Goal: Task Accomplishment & Management: Manage account settings

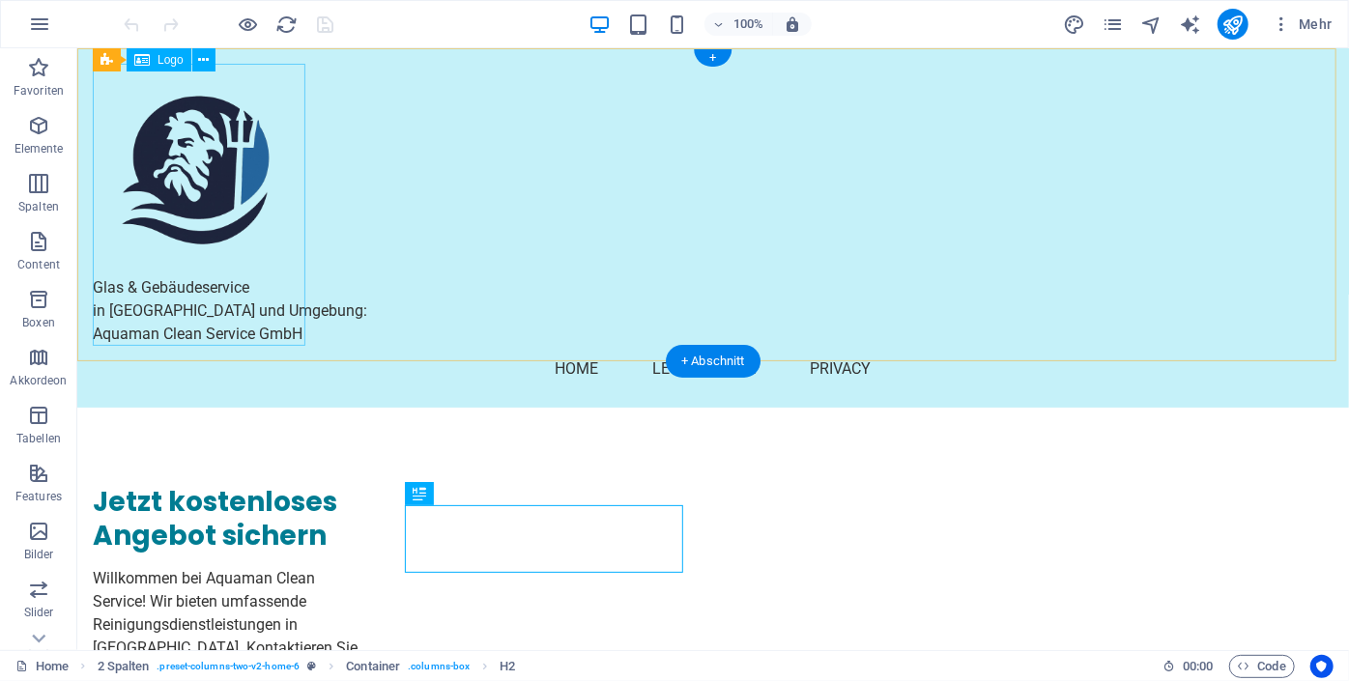
click at [179, 140] on div "Glas & Gebäudeservice in [GEOGRAPHIC_DATA] und Umgebung: Aquaman Clean Service …" at bounding box center [712, 204] width 1240 height 282
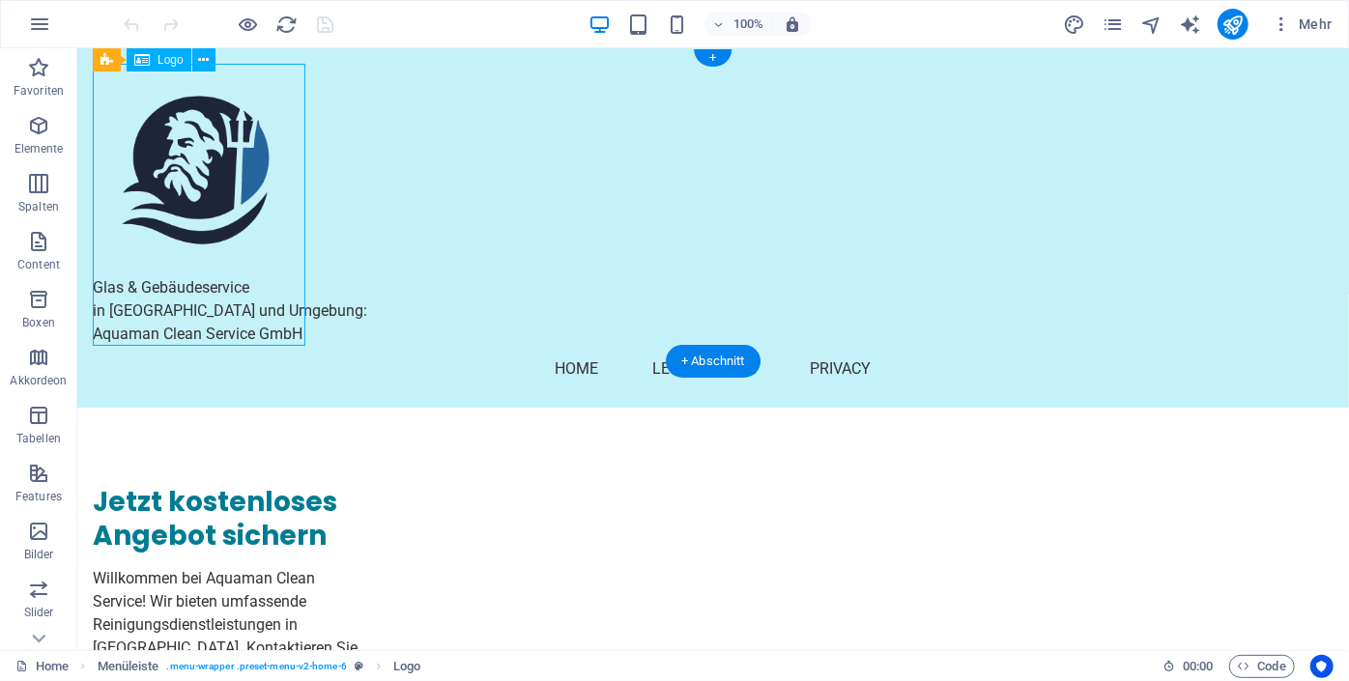
click at [179, 140] on div "Glas & Gebäudeservice in [GEOGRAPHIC_DATA] und Umgebung: Aquaman Clean Service …" at bounding box center [712, 204] width 1240 height 282
select select "px"
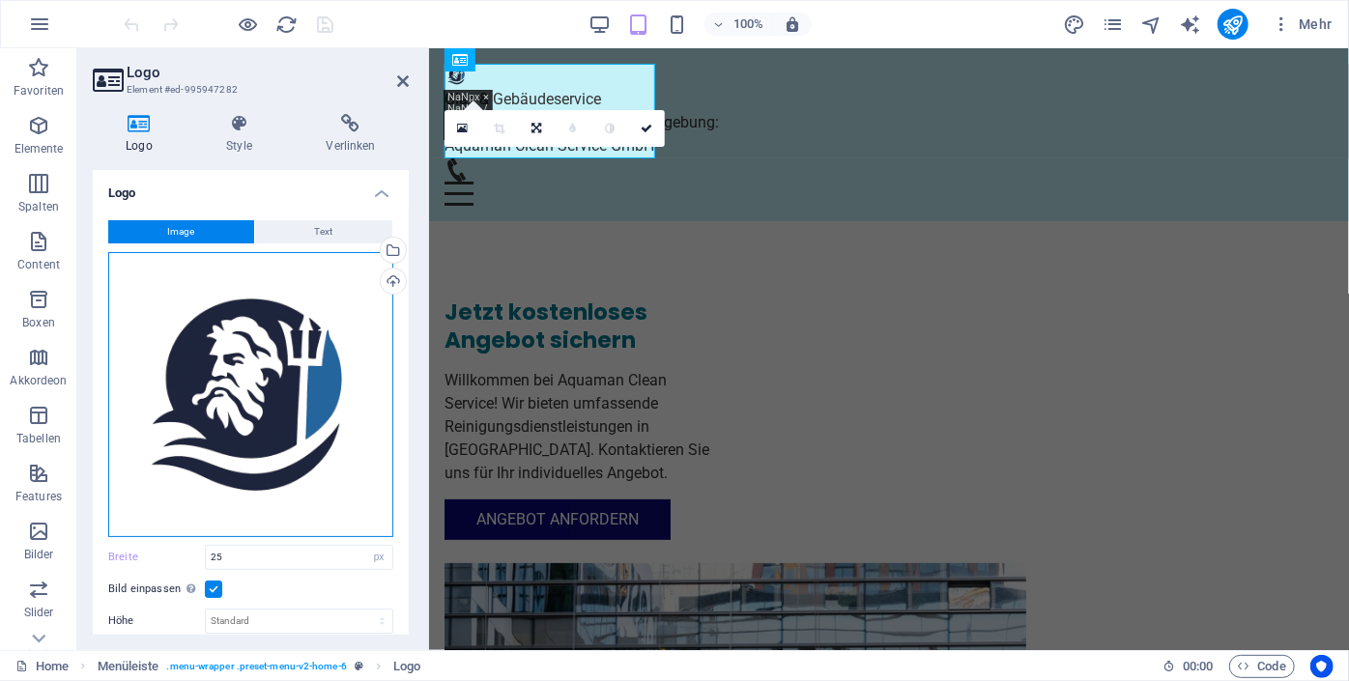
click at [262, 384] on div "Ziehe Dateien zum Hochladen hierher oder klicke hier, um aus Dateien oder koste…" at bounding box center [250, 394] width 285 height 285
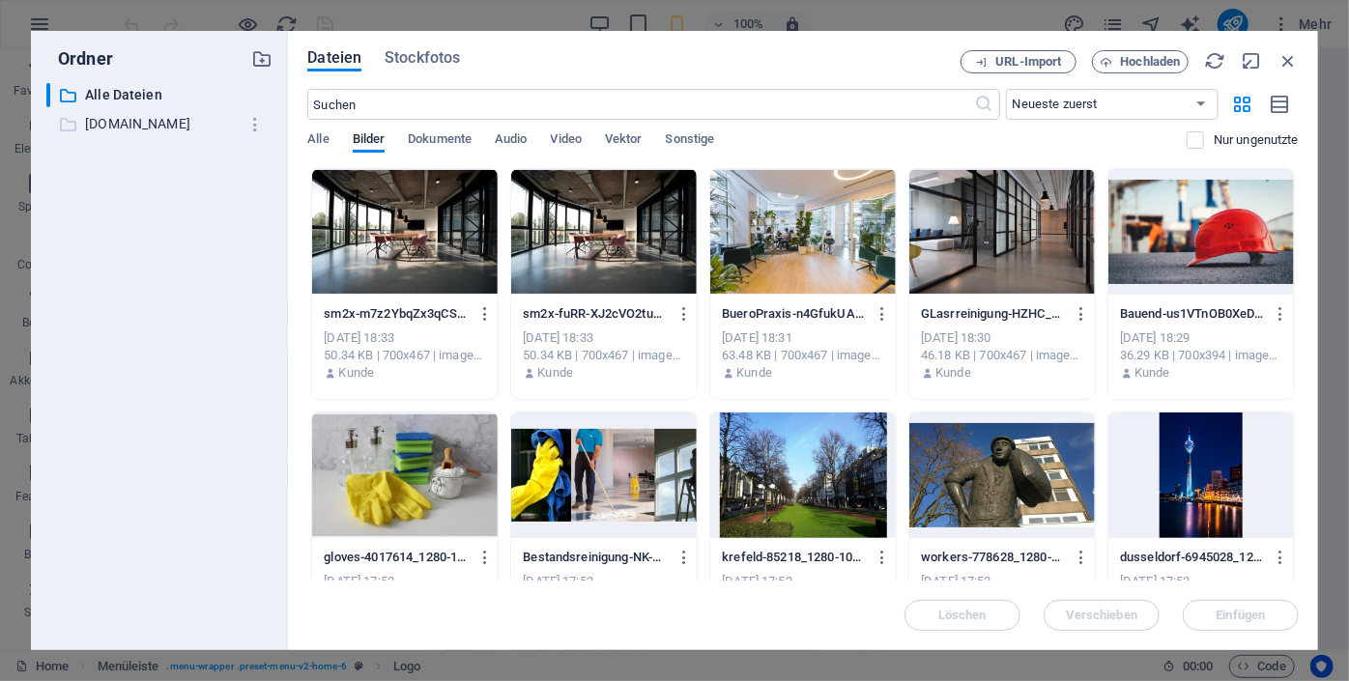
click at [155, 127] on p "[DOMAIN_NAME]" at bounding box center [161, 124] width 153 height 22
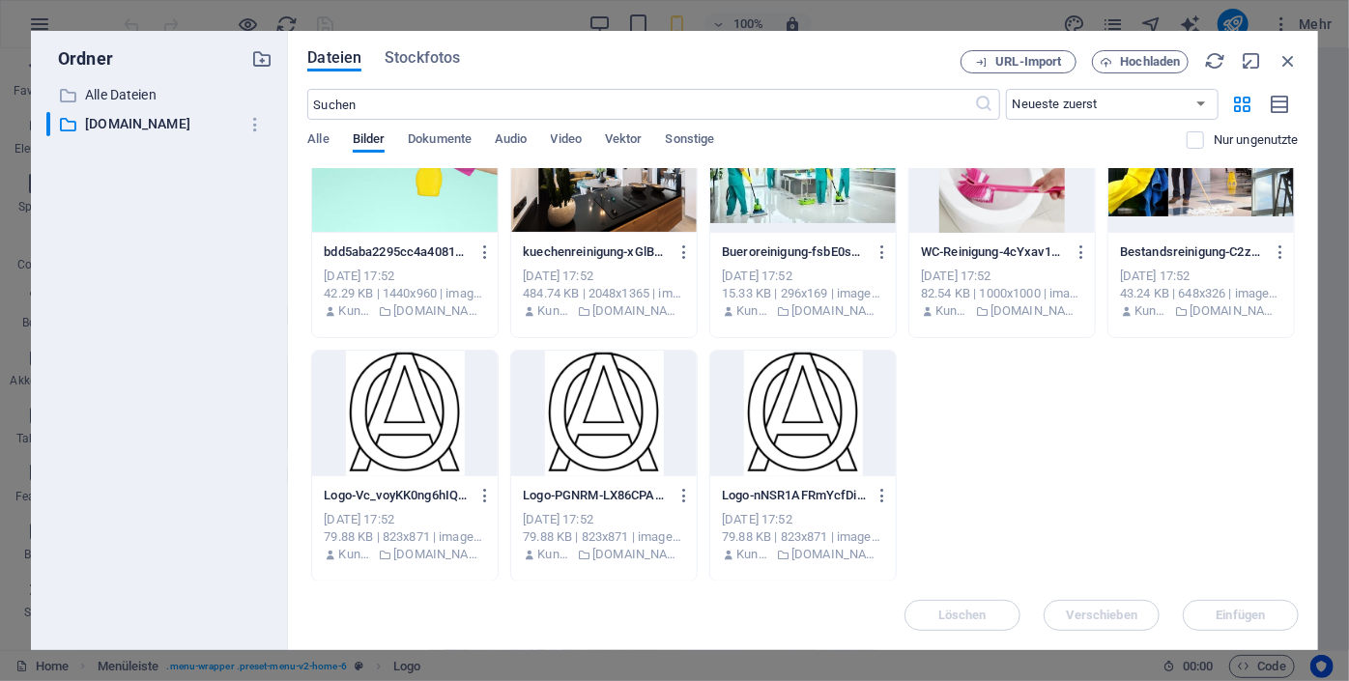
scroll to position [943, 0]
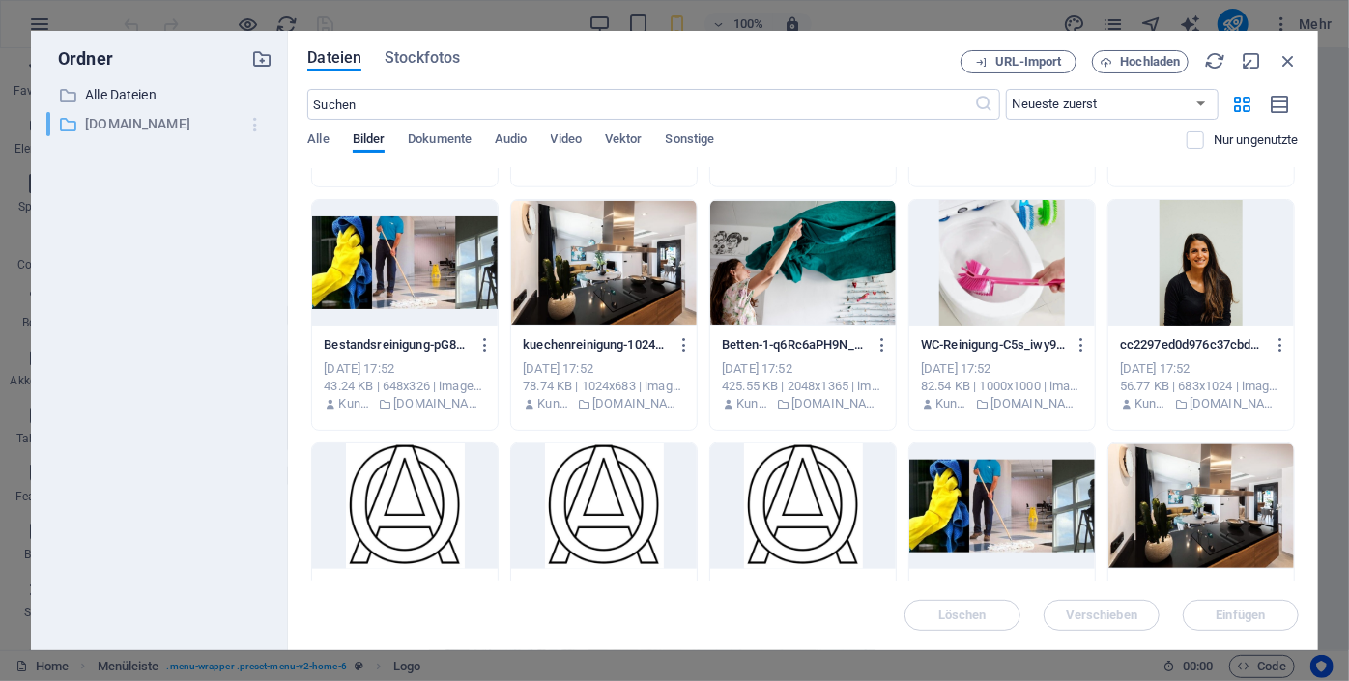
click at [251, 127] on icon "button" at bounding box center [255, 124] width 20 height 19
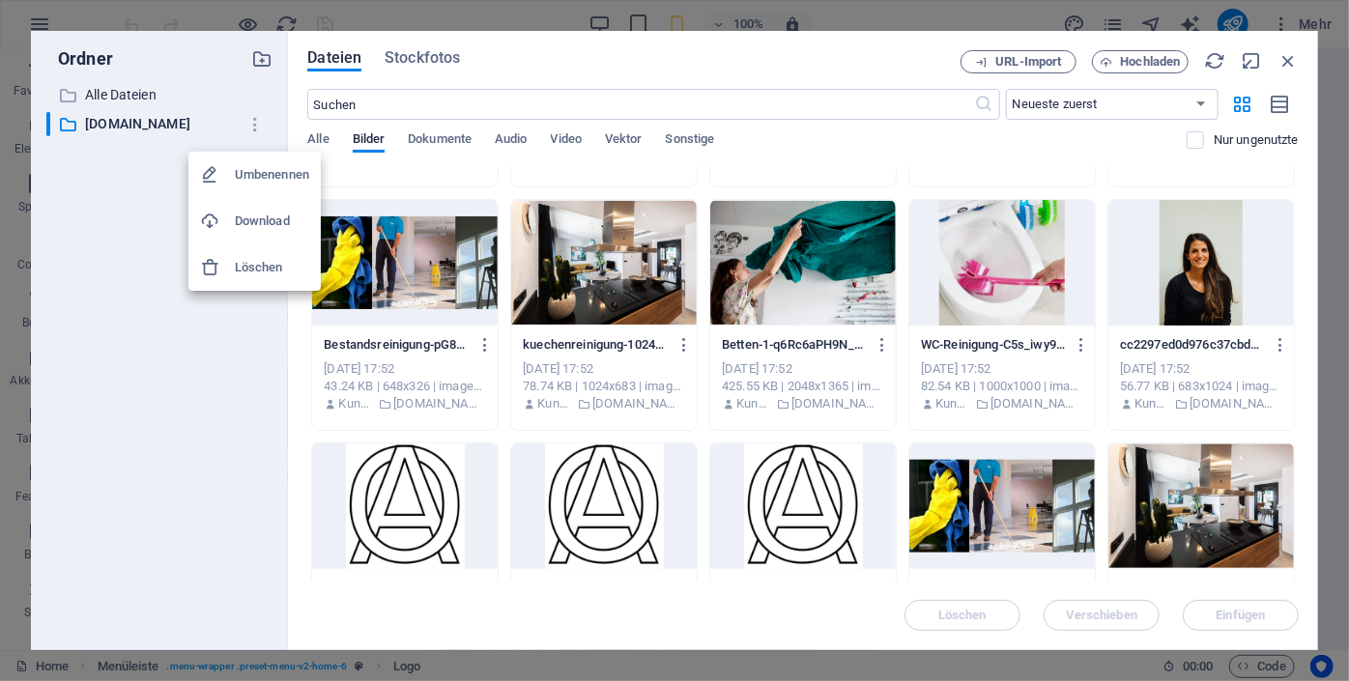
click at [261, 266] on h6 "Löschen" at bounding box center [272, 267] width 74 height 23
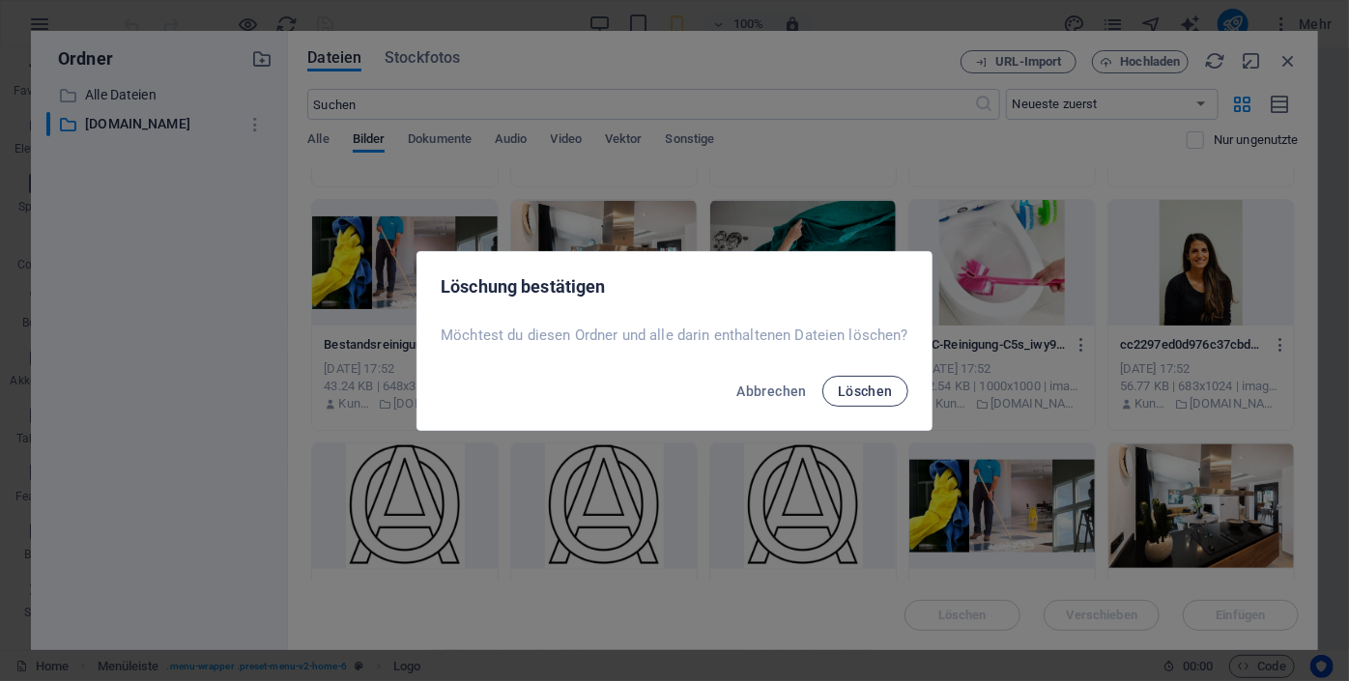
click at [875, 397] on span "Löschen" at bounding box center [865, 391] width 55 height 15
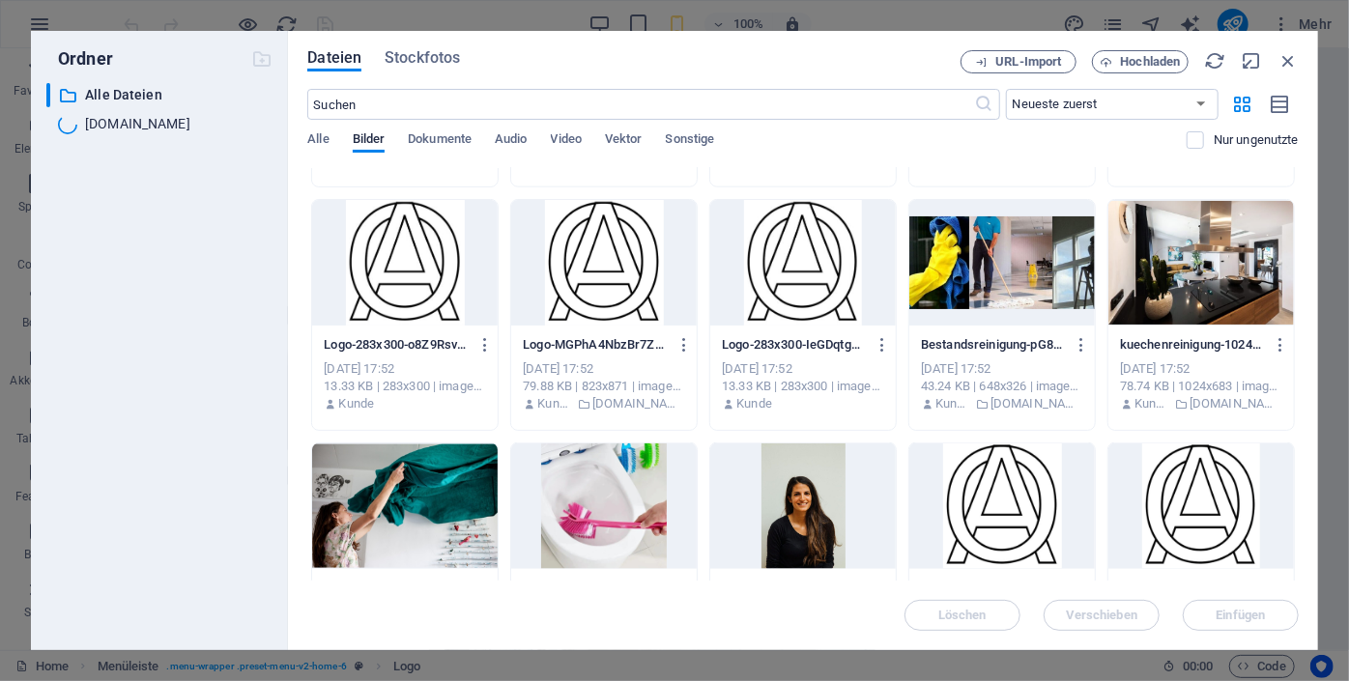
scroll to position [305, 0]
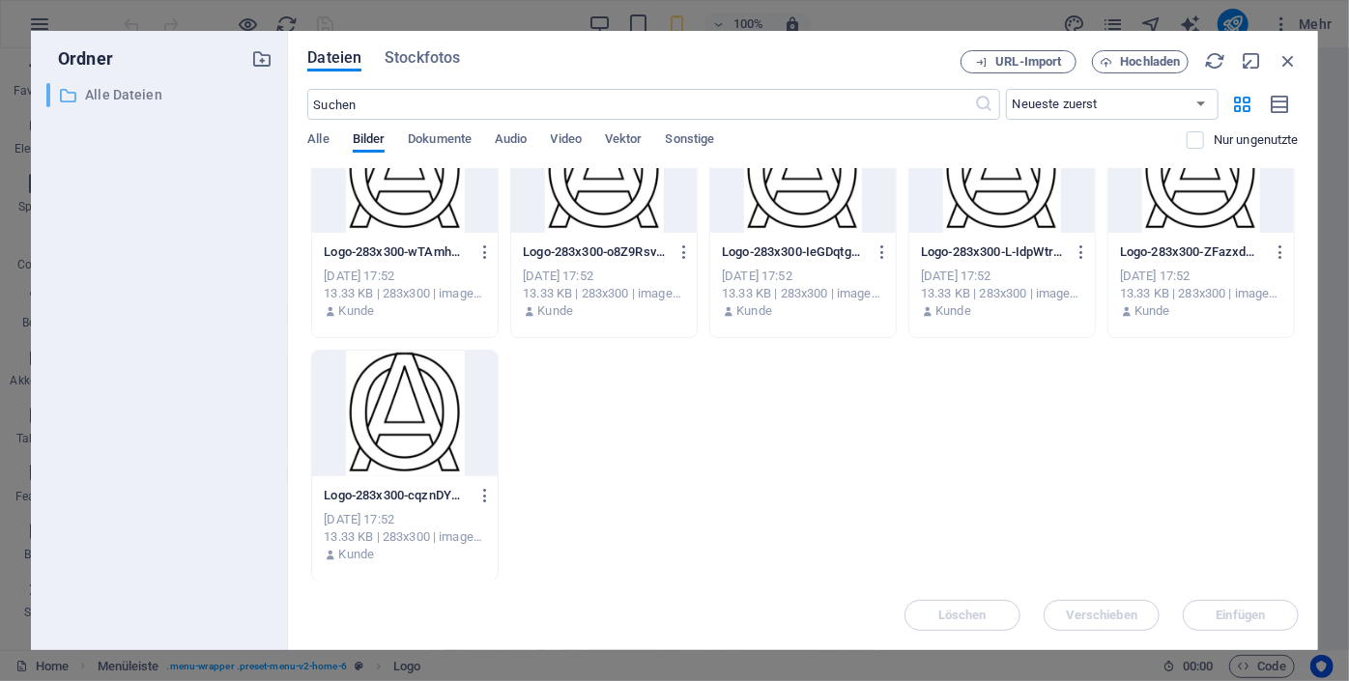
click at [124, 99] on p "Alle Dateien" at bounding box center [161, 95] width 153 height 22
click at [126, 88] on p "Alle Dateien" at bounding box center [161, 95] width 153 height 22
drag, startPoint x: 1293, startPoint y: 377, endPoint x: 1293, endPoint y: 293, distance: 84.0
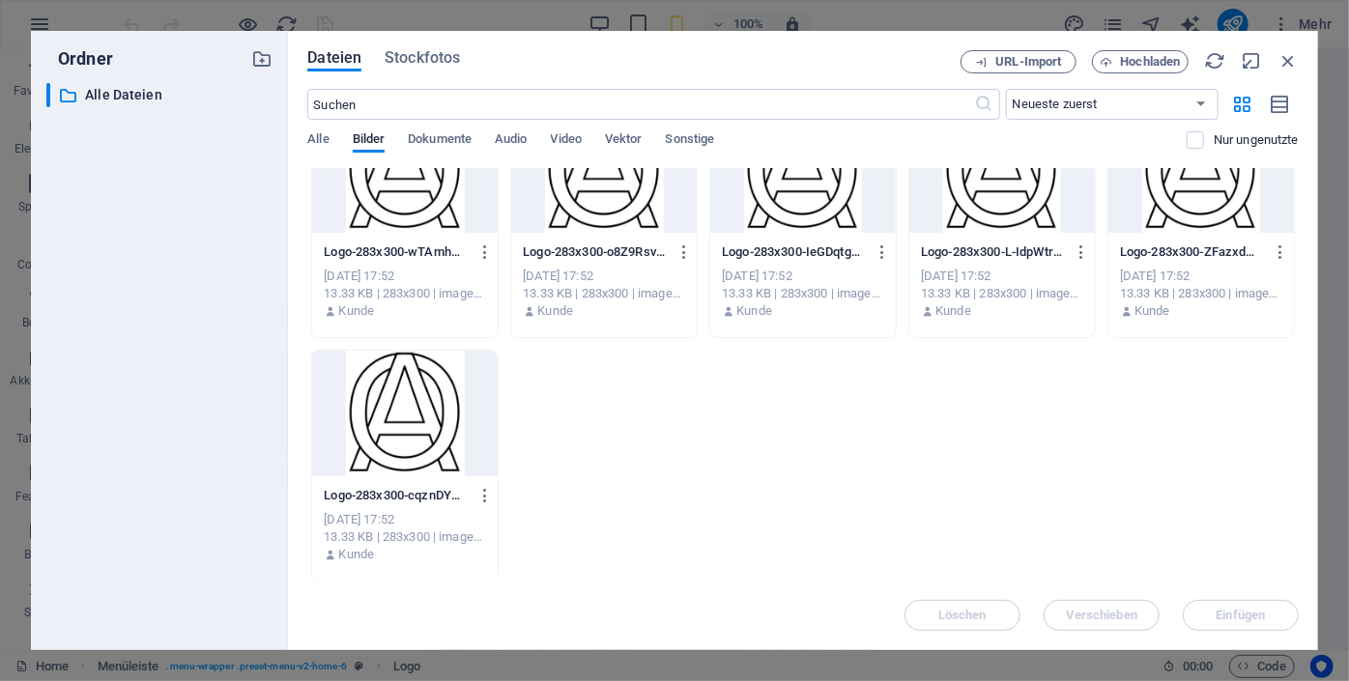
click at [1293, 293] on div "sm2x-m7z2YbqZx3qCSQ8NULW6HQ.jpeg sm2x-m7z2YbqZx3qCSQ8NULW6HQ.jpeg [DATE] 18:33 …" at bounding box center [802, 222] width 991 height 719
click at [1303, 293] on div "Dateien Stockfotos URL-Import Hochladen ​ Neueste zuerst Älteste zuerst Name (A…" at bounding box center [803, 340] width 1030 height 619
click at [1303, 304] on div "Dateien Stockfotos URL-Import Hochladen ​ Neueste zuerst Älteste zuerst Name (A…" at bounding box center [803, 340] width 1030 height 619
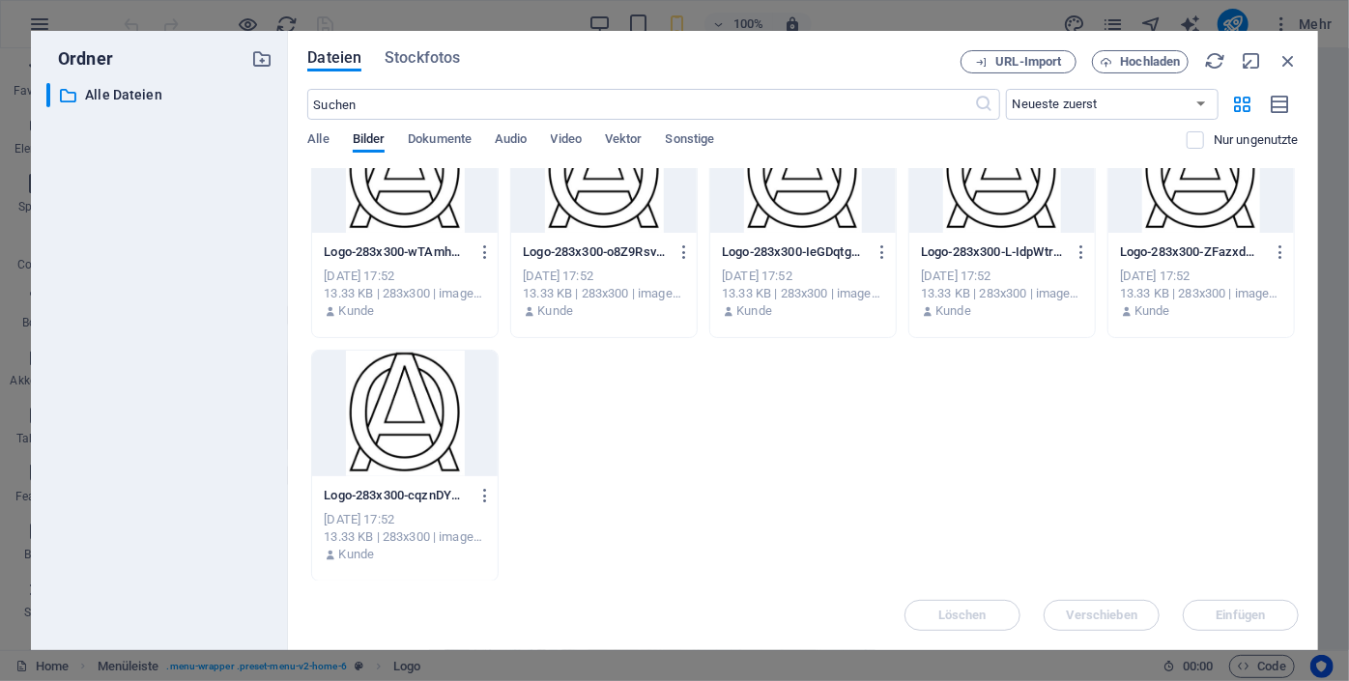
drag, startPoint x: 1298, startPoint y: 358, endPoint x: 1291, endPoint y: 345, distance: 15.6
click at [1291, 345] on div "Lege Dateien hier ab, um sie sofort hochzuladen sm2x-m7z2YbqZx3qCSQ8NULW6HQ.jpe…" at bounding box center [802, 374] width 991 height 412
click at [1294, 317] on div "sm2x-m7z2YbqZx3qCSQ8NULW6HQ.jpeg sm2x-m7z2YbqZx3qCSQ8NULW6HQ.jpeg [DATE] 18:33 …" at bounding box center [802, 222] width 991 height 719
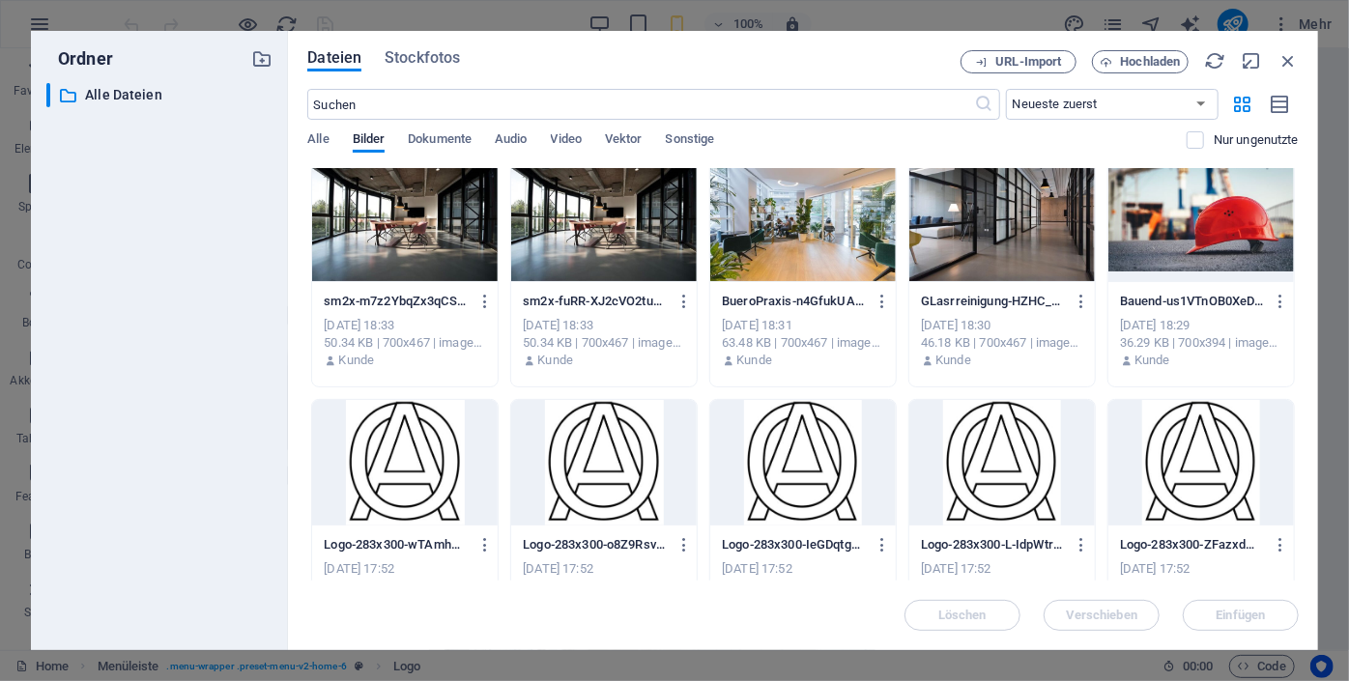
scroll to position [0, 0]
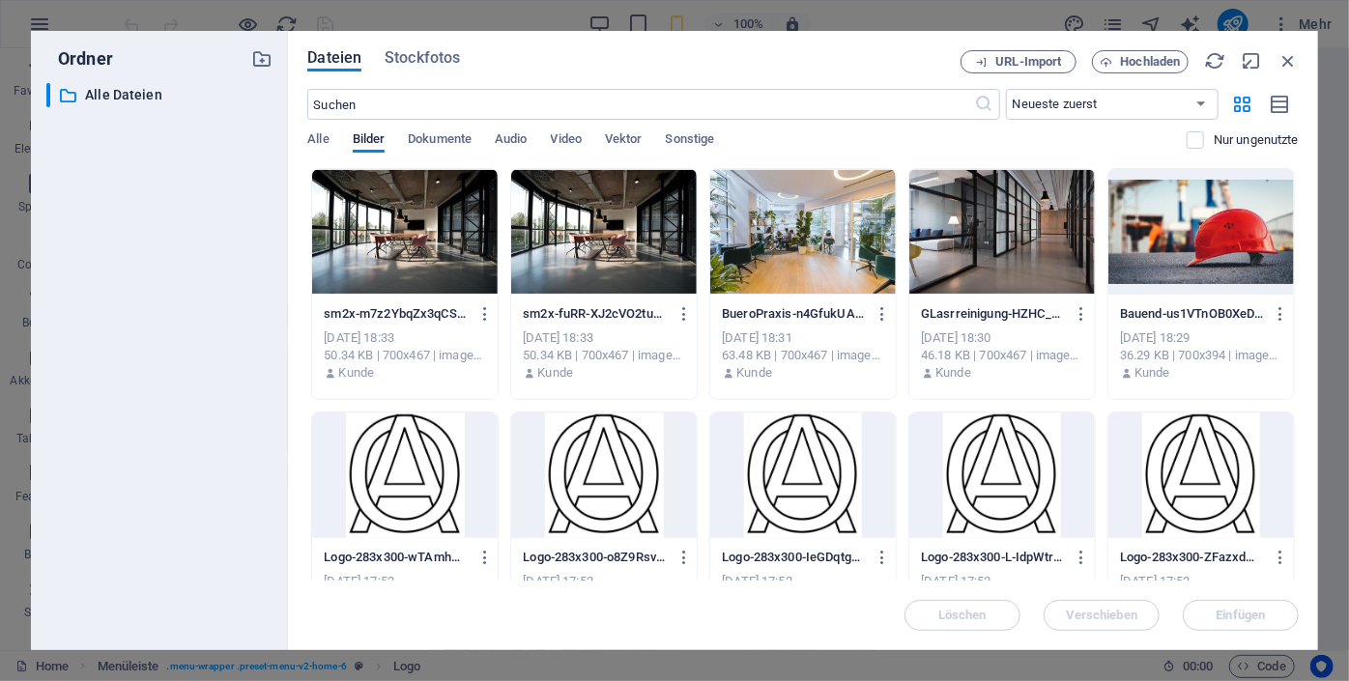
click at [466, 440] on div at bounding box center [404, 475] width 185 height 126
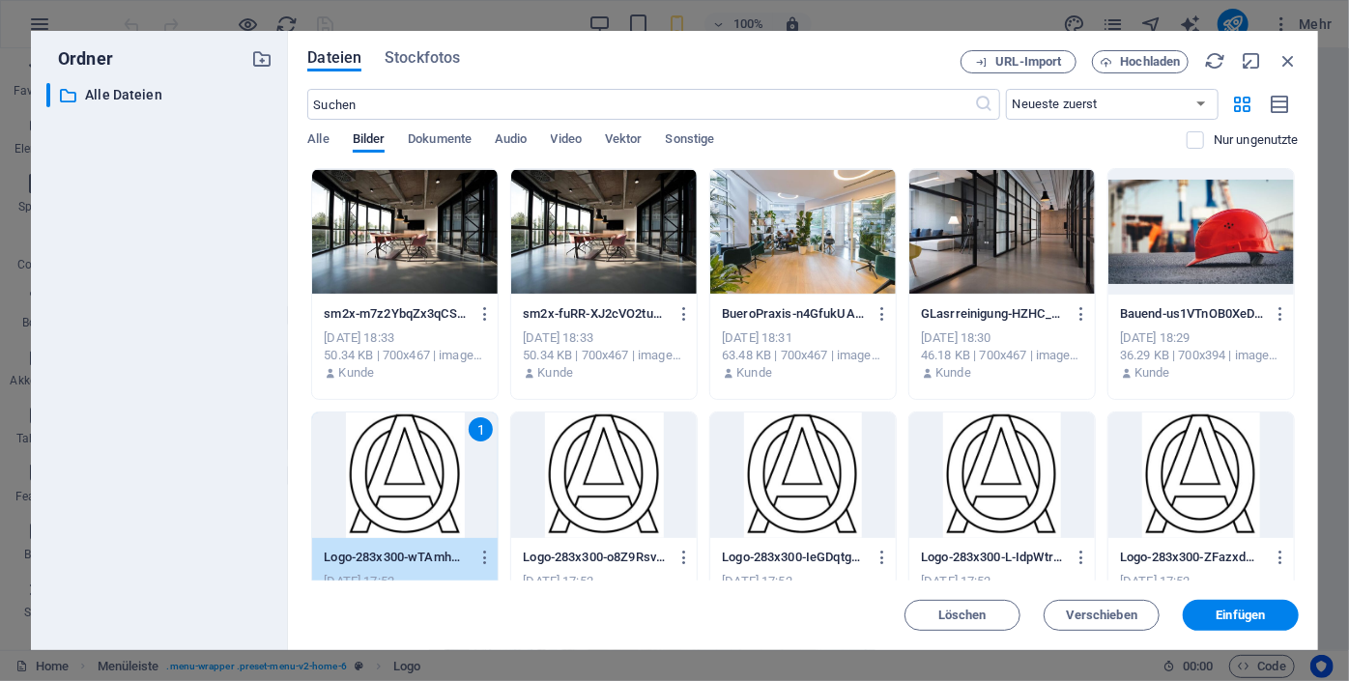
click at [580, 458] on div at bounding box center [603, 475] width 185 height 126
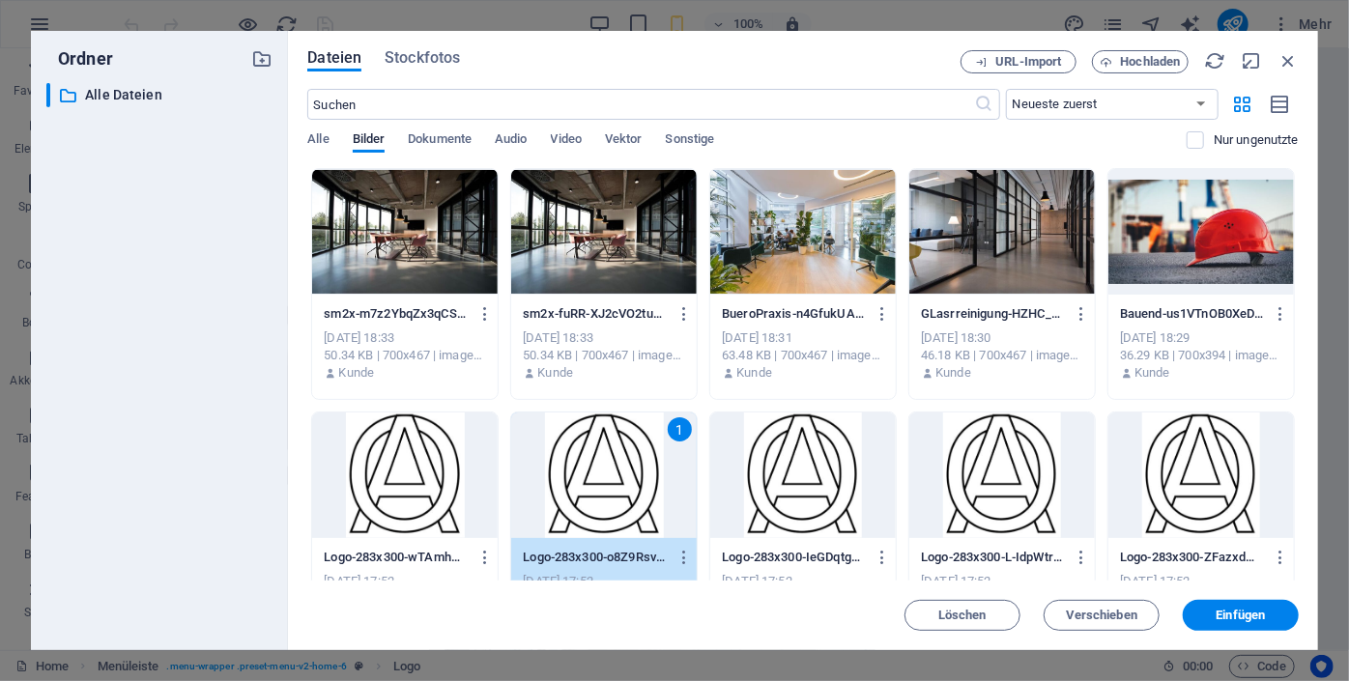
click at [415, 441] on div at bounding box center [404, 475] width 185 height 126
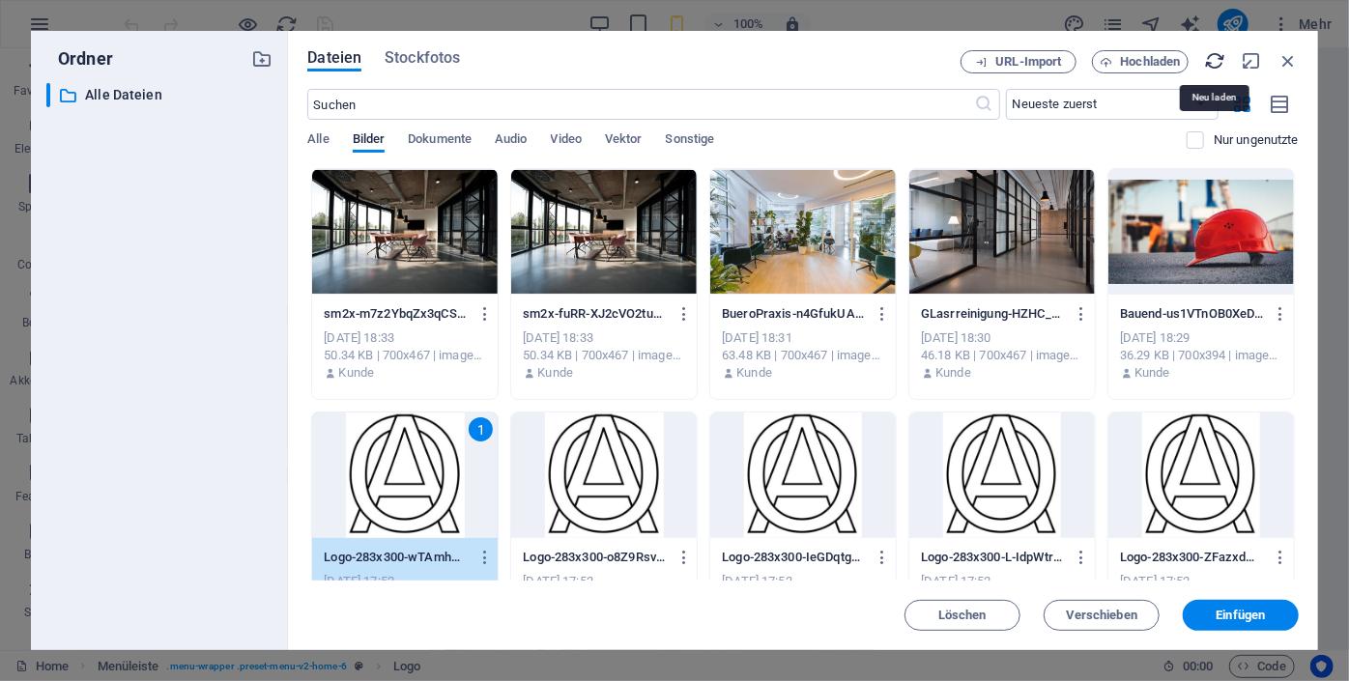
click at [1214, 65] on icon "button" at bounding box center [1214, 60] width 21 height 21
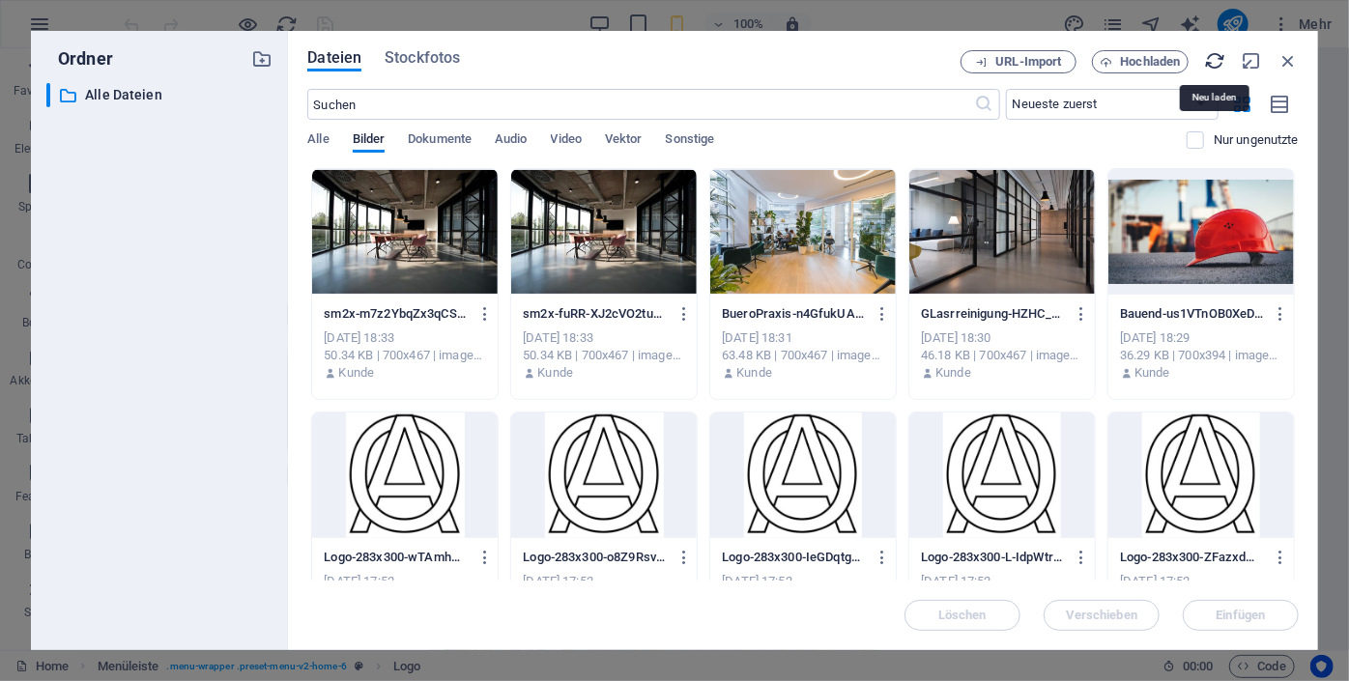
click at [1214, 65] on icon "button" at bounding box center [1214, 60] width 21 height 21
click at [1214, 65] on div "URL-Import Hochladen" at bounding box center [1129, 61] width 338 height 23
click at [1214, 65] on icon "button" at bounding box center [1214, 60] width 21 height 21
click at [1214, 65] on div "URL-Import Hochladen" at bounding box center [1129, 61] width 338 height 23
click at [997, 62] on span "URL-Import" at bounding box center [1029, 62] width 66 height 12
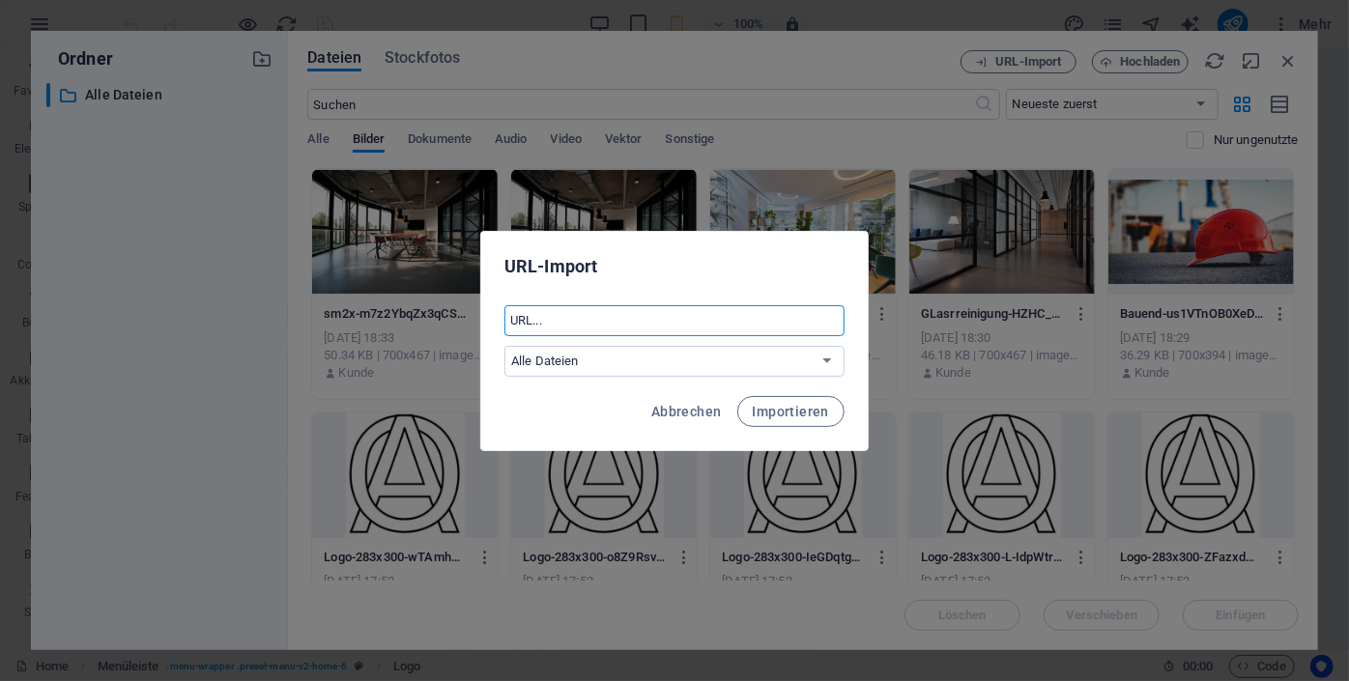
click at [655, 307] on input "text" at bounding box center [674, 320] width 340 height 31
paste input "[URL][DOMAIN_NAME]"
type input "[URL][DOMAIN_NAME]"
click at [543, 371] on select "Alle Dateien" at bounding box center [674, 361] width 340 height 31
click at [779, 414] on span "Importieren" at bounding box center [791, 411] width 76 height 15
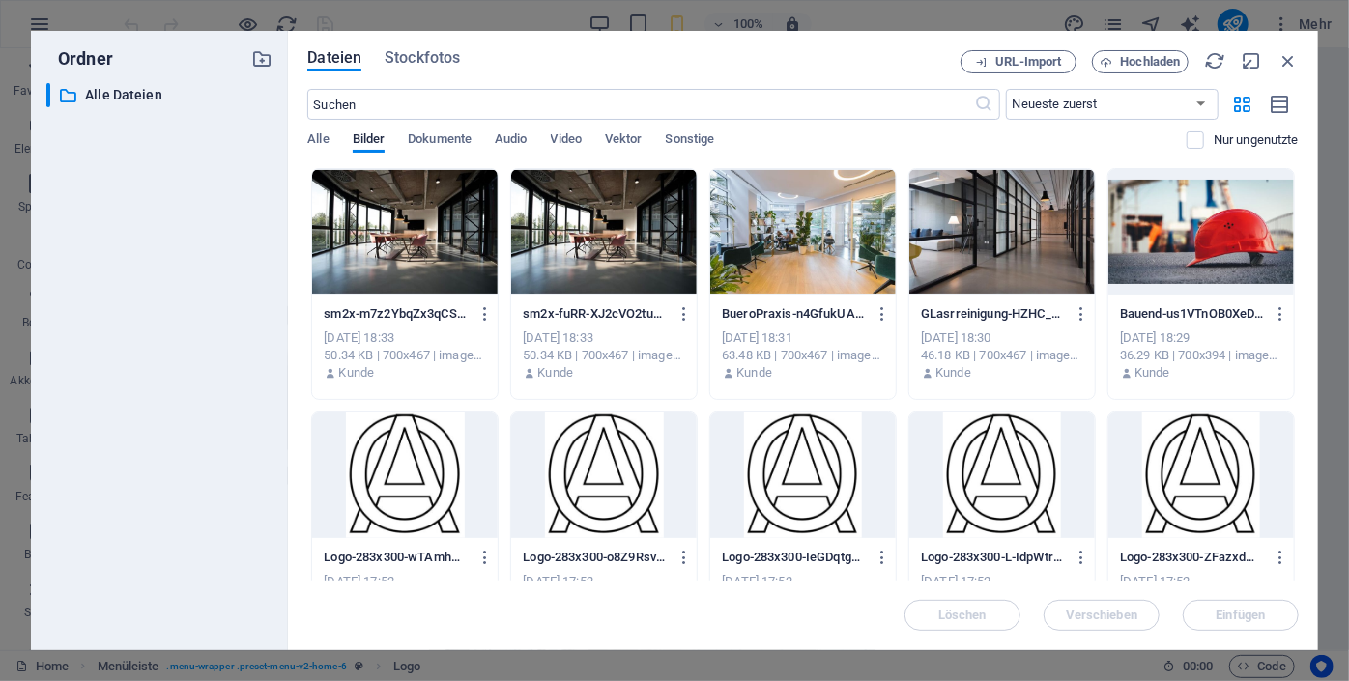
click at [376, 216] on div at bounding box center [404, 232] width 185 height 126
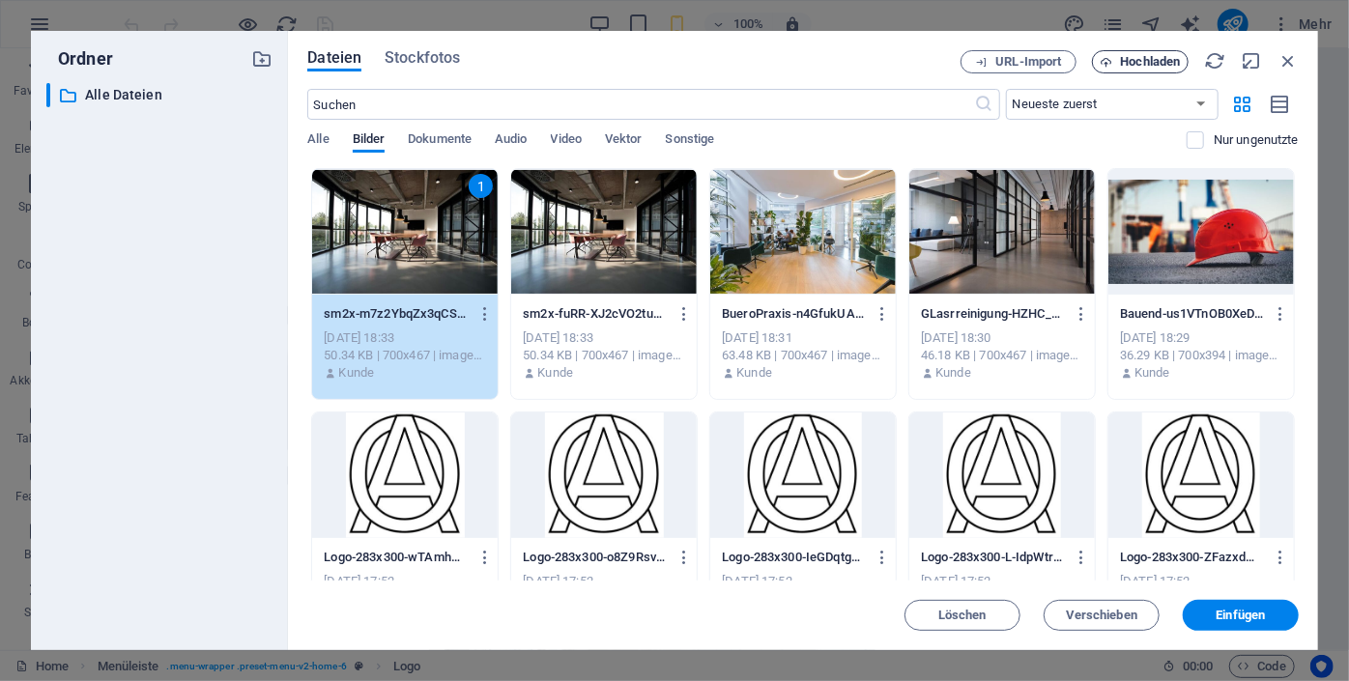
click at [1145, 61] on span "Hochladen" at bounding box center [1151, 62] width 60 height 12
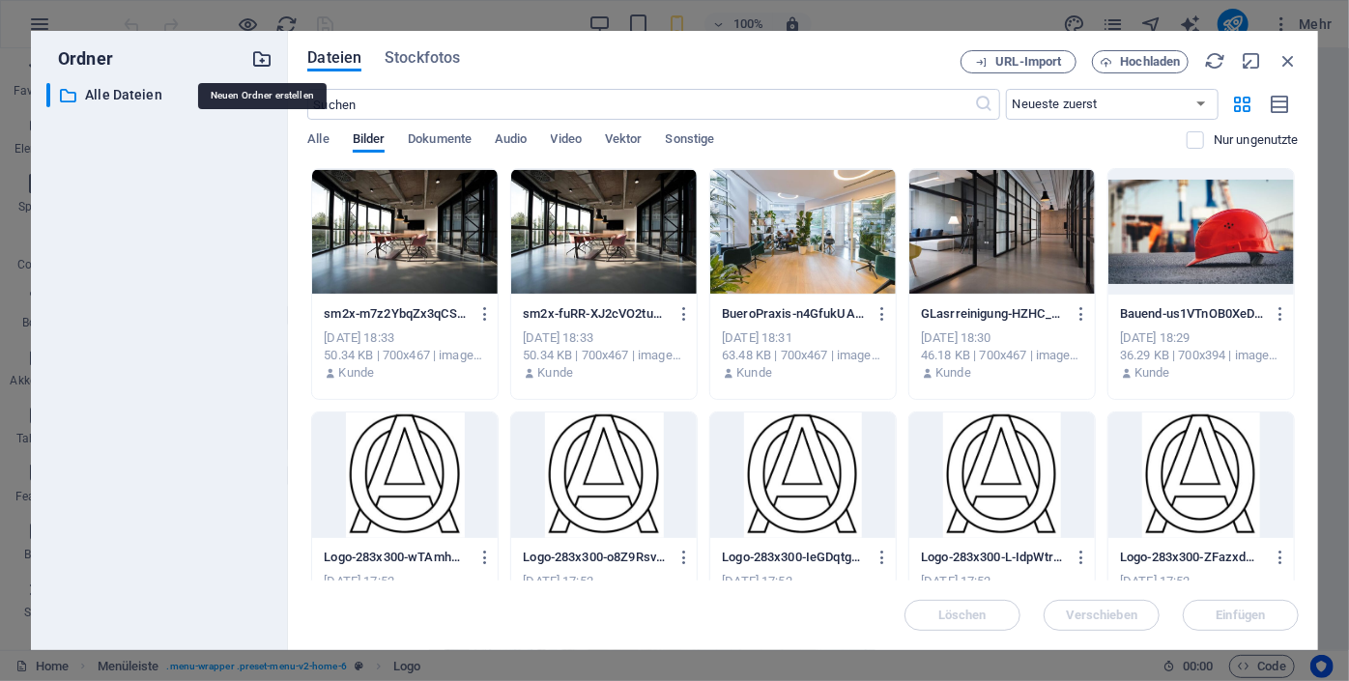
click at [268, 60] on icon "button" at bounding box center [261, 58] width 21 height 21
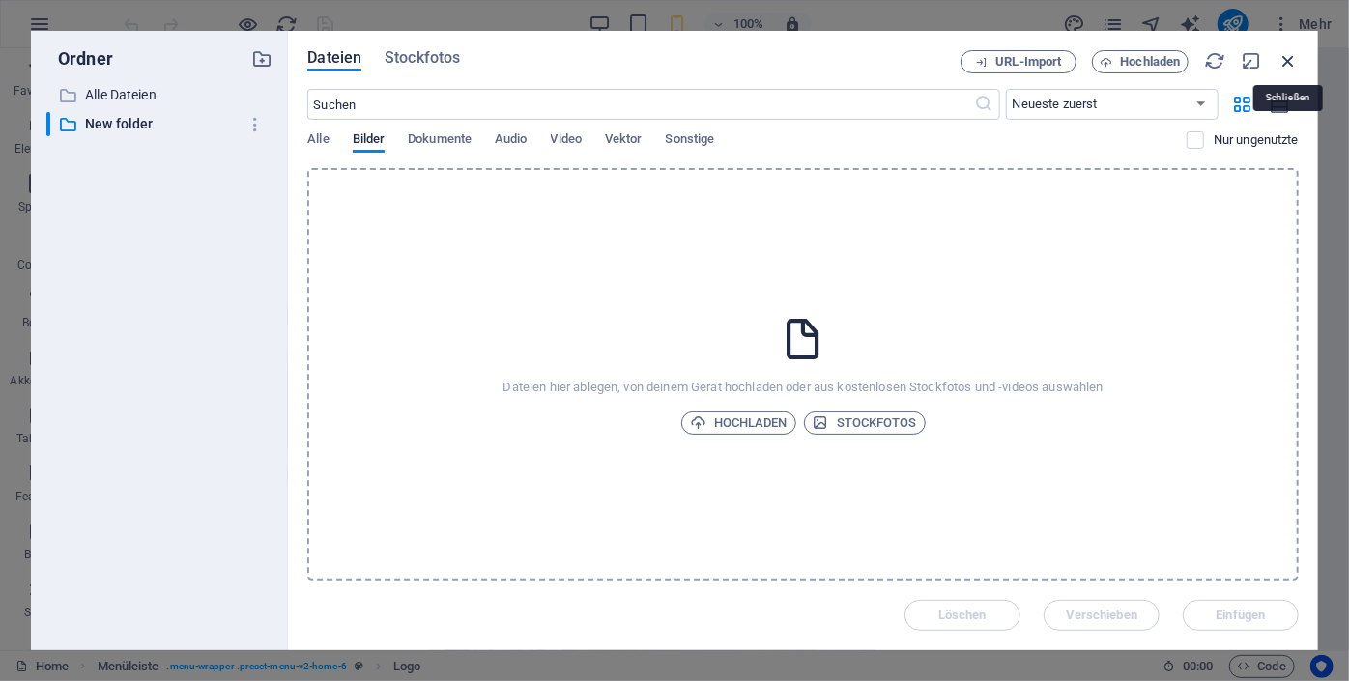
click at [1287, 62] on icon "button" at bounding box center [1287, 60] width 21 height 21
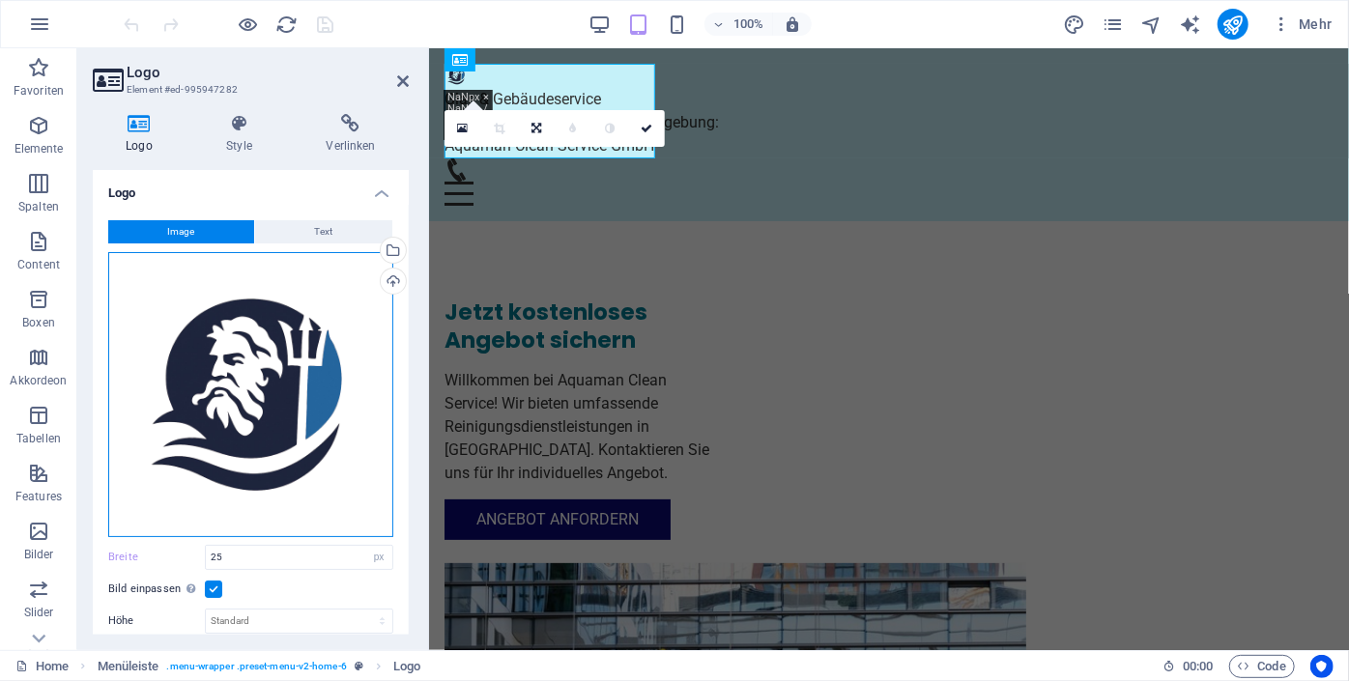
click at [272, 406] on div "Ziehe Dateien zum Hochladen hierher oder klicke hier, um aus Dateien oder koste…" at bounding box center [250, 394] width 285 height 285
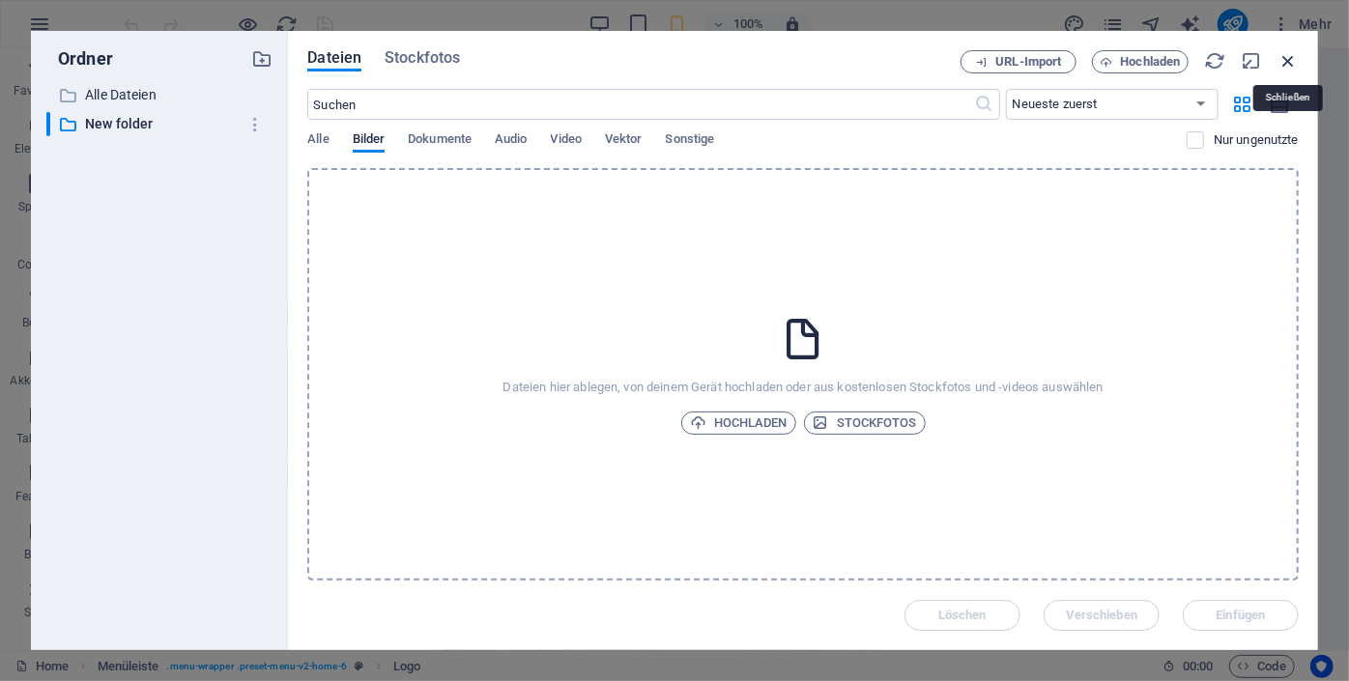
click at [1289, 62] on icon "button" at bounding box center [1287, 60] width 21 height 21
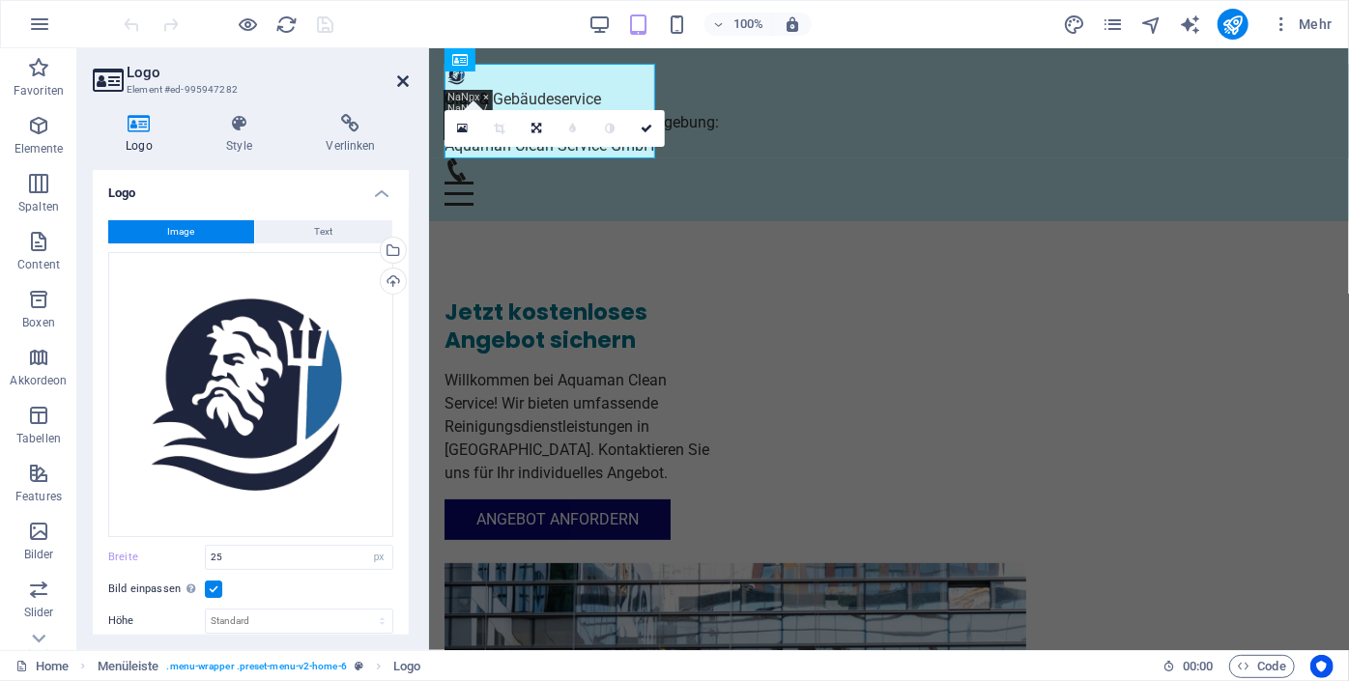
click at [402, 82] on icon at bounding box center [403, 80] width 12 height 15
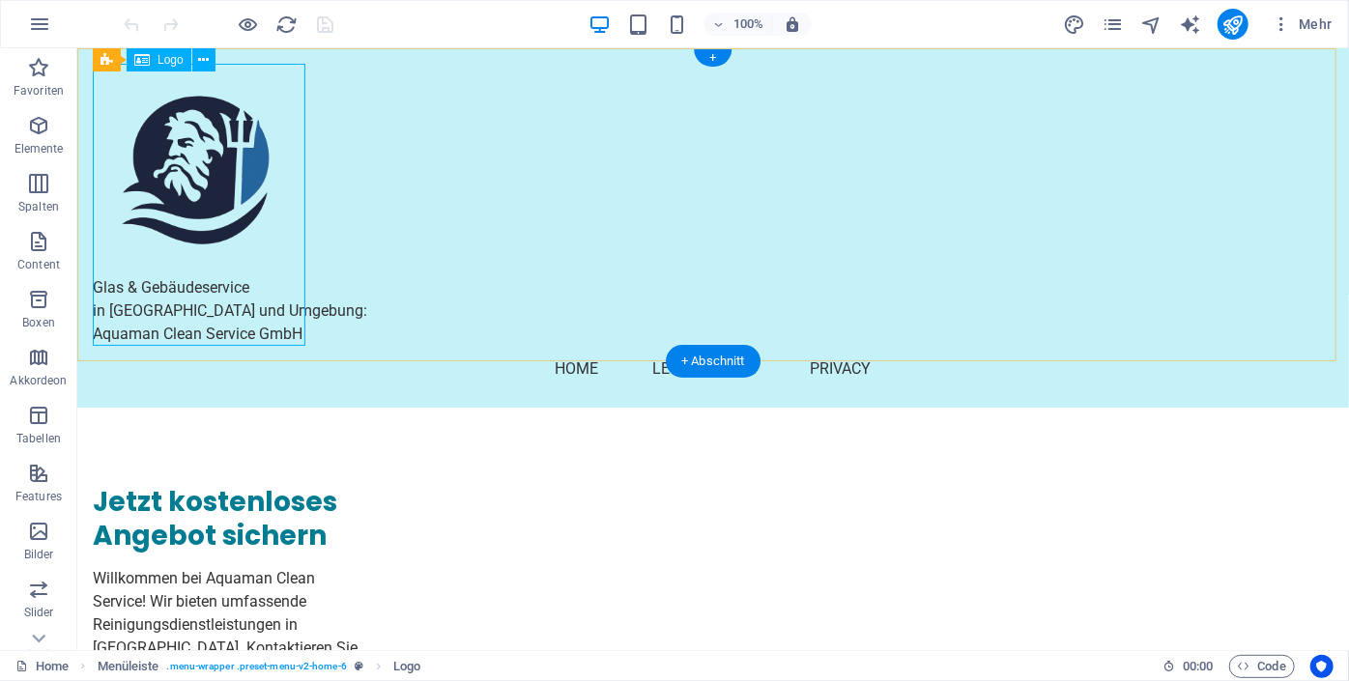
click at [213, 308] on div "Glas & Gebäudeservice in [GEOGRAPHIC_DATA] und Umgebung: Aquaman Clean Service …" at bounding box center [712, 204] width 1240 height 282
select select "px"
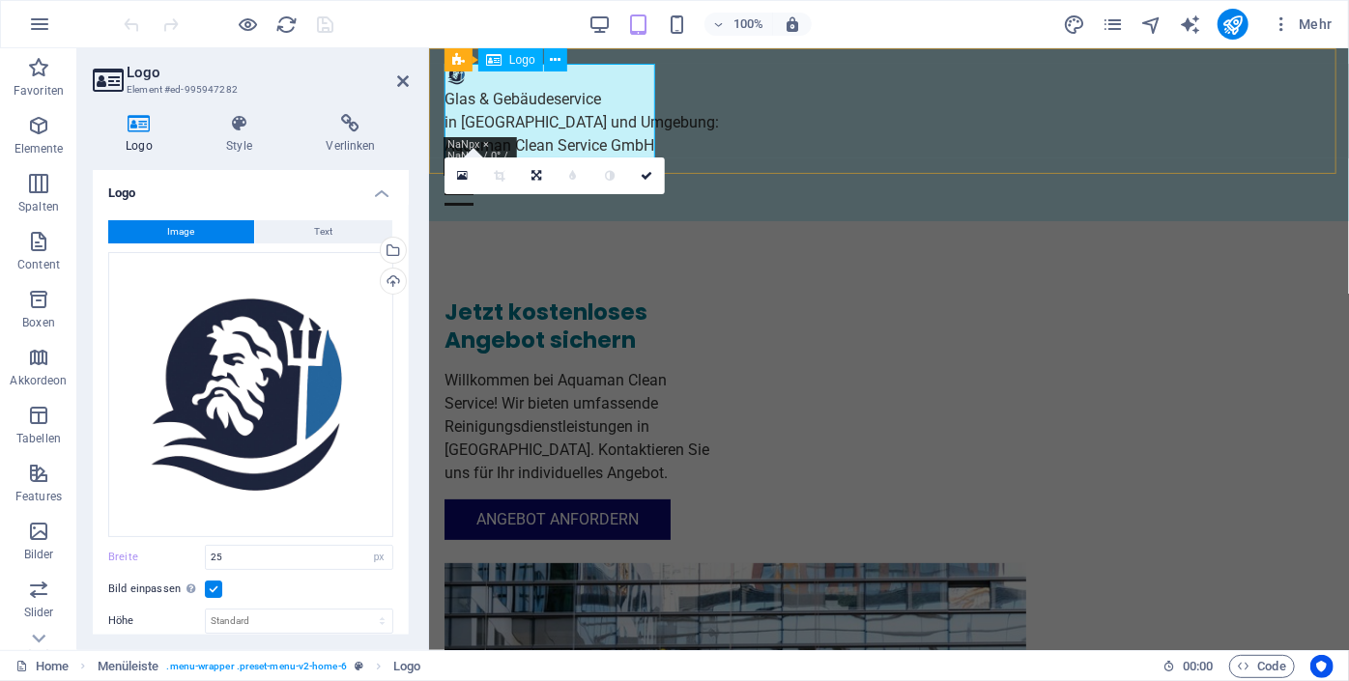
click at [457, 104] on div "Glas & Gebäudeservice in [GEOGRAPHIC_DATA] und Umgebung: Aquaman Clean Service …" at bounding box center [887, 110] width 889 height 94
click at [572, 117] on div "Glas & Gebäudeservice in [GEOGRAPHIC_DATA] und Umgebung: Aquaman Clean Service …" at bounding box center [887, 110] width 889 height 94
click at [607, 110] on div "Glas & Gebäudeservice in [GEOGRAPHIC_DATA] und Umgebung: Aquaman Clean Service …" at bounding box center [887, 110] width 889 height 94
click at [644, 177] on icon at bounding box center [646, 176] width 12 height 12
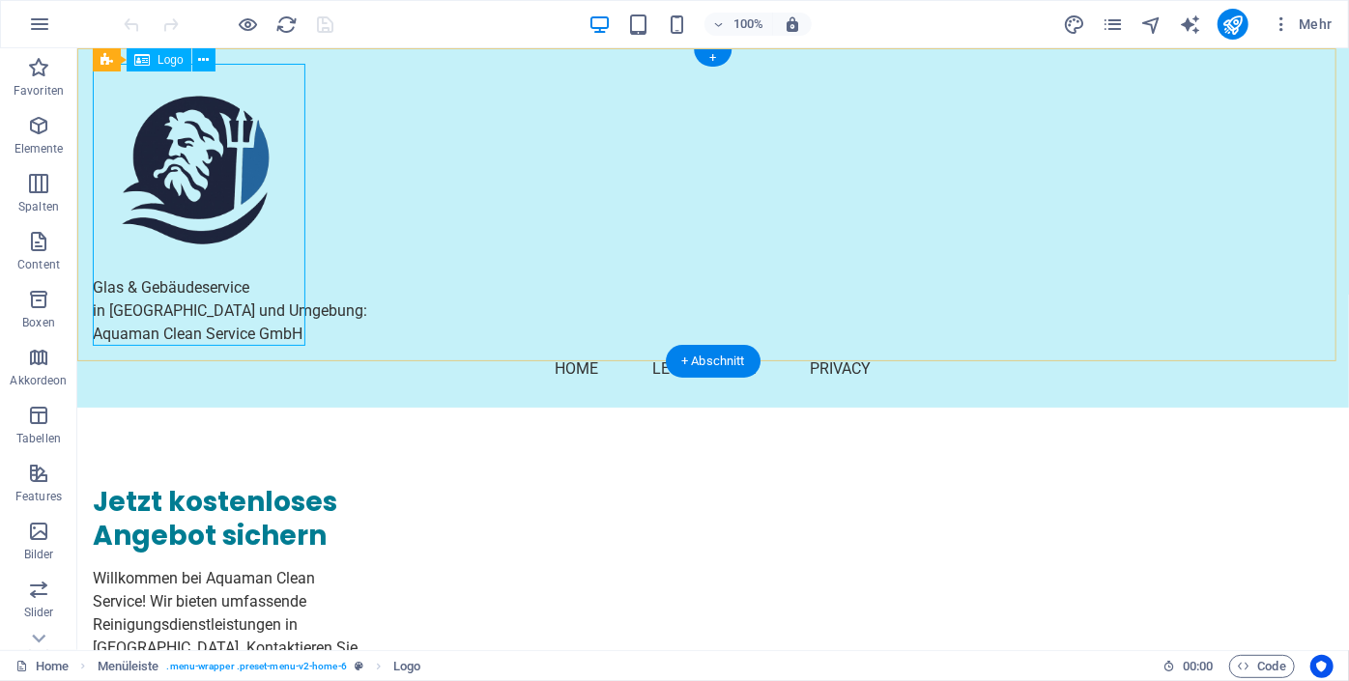
click at [267, 319] on div "Glas & Gebäudeservice in [GEOGRAPHIC_DATA] und Umgebung: Aquaman Clean Service …" at bounding box center [712, 204] width 1240 height 282
click at [264, 319] on div "Glas & Gebäudeservice in [GEOGRAPHIC_DATA] und Umgebung: Aquaman Clean Service …" at bounding box center [712, 204] width 1240 height 282
click at [148, 334] on div "Glas & Gebäudeservice in [GEOGRAPHIC_DATA] und Umgebung: Aquaman Clean Service …" at bounding box center [712, 204] width 1240 height 282
select select "px"
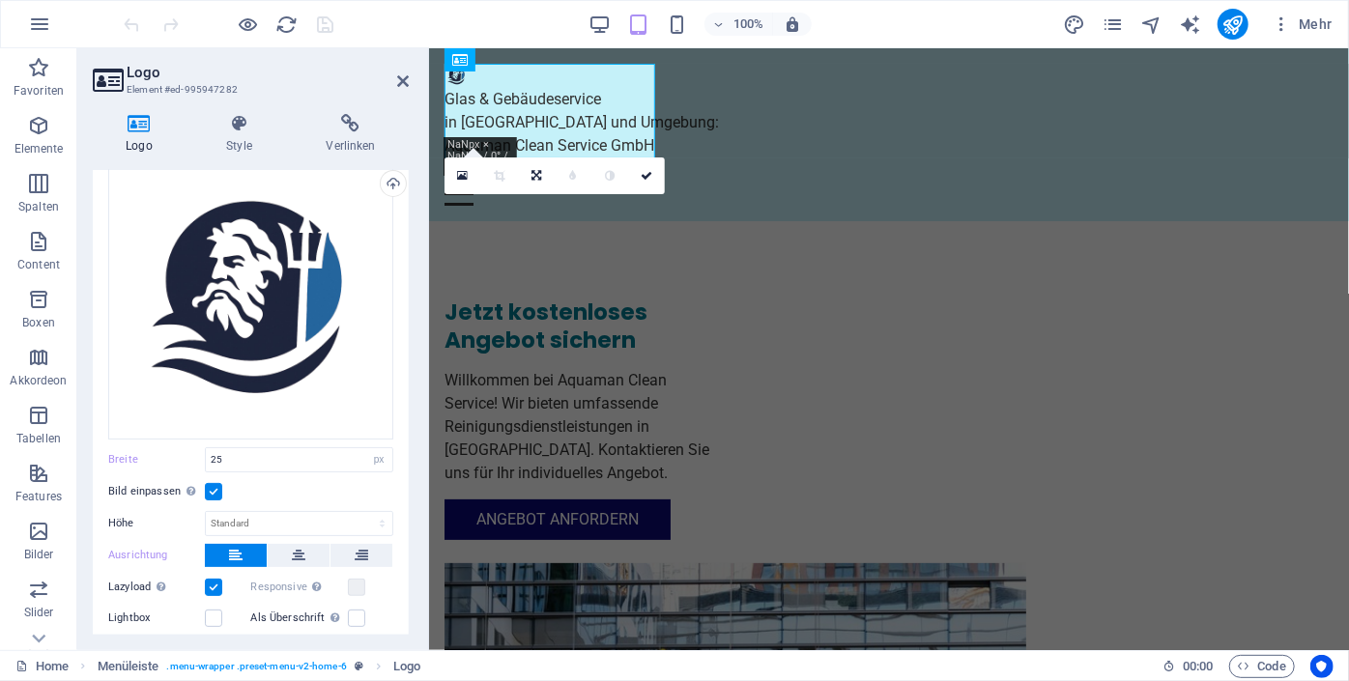
scroll to position [277, 0]
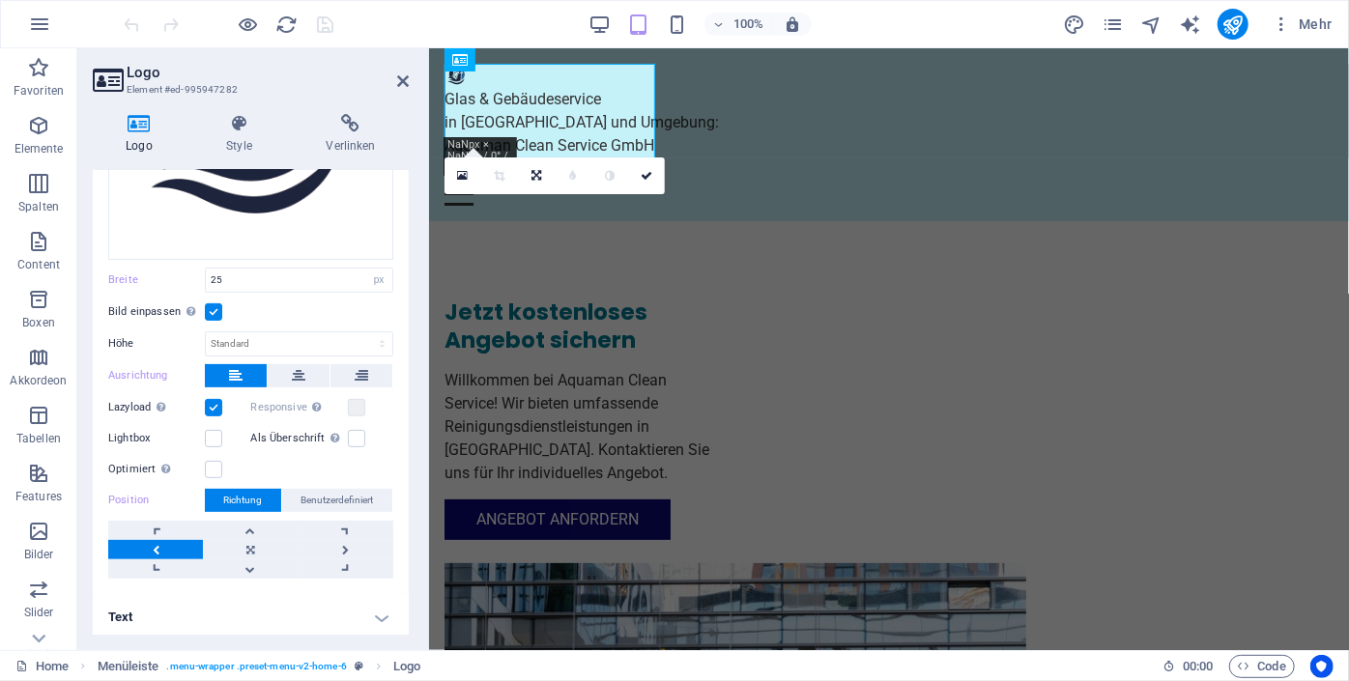
click at [221, 616] on h4 "Text" at bounding box center [251, 617] width 316 height 46
drag, startPoint x: 404, startPoint y: 409, endPoint x: 404, endPoint y: 516, distance: 107.2
click at [404, 516] on div "Image Text Ziehe Dateien zum Hochladen hierher oder klicke hier, um aus Dateien…" at bounding box center [251, 261] width 316 height 667
click at [412, 502] on div "Logo Style Verlinken Logo Image Text Ziehe Dateien zum Hochladen hierher oder k…" at bounding box center [250, 375] width 347 height 552
drag, startPoint x: 409, startPoint y: 498, endPoint x: 396, endPoint y: 576, distance: 78.3
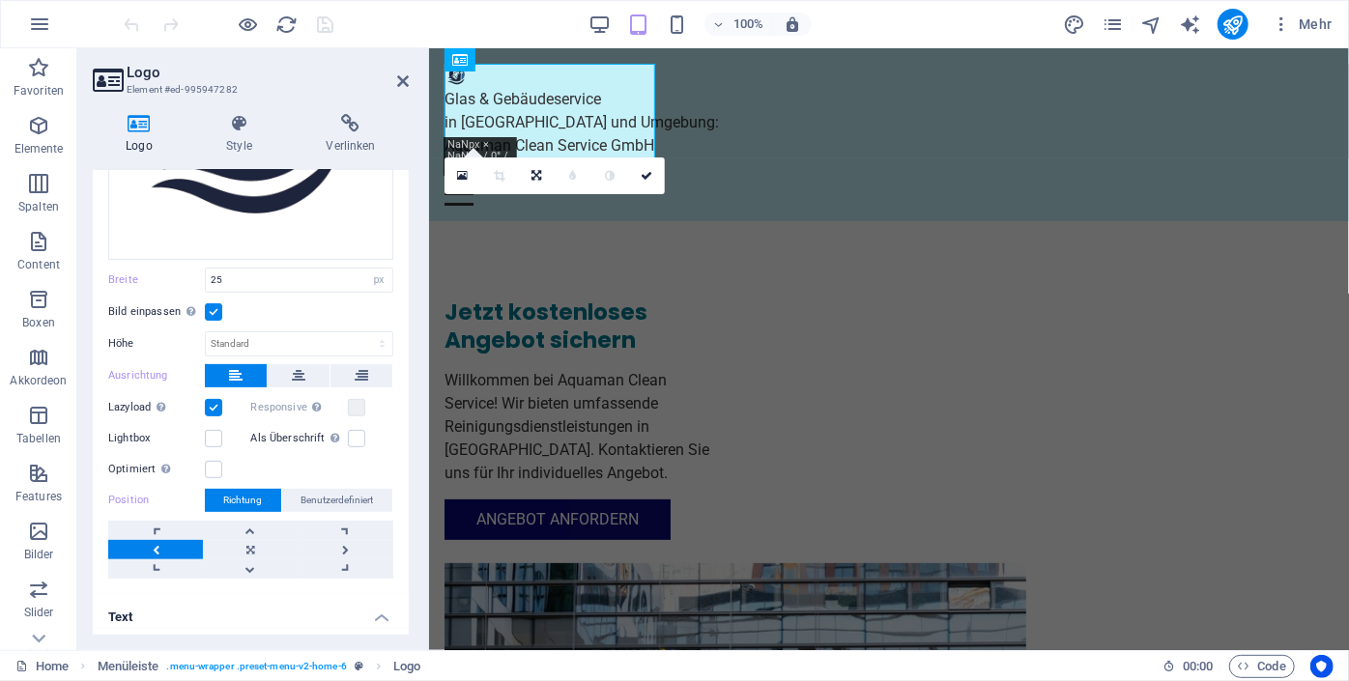
click at [396, 576] on div "Logo Style Verlinken Logo Image Text Ziehe Dateien zum Hochladen hierher oder k…" at bounding box center [250, 375] width 347 height 552
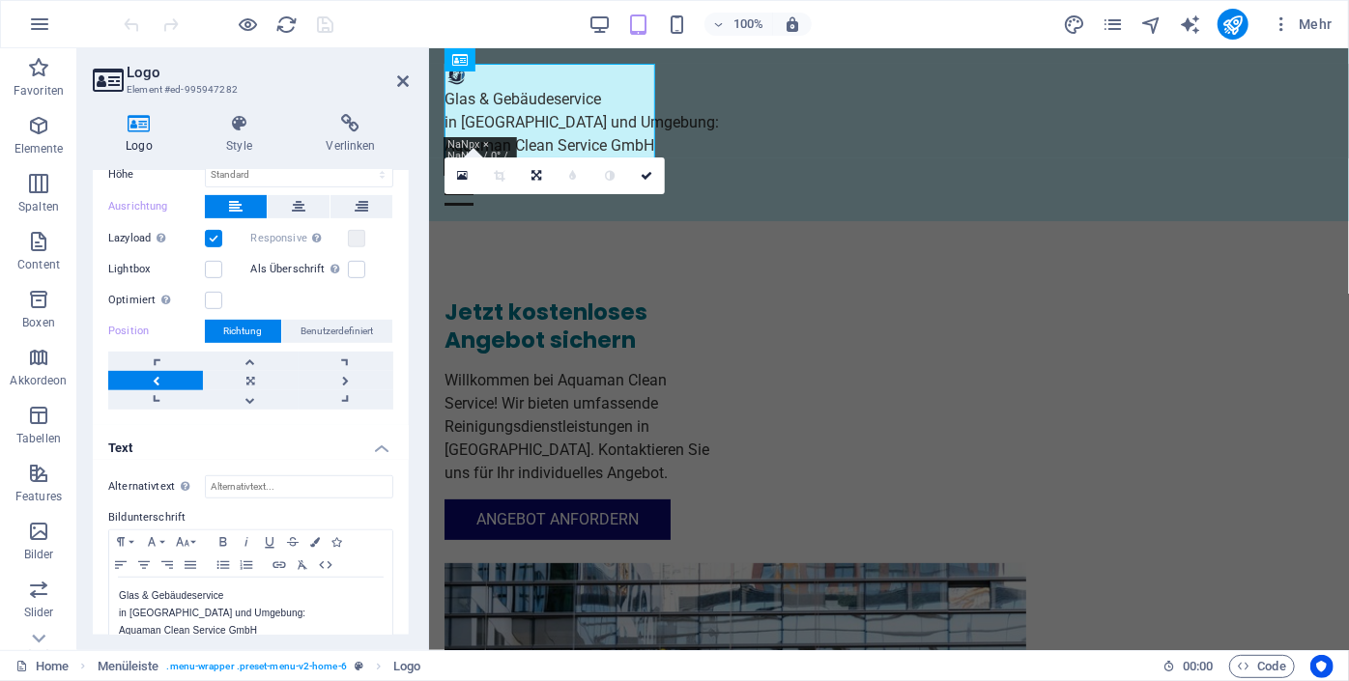
scroll to position [471, 0]
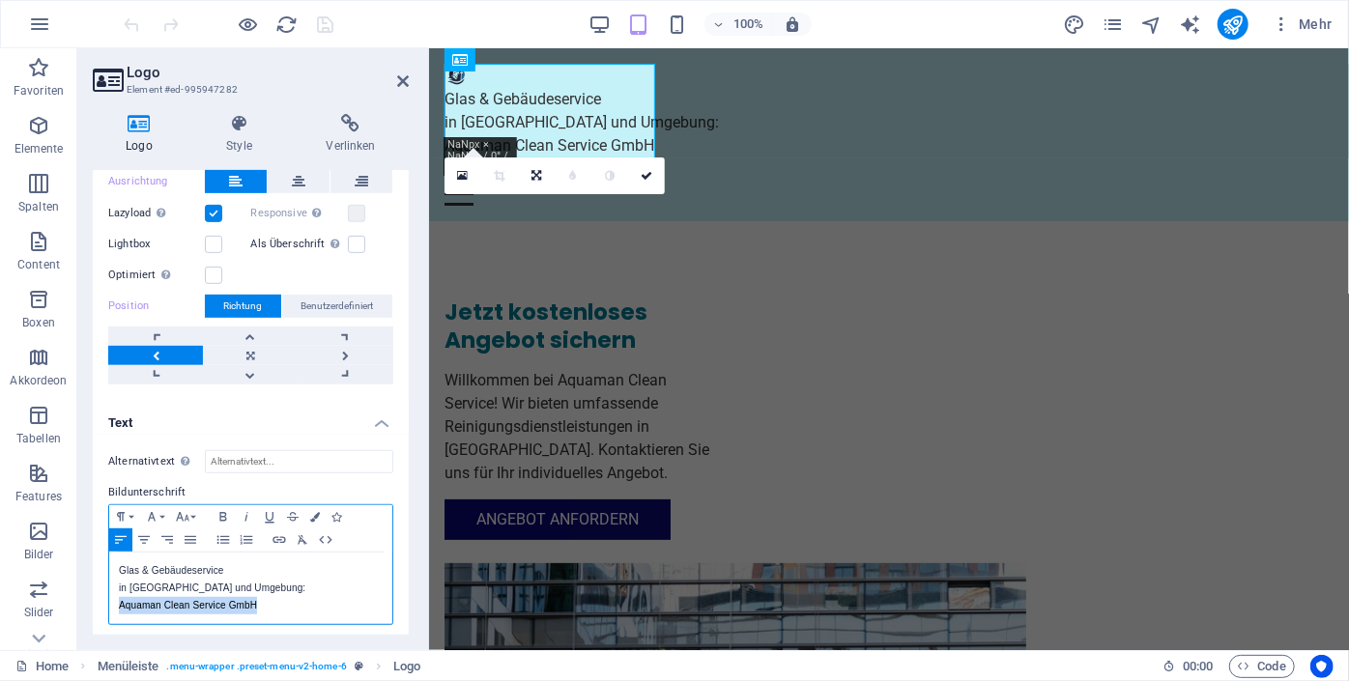
drag, startPoint x: 268, startPoint y: 597, endPoint x: 116, endPoint y: 609, distance: 152.1
click at [116, 609] on div "Glas & Gebäudeservice in [GEOGRAPHIC_DATA] und Umgebung: Aquaman Clean Service …" at bounding box center [250, 588] width 283 height 71
copy p "Aquaman Clean Service GmbH"
click at [116, 609] on div "Glas & Gebäudeservice in [GEOGRAPHIC_DATA] und Umgebung: Aquaman Clean Service …" at bounding box center [250, 588] width 283 height 71
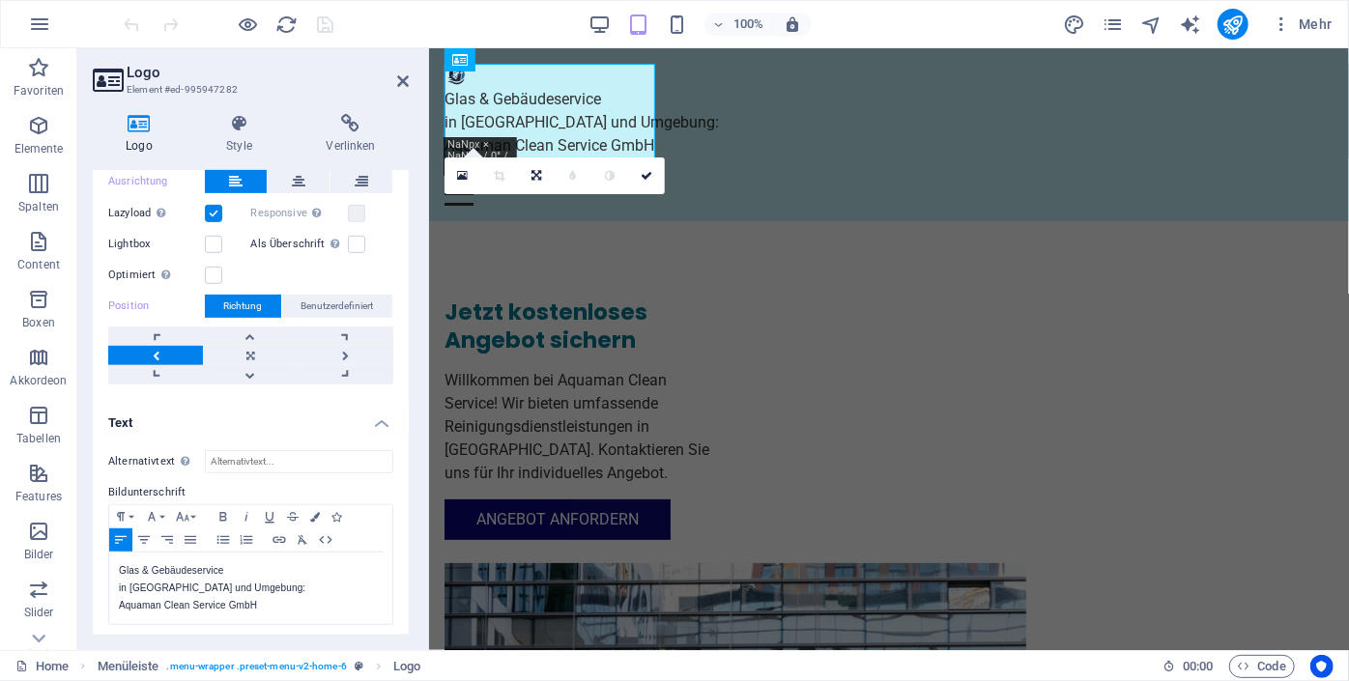
click at [121, 81] on icon at bounding box center [107, 80] width 29 height 27
click at [143, 128] on icon at bounding box center [139, 123] width 93 height 19
click at [645, 176] on icon at bounding box center [646, 176] width 12 height 12
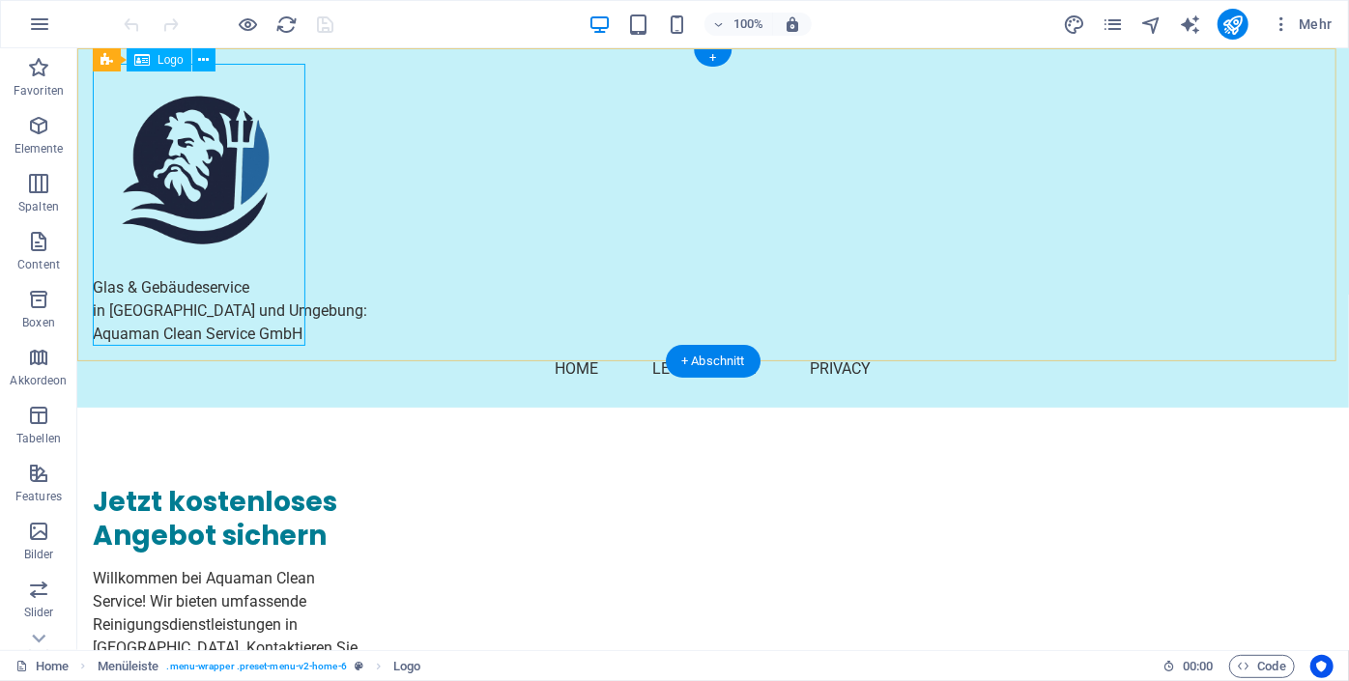
click at [213, 183] on div "Glas & Gebäudeservice in [GEOGRAPHIC_DATA] und Umgebung: Aquaman Clean Service …" at bounding box center [712, 204] width 1240 height 282
select select "px"
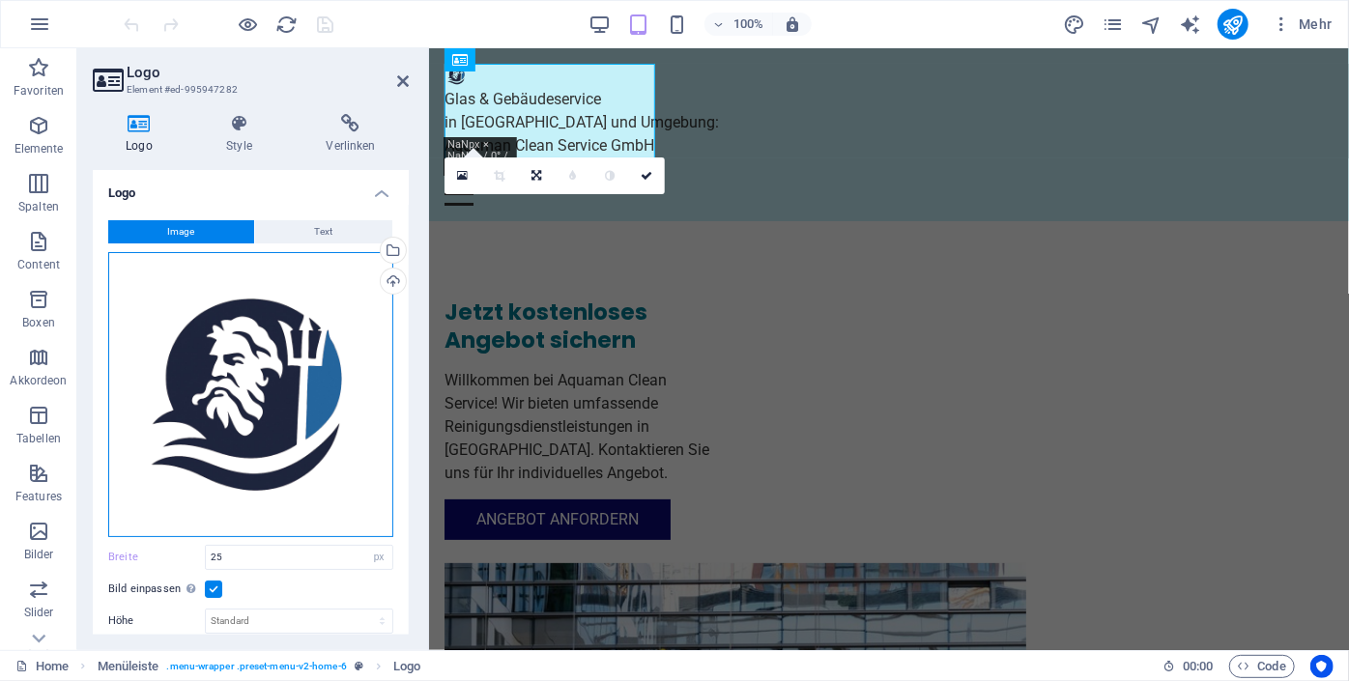
click at [244, 355] on div "Ziehe Dateien zum Hochladen hierher oder klicke hier, um aus Dateien oder koste…" at bounding box center [250, 394] width 285 height 285
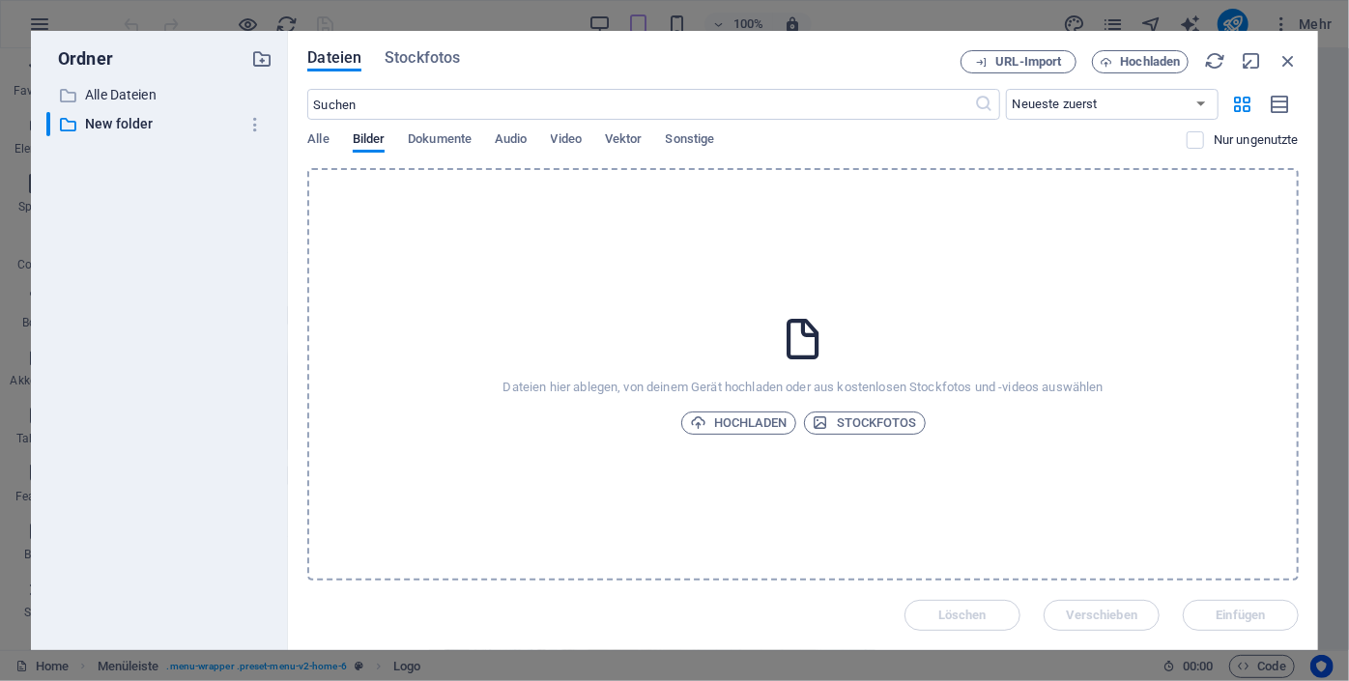
click at [244, 355] on div "​ Alle Dateien Alle Dateien ​ New folder New folder" at bounding box center [159, 359] width 226 height 552
click at [1130, 62] on span "Hochladen" at bounding box center [1151, 62] width 60 height 12
click at [754, 425] on span "Hochladen" at bounding box center [739, 423] width 98 height 23
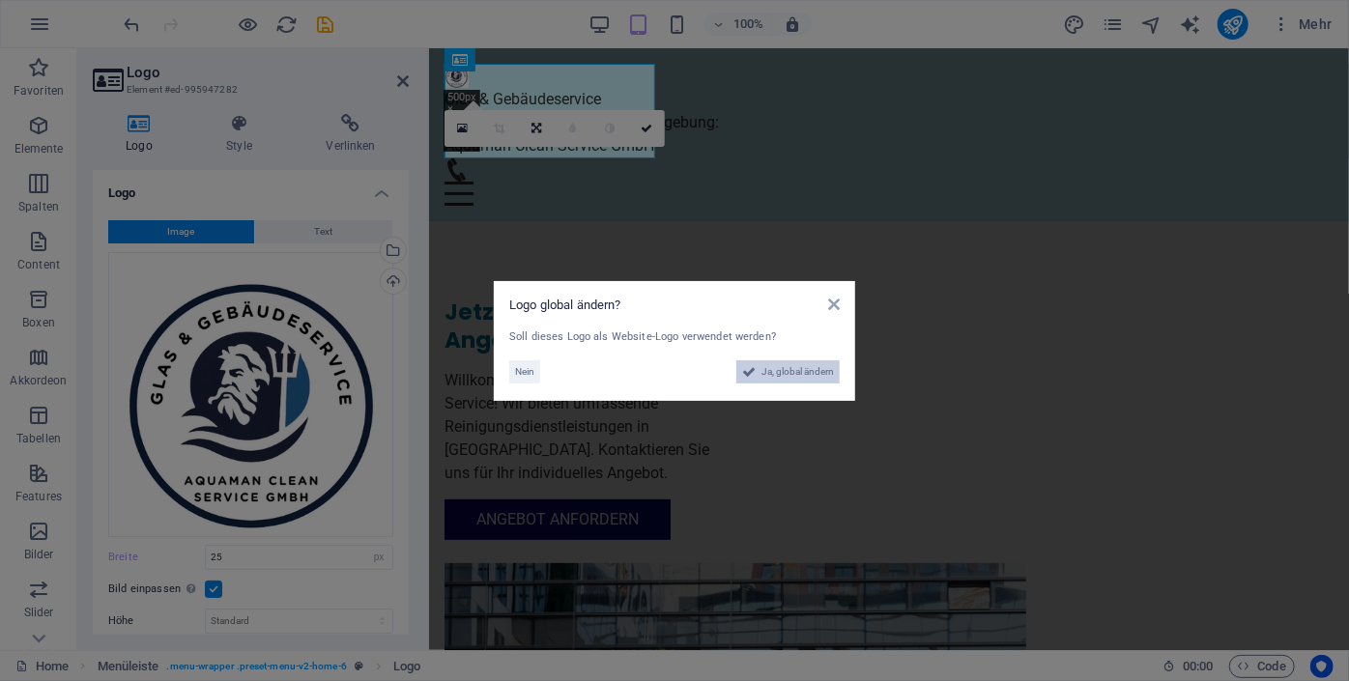
click at [820, 374] on span "Ja, global ändern" at bounding box center [797, 371] width 72 height 23
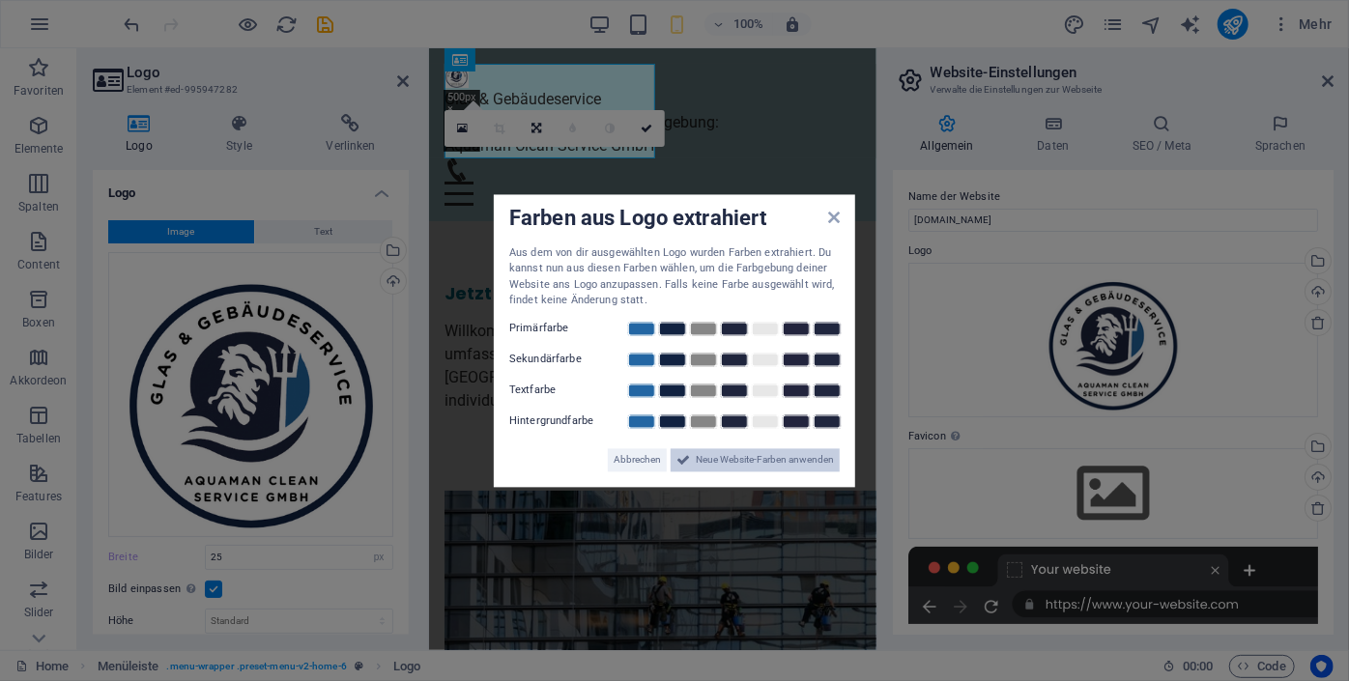
click at [785, 456] on span "Neue Website-Farben anwenden" at bounding box center [765, 459] width 138 height 23
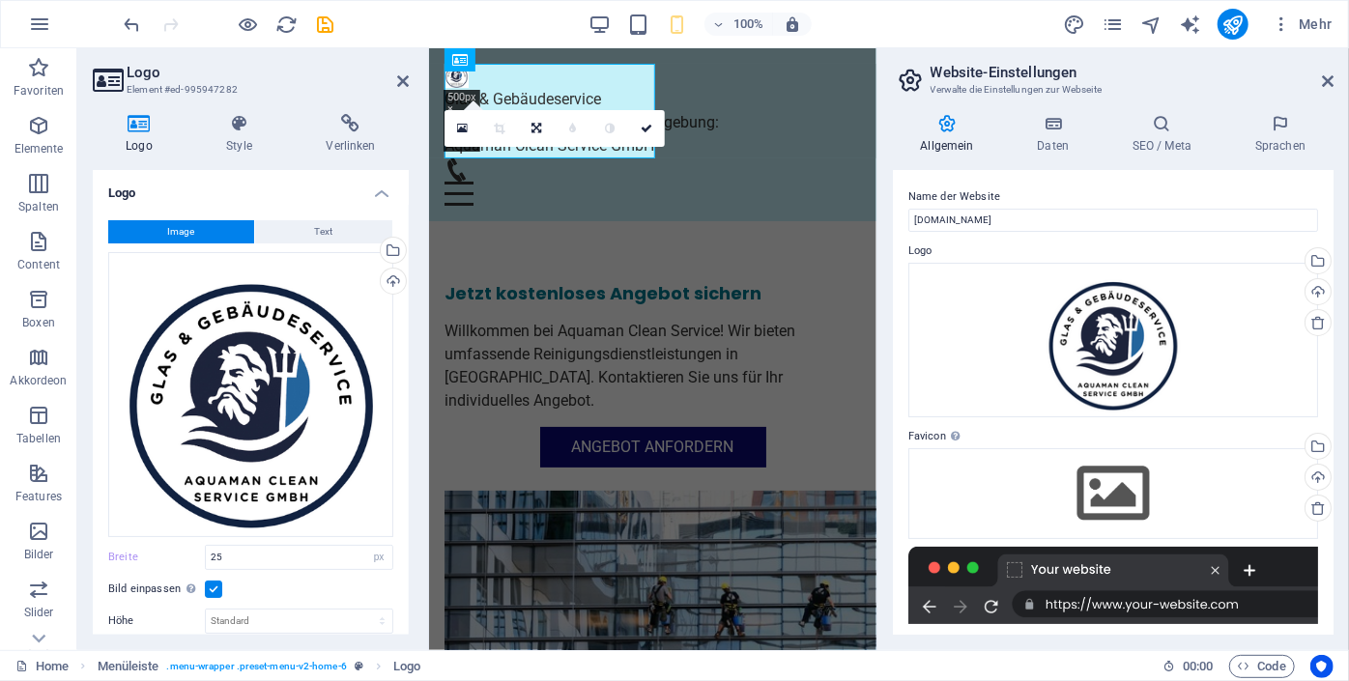
click at [1325, 99] on div "Allgemein Daten SEO / Meta Sprachen Name der Website [DOMAIN_NAME] Logo Ziehe D…" at bounding box center [1112, 375] width 471 height 552
drag, startPoint x: 401, startPoint y: 355, endPoint x: 410, endPoint y: 412, distance: 56.7
click at [410, 412] on div "Logo Style Verlinken Logo Image Text Ziehe Dateien zum Hochladen hierher oder k…" at bounding box center [250, 375] width 347 height 552
drag, startPoint x: 403, startPoint y: 382, endPoint x: 402, endPoint y: 497, distance: 115.9
click at [402, 497] on div "Image Text Ziehe Dateien zum Hochladen hierher oder klicke hier, um aus Dateien…" at bounding box center [251, 538] width 316 height 667
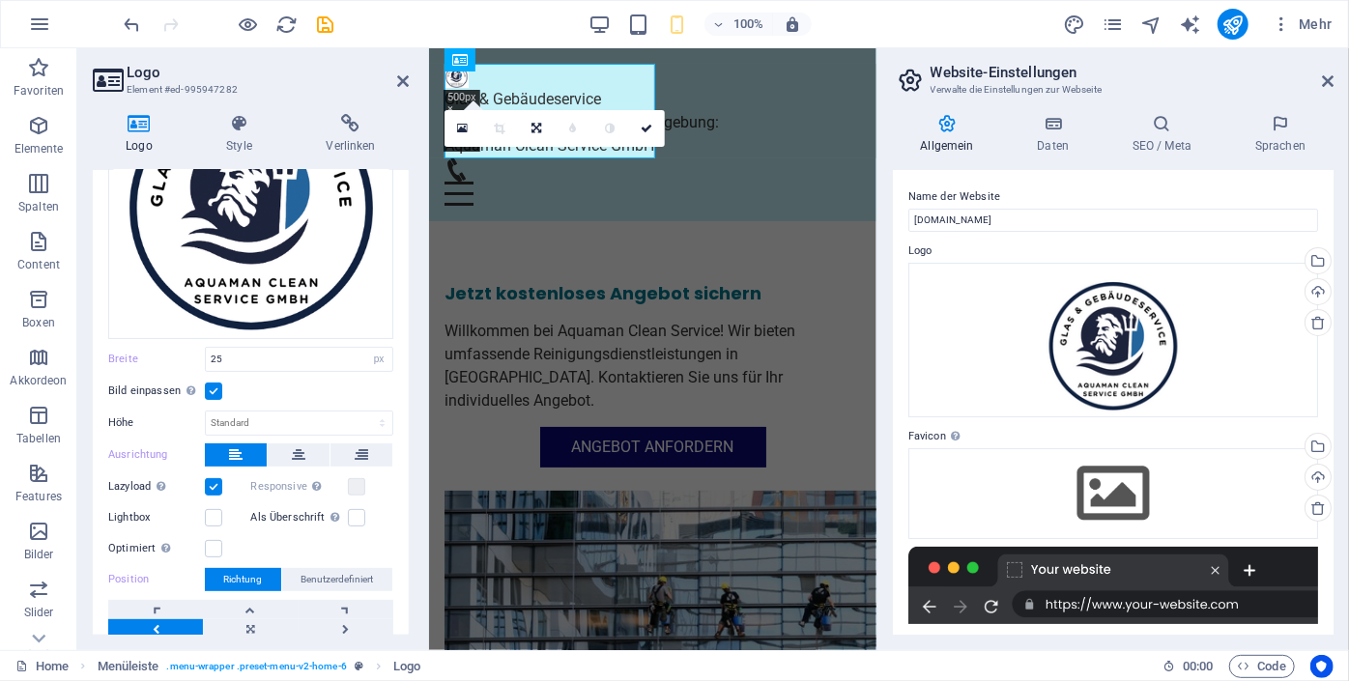
scroll to position [183, 0]
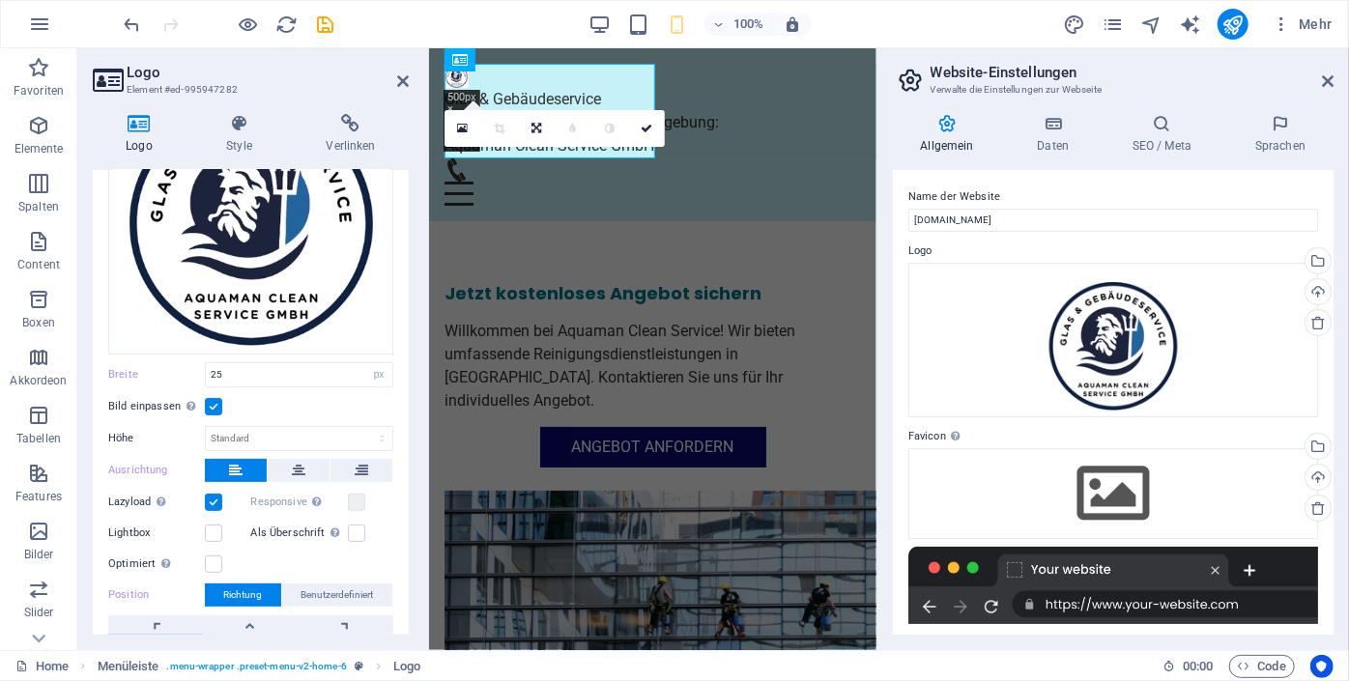
click at [136, 147] on h4 "Logo" at bounding box center [143, 134] width 100 height 41
click at [653, 128] on link at bounding box center [646, 128] width 37 height 37
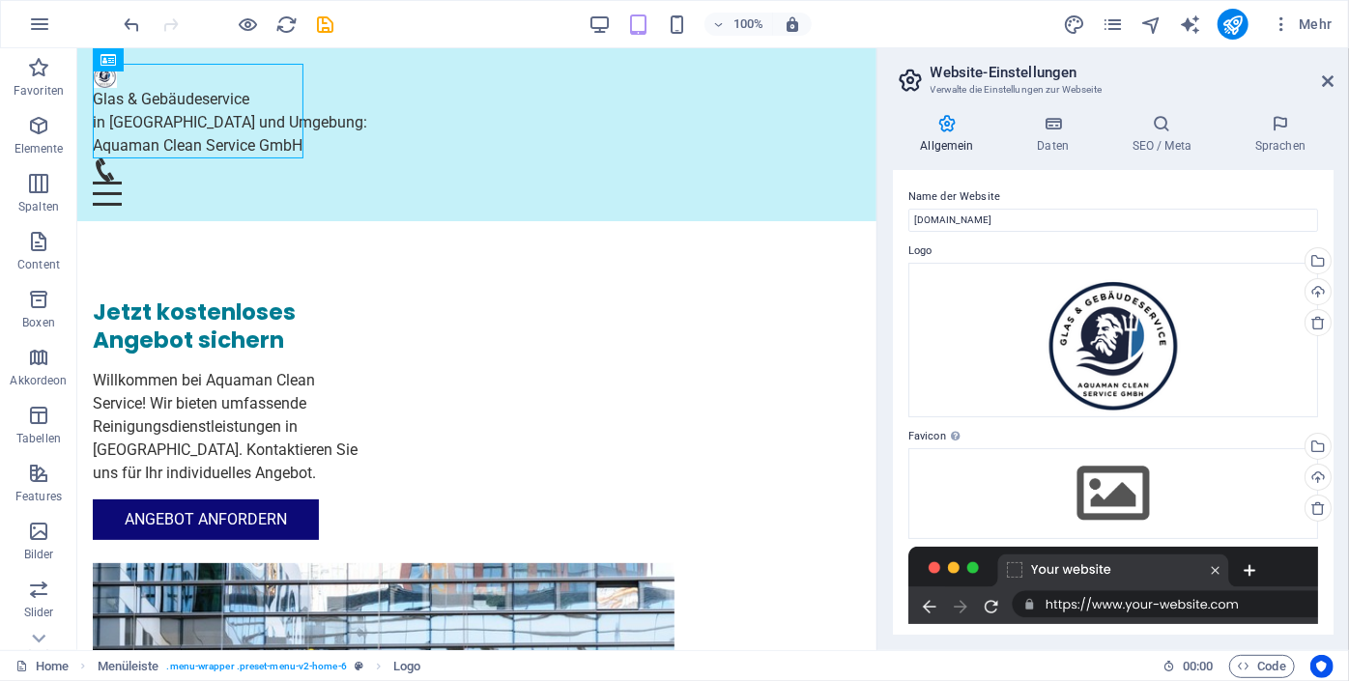
drag, startPoint x: 862, startPoint y: 95, endPoint x: 924, endPoint y: 95, distance: 62.8
click at [127, 104] on div "Glas & Gebäudeservice in [GEOGRAPHIC_DATA] und Umgebung: Aquaman Clean Service …" at bounding box center [476, 110] width 768 height 94
select select "px"
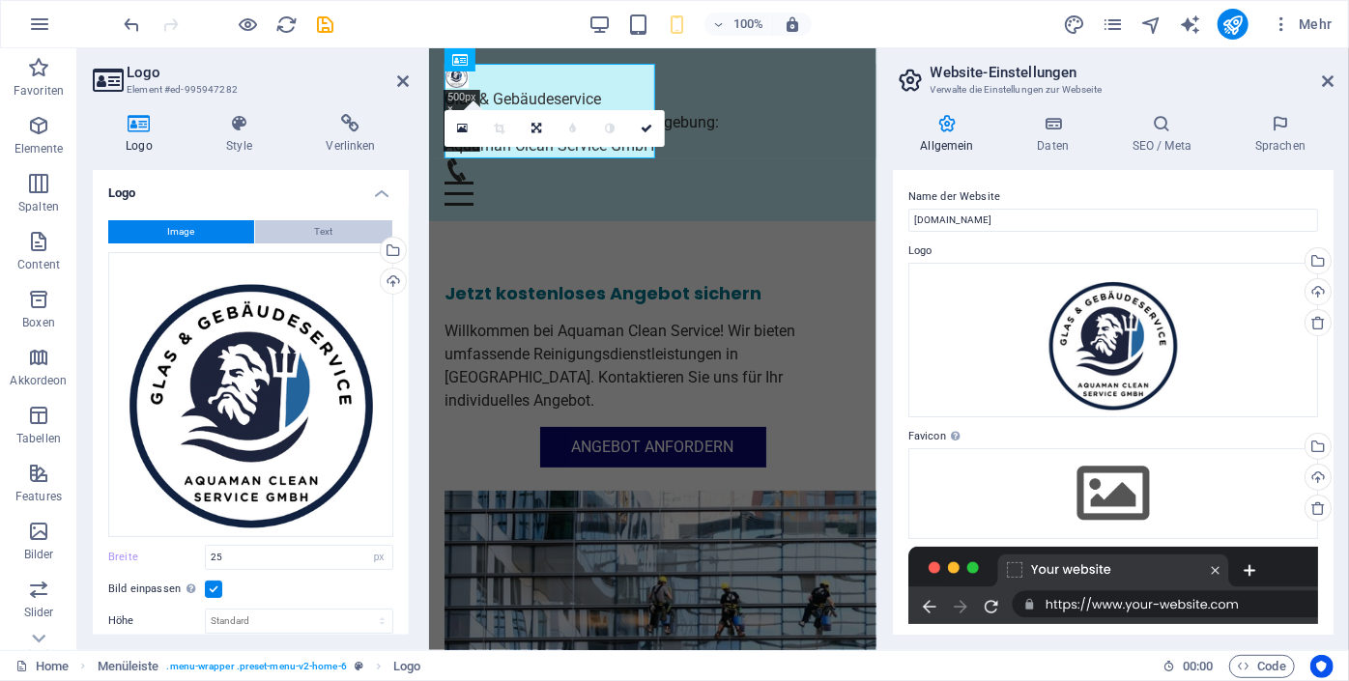
click at [355, 239] on button "Text" at bounding box center [323, 231] width 137 height 23
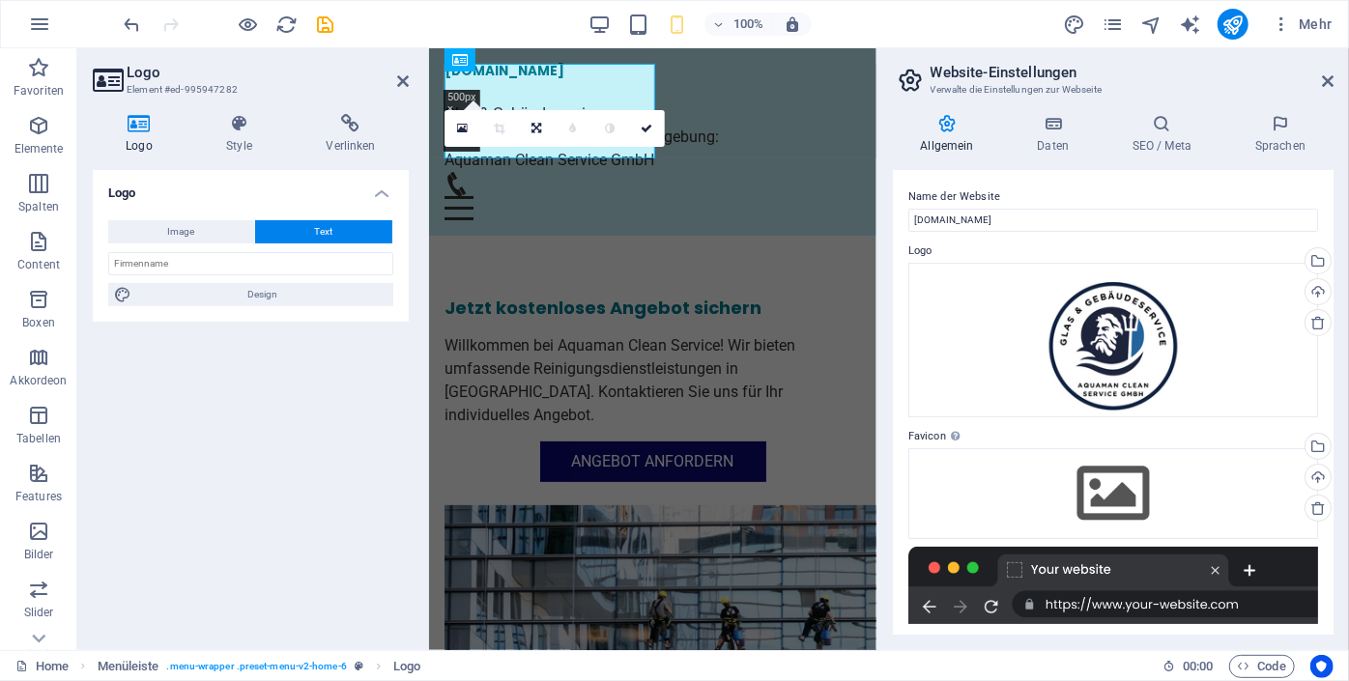
click at [142, 138] on h4 "Logo" at bounding box center [143, 134] width 100 height 41
click at [398, 77] on icon at bounding box center [403, 80] width 12 height 15
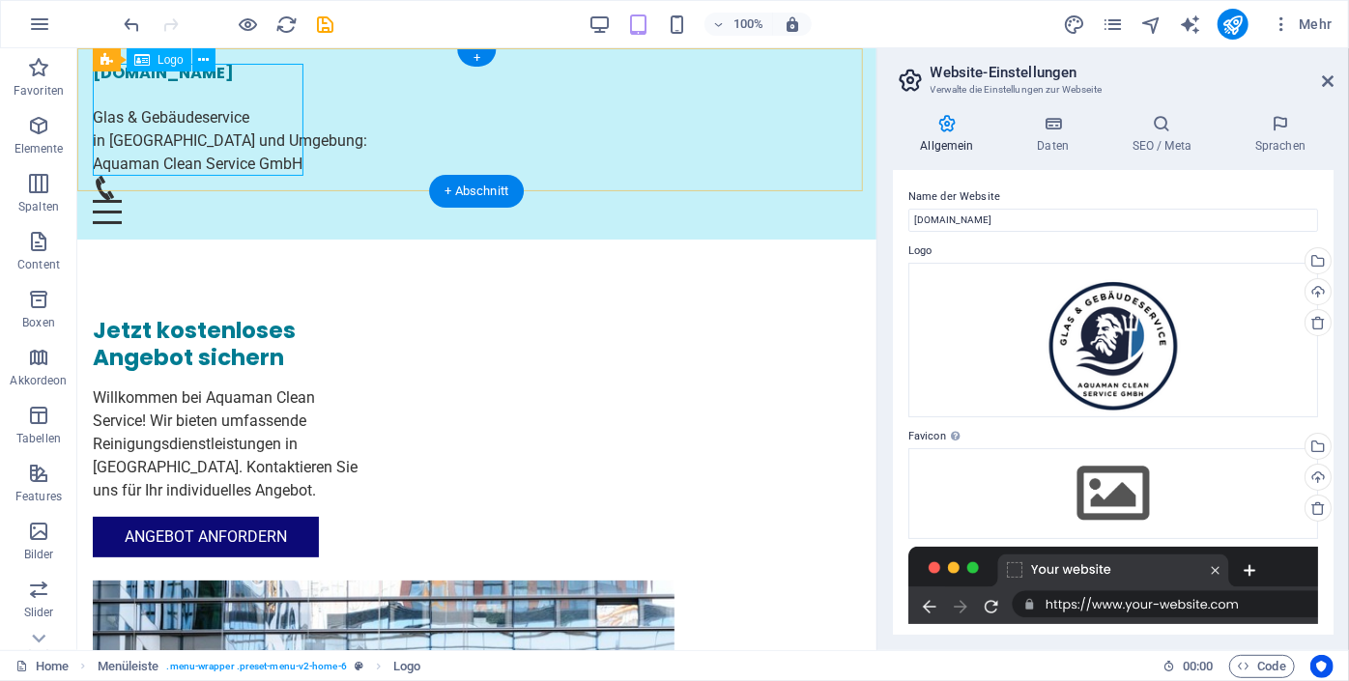
click at [212, 118] on div "[DOMAIN_NAME] Glas & Gebäudeservice in [GEOGRAPHIC_DATA] und Umgebung: Aquaman …" at bounding box center [476, 119] width 768 height 112
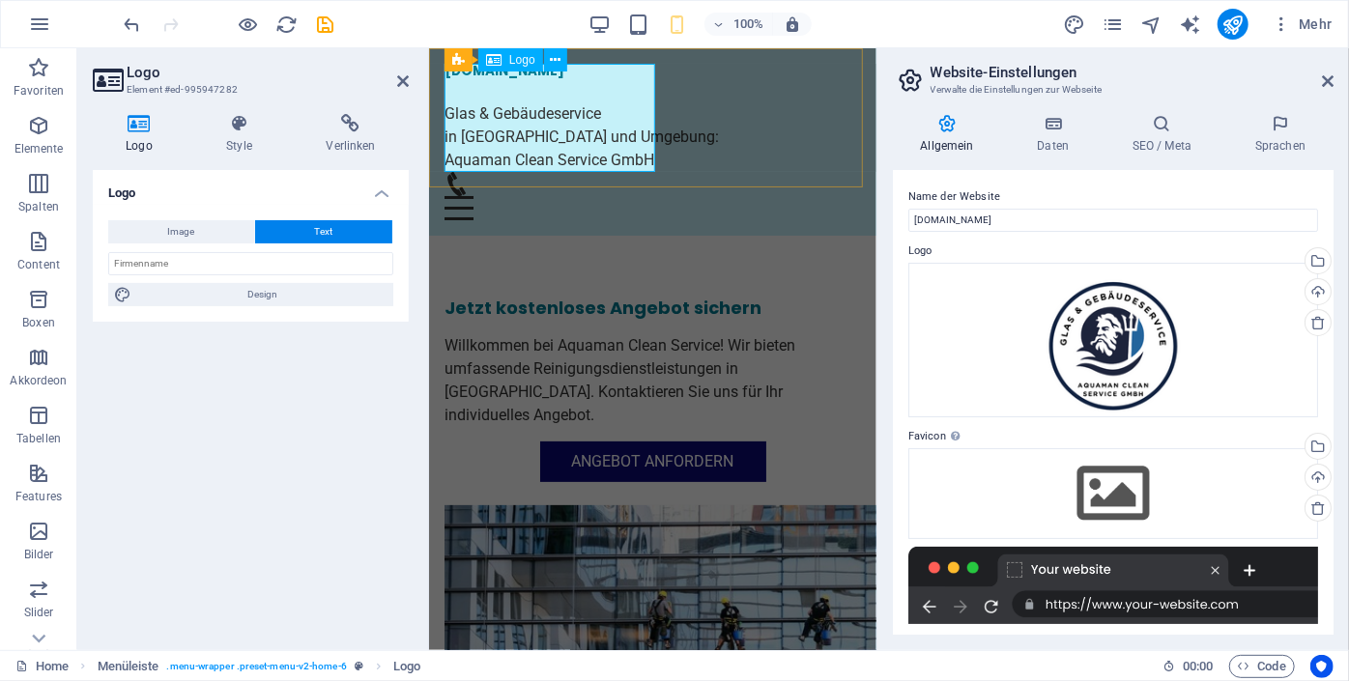
click at [455, 141] on div "[DOMAIN_NAME] Glas & Gebäudeservice in [GEOGRAPHIC_DATA] und Umgebung: Aquaman …" at bounding box center [651, 117] width 416 height 108
click at [462, 111] on div "[DOMAIN_NAME] Glas & Gebäudeservice in [GEOGRAPHIC_DATA] und Umgebung: Aquaman …" at bounding box center [651, 117] width 416 height 108
click at [152, 137] on h4 "Logo" at bounding box center [143, 134] width 100 height 41
click at [234, 135] on h4 "Style" at bounding box center [242, 134] width 99 height 41
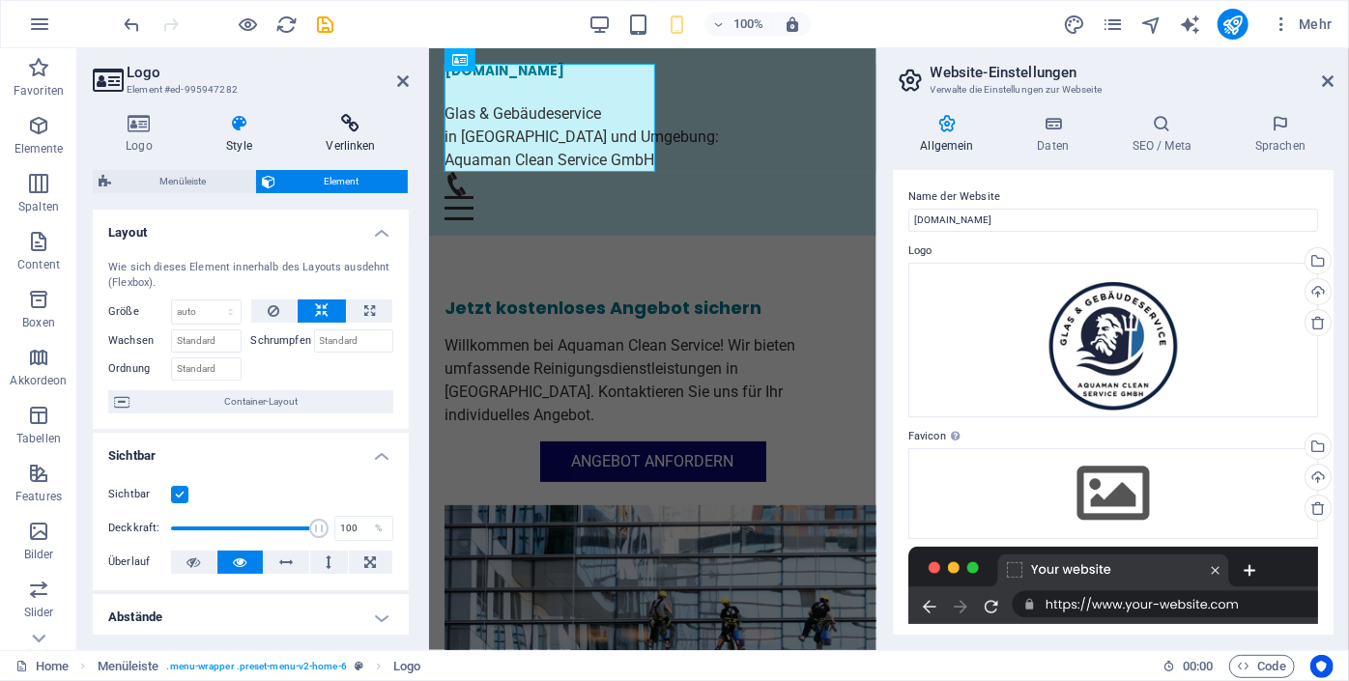
click at [356, 141] on h4 "Verlinken" at bounding box center [351, 134] width 116 height 41
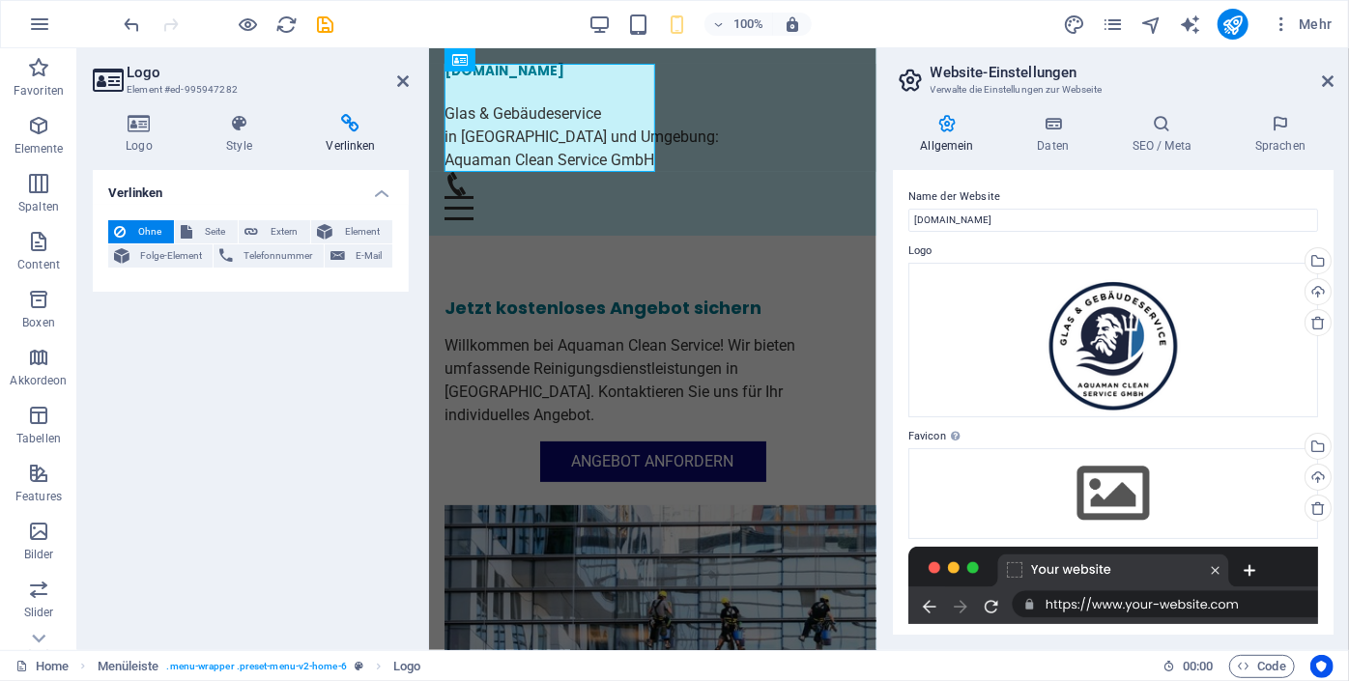
click at [402, 90] on header "Logo Element #ed-995947282" at bounding box center [251, 73] width 316 height 50
click at [403, 78] on icon at bounding box center [403, 80] width 12 height 15
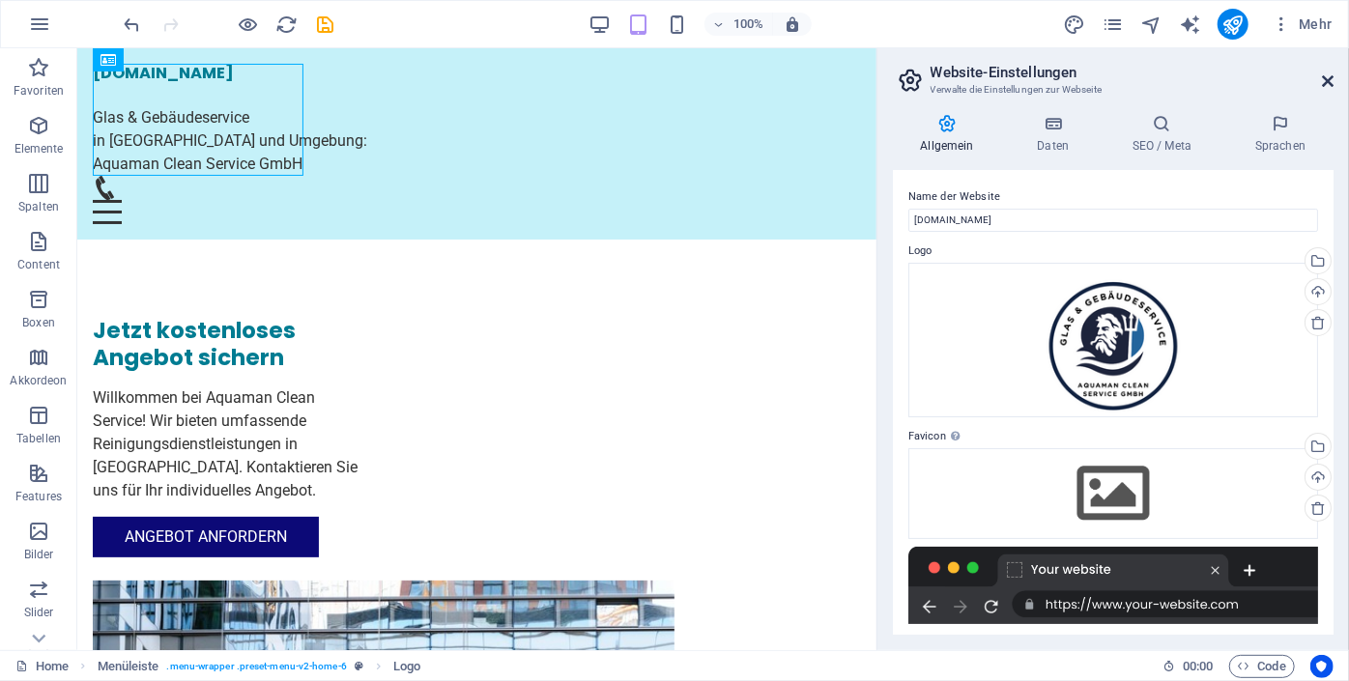
click at [1328, 80] on icon at bounding box center [1328, 80] width 12 height 15
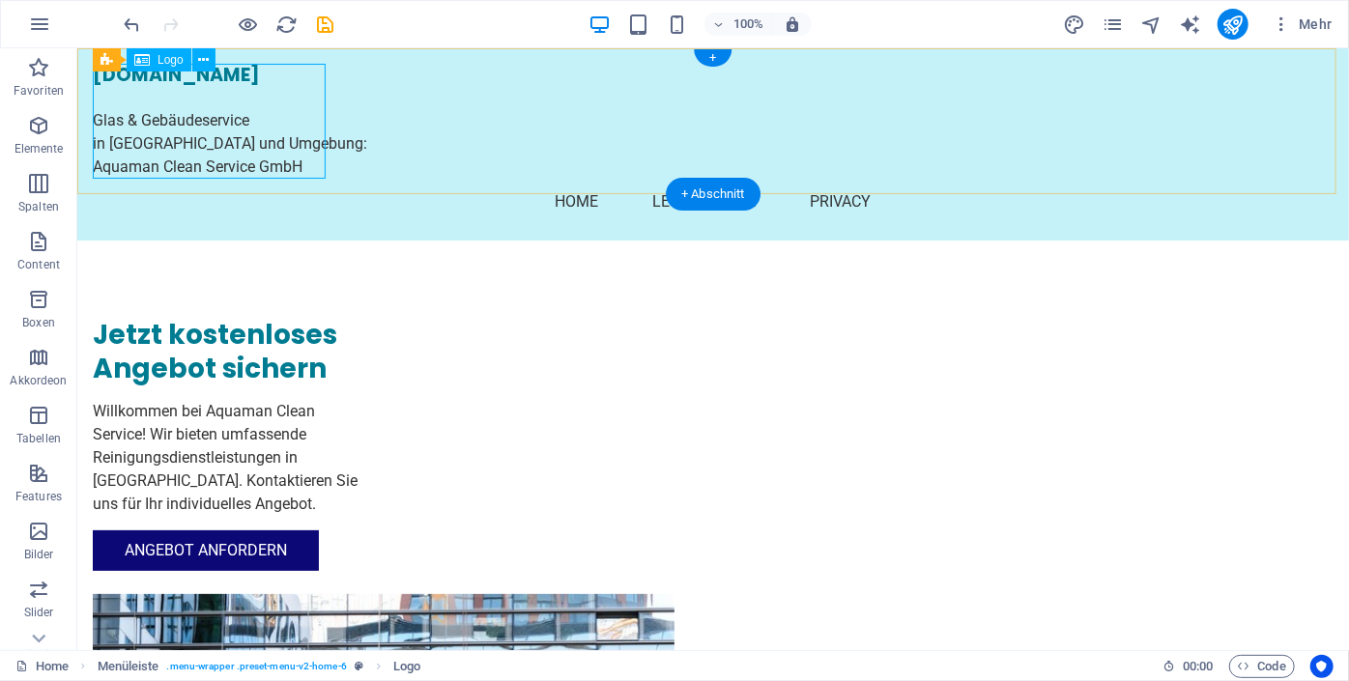
click at [123, 88] on div "[DOMAIN_NAME] Glas & Gebäudeservice in [GEOGRAPHIC_DATA] und Umgebung: Aquaman …" at bounding box center [712, 120] width 1240 height 115
click at [139, 62] on icon at bounding box center [141, 59] width 15 height 23
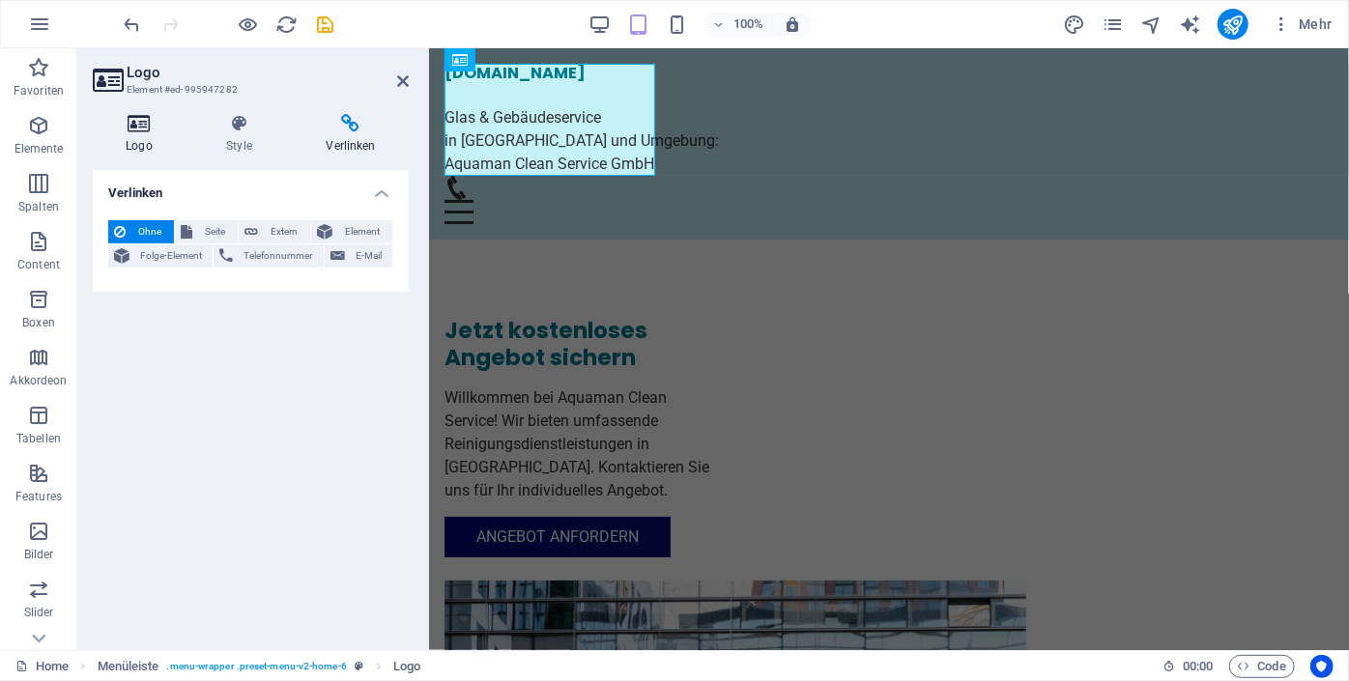
click at [149, 132] on icon at bounding box center [139, 123] width 93 height 19
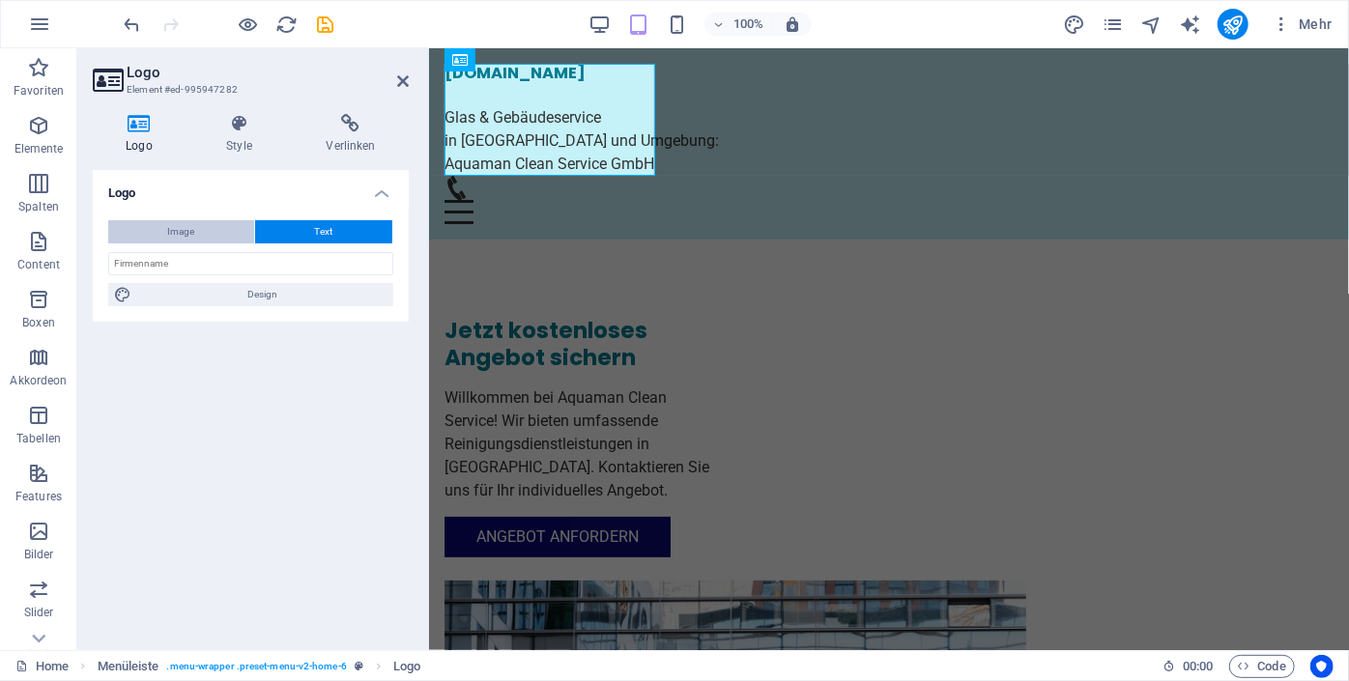
click at [208, 231] on button "Image" at bounding box center [181, 231] width 146 height 23
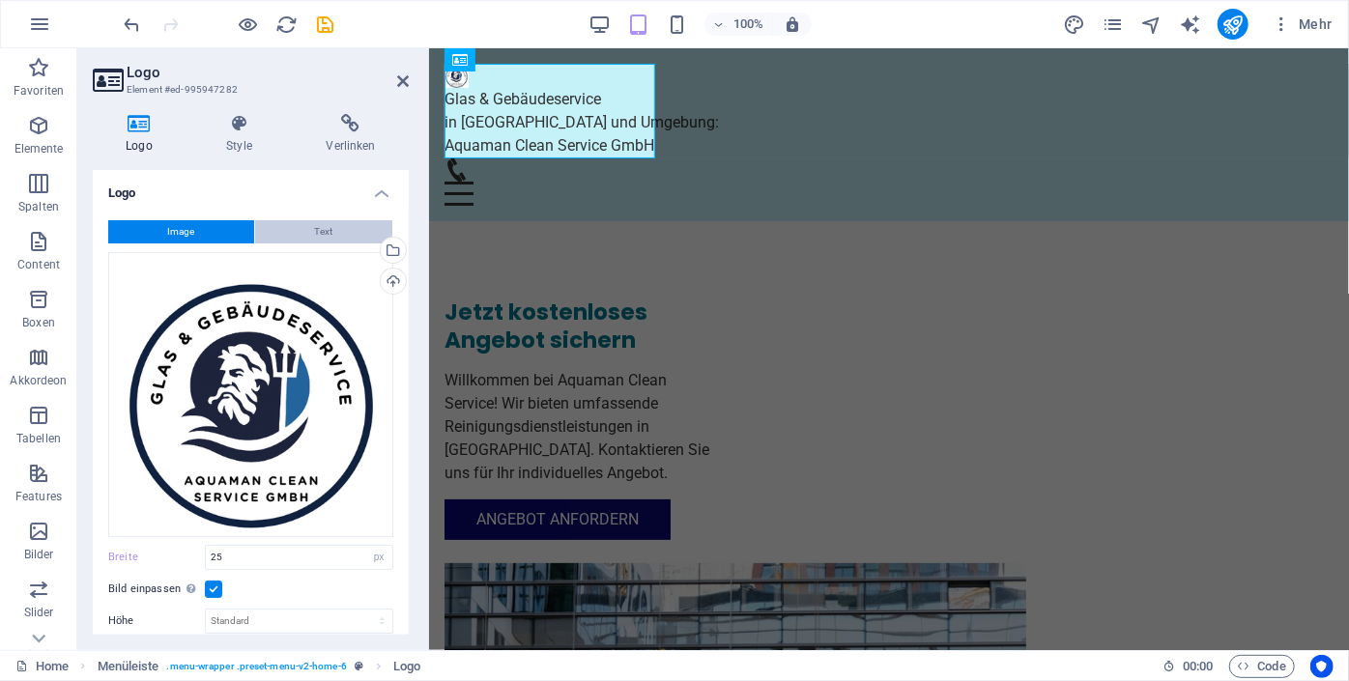
click at [337, 230] on button "Text" at bounding box center [323, 231] width 137 height 23
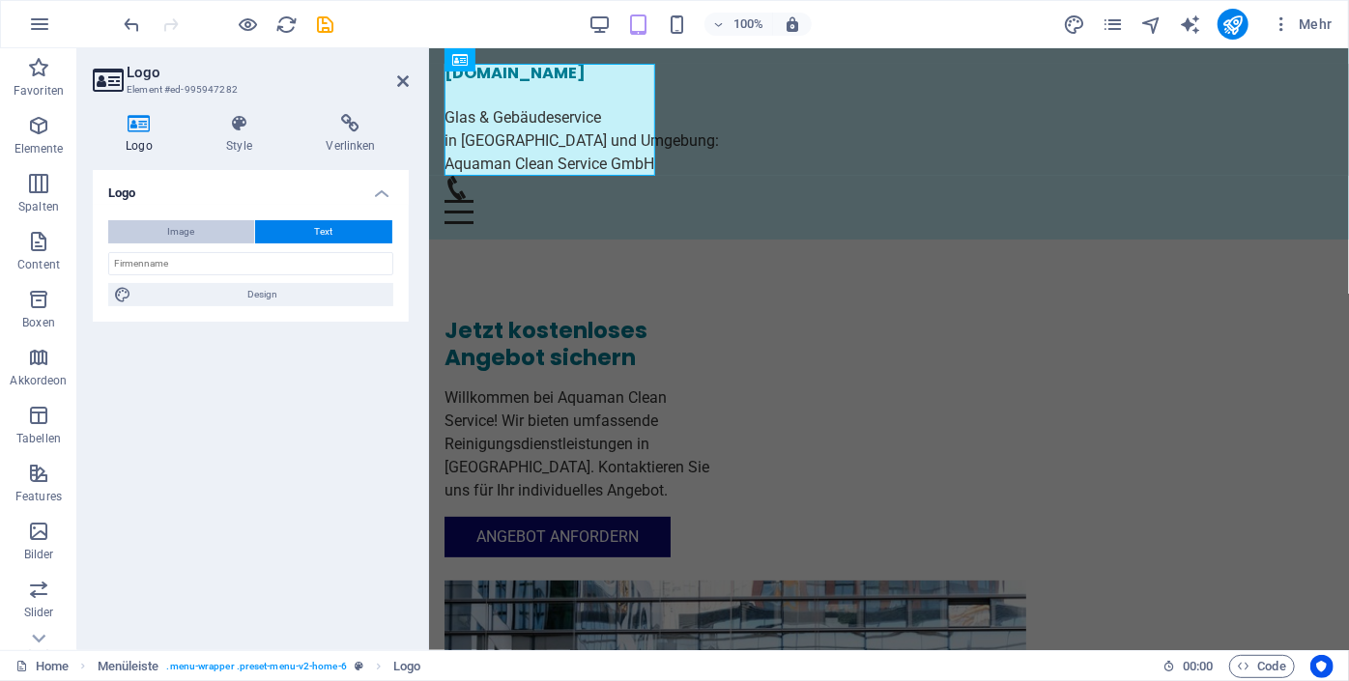
click at [180, 232] on span "Image" at bounding box center [181, 231] width 27 height 23
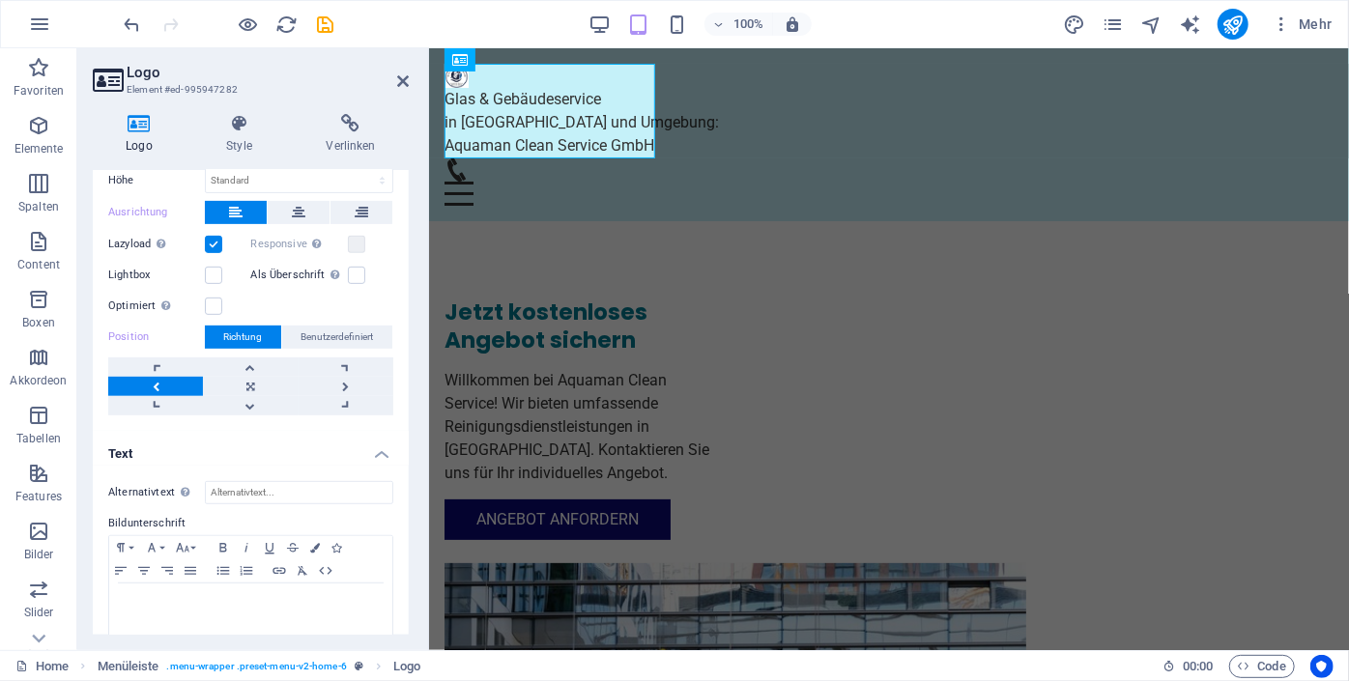
scroll to position [458, 0]
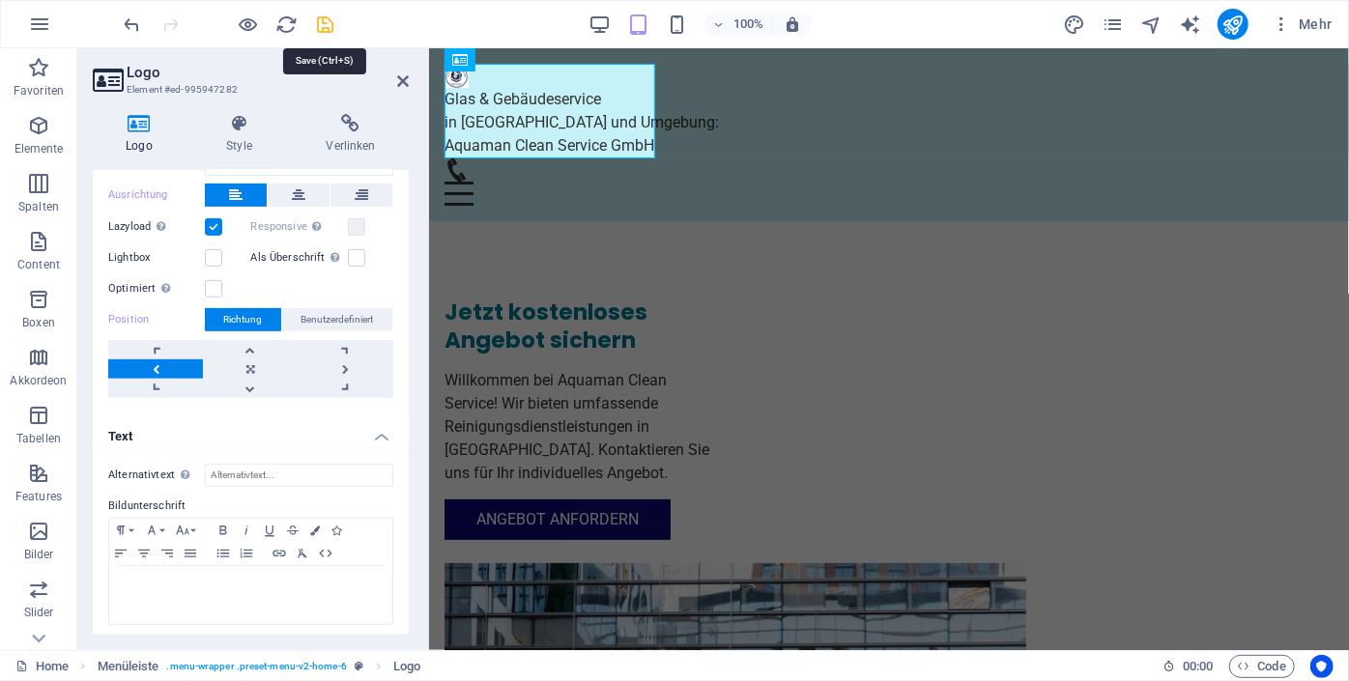
click at [329, 28] on icon "save" at bounding box center [326, 25] width 22 height 22
checkbox input "false"
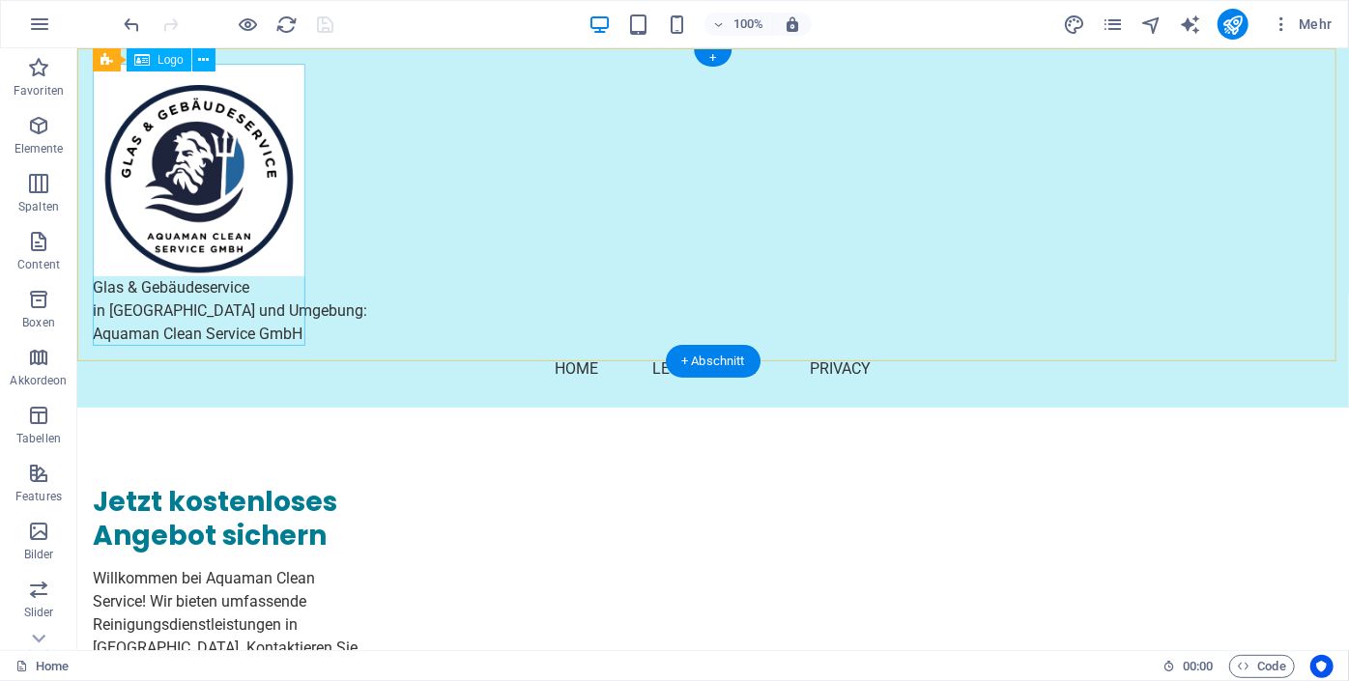
click at [248, 253] on div "Glas & Gebäudeservice in [GEOGRAPHIC_DATA] und Umgebung: Aquaman Clean Service …" at bounding box center [712, 204] width 1240 height 282
select select "px"
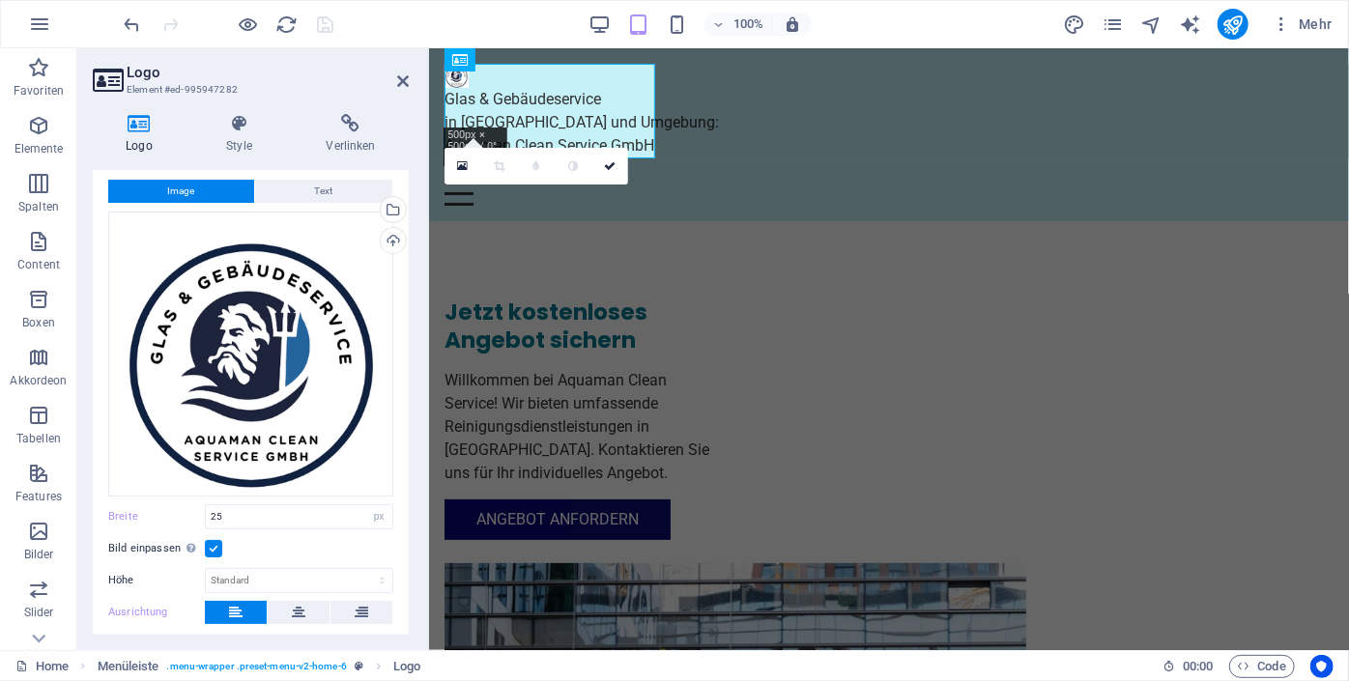
scroll to position [0, 0]
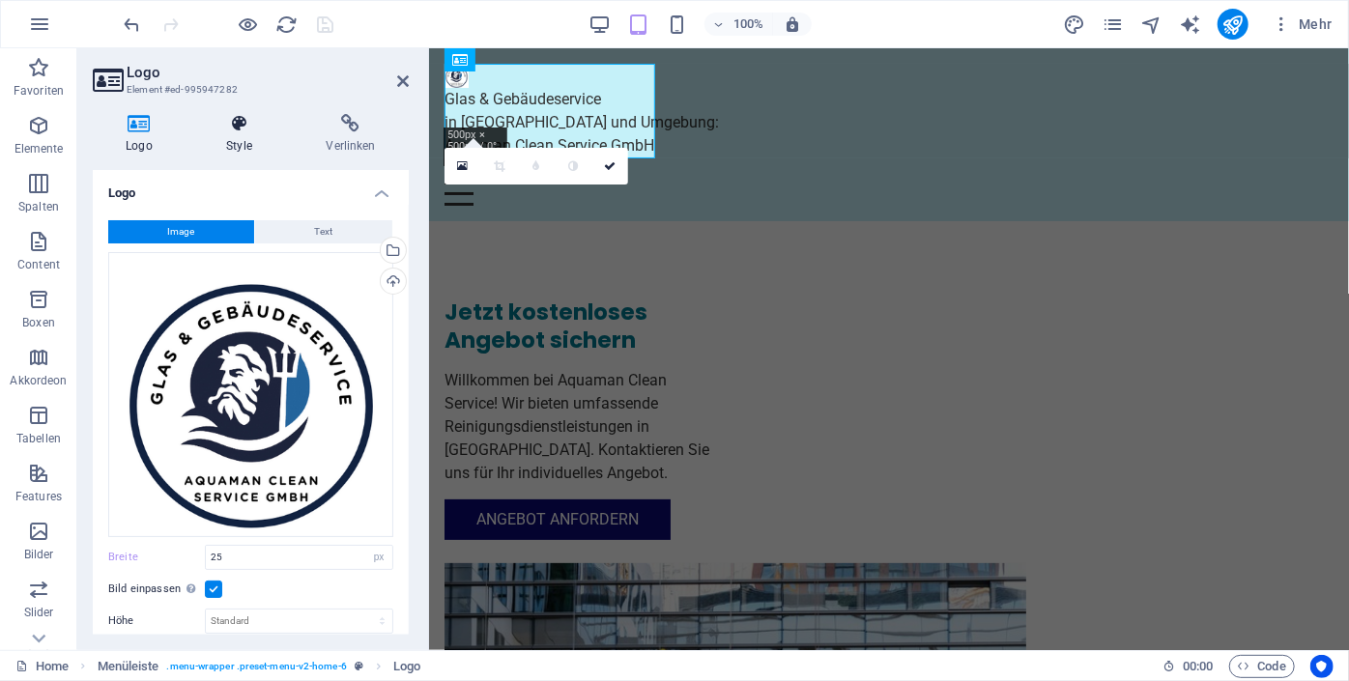
click at [232, 129] on icon at bounding box center [239, 123] width 92 height 19
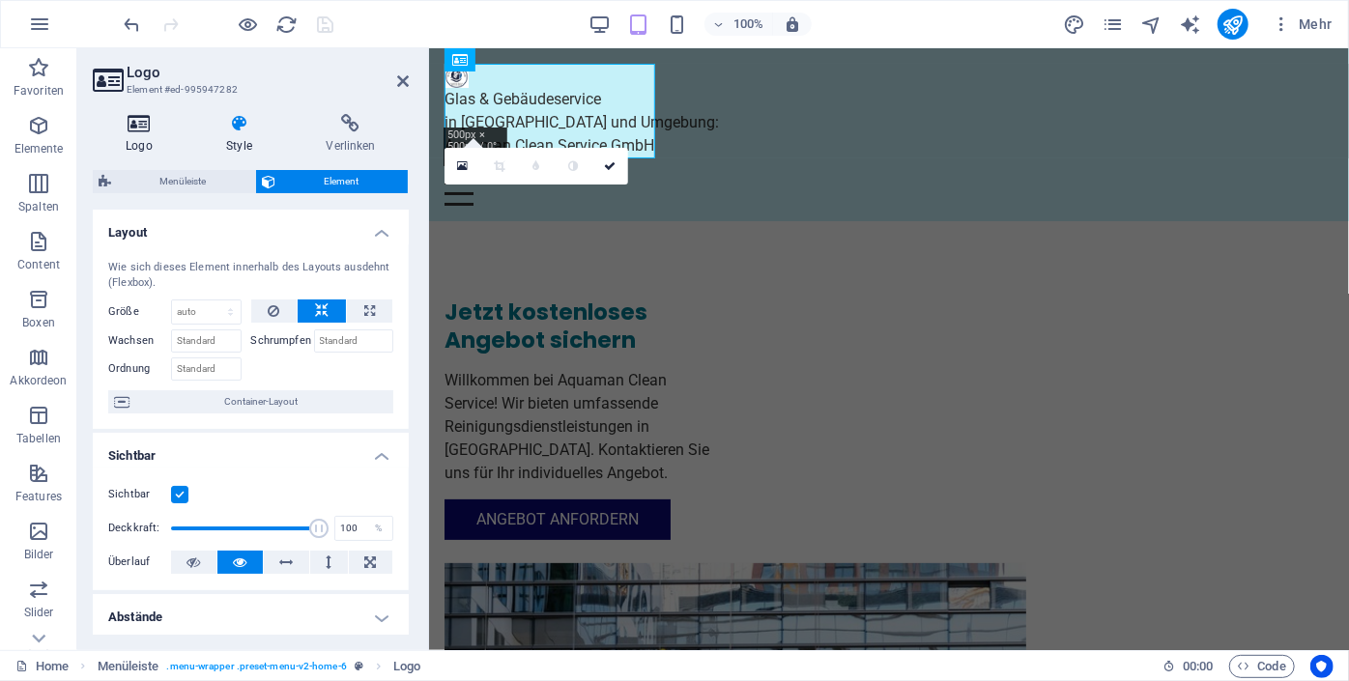
click at [139, 133] on h4 "Logo" at bounding box center [143, 134] width 100 height 41
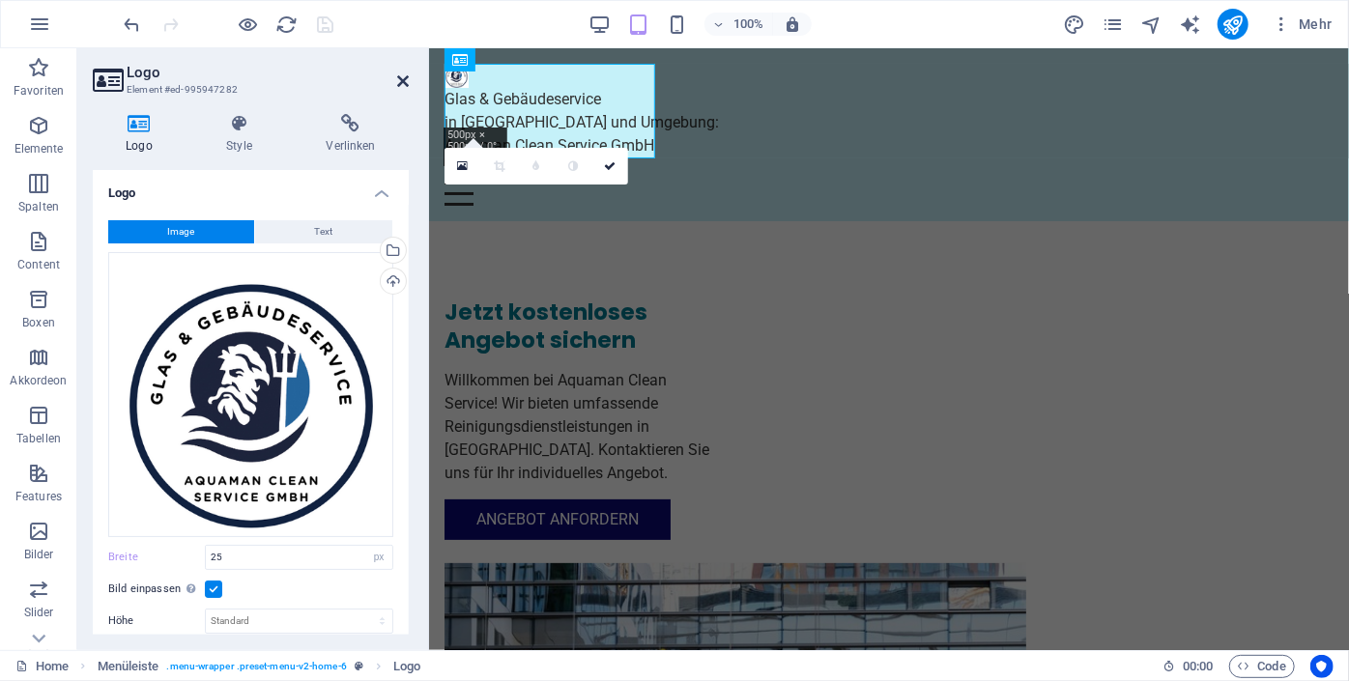
click at [404, 80] on icon at bounding box center [403, 80] width 12 height 15
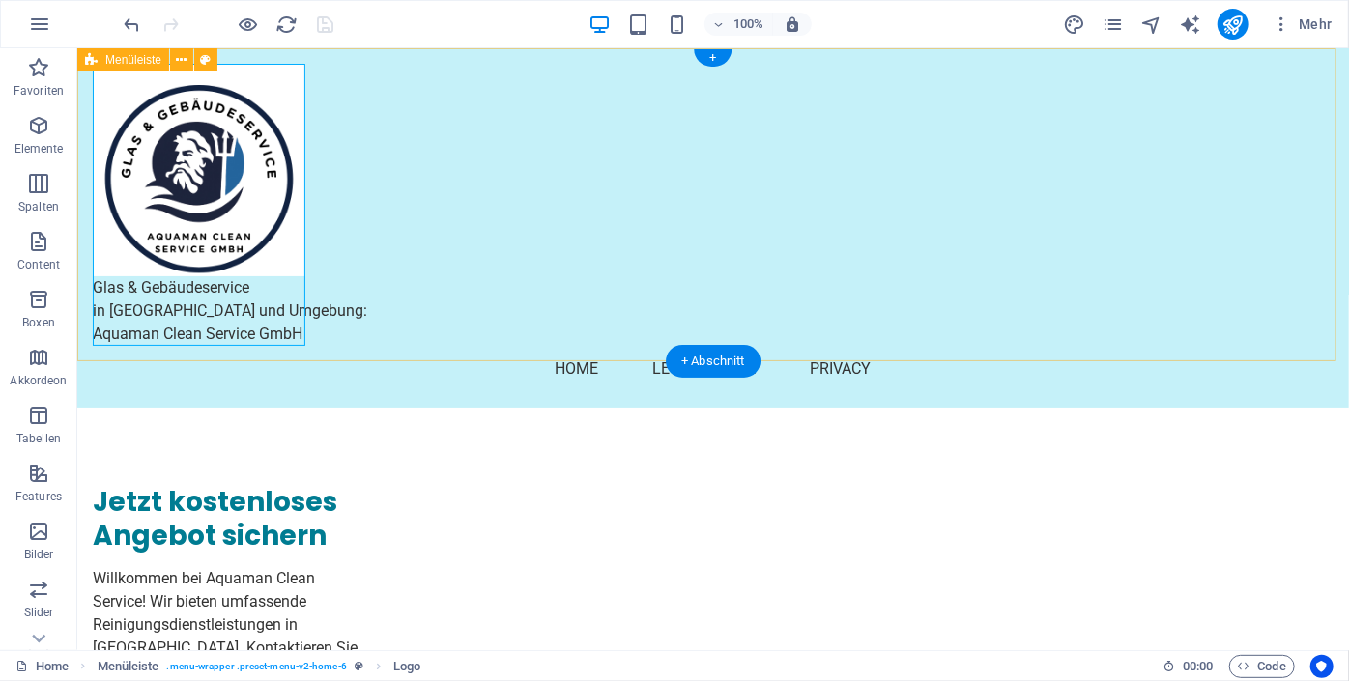
click at [413, 281] on div "Glas & Gebäudeservice in [GEOGRAPHIC_DATA] und Umgebung: Aquaman Clean Service …" at bounding box center [711, 226] width 1271 height 359
click at [188, 177] on div "Glas & Gebäudeservice in [GEOGRAPHIC_DATA] und Umgebung: Aquaman Clean Service …" at bounding box center [712, 204] width 1240 height 282
select select "px"
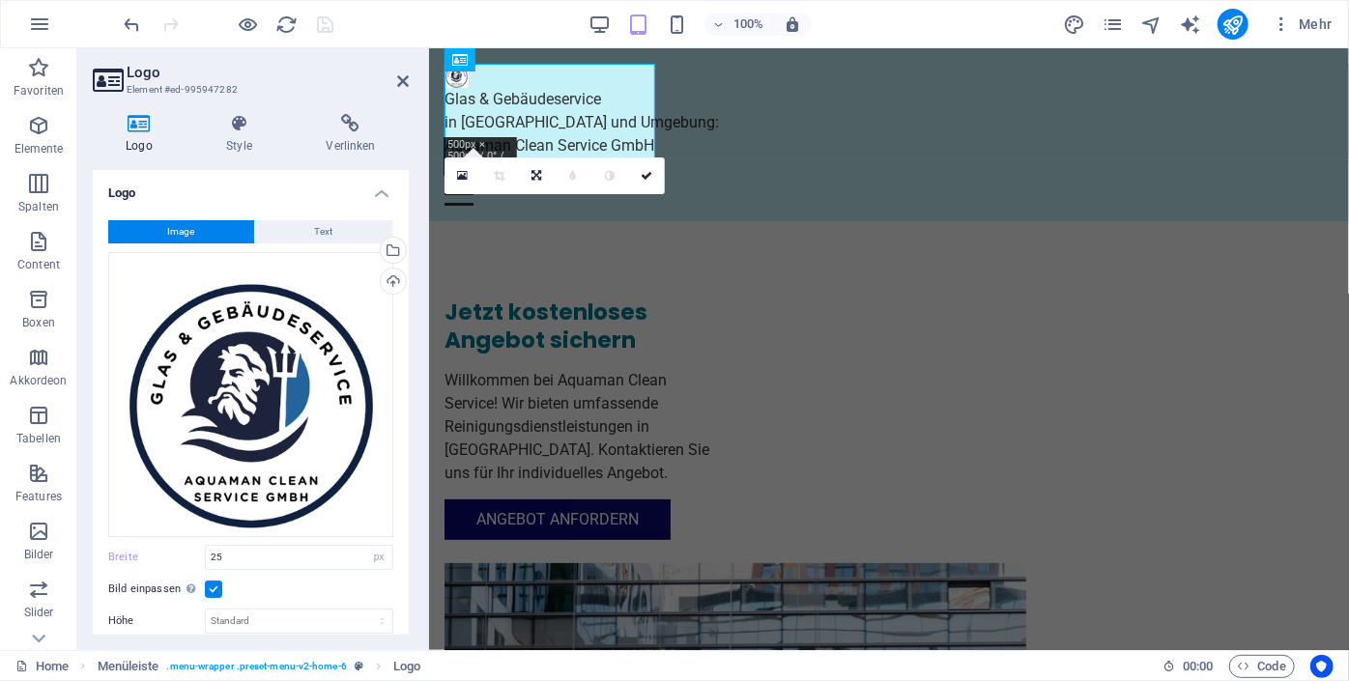
drag, startPoint x: 571, startPoint y: 175, endPoint x: 126, endPoint y: 68, distance: 458.1
click at [571, 175] on icon at bounding box center [572, 176] width 7 height 12
click at [567, 168] on link at bounding box center [572, 175] width 37 height 37
click at [214, 583] on label at bounding box center [213, 589] width 17 height 17
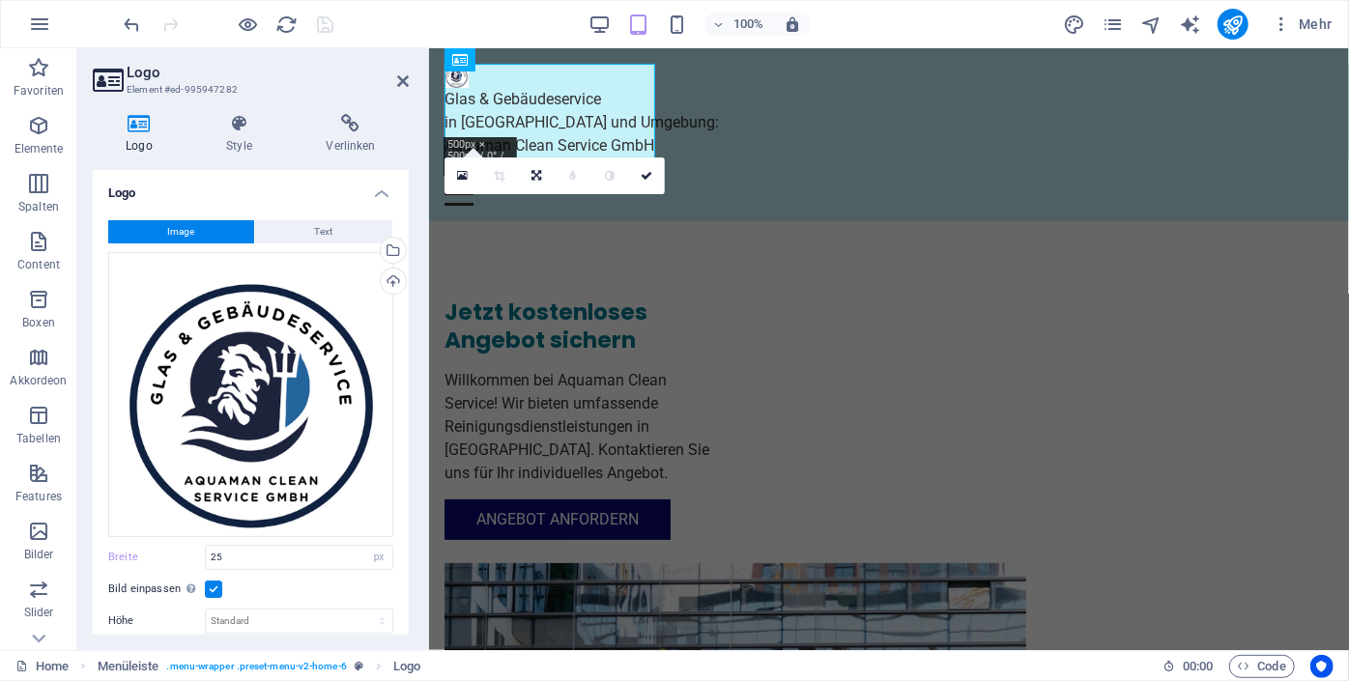
click at [0, 0] on input "Bild einpassen Bild automatisch anhand einer fixen Breite und Höhe einpassen" at bounding box center [0, 0] width 0 height 0
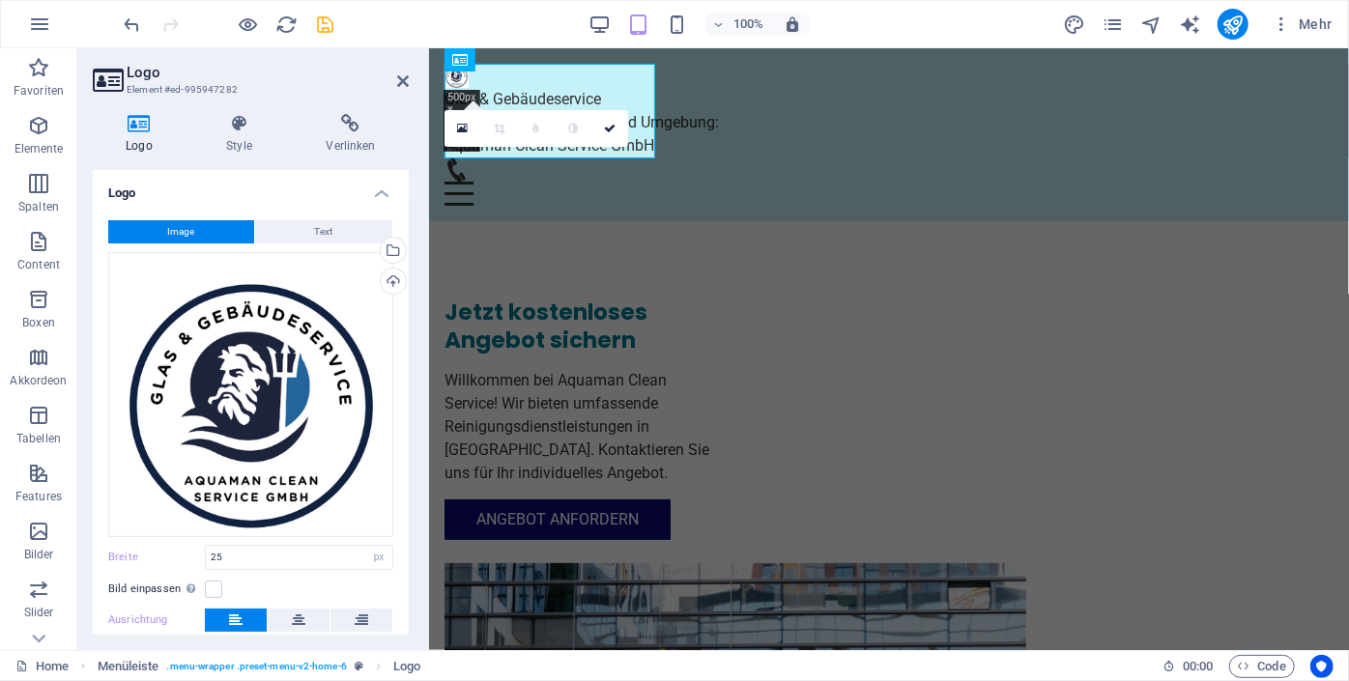
drag, startPoint x: 404, startPoint y: 184, endPoint x: 402, endPoint y: 267, distance: 83.1
click at [402, 267] on li "Logo Image Text Ziehe Dateien zum Hochladen hierher oder klicke hier, um aus Da…" at bounding box center [251, 455] width 316 height 571
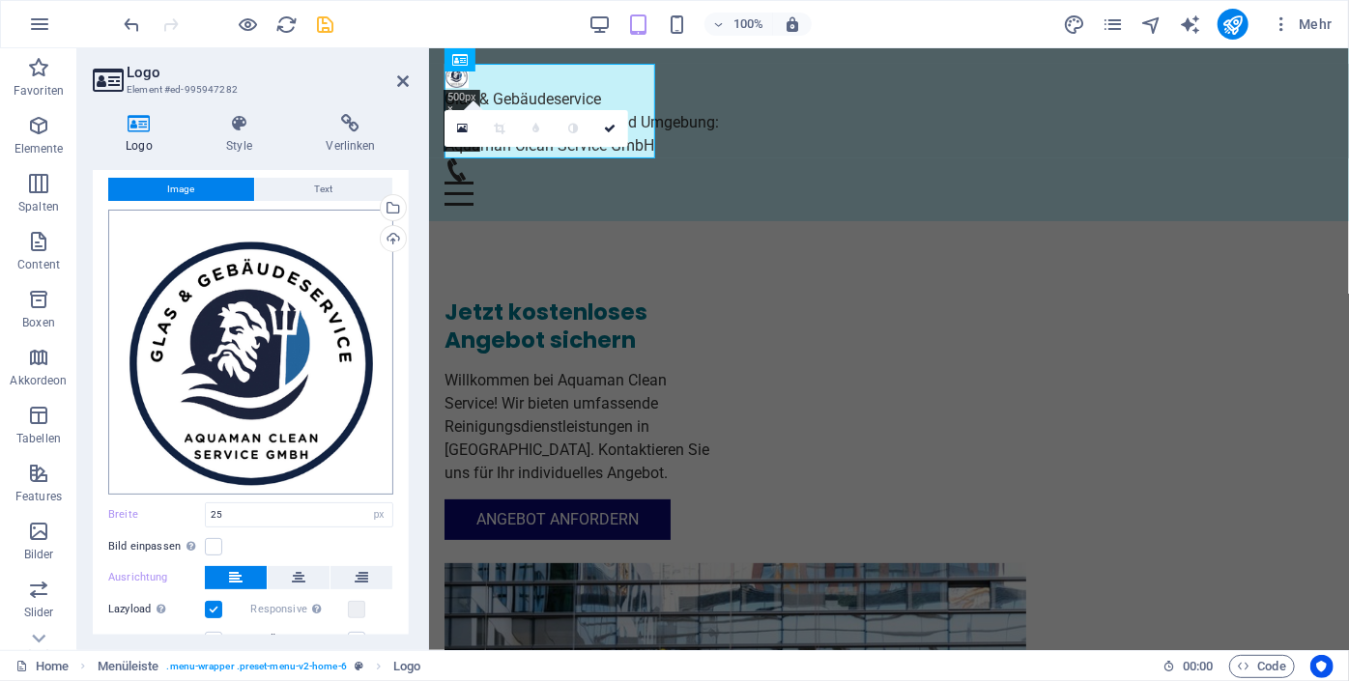
scroll to position [10, 0]
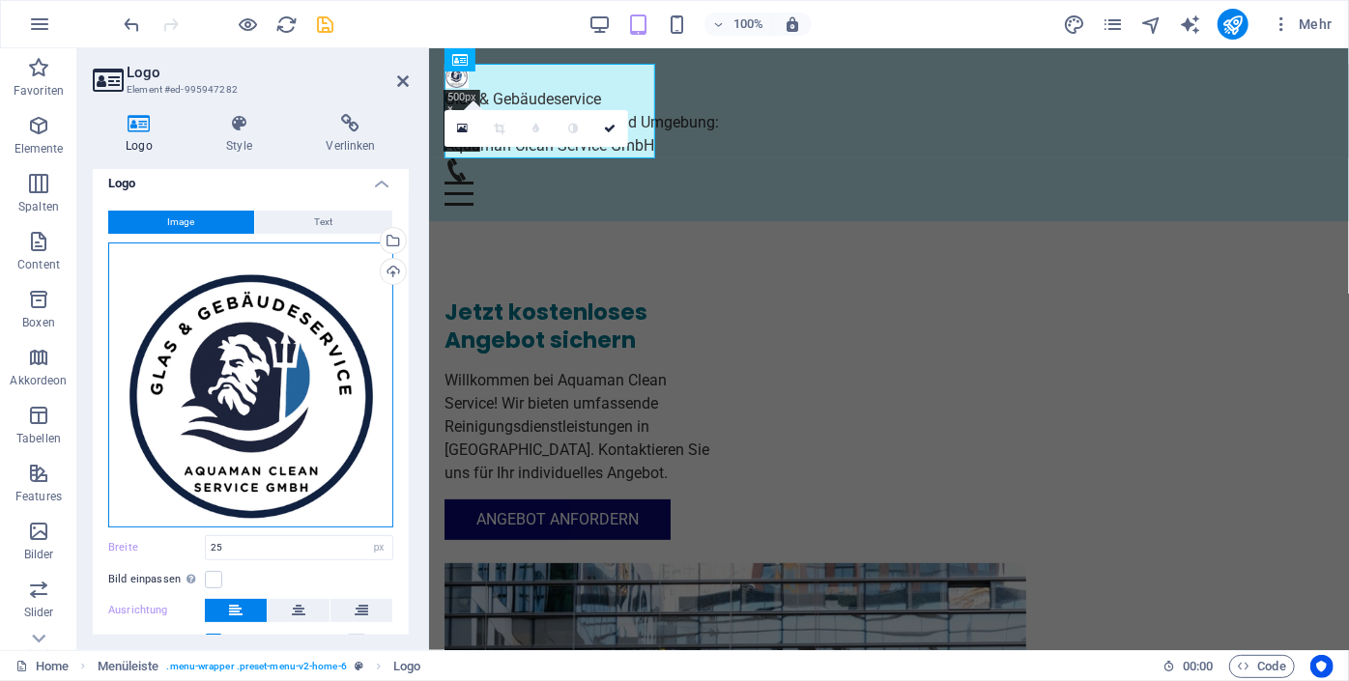
click at [299, 462] on div "Ziehe Dateien zum Hochladen hierher oder klicke hier, um aus Dateien oder koste…" at bounding box center [250, 384] width 285 height 285
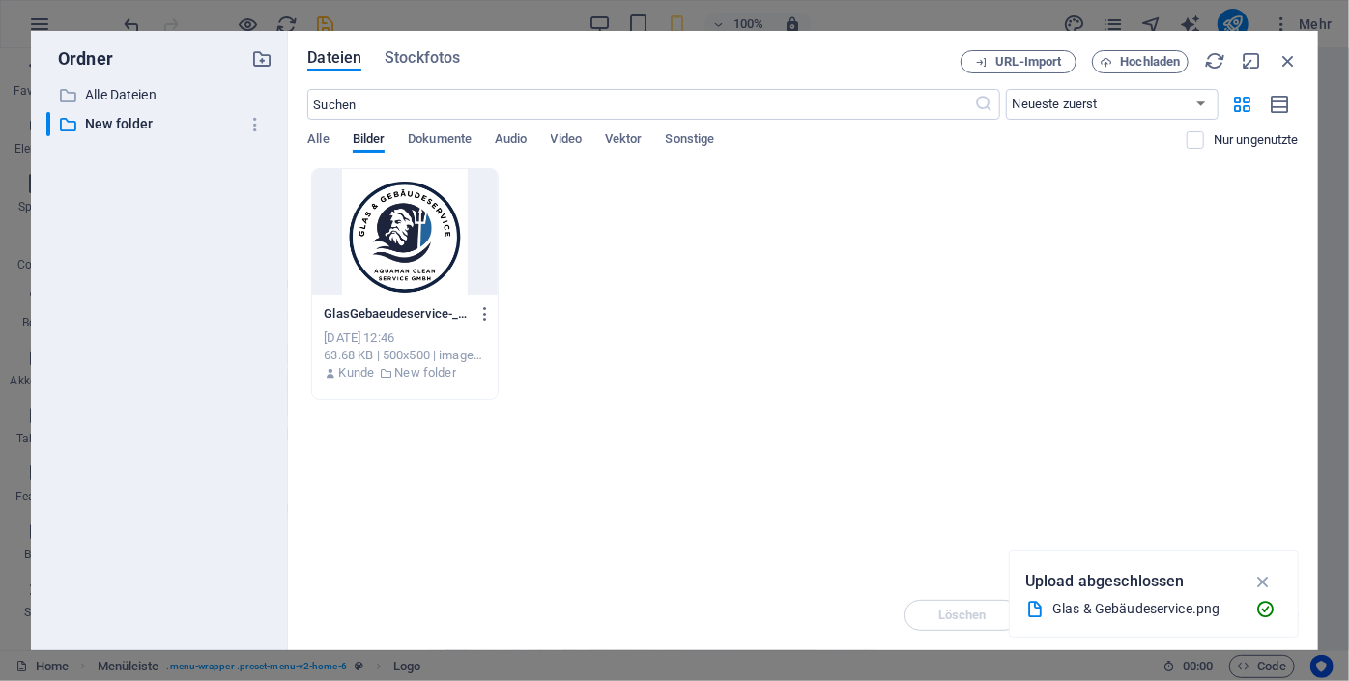
click at [407, 264] on div at bounding box center [404, 232] width 185 height 126
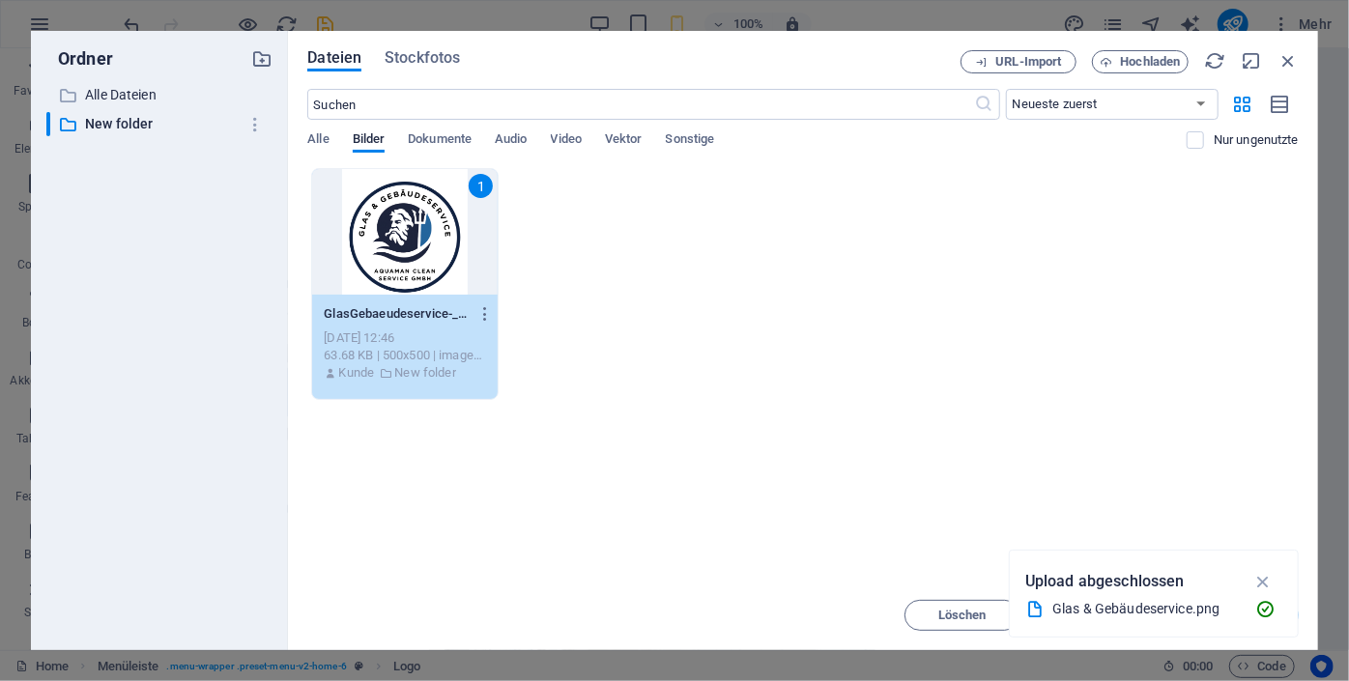
click at [407, 264] on div "1" at bounding box center [404, 232] width 185 height 126
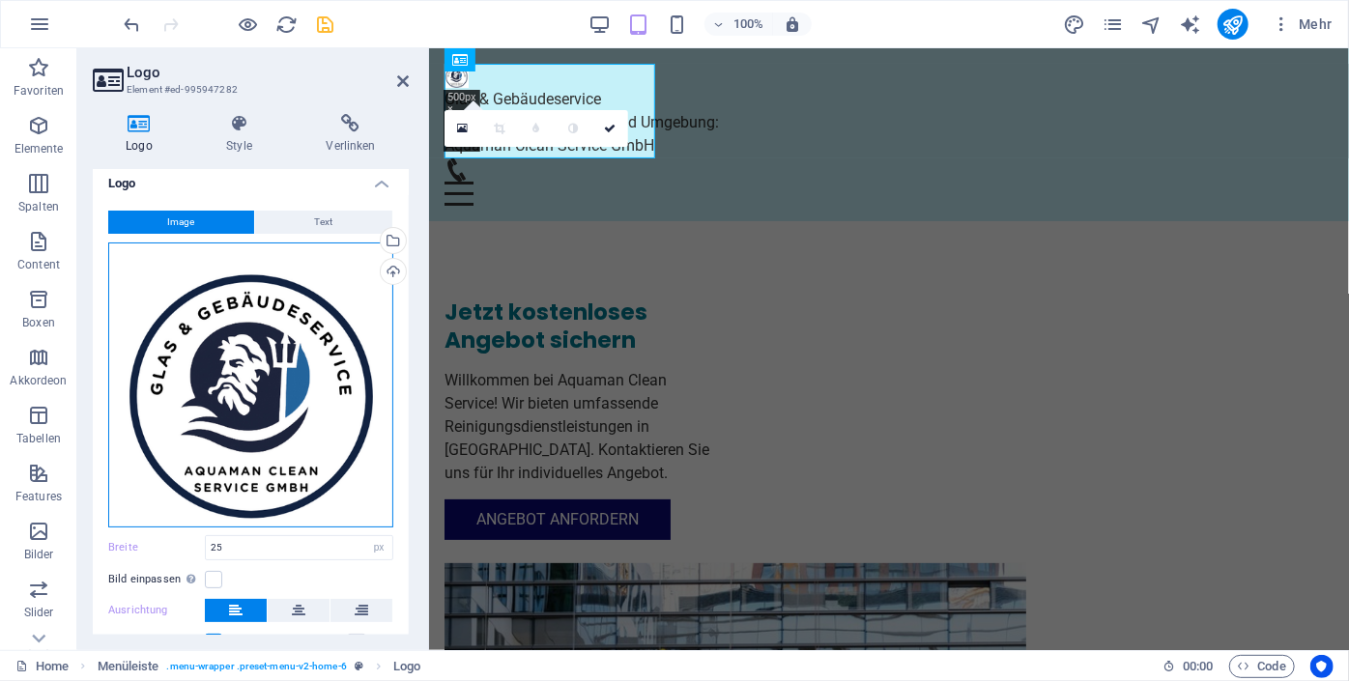
click at [199, 400] on div "Ziehe Dateien zum Hochladen hierher oder klicke hier, um aus Dateien oder koste…" at bounding box center [250, 384] width 285 height 285
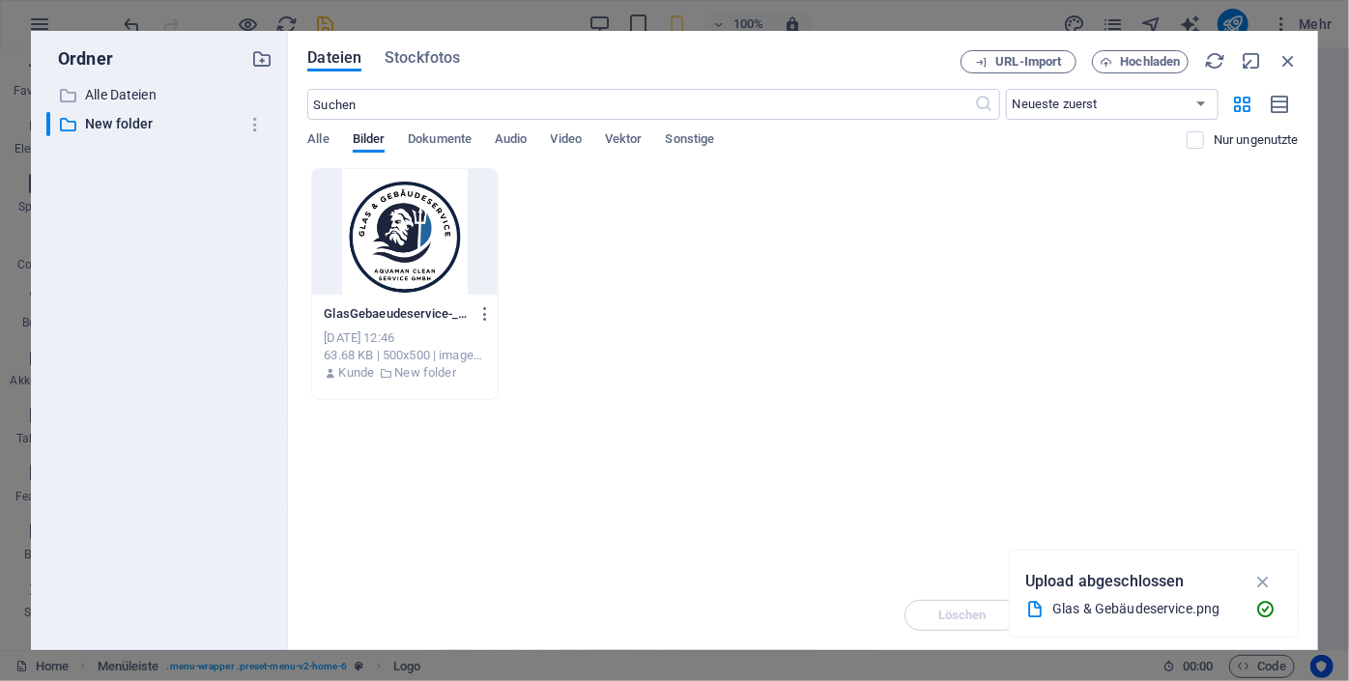
click at [199, 400] on div "​ Alle Dateien Alle Dateien ​ New folder New folder" at bounding box center [159, 359] width 226 height 552
click at [1141, 65] on span "Hochladen" at bounding box center [1151, 62] width 60 height 12
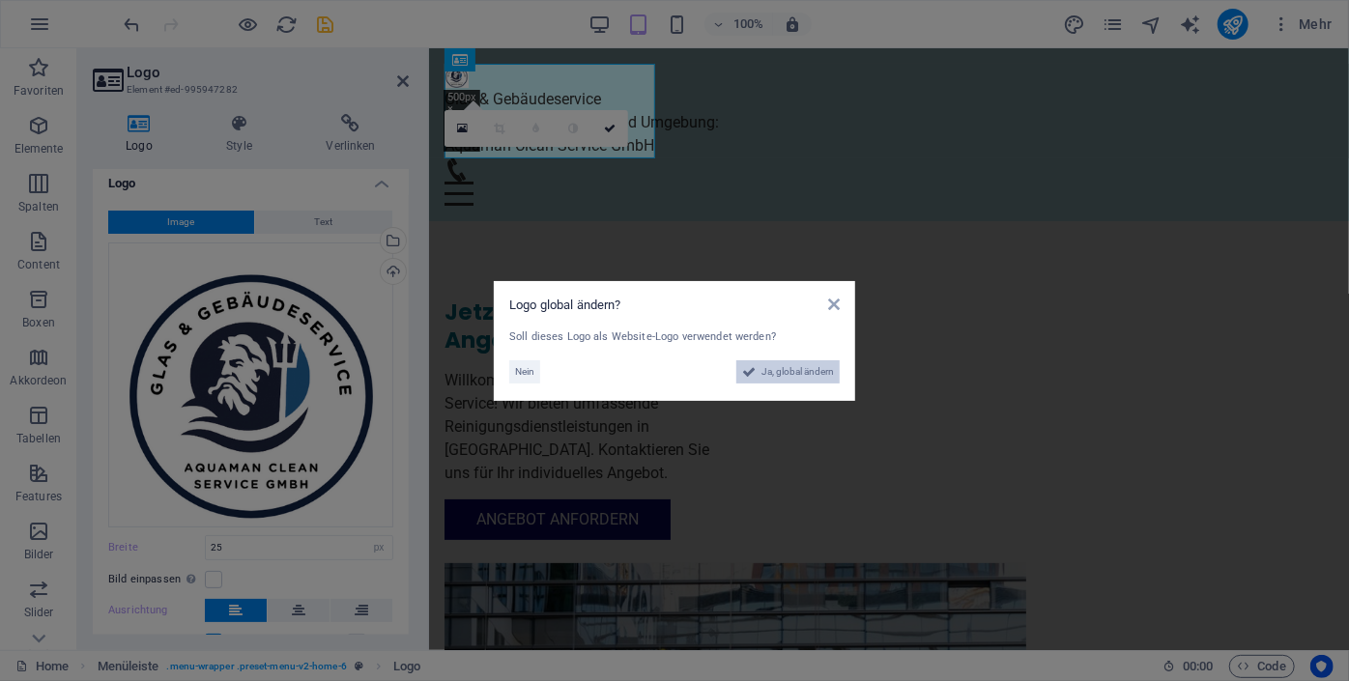
click at [823, 379] on span "Ja, global ändern" at bounding box center [797, 371] width 72 height 23
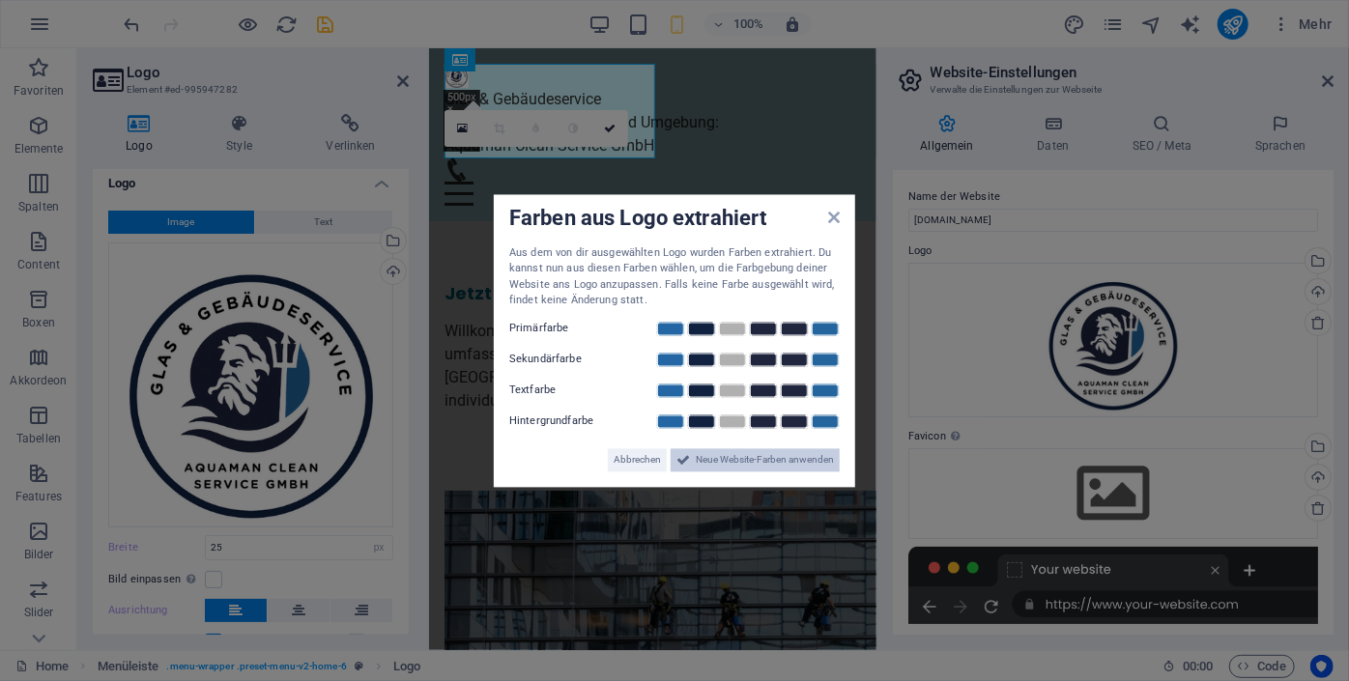
click at [763, 463] on span "Neue Website-Farben anwenden" at bounding box center [765, 459] width 138 height 23
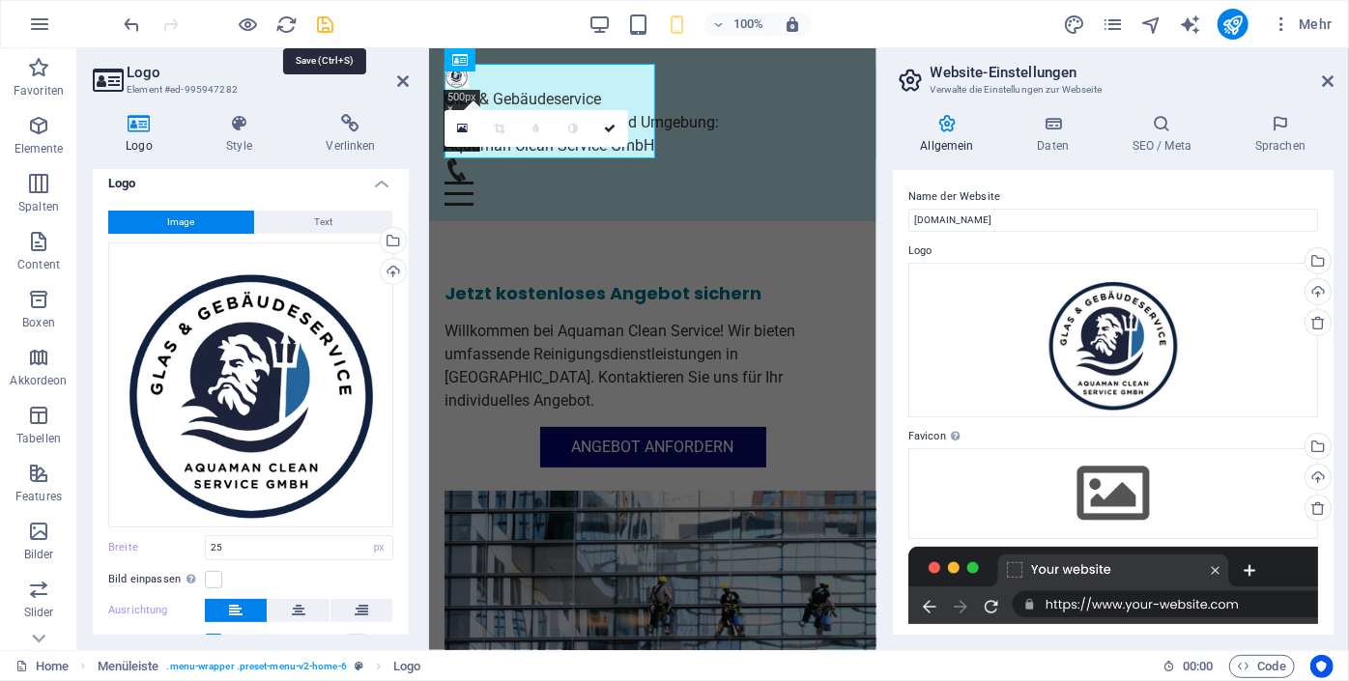
click at [326, 22] on icon "save" at bounding box center [326, 25] width 22 height 22
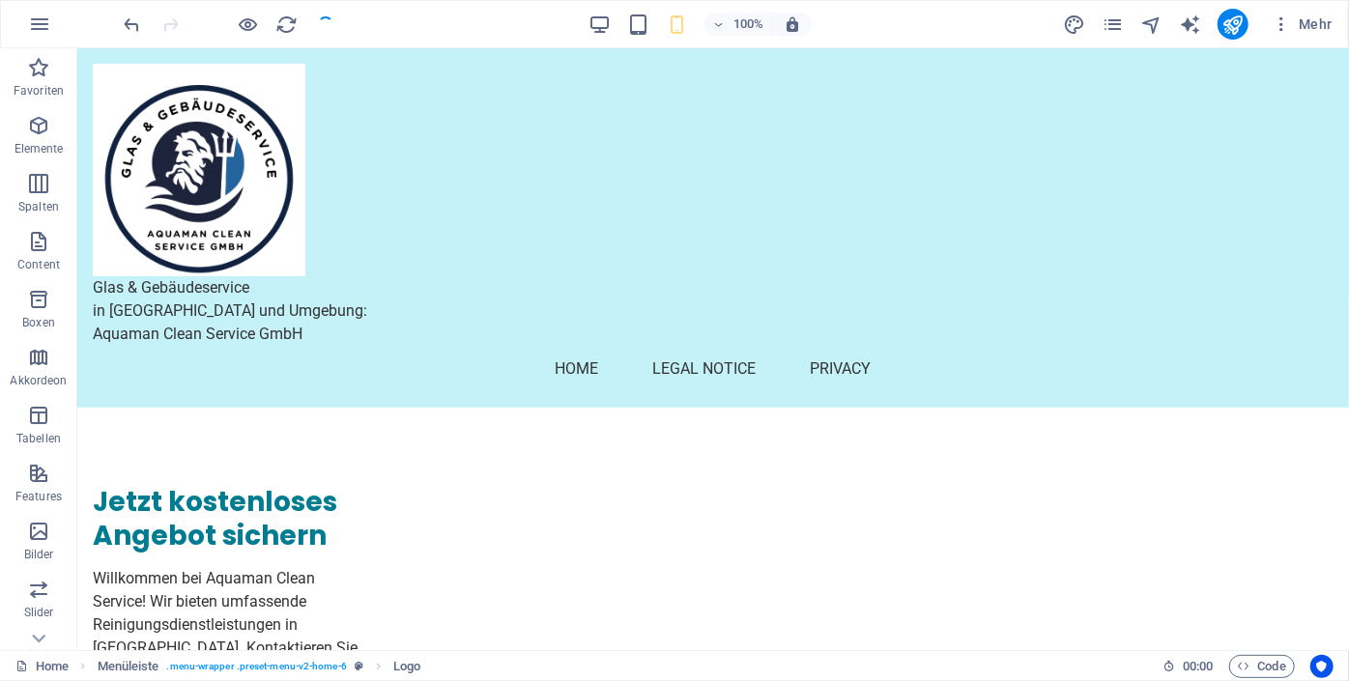
checkbox input "false"
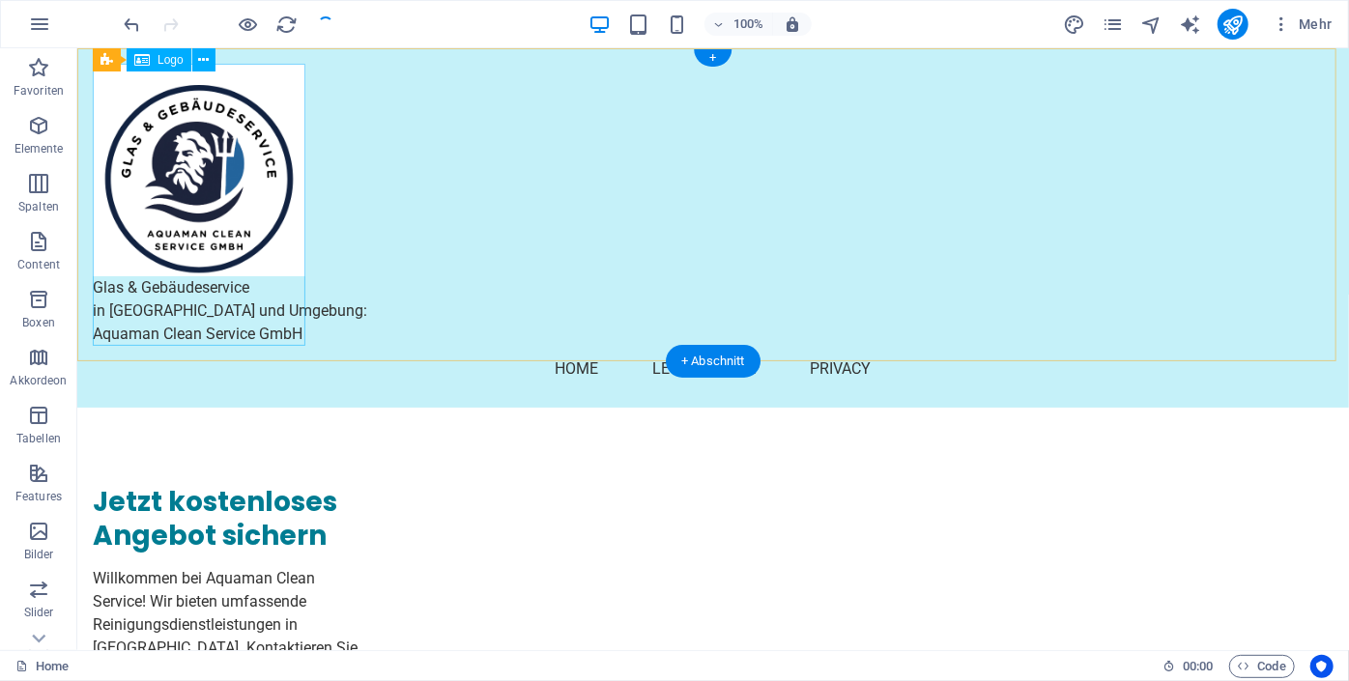
click at [202, 305] on div "Glas & Gebäudeservice in [GEOGRAPHIC_DATA] und Umgebung: Aquaman Clean Service …" at bounding box center [712, 204] width 1240 height 282
select select "px"
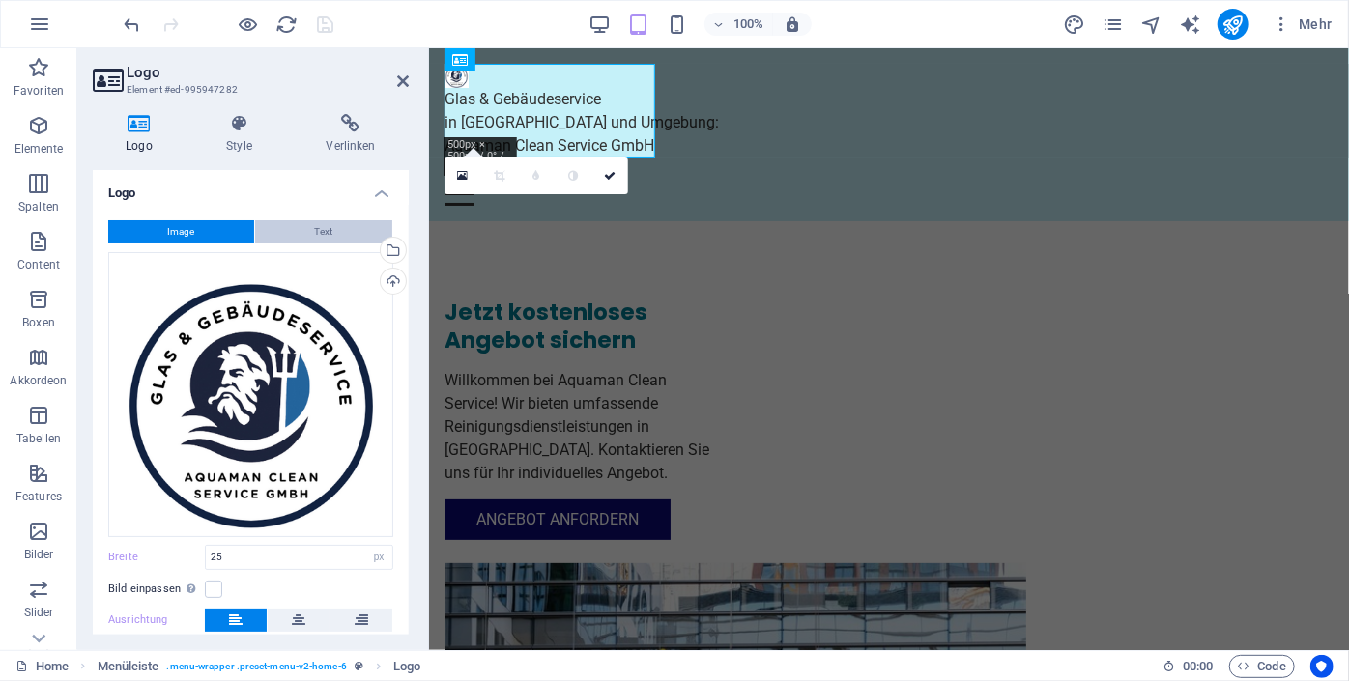
click at [292, 241] on button "Text" at bounding box center [323, 231] width 137 height 23
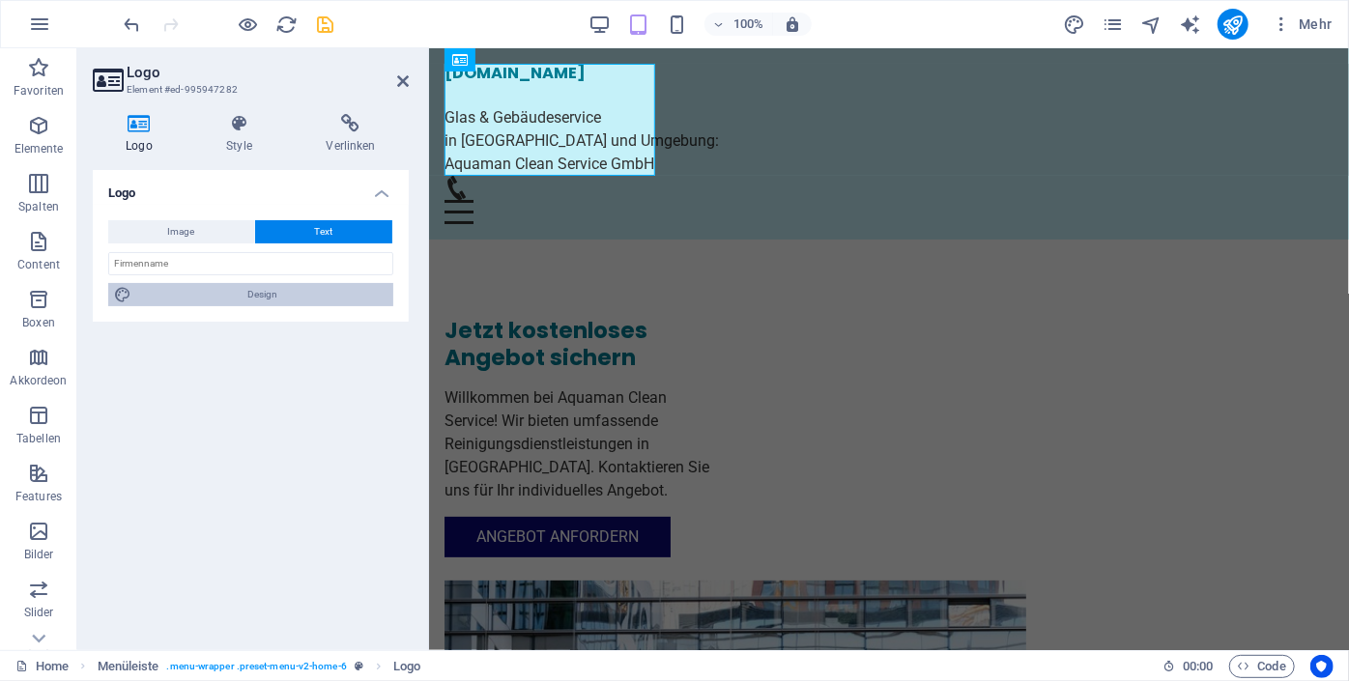
click at [256, 297] on span "Design" at bounding box center [262, 294] width 250 height 23
select select "px"
select select "200"
select select "px"
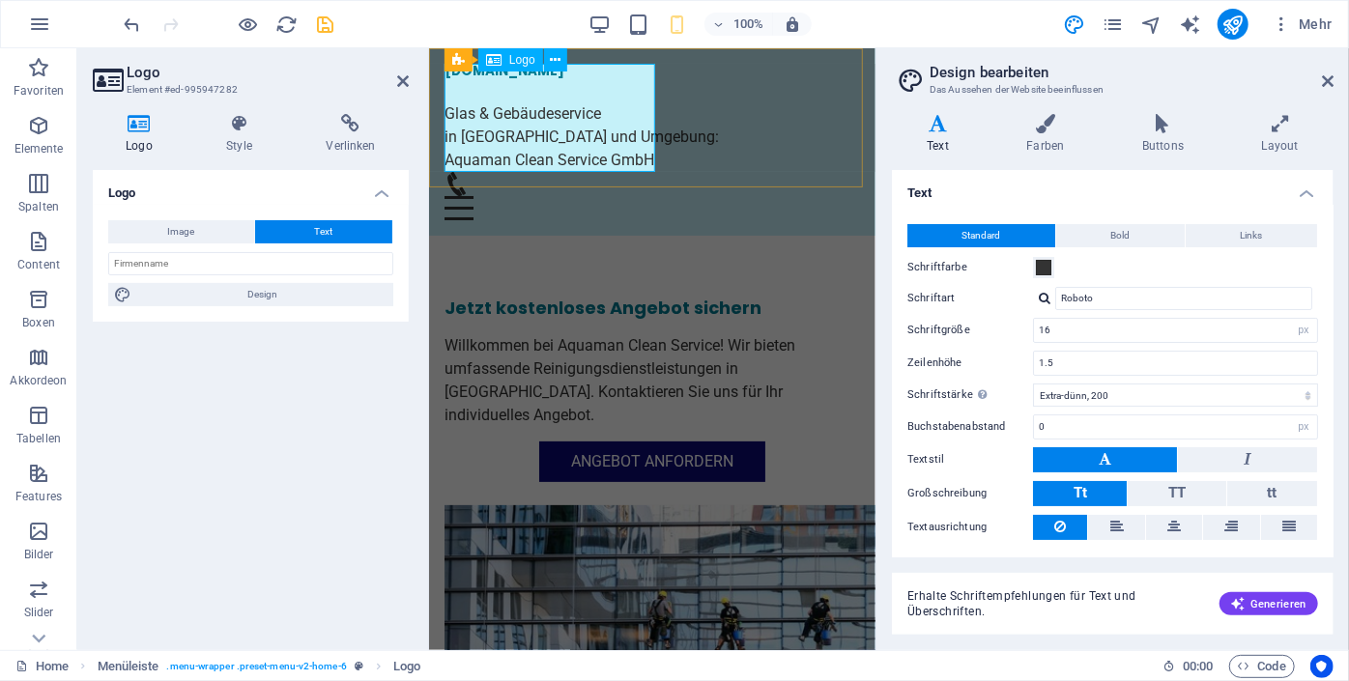
click at [579, 143] on div "[DOMAIN_NAME] Glas & Gebäudeservice in [GEOGRAPHIC_DATA] und Umgebung: Aquaman …" at bounding box center [650, 117] width 415 height 108
drag, startPoint x: 555, startPoint y: 59, endPoint x: 60, endPoint y: 71, distance: 495.7
click at [555, 59] on icon at bounding box center [558, 60] width 11 height 20
select select "rem"
select select "preset-menu-v2-home-6"
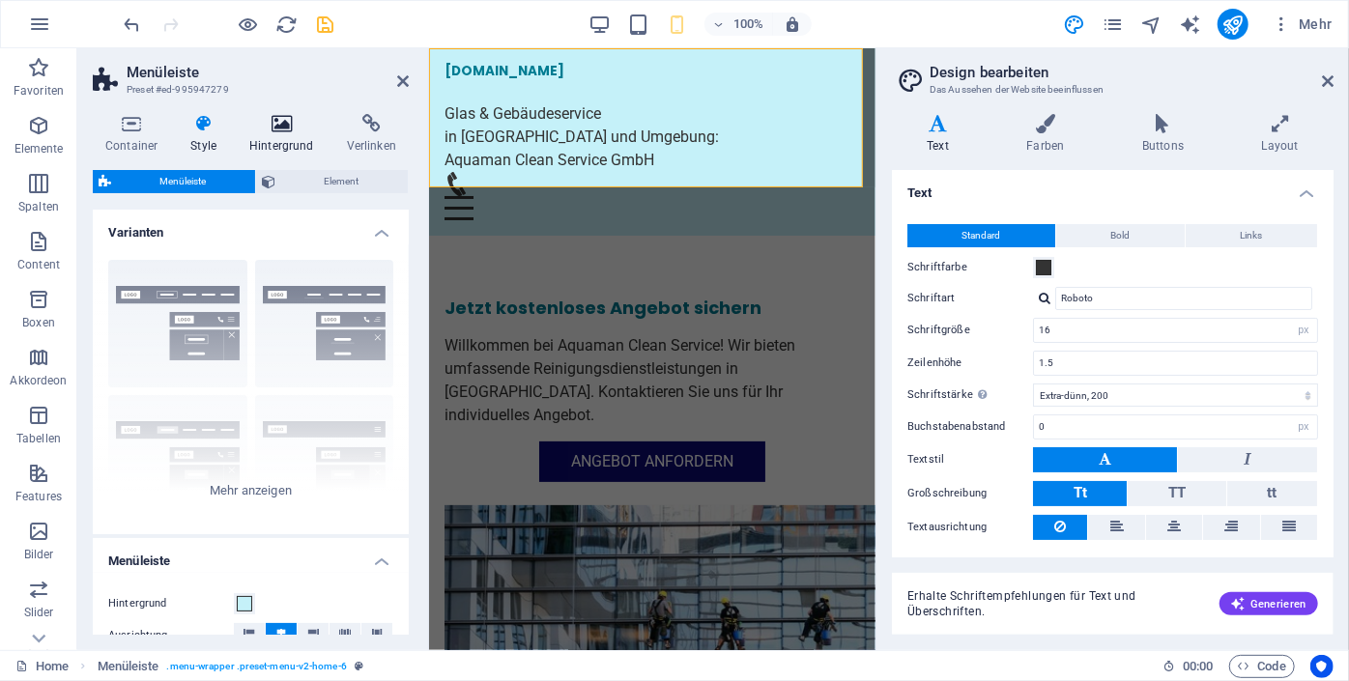
click at [283, 129] on icon at bounding box center [282, 123] width 90 height 19
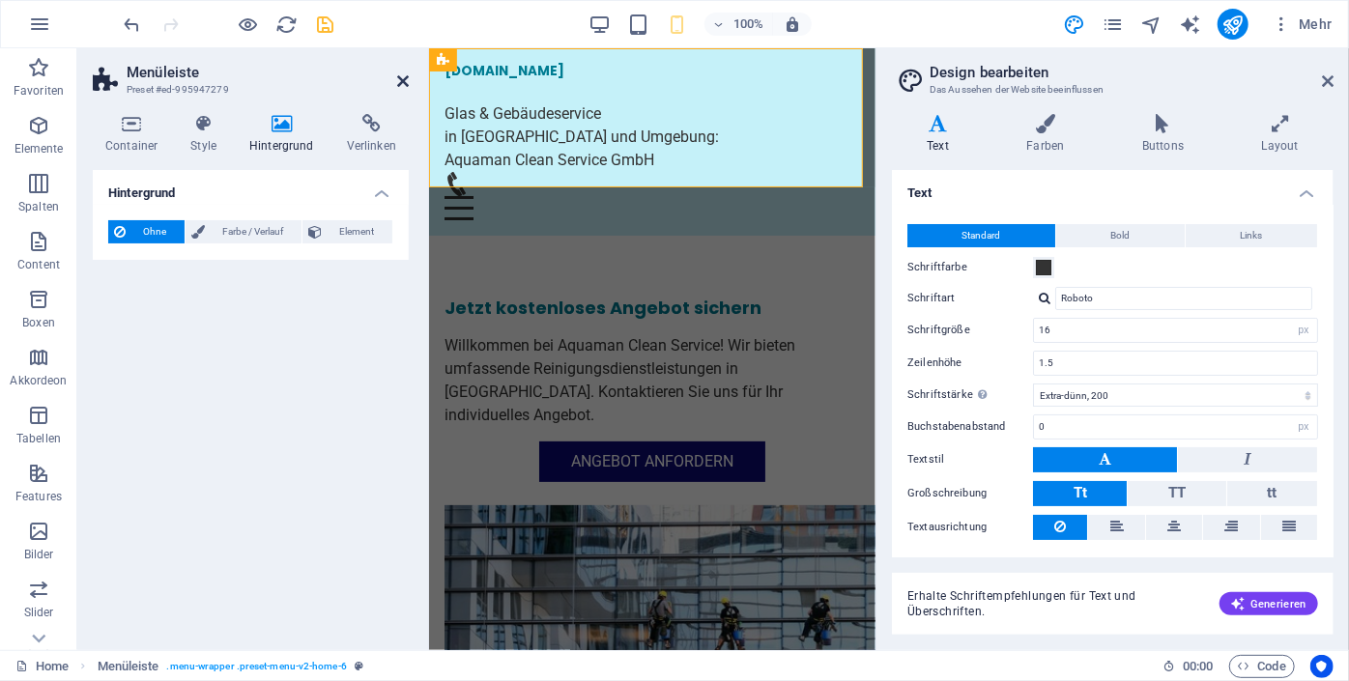
click at [402, 81] on icon at bounding box center [403, 80] width 12 height 15
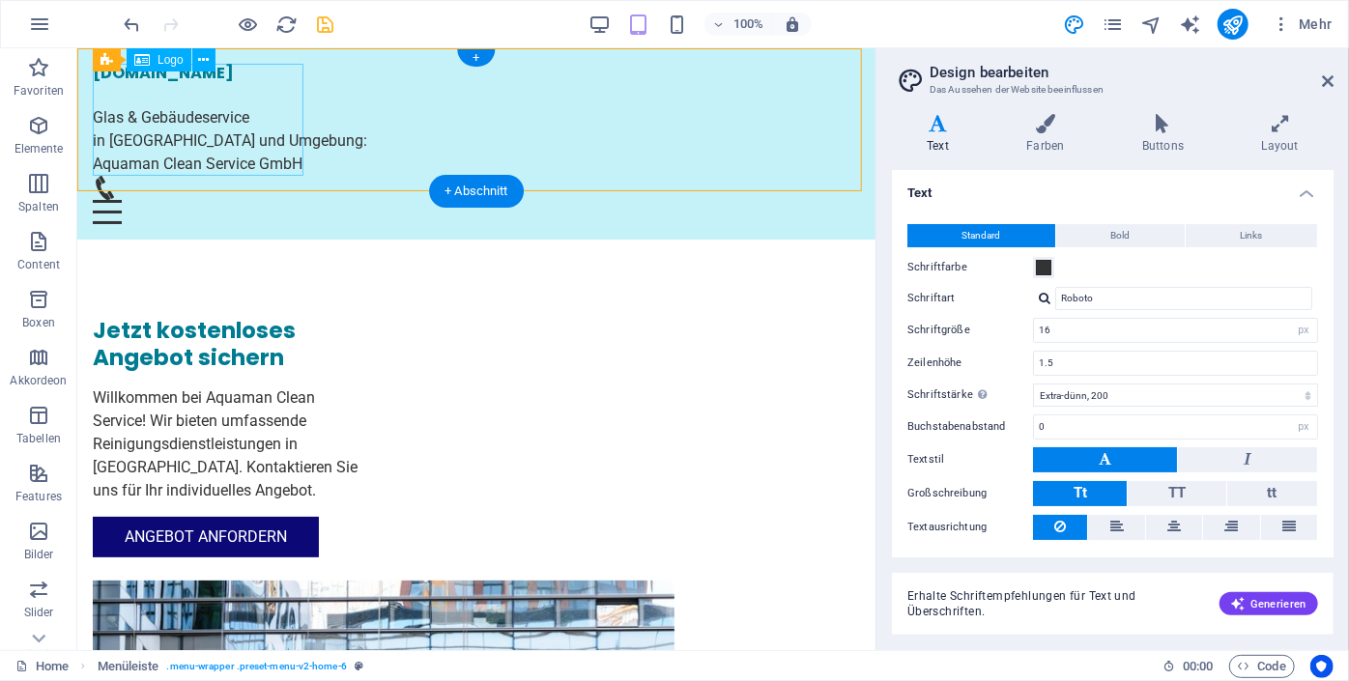
click at [282, 135] on div "[DOMAIN_NAME] Glas & Gebäudeservice in [GEOGRAPHIC_DATA] und Umgebung: Aquaman …" at bounding box center [475, 119] width 767 height 112
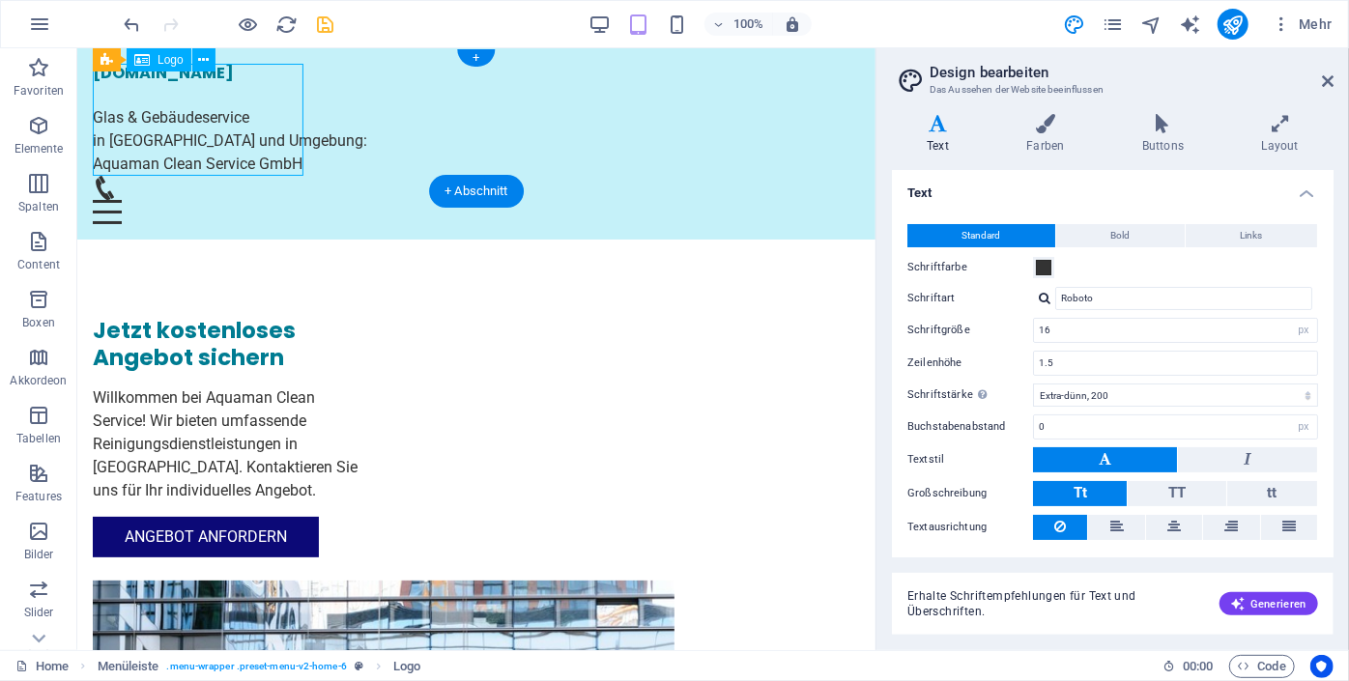
click at [282, 135] on div "[DOMAIN_NAME] Glas & Gebäudeservice in [GEOGRAPHIC_DATA] und Umgebung: Aquaman …" at bounding box center [475, 119] width 767 height 112
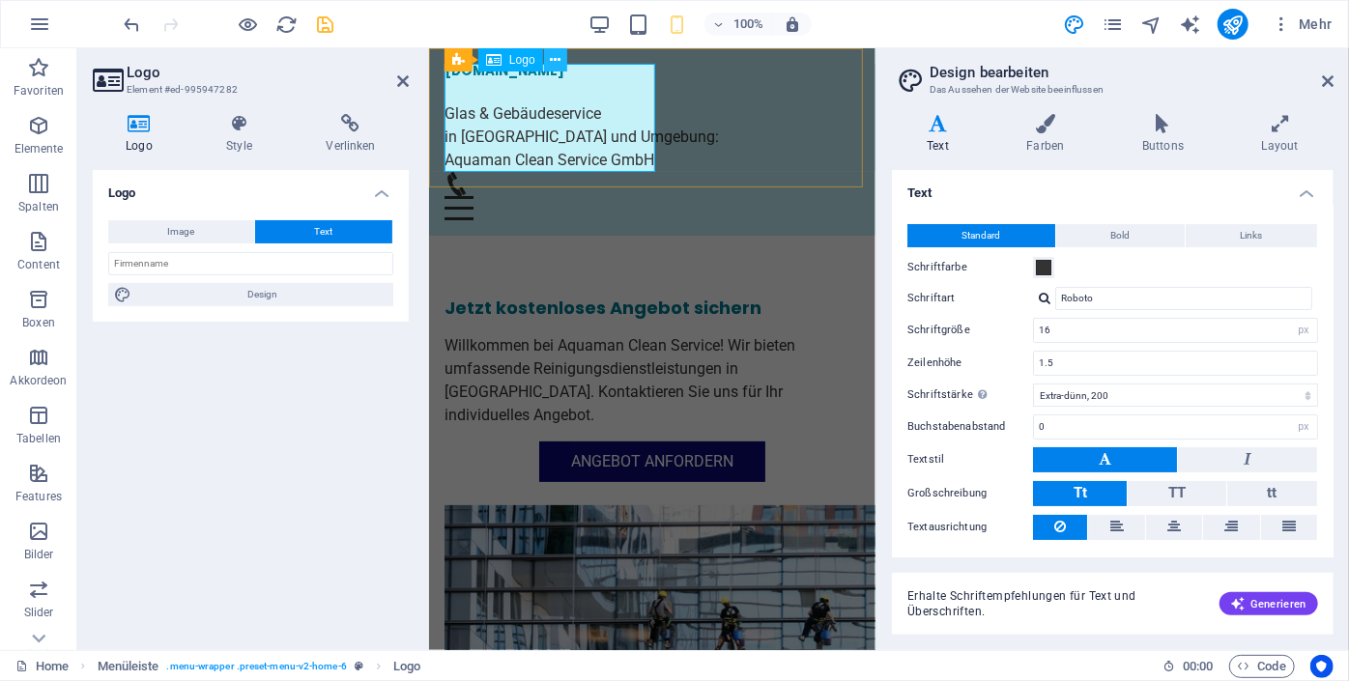
click at [555, 56] on icon at bounding box center [555, 60] width 11 height 20
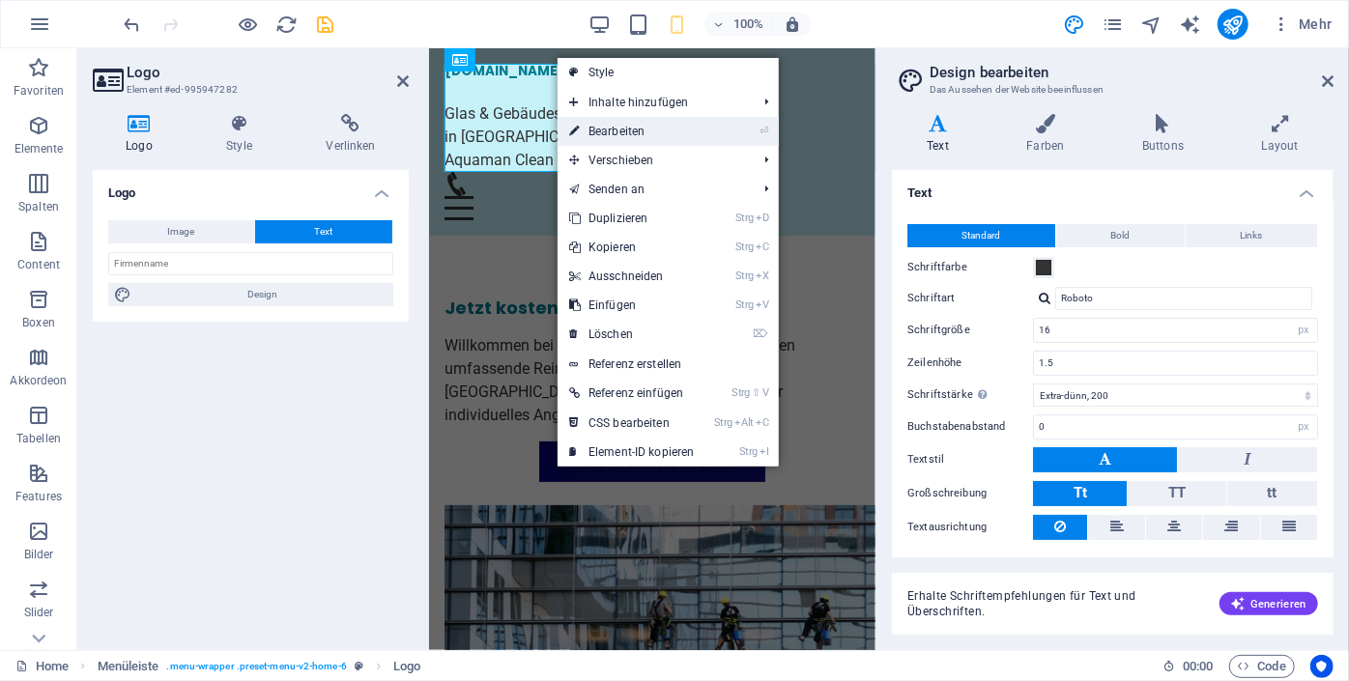
click at [587, 125] on link "⏎ Bearbeiten" at bounding box center [631, 131] width 149 height 29
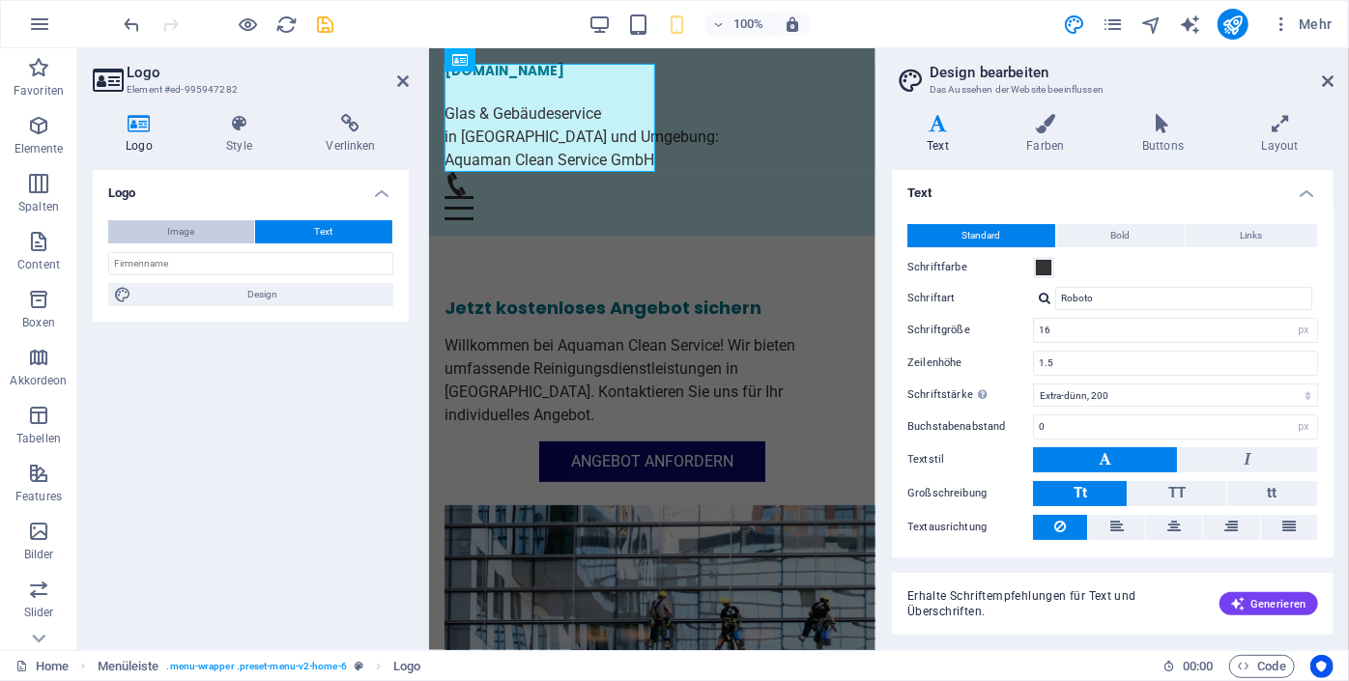
click at [201, 220] on button "Image" at bounding box center [181, 231] width 146 height 23
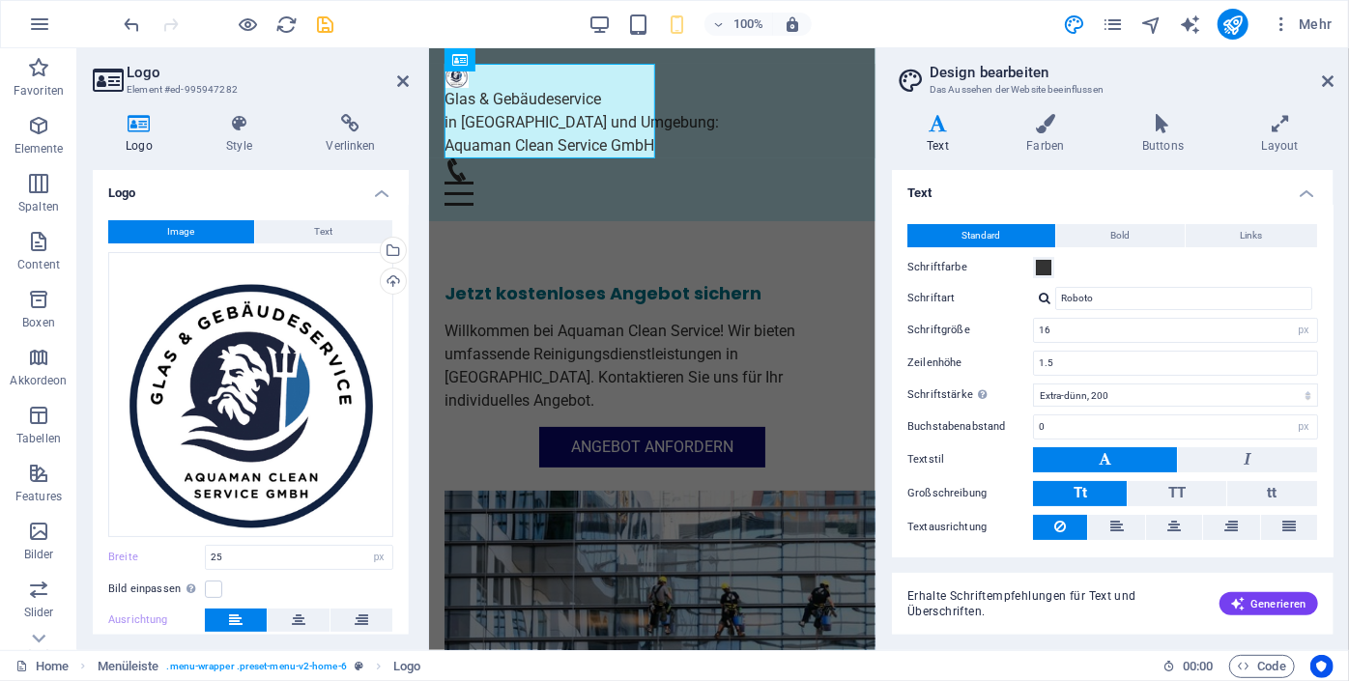
drag, startPoint x: 404, startPoint y: 194, endPoint x: 405, endPoint y: 363, distance: 169.1
click at [405, 363] on div "Logo Image Text Ziehe Dateien zum Hochladen hierher oder klicke hier, um aus Da…" at bounding box center [251, 402] width 316 height 465
drag, startPoint x: 404, startPoint y: 356, endPoint x: 405, endPoint y: 377, distance: 20.3
click at [405, 377] on div "Logo Image Text Ziehe Dateien zum Hochladen hierher oder klicke hier, um aus Da…" at bounding box center [251, 402] width 316 height 465
drag, startPoint x: 404, startPoint y: 383, endPoint x: 422, endPoint y: 469, distance: 88.9
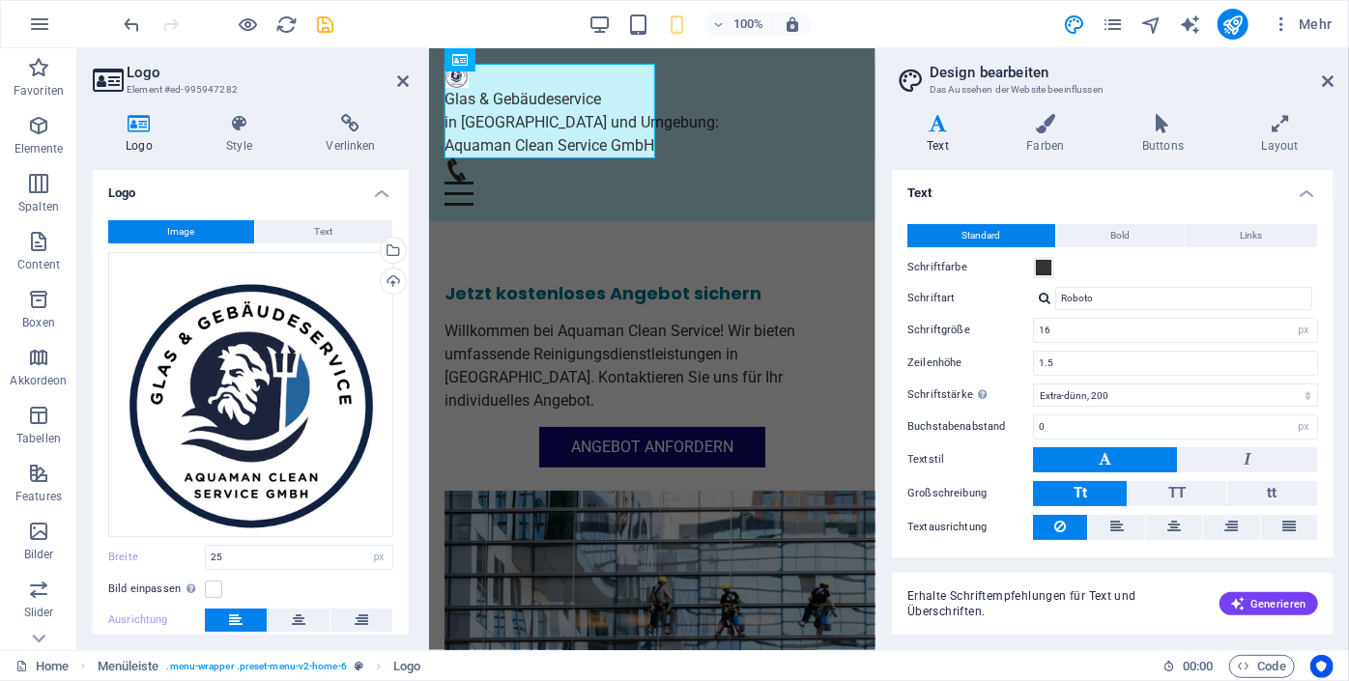
click at [422, 469] on div "Logo Style Verlinken Logo Image Text Ziehe Dateien zum Hochladen hierher oder k…" at bounding box center [250, 375] width 347 height 552
click at [419, 467] on div "Logo Style Verlinken Logo Image Text Ziehe Dateien zum Hochladen hierher oder k…" at bounding box center [250, 375] width 347 height 552
click at [409, 462] on div "Logo Style Verlinken Logo Image Text Ziehe Dateien zum Hochladen hierher oder k…" at bounding box center [250, 375] width 347 height 552
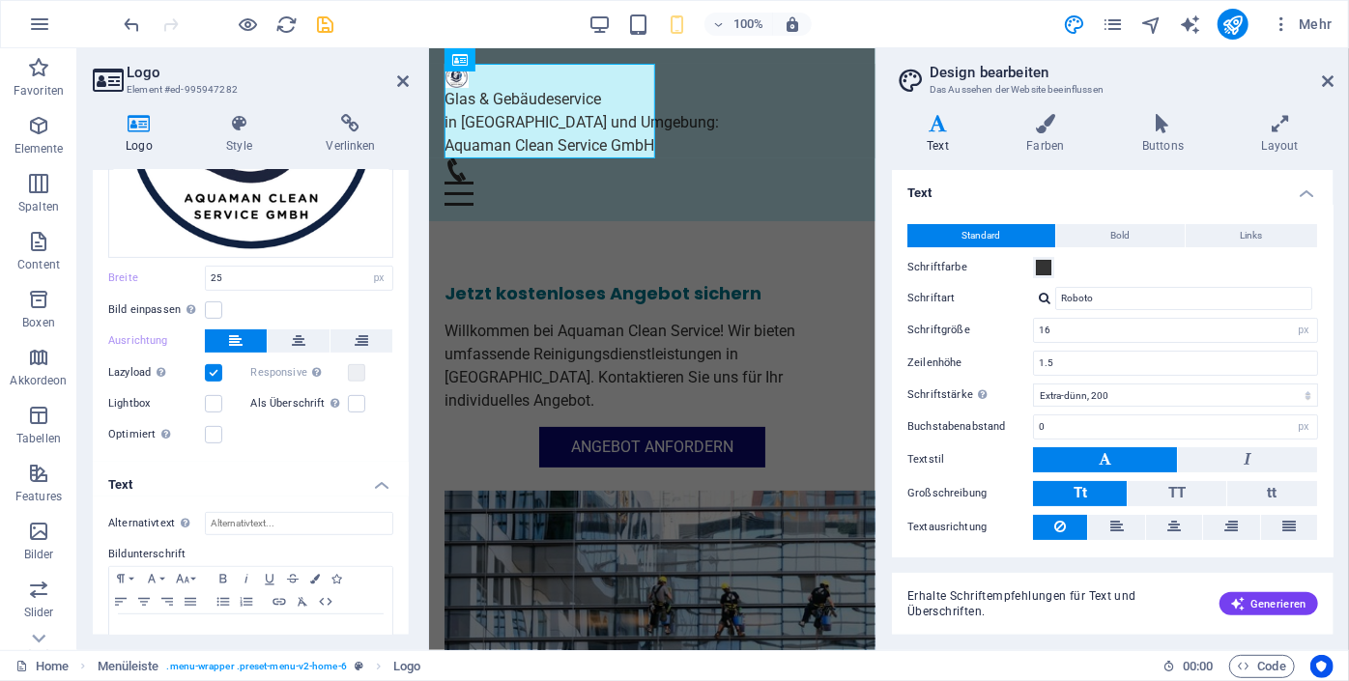
scroll to position [328, 0]
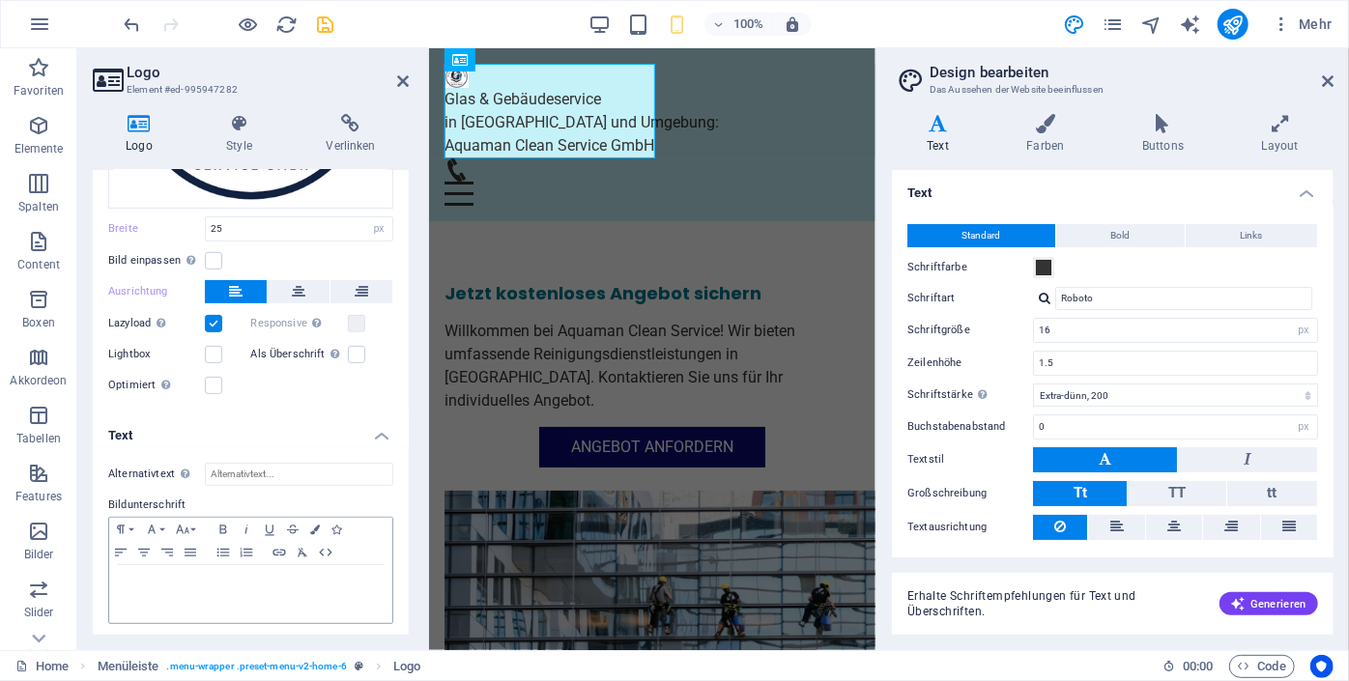
drag, startPoint x: 291, startPoint y: 636, endPoint x: 134, endPoint y: 574, distance: 168.3
click at [134, 574] on div "Logo Style Verlinken Logo Image Text Ziehe Dateien zum Hochladen hierher oder k…" at bounding box center [250, 375] width 347 height 552
drag, startPoint x: 120, startPoint y: 562, endPoint x: 316, endPoint y: 640, distance: 211.1
click at [316, 640] on div "Logo Style Verlinken Logo Image Text Ziehe Dateien zum Hochladen hierher oder k…" at bounding box center [250, 375] width 347 height 552
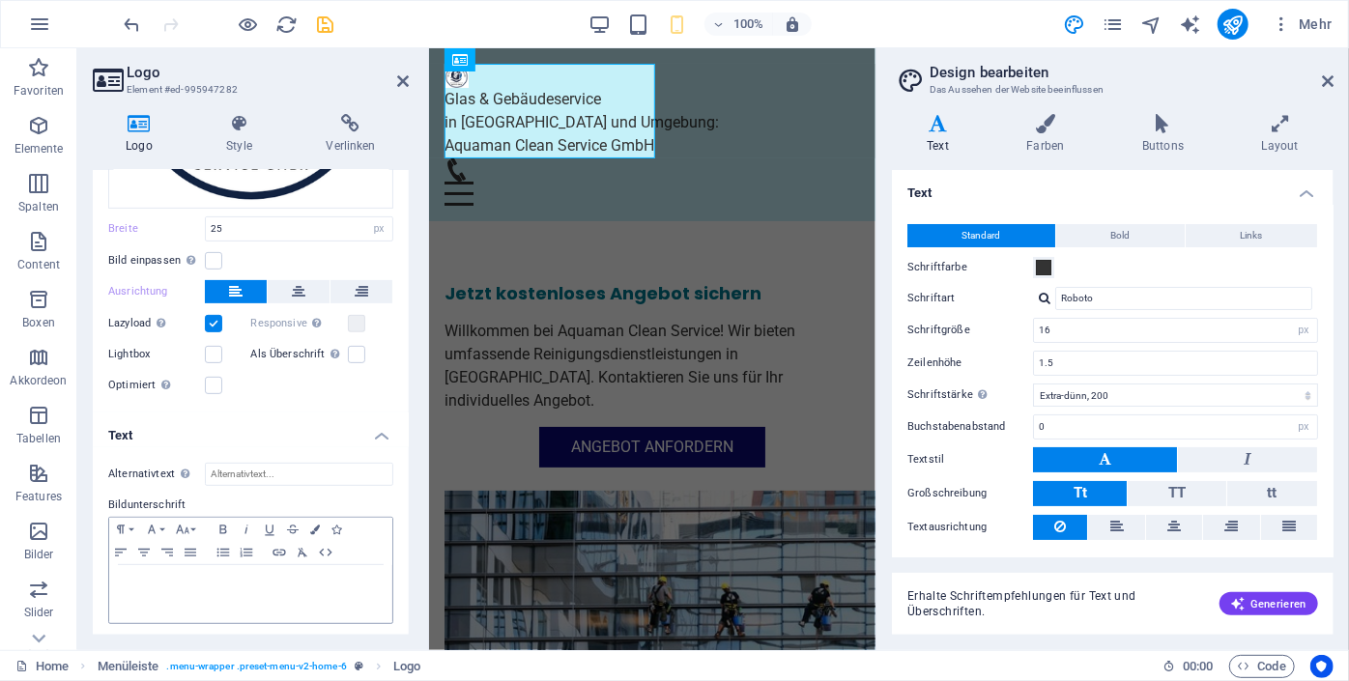
drag, startPoint x: 333, startPoint y: 629, endPoint x: 222, endPoint y: 580, distance: 121.5
click at [222, 580] on div "Alternativtext Der Alternativtext wird von Geräten verwendet, die keine Bilder …" at bounding box center [251, 543] width 316 height 193
drag, startPoint x: 222, startPoint y: 580, endPoint x: 178, endPoint y: 577, distance: 44.5
click at [178, 577] on p at bounding box center [251, 583] width 264 height 17
click at [163, 576] on p at bounding box center [251, 583] width 264 height 17
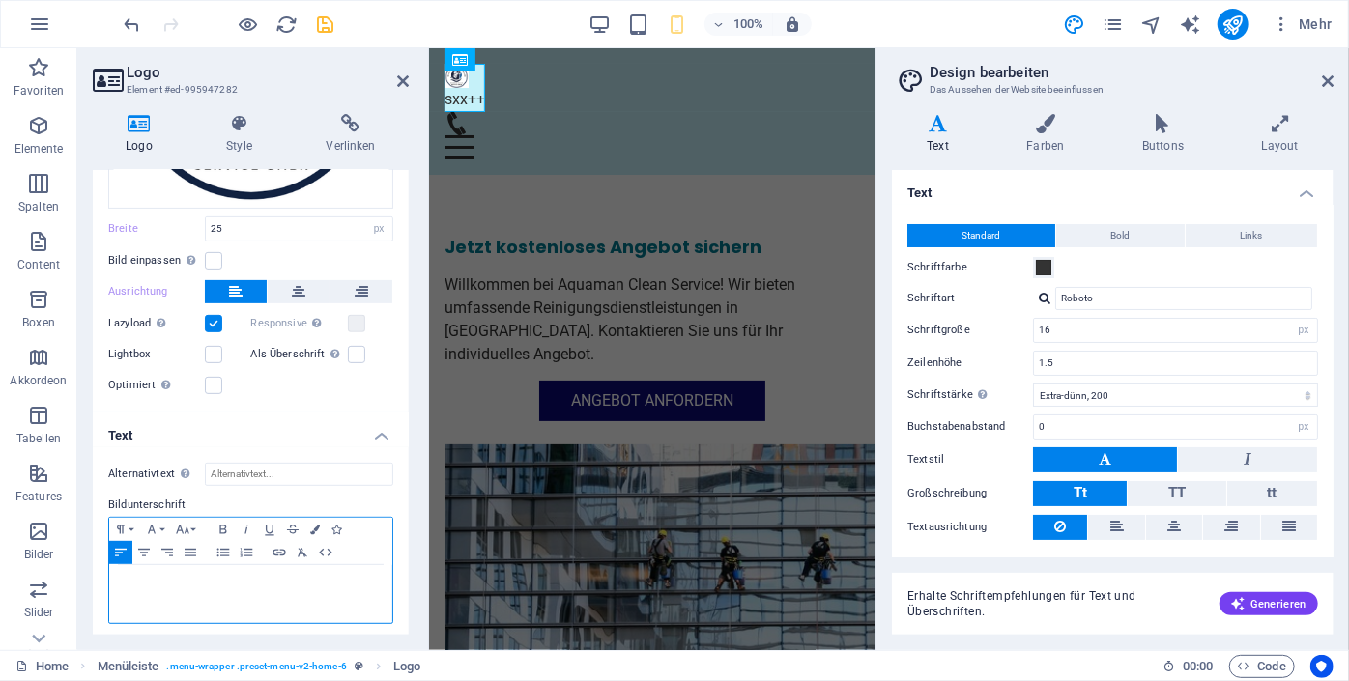
click at [163, 576] on p "​" at bounding box center [251, 583] width 264 height 17
click at [303, 497] on label "Bildunterschrift" at bounding box center [250, 505] width 285 height 23
click at [158, 586] on p "​" at bounding box center [251, 583] width 264 height 17
drag, startPoint x: 160, startPoint y: 585, endPoint x: 104, endPoint y: 562, distance: 60.6
click at [104, 562] on div "Alternativtext Der Alternativtext wird von Geräten verwendet, die keine Bilder …" at bounding box center [251, 543] width 316 height 193
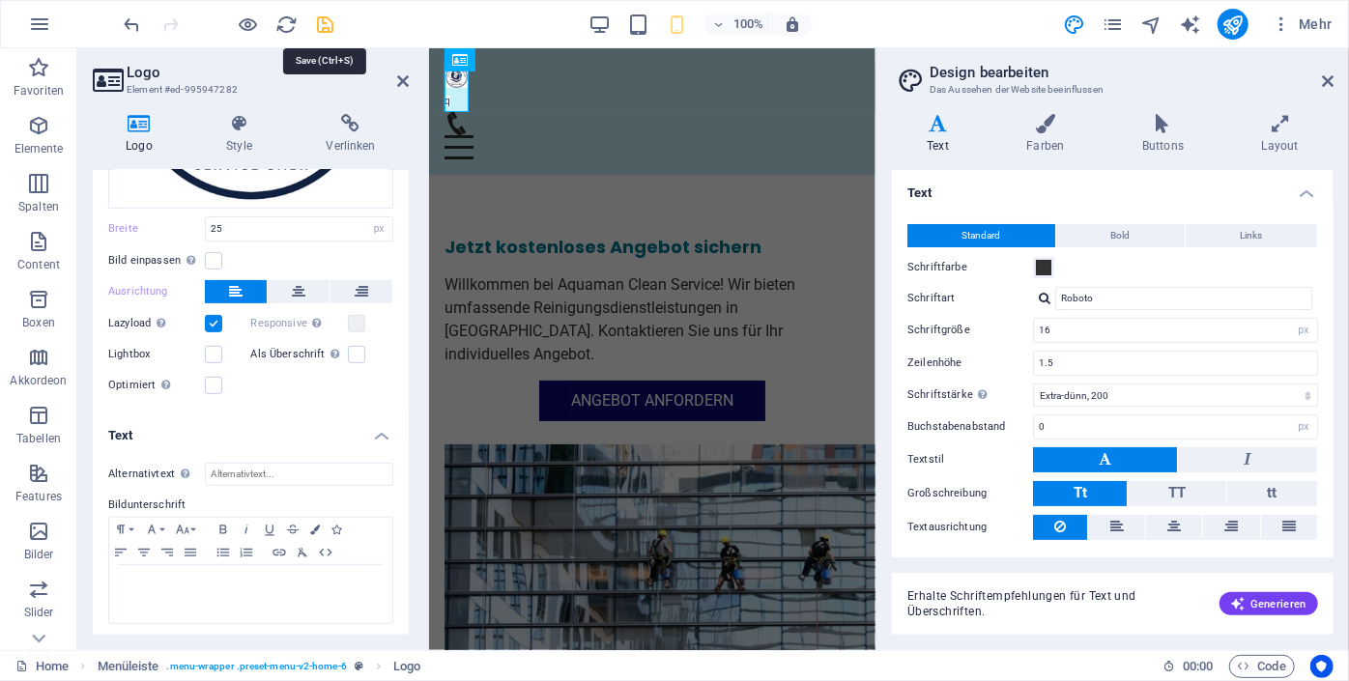
click at [327, 23] on icon "save" at bounding box center [326, 25] width 22 height 22
checkbox input "false"
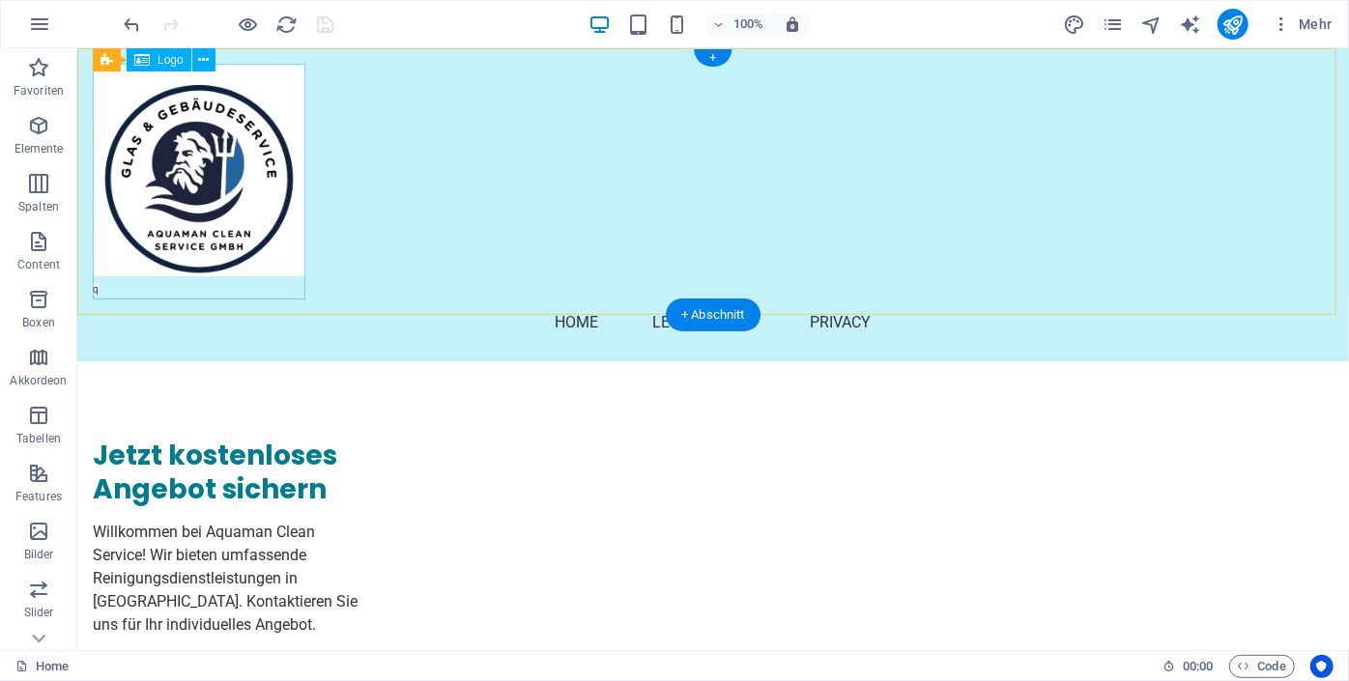
click at [215, 286] on div "q" at bounding box center [712, 181] width 1240 height 236
select select "px"
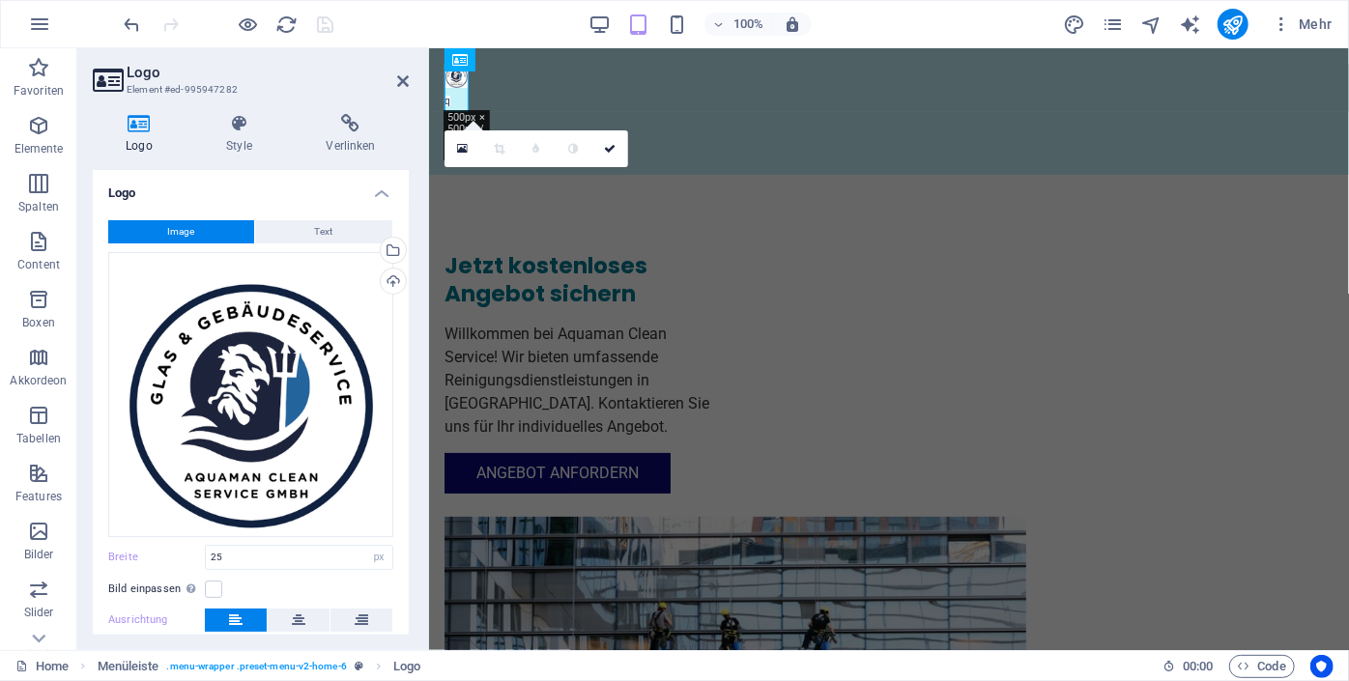
drag, startPoint x: 404, startPoint y: 312, endPoint x: 399, endPoint y: 452, distance: 140.2
click at [399, 452] on div "Image Text Ziehe Dateien zum Hochladen hierher oder klicke hier, um aus Dateien…" at bounding box center [251, 473] width 316 height 536
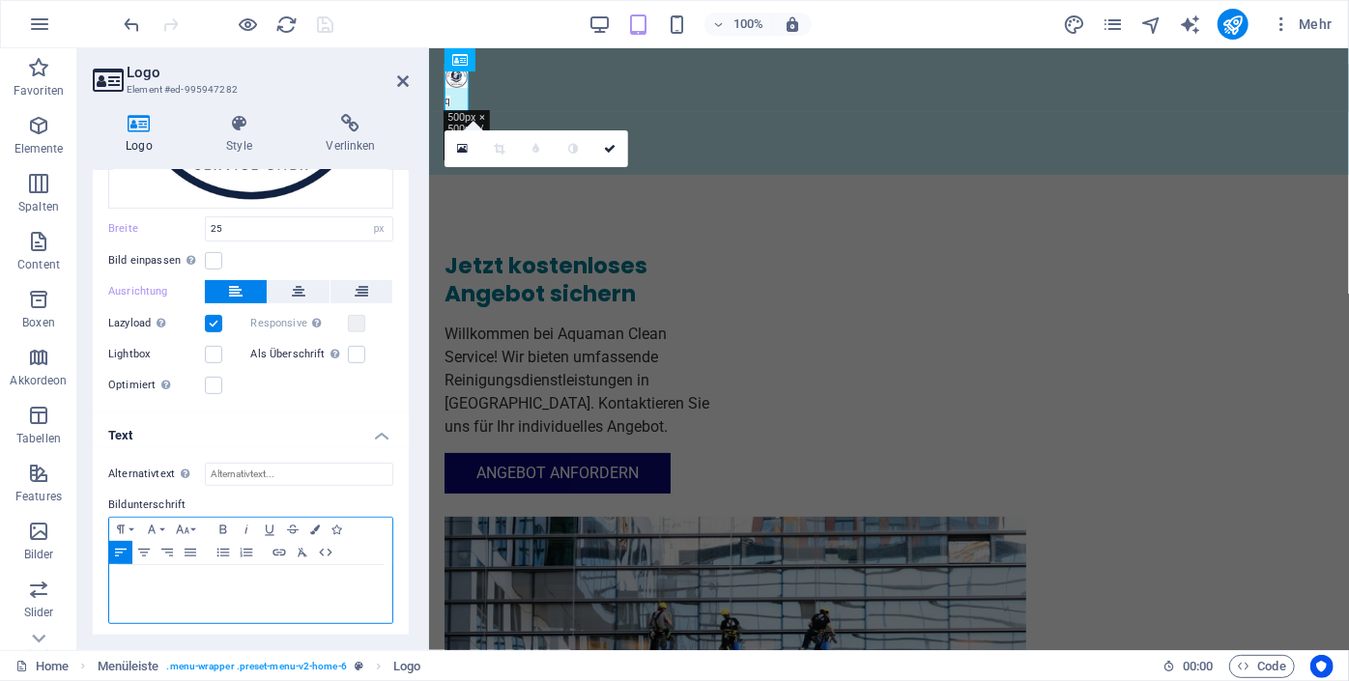
click at [136, 575] on p "​ ​" at bounding box center [251, 583] width 264 height 17
drag, startPoint x: 135, startPoint y: 570, endPoint x: 110, endPoint y: 571, distance: 25.1
click at [110, 571] on div "​ ​" at bounding box center [250, 594] width 283 height 58
click at [192, 588] on div at bounding box center [250, 594] width 283 height 58
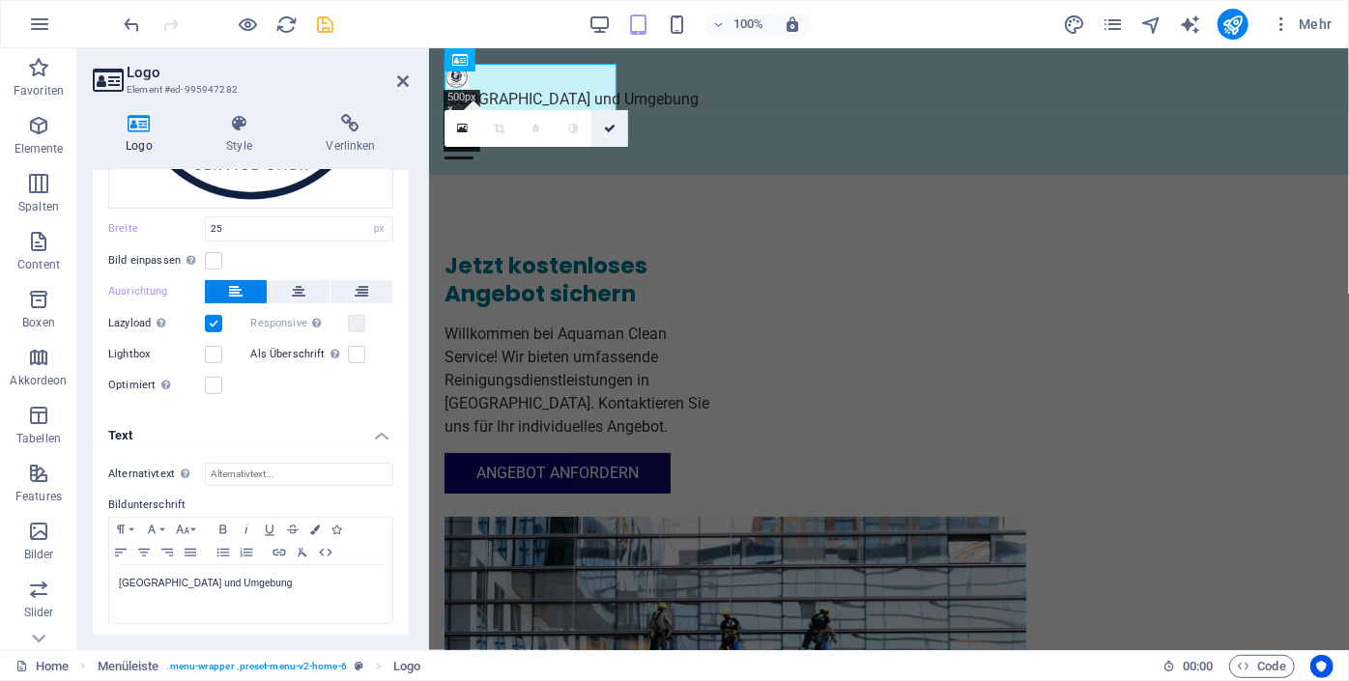
click at [615, 128] on link at bounding box center [609, 128] width 37 height 37
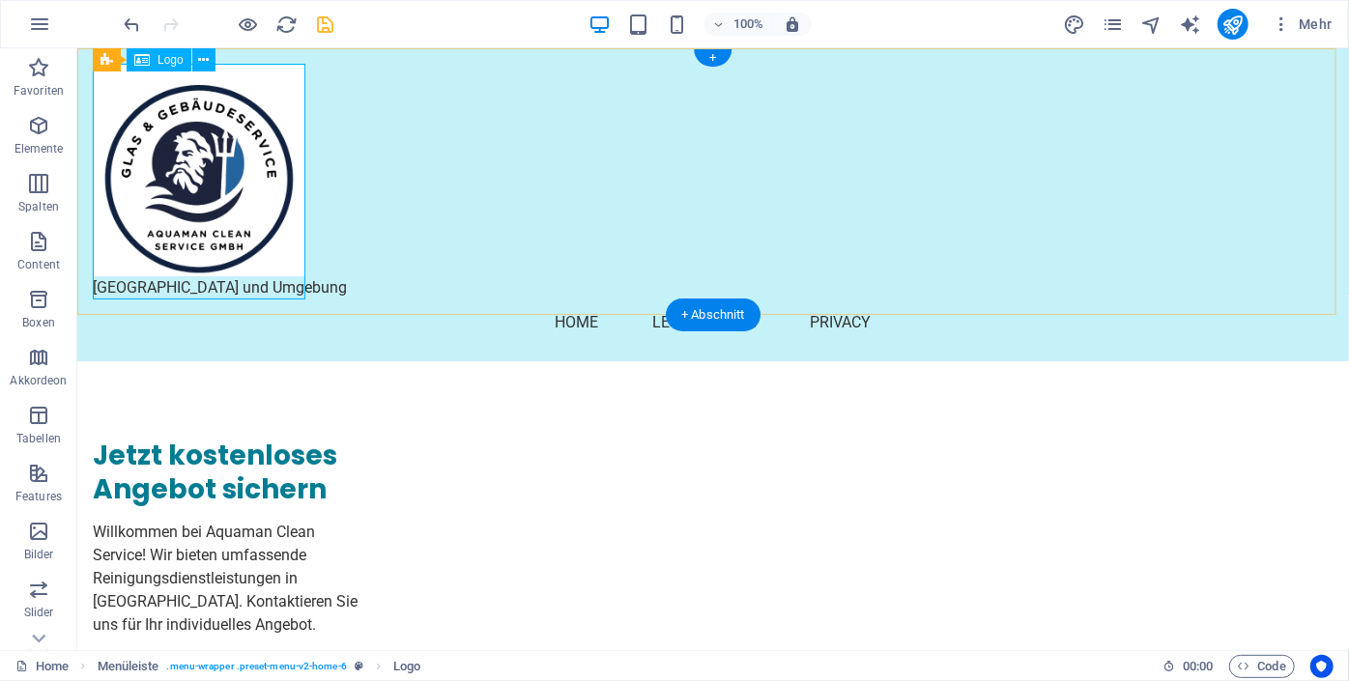
click at [195, 130] on div "[GEOGRAPHIC_DATA] und Umgebung" at bounding box center [712, 181] width 1240 height 236
select select "px"
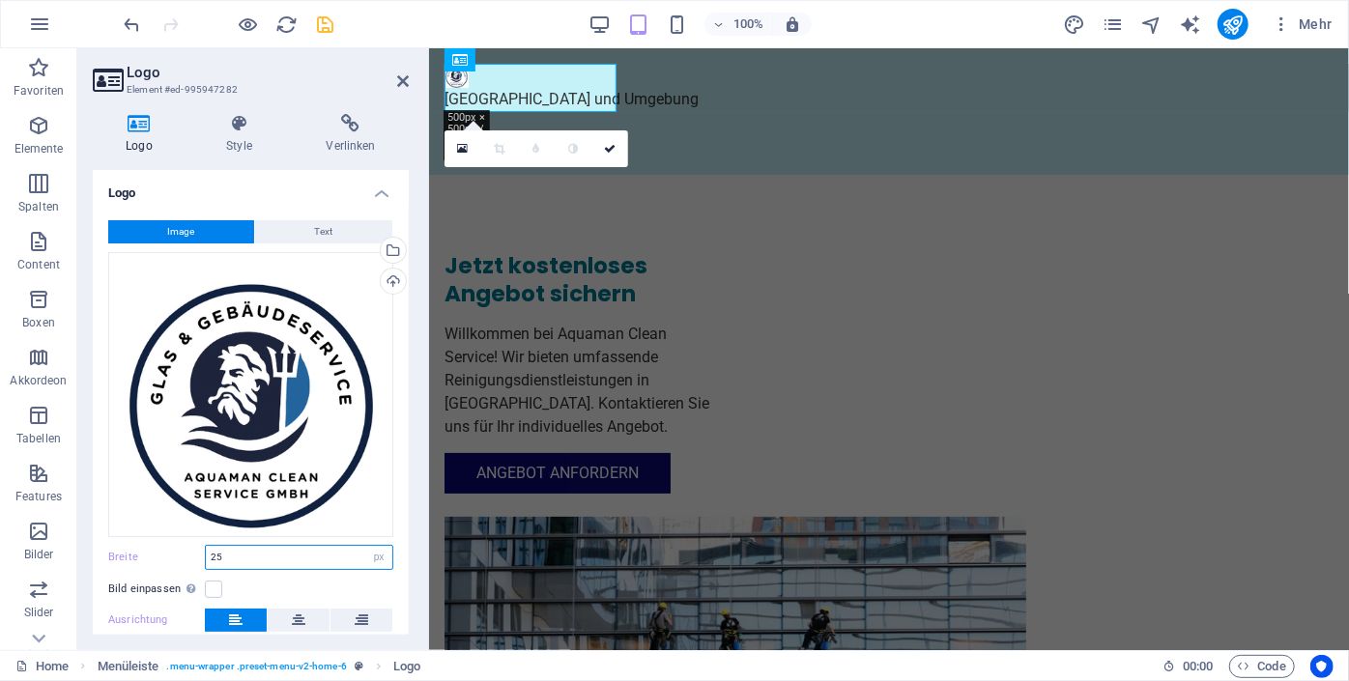
click at [232, 559] on input "25" at bounding box center [299, 557] width 186 height 23
type input "2"
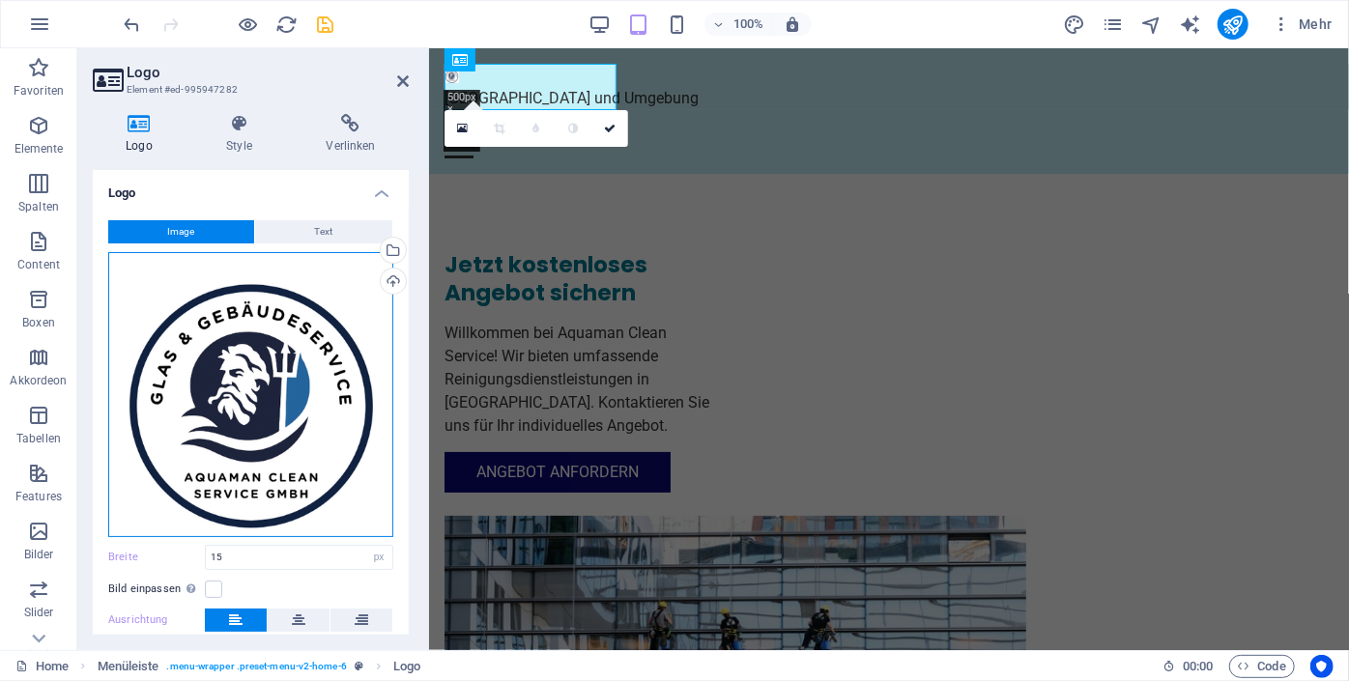
click at [340, 518] on div "Ziehe Dateien zum Hochladen hierher oder klicke hier, um aus Dateien oder koste…" at bounding box center [250, 394] width 285 height 285
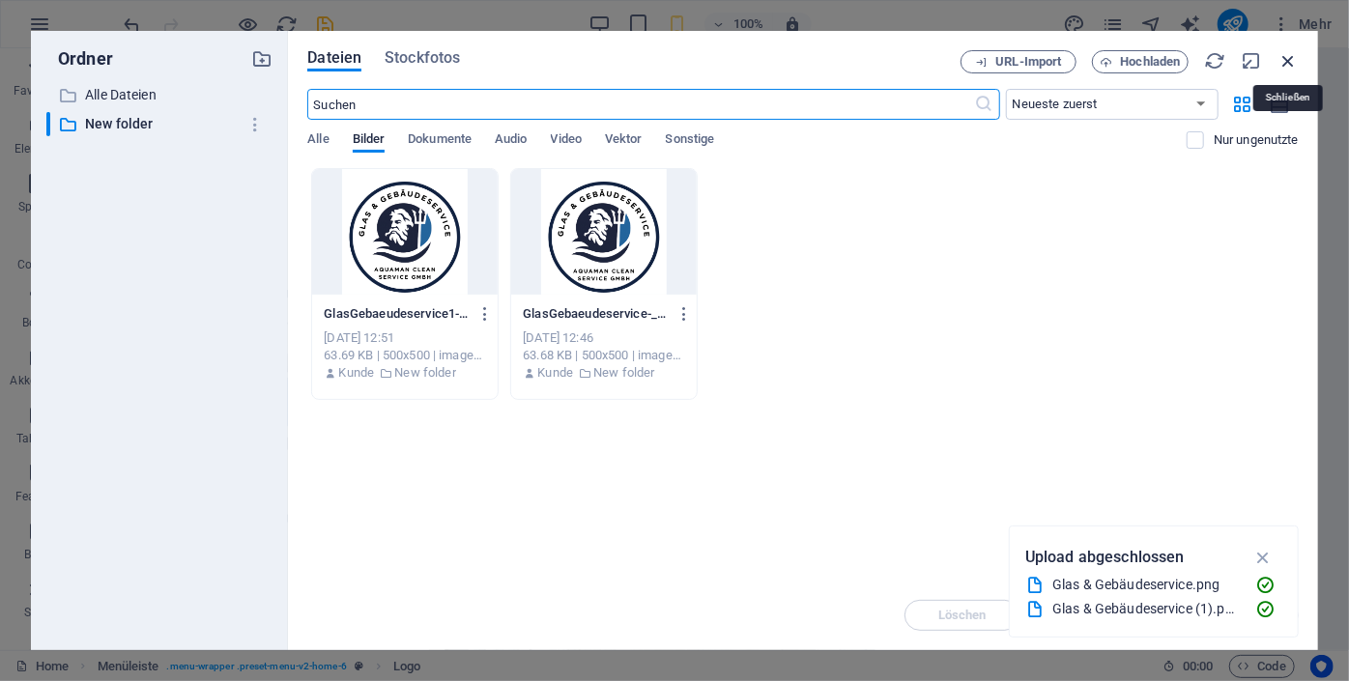
click at [1290, 63] on icon "button" at bounding box center [1287, 60] width 21 height 21
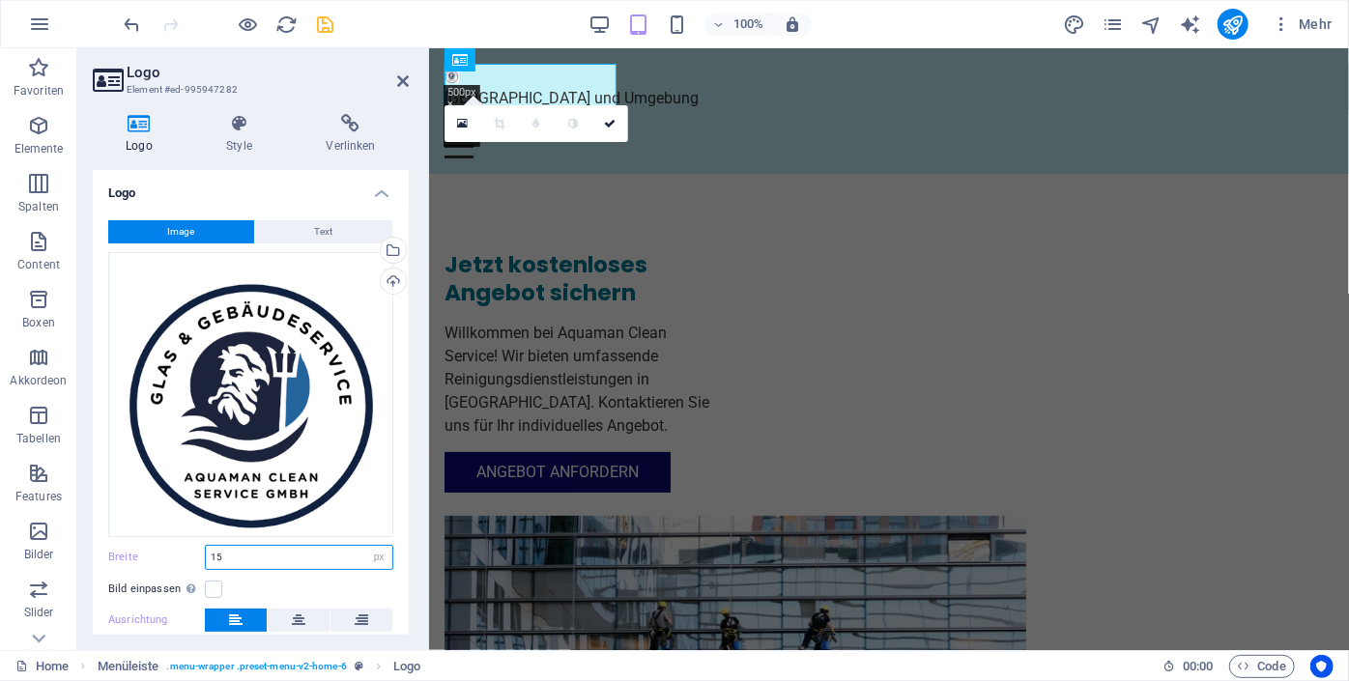
click at [247, 556] on input "15" at bounding box center [299, 557] width 186 height 23
type input "1"
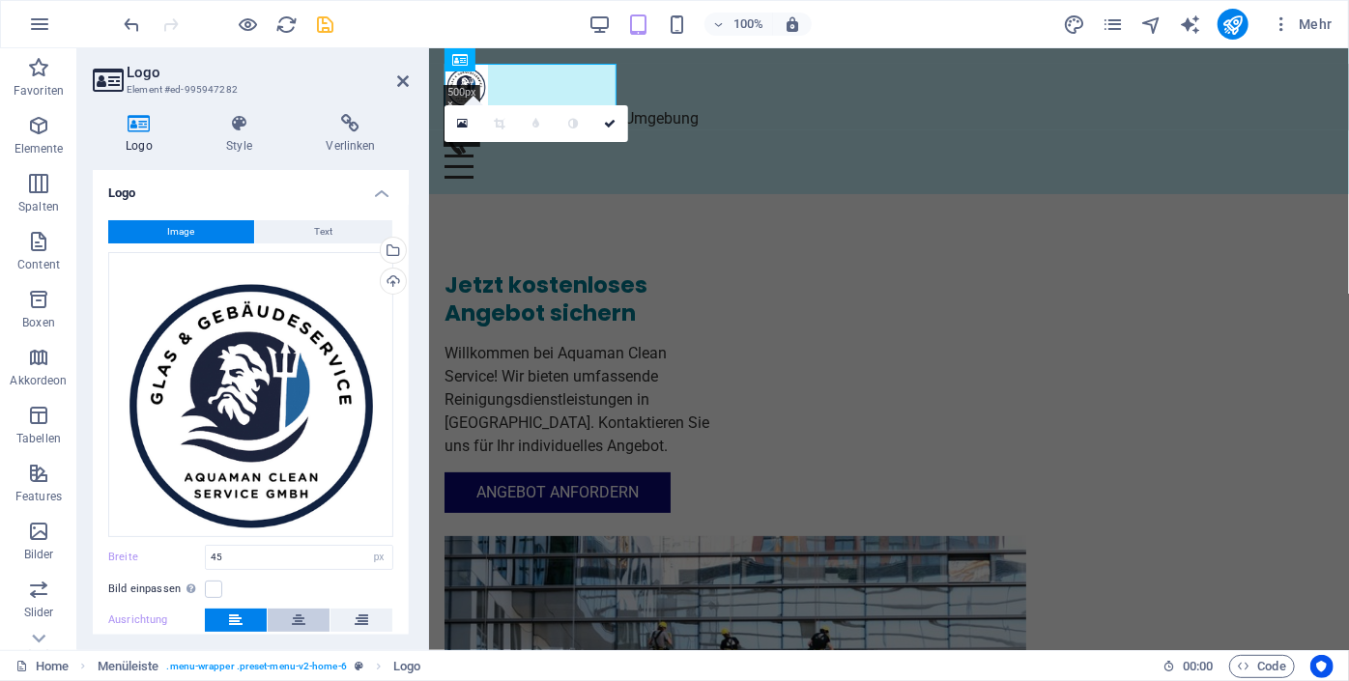
click at [296, 617] on icon at bounding box center [299, 620] width 14 height 23
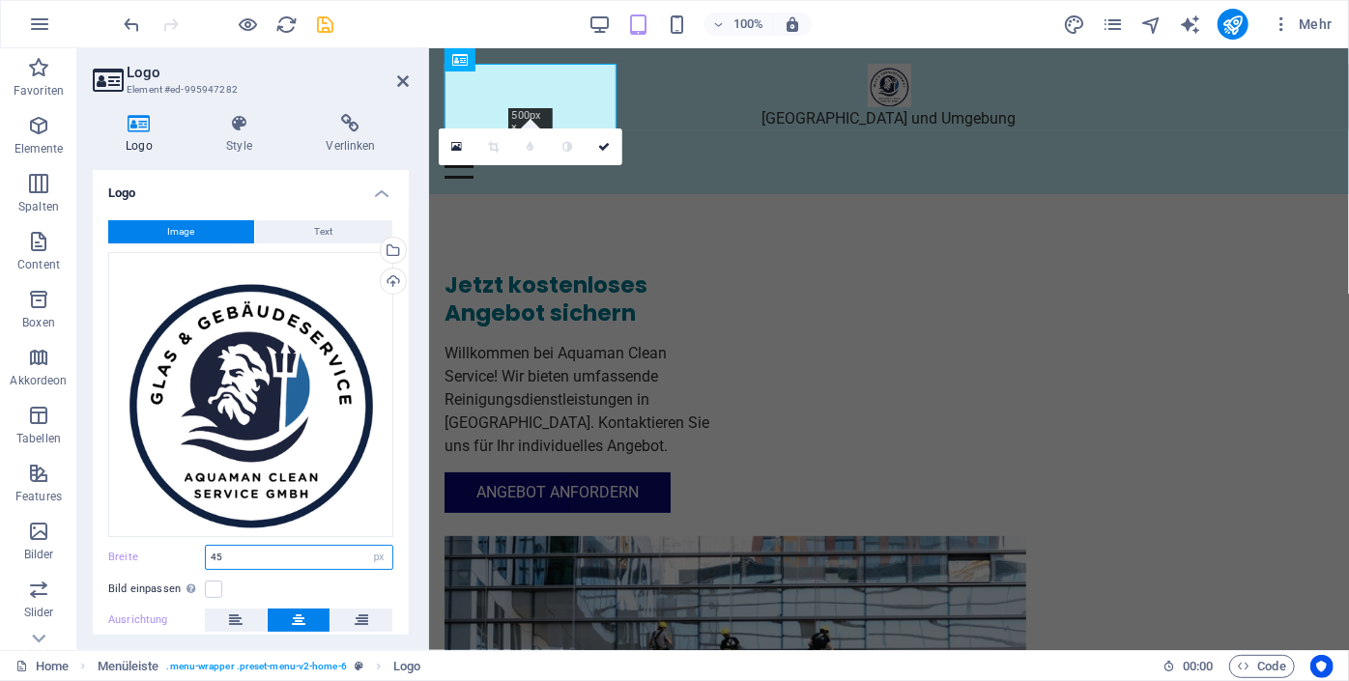
click at [229, 557] on input "45" at bounding box center [299, 557] width 186 height 23
click at [357, 611] on icon at bounding box center [362, 620] width 14 height 23
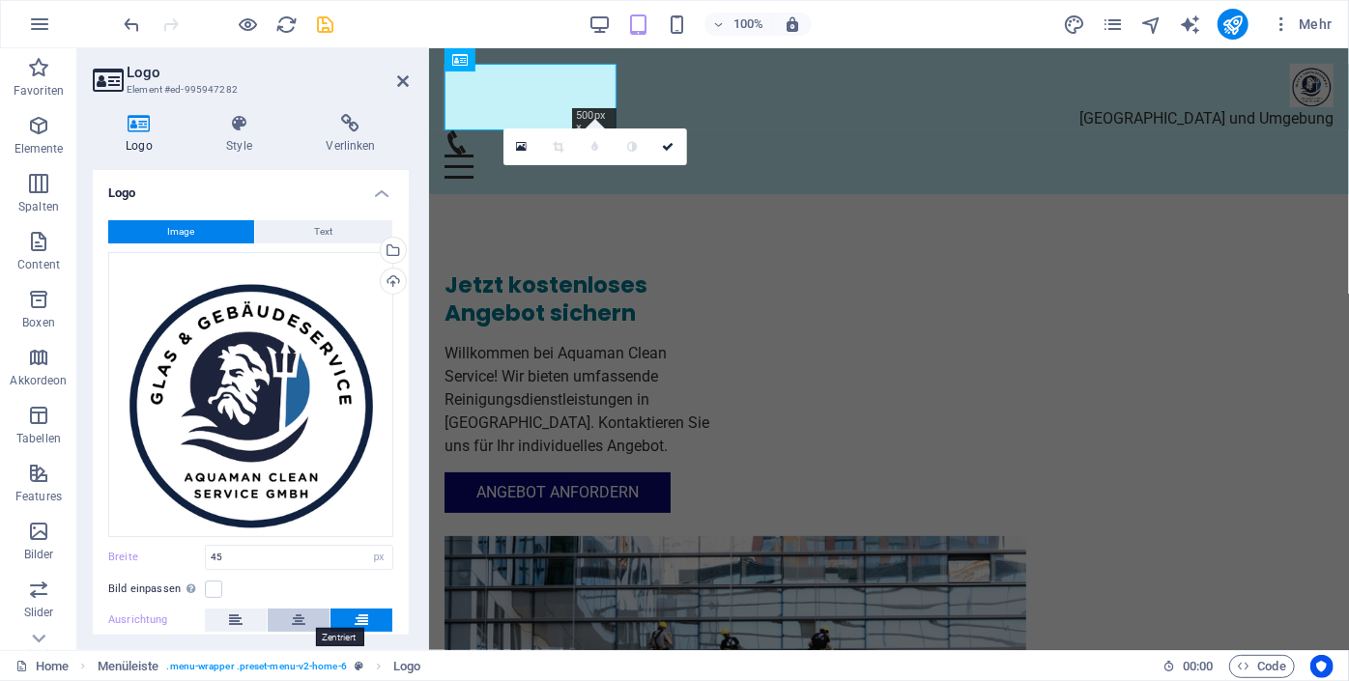
click at [287, 609] on button at bounding box center [299, 620] width 62 height 23
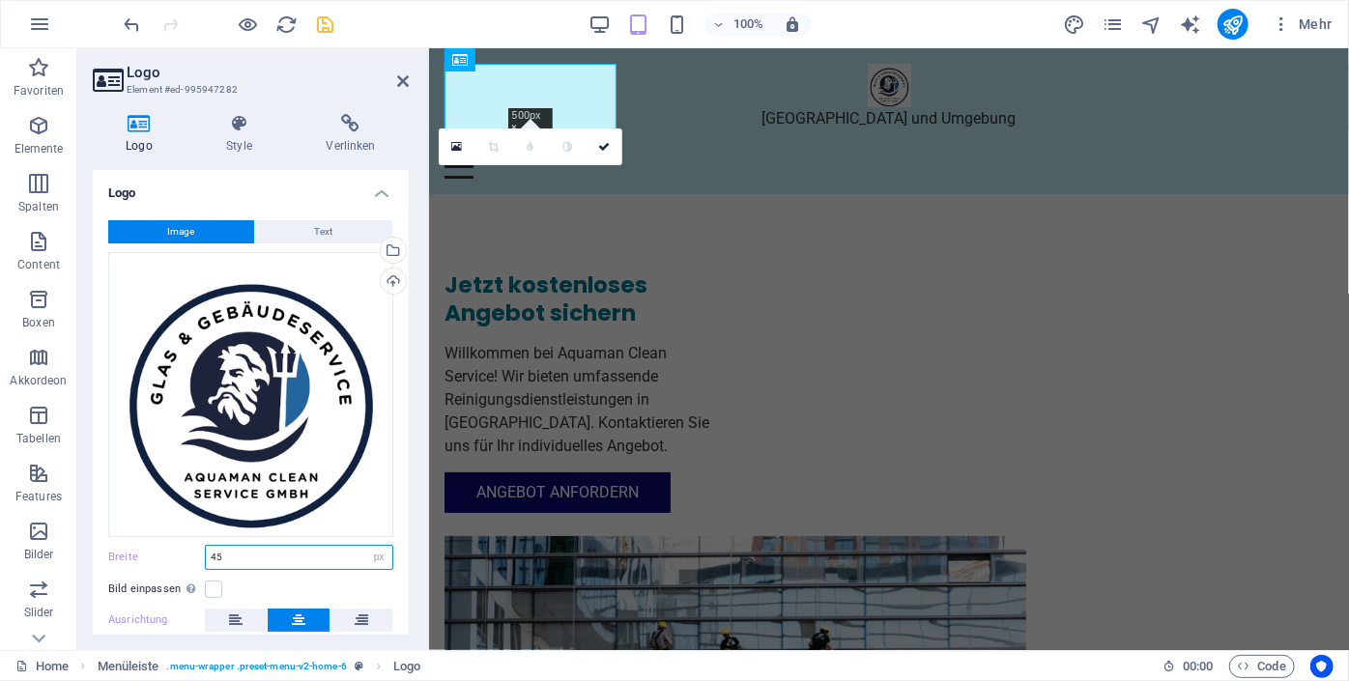
click at [245, 554] on input "45" at bounding box center [299, 557] width 186 height 23
type input "4"
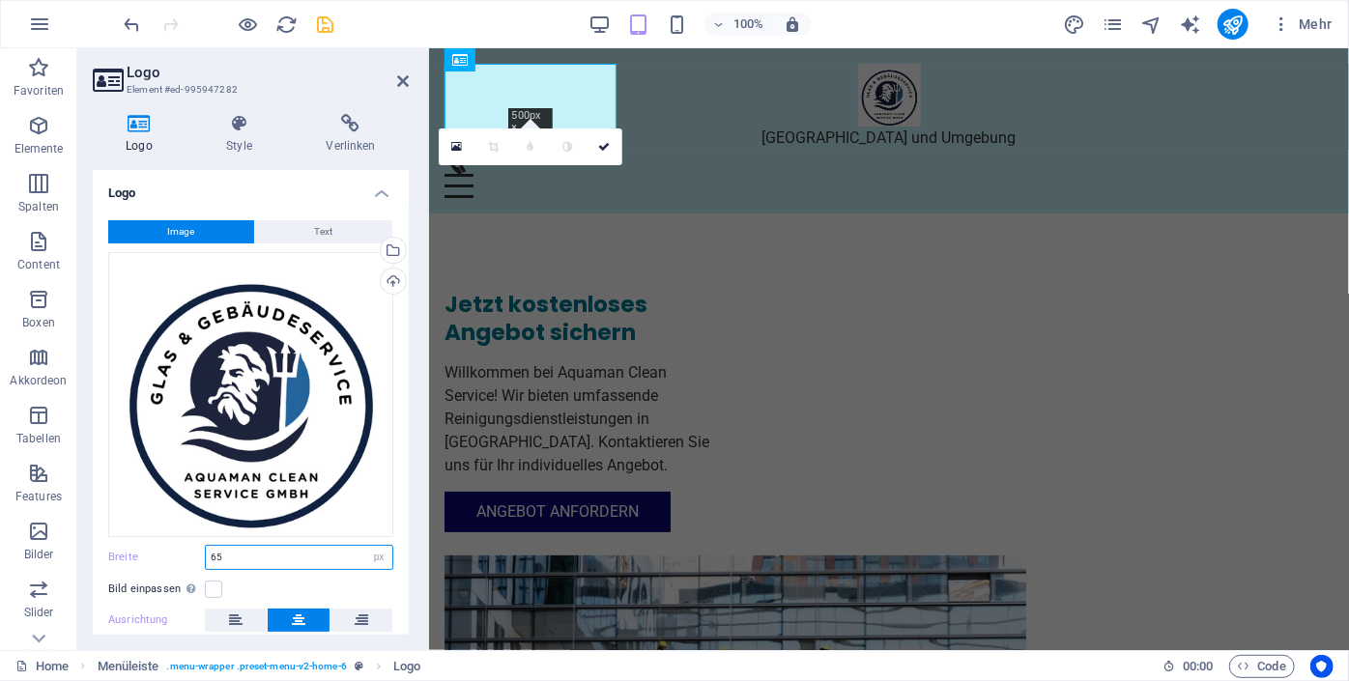
click at [245, 554] on input "65" at bounding box center [299, 557] width 186 height 23
type input "65"
click at [323, 27] on icon "save" at bounding box center [326, 25] width 22 height 22
checkbox input "false"
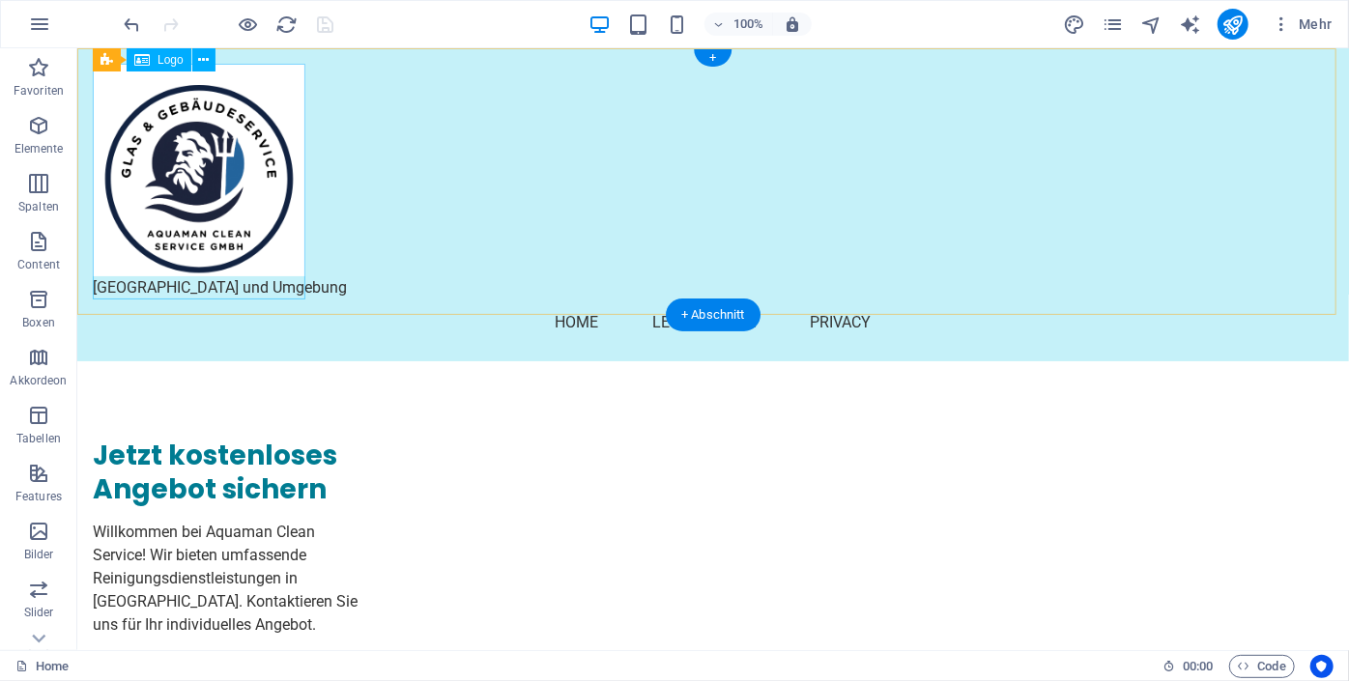
click at [159, 141] on div "[GEOGRAPHIC_DATA] und Umgebung" at bounding box center [712, 181] width 1240 height 236
select select "px"
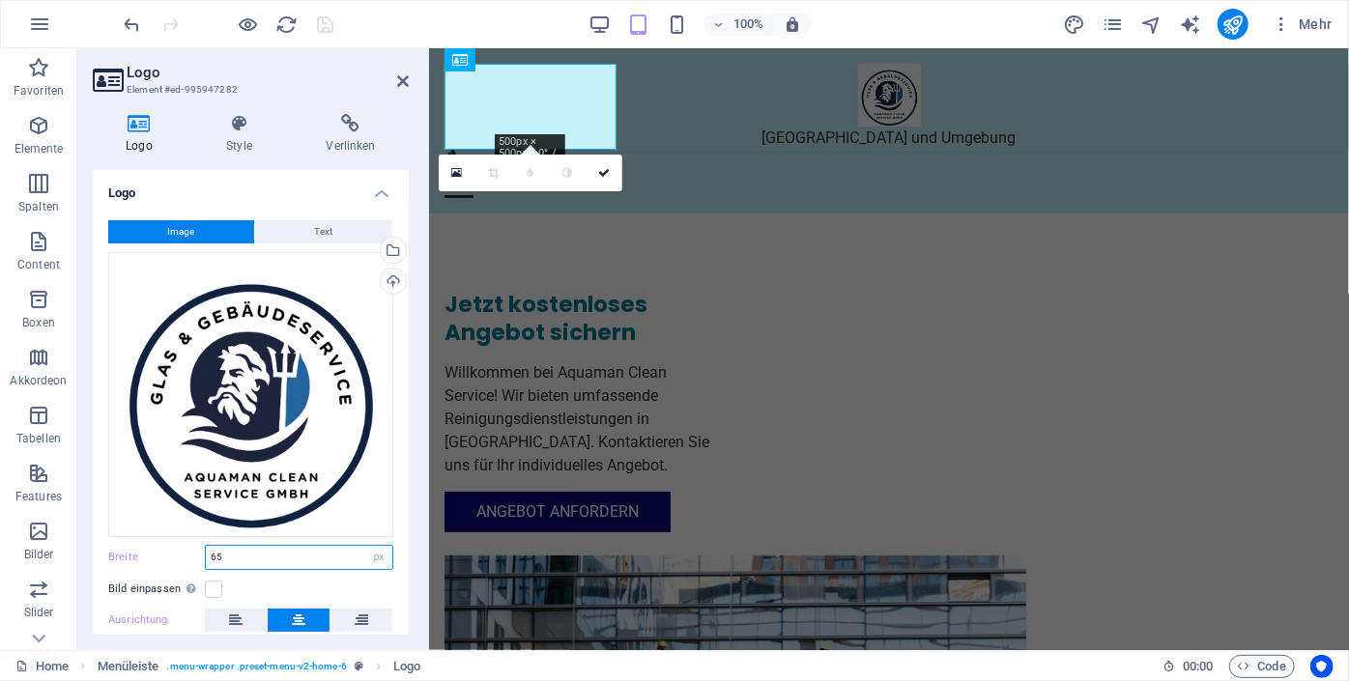
click at [230, 559] on input "65" at bounding box center [299, 557] width 186 height 23
type input "6"
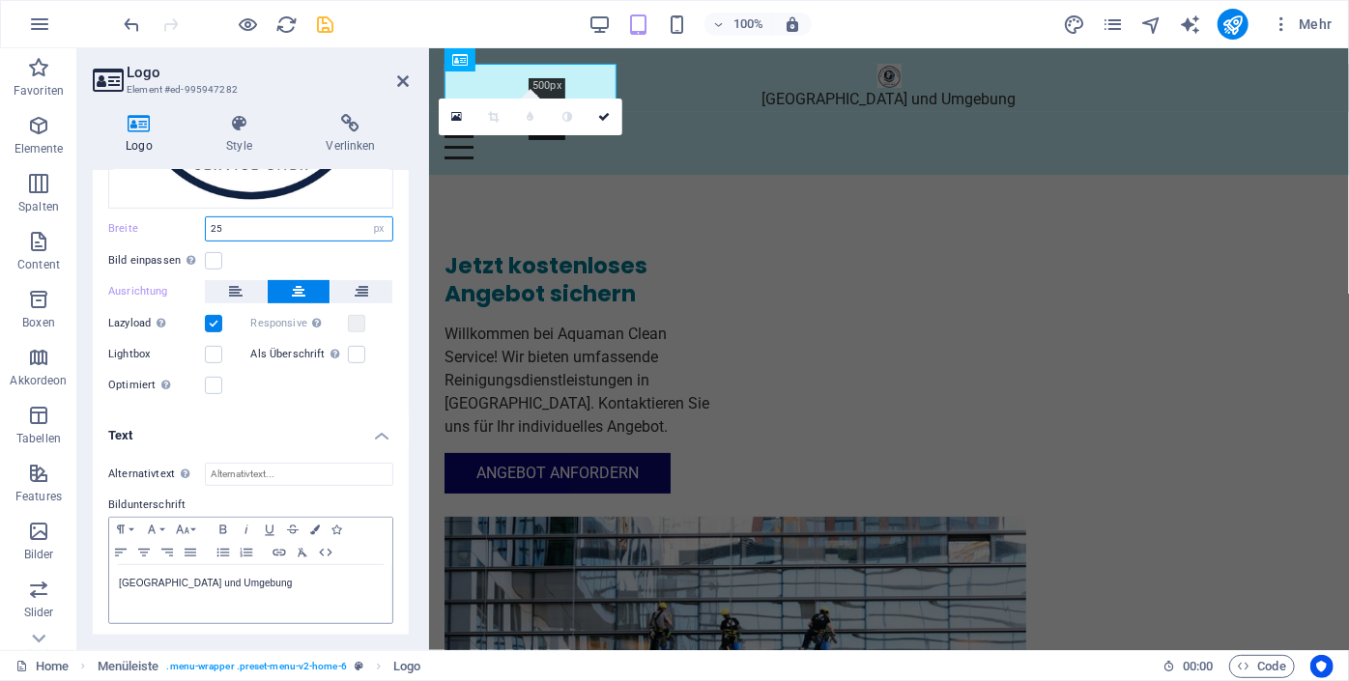
type input "25"
drag, startPoint x: 257, startPoint y: 580, endPoint x: 102, endPoint y: 560, distance: 155.8
click at [102, 560] on div "Alternativtext Der Alternativtext wird von Geräten verwendet, die keine Bilder …" at bounding box center [251, 543] width 316 height 193
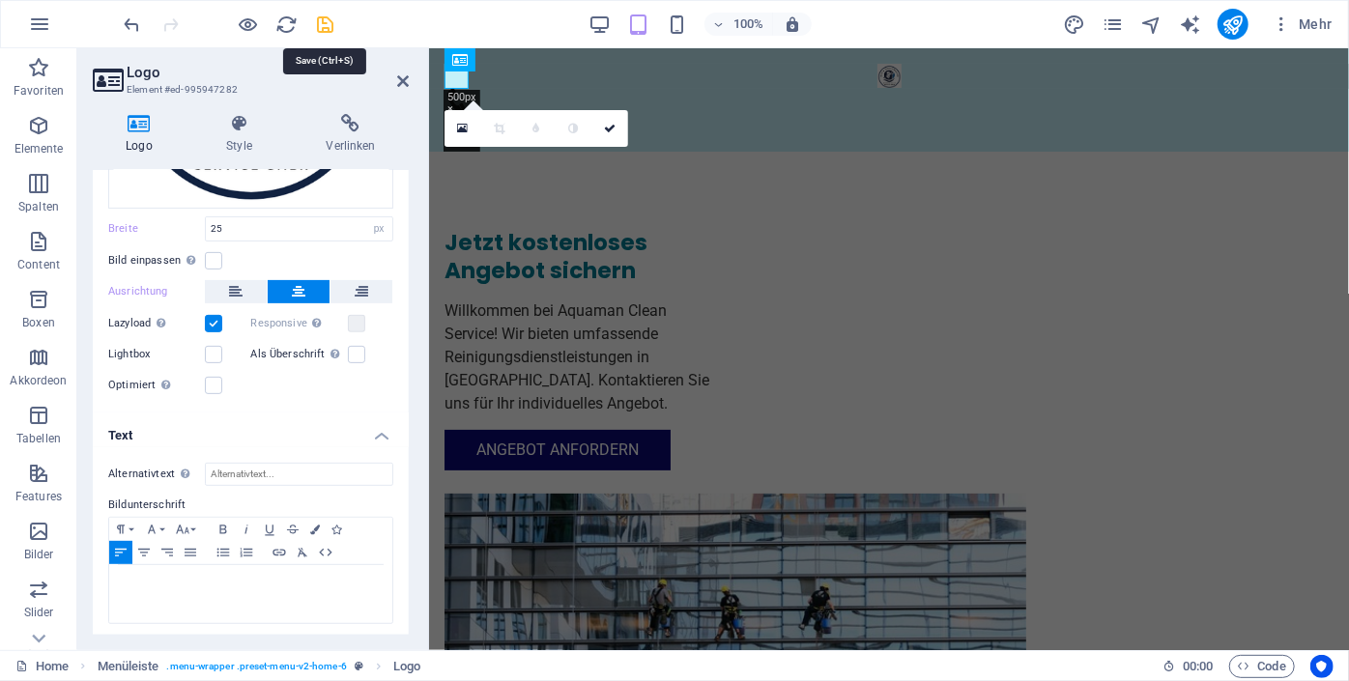
click at [330, 23] on icon "save" at bounding box center [326, 25] width 22 height 22
checkbox input "false"
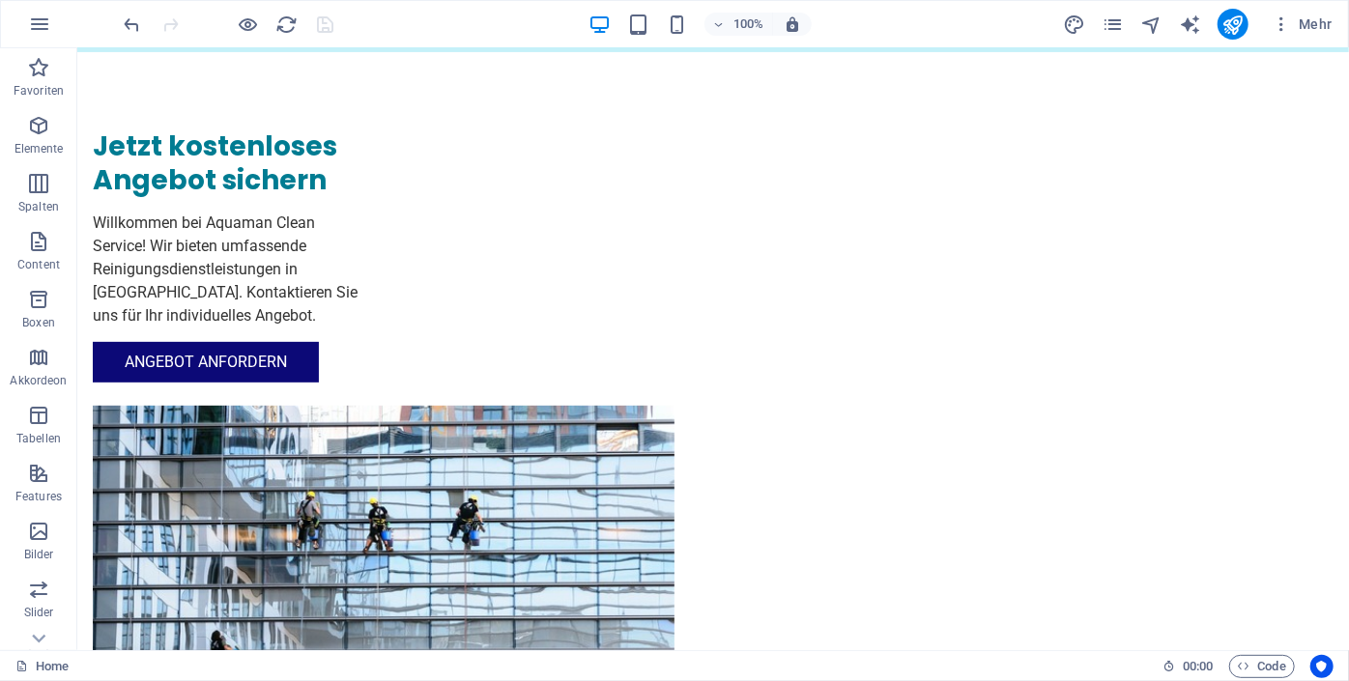
scroll to position [0, 0]
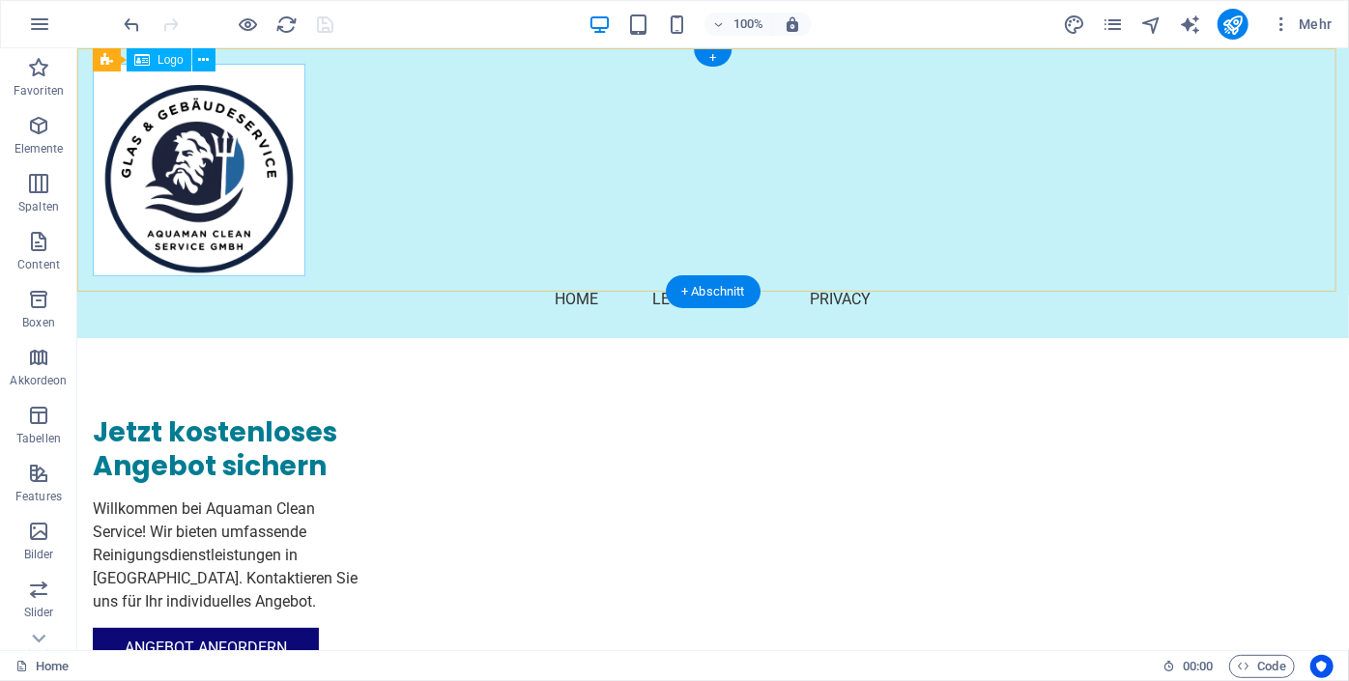
click at [290, 201] on div at bounding box center [712, 169] width 1240 height 213
click at [249, 110] on div at bounding box center [712, 169] width 1240 height 213
click at [165, 113] on div at bounding box center [712, 169] width 1240 height 213
select select "px"
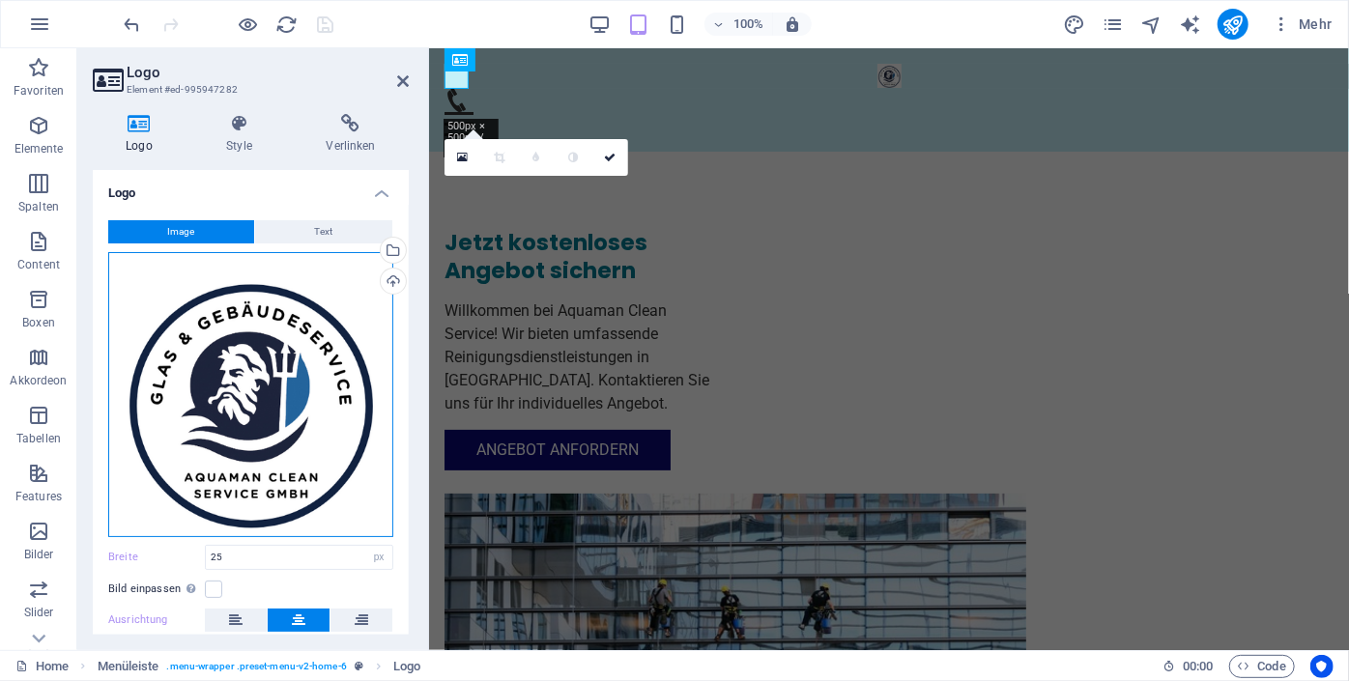
click at [263, 390] on div "Ziehe Dateien zum Hochladen hierher oder klicke hier, um aus Dateien oder koste…" at bounding box center [250, 394] width 285 height 285
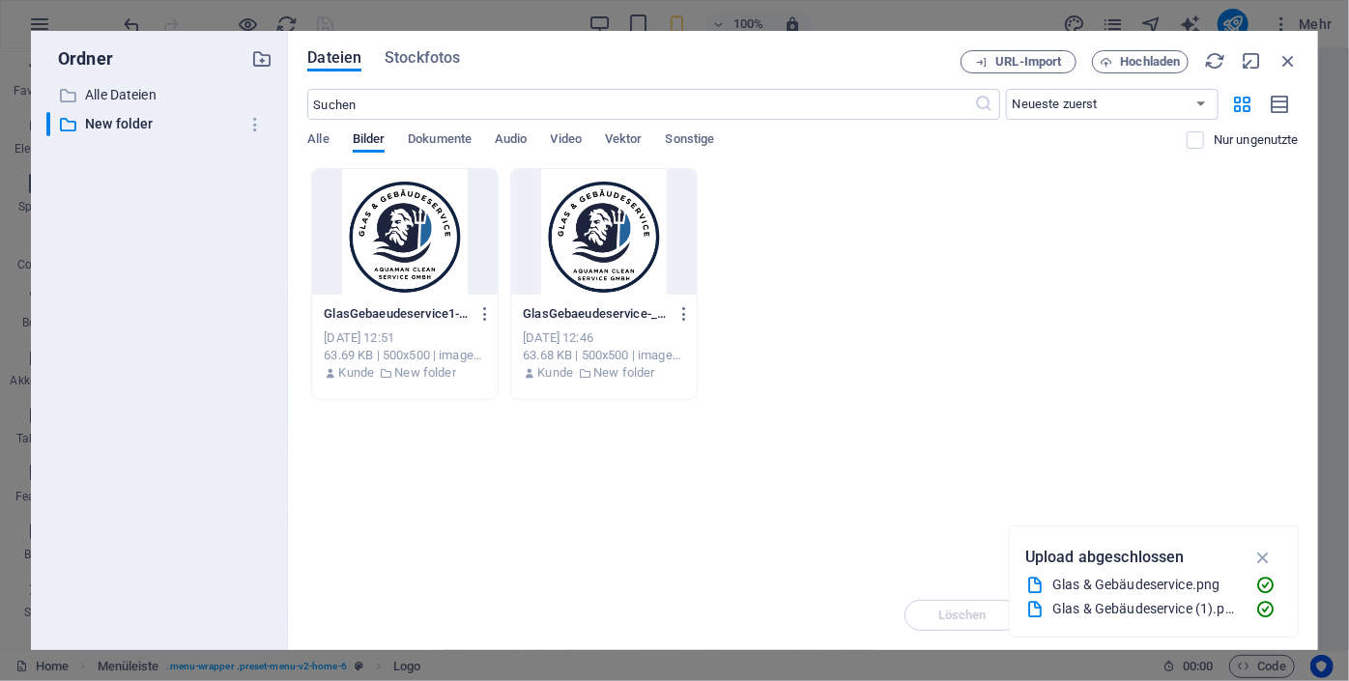
click at [433, 469] on div "Lege Dateien hier ab, um sie sofort hochzuladen GlasGebaeudeservice1-SZjknkfPU4…" at bounding box center [802, 374] width 991 height 412
click at [1150, 67] on span "Hochladen" at bounding box center [1151, 62] width 60 height 12
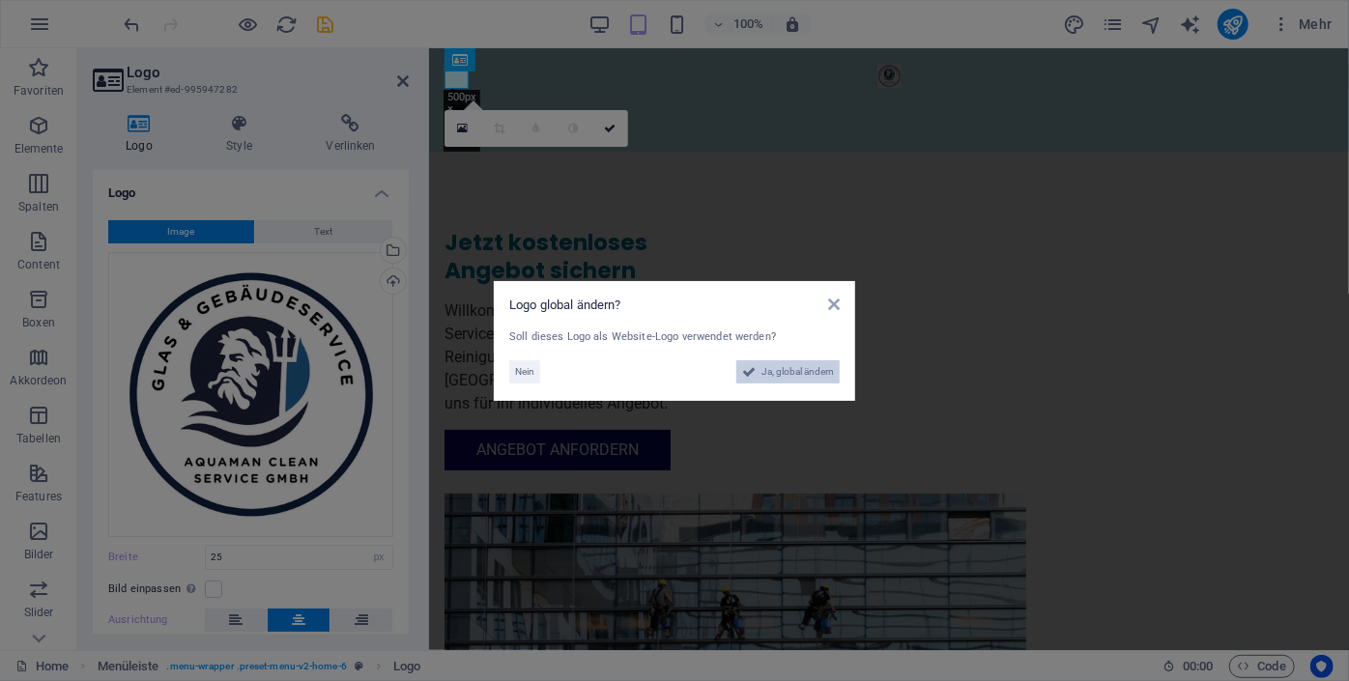
click at [755, 367] on button "Ja, global ändern" at bounding box center [787, 371] width 103 height 23
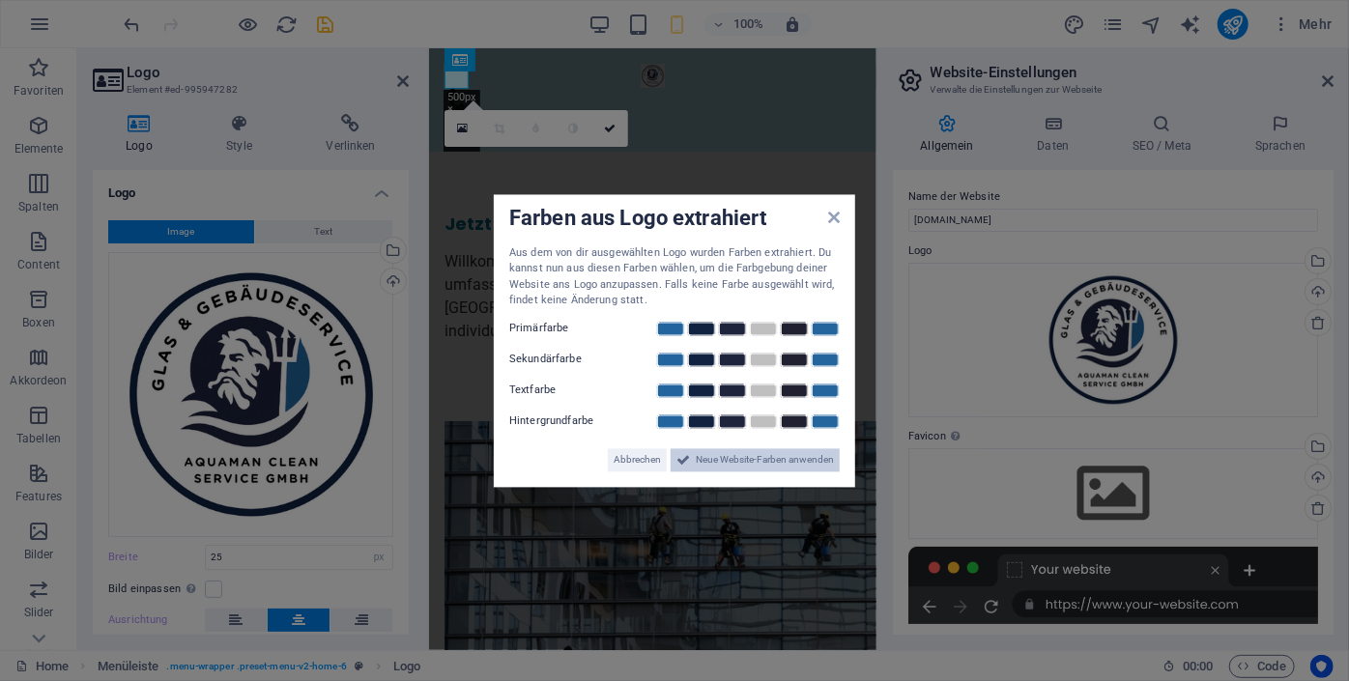
click at [762, 464] on span "Neue Website-Farben anwenden" at bounding box center [765, 459] width 138 height 23
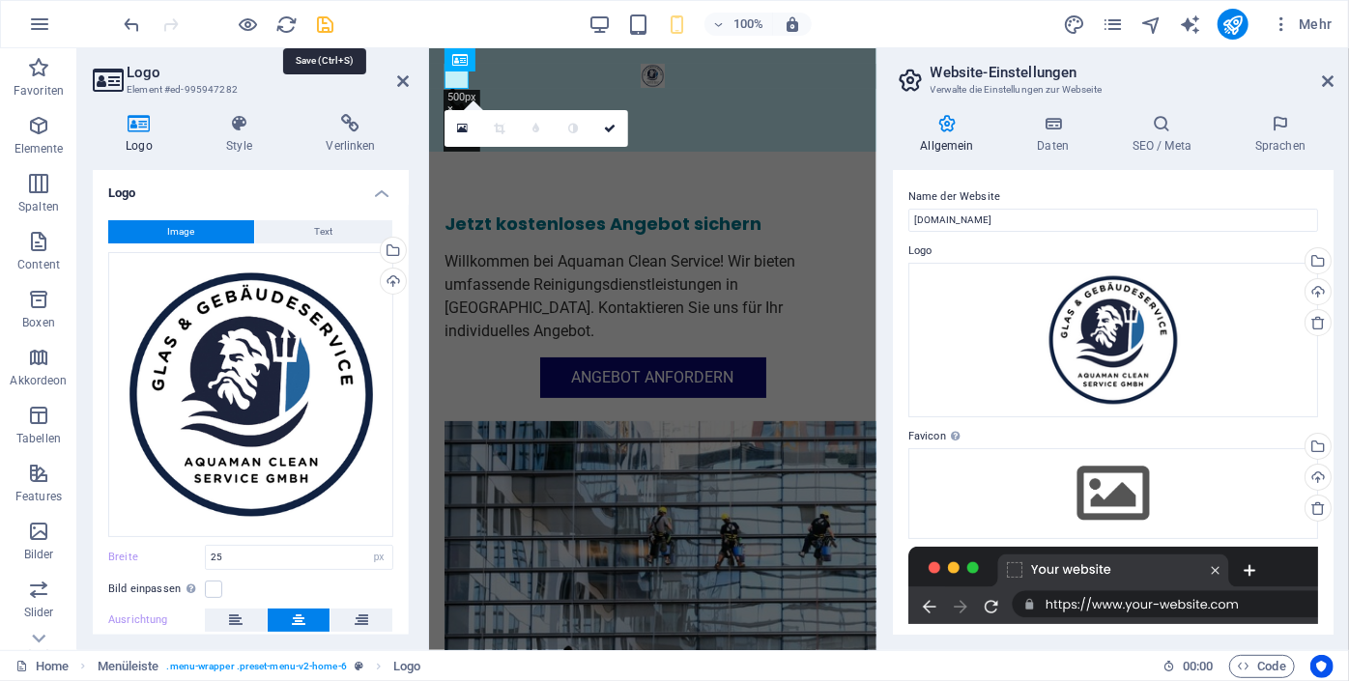
click at [321, 18] on icon "save" at bounding box center [326, 25] width 22 height 22
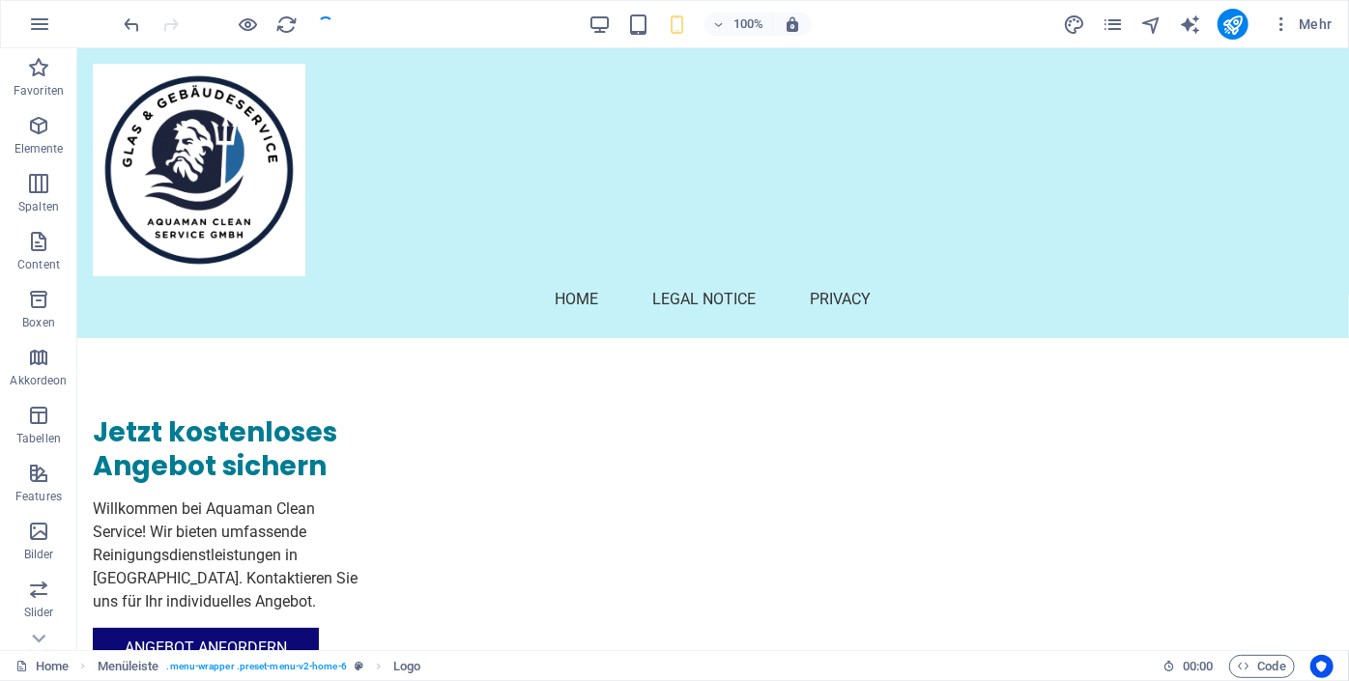
checkbox input "false"
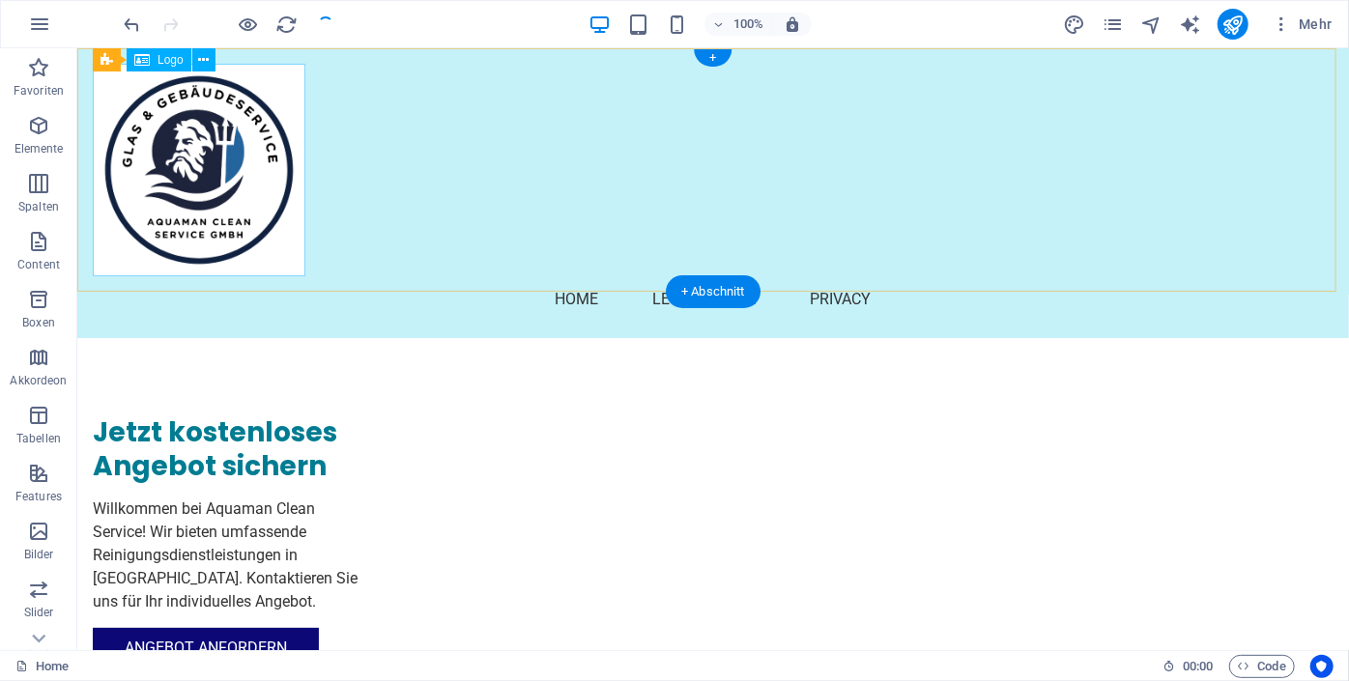
click at [267, 117] on div at bounding box center [712, 169] width 1240 height 213
select select "px"
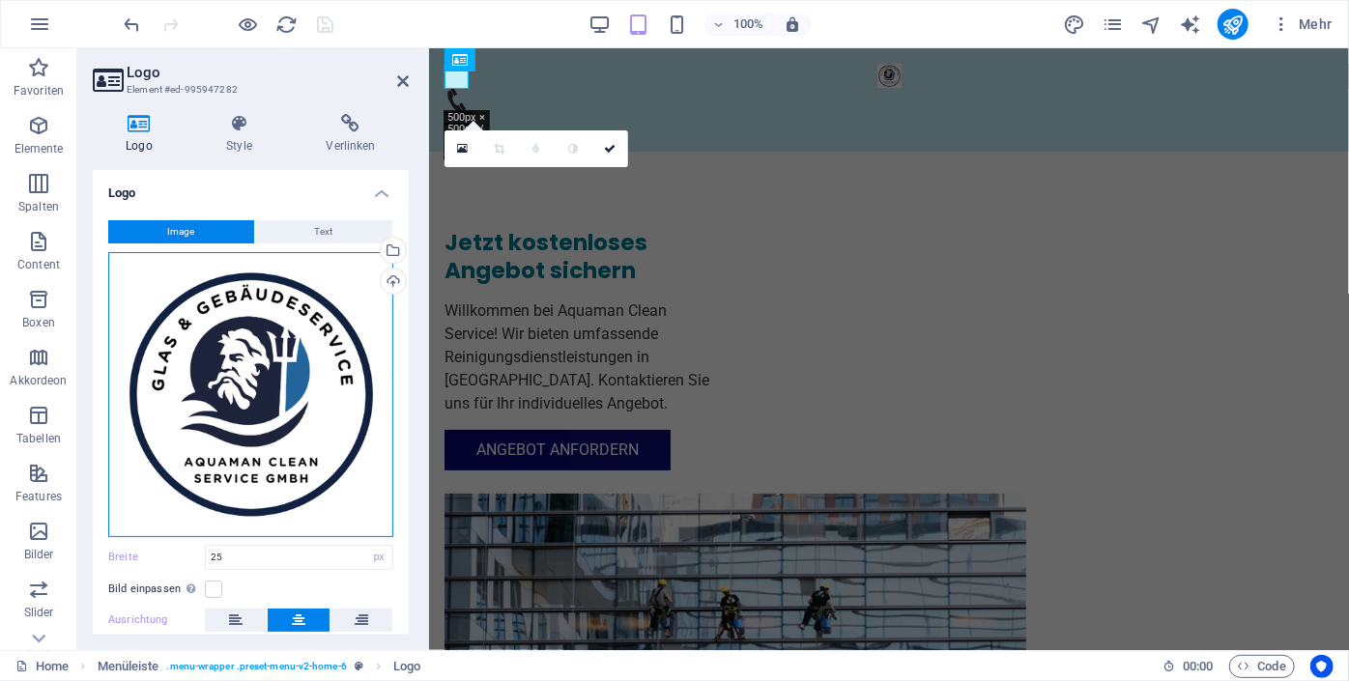
click at [213, 335] on div "Ziehe Dateien zum Hochladen hierher oder klicke hier, um aus Dateien oder koste…" at bounding box center [250, 394] width 285 height 285
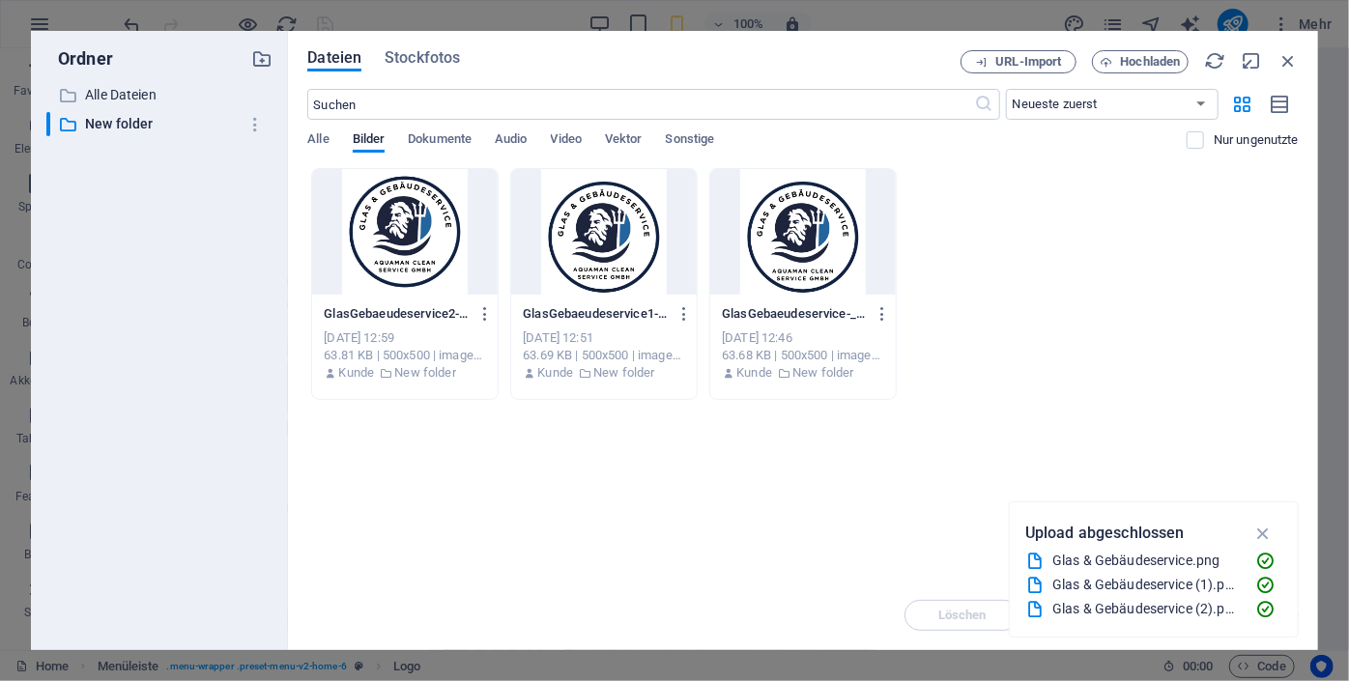
click at [213, 335] on div "​ Alle Dateien Alle Dateien ​ New folder New folder" at bounding box center [159, 359] width 226 height 552
click at [1138, 56] on span "Hochladen" at bounding box center [1151, 62] width 60 height 12
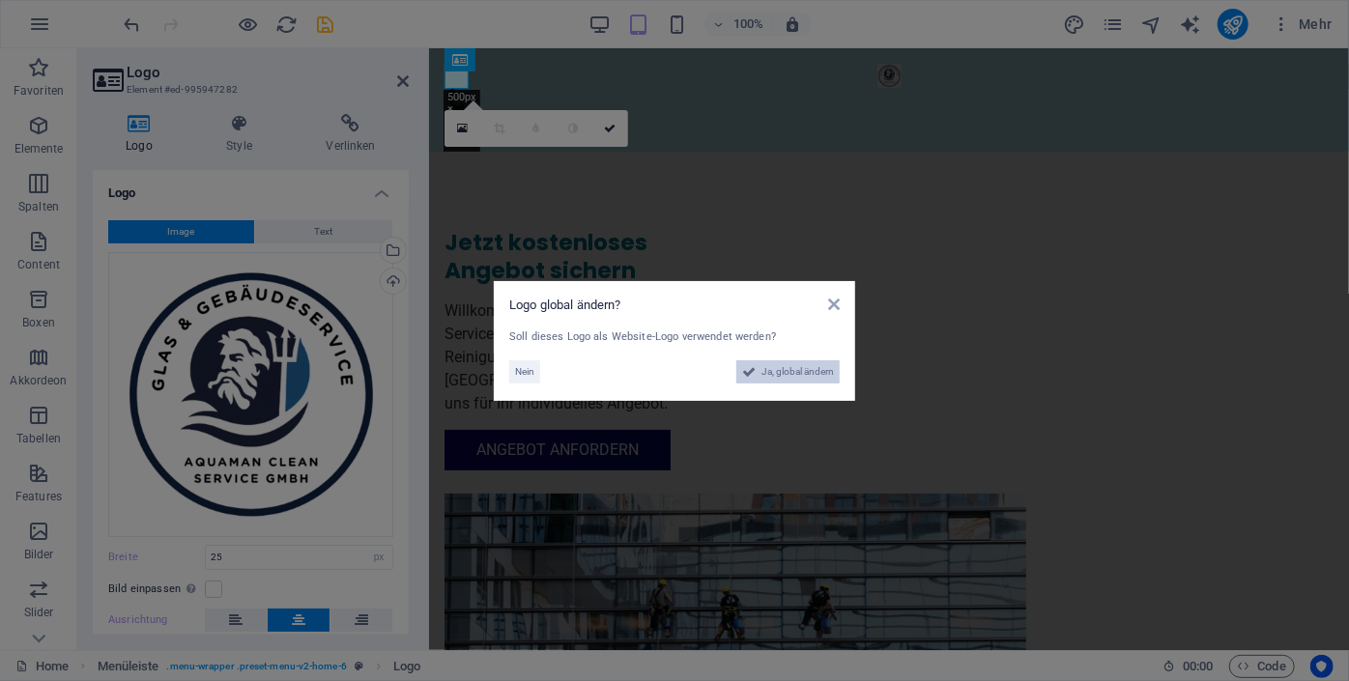
click at [778, 368] on span "Ja, global ändern" at bounding box center [797, 371] width 72 height 23
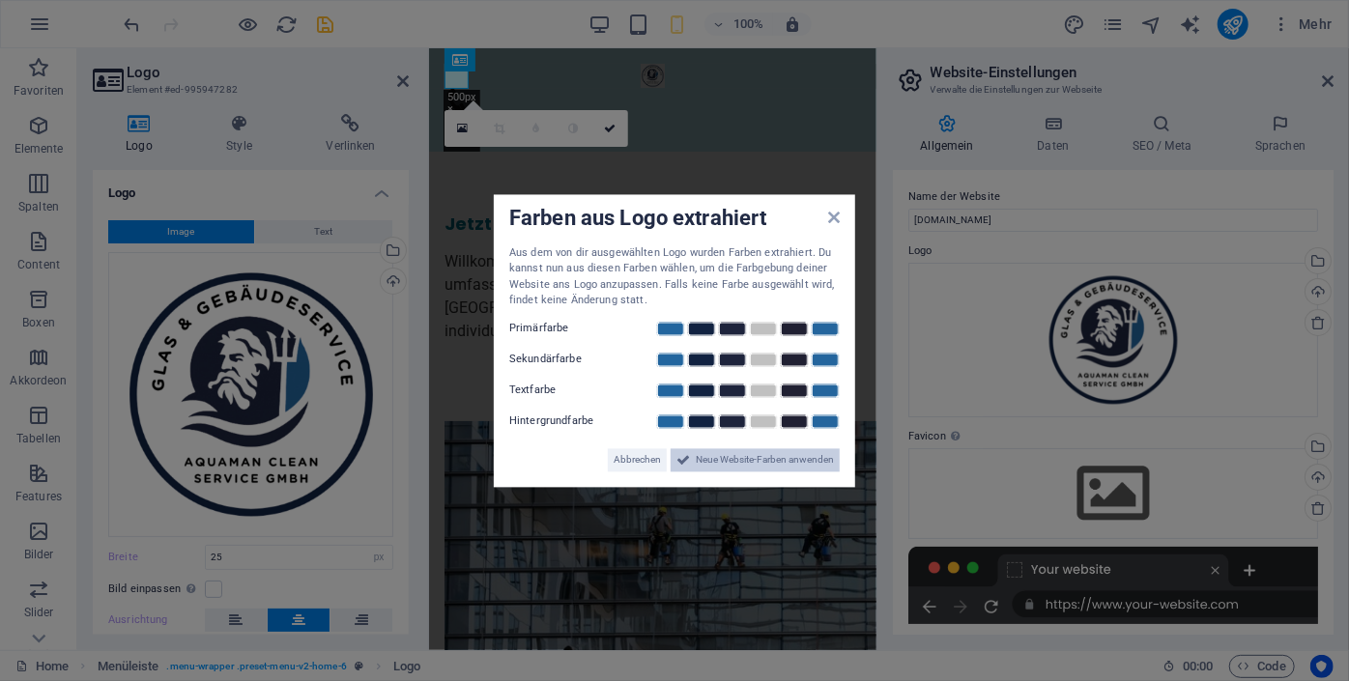
click at [781, 469] on span "Neue Website-Farben anwenden" at bounding box center [765, 459] width 138 height 23
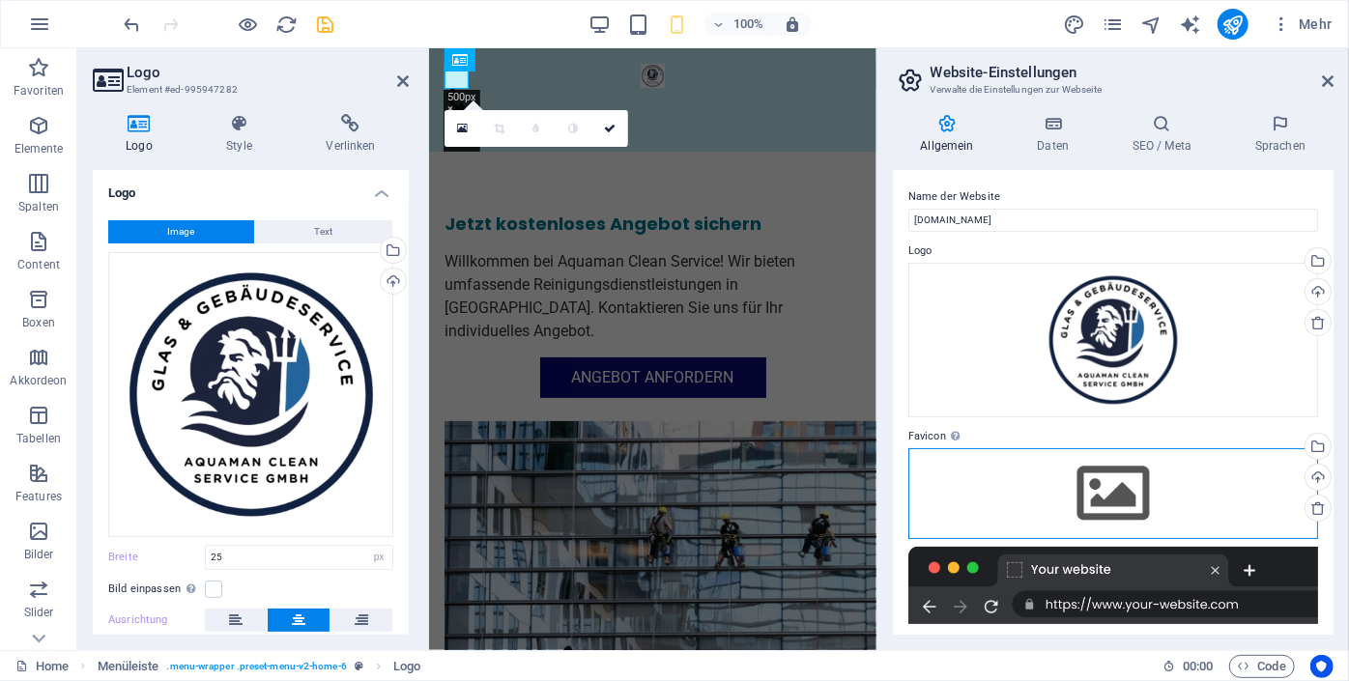
click at [1087, 490] on div "Ziehe Dateien zum Hochladen hierher oder klicke hier, um aus Dateien oder koste…" at bounding box center [1113, 493] width 410 height 91
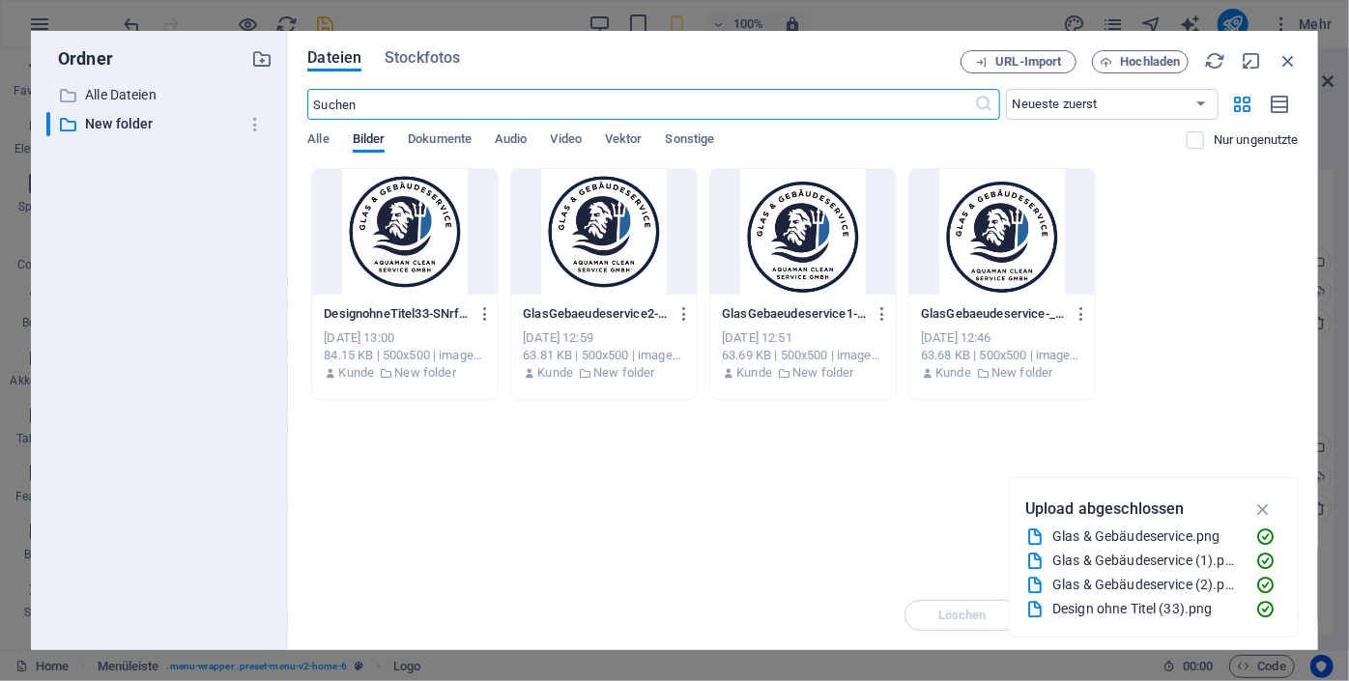
click at [650, 298] on div "GlasGebaeudeservice2-BktcBPuyRl7LxEvAHt9SAw.png GlasGebaeudeservice2-BktcBPuyRl…" at bounding box center [604, 313] width 162 height 31
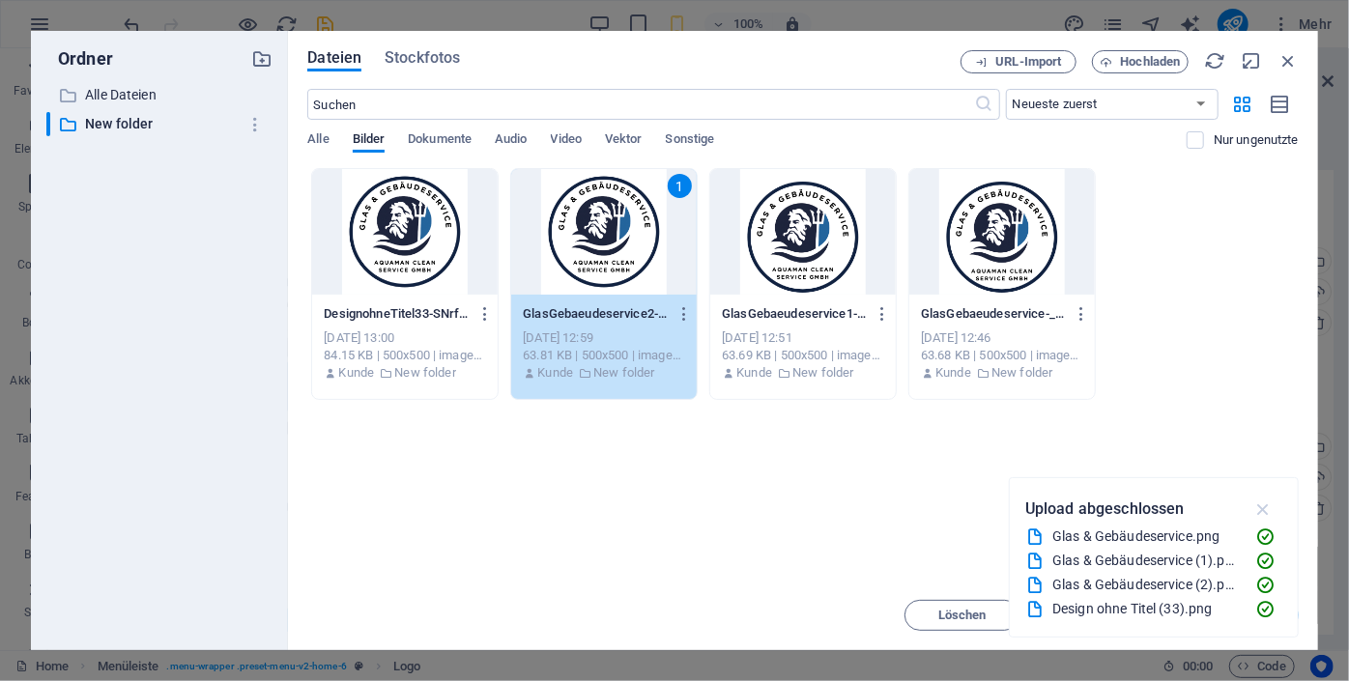
click at [1262, 508] on icon "button" at bounding box center [1263, 508] width 22 height 21
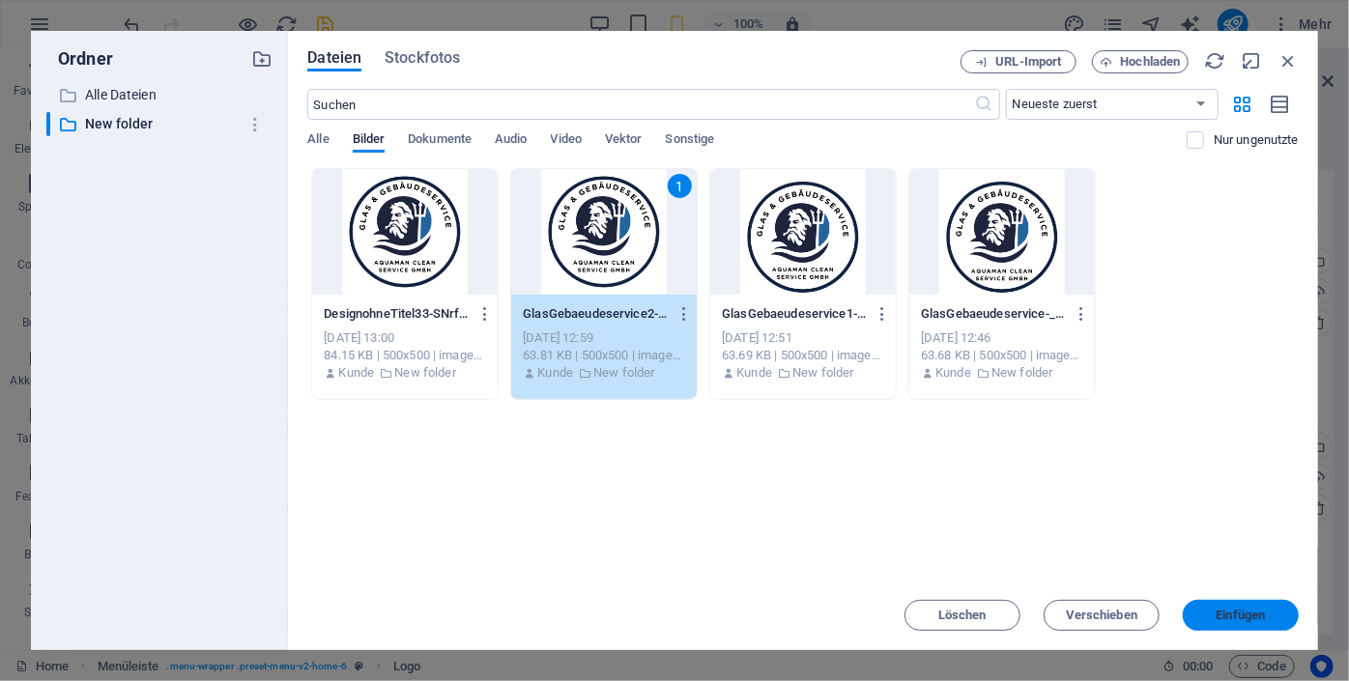
click at [1206, 611] on span "Einfügen" at bounding box center [1240, 616] width 100 height 12
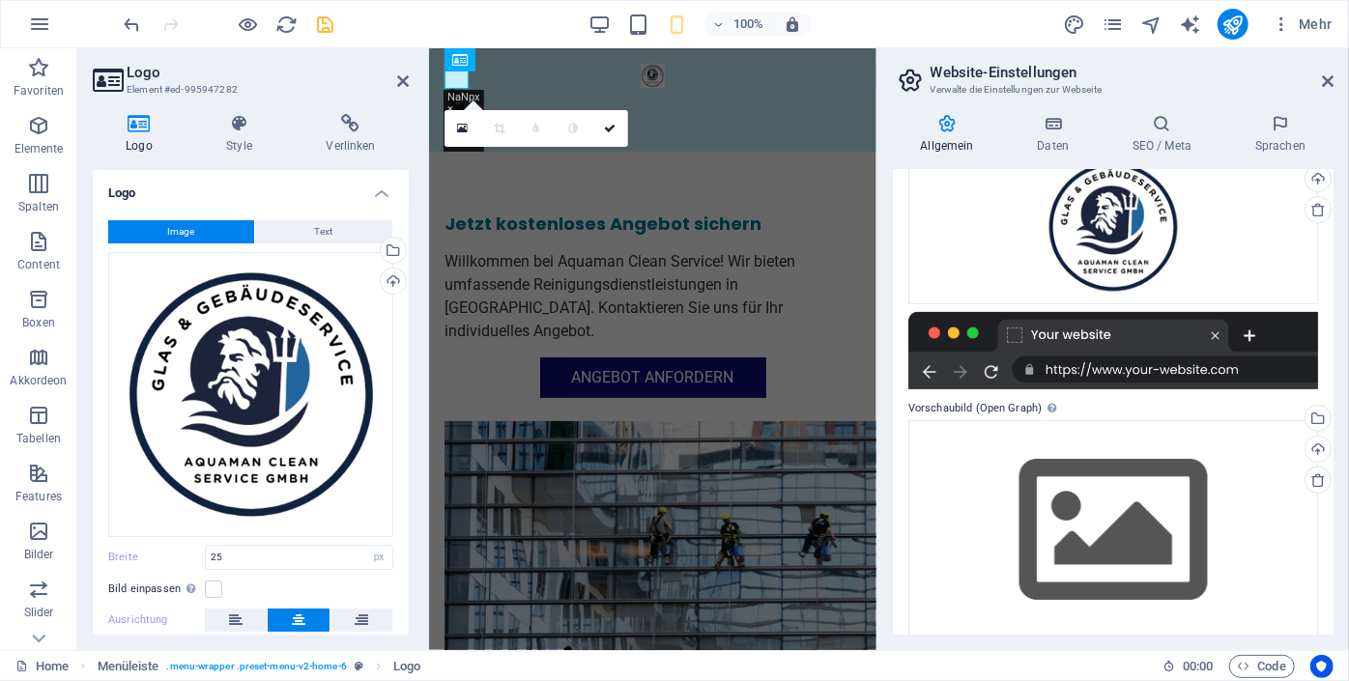
scroll to position [319, 0]
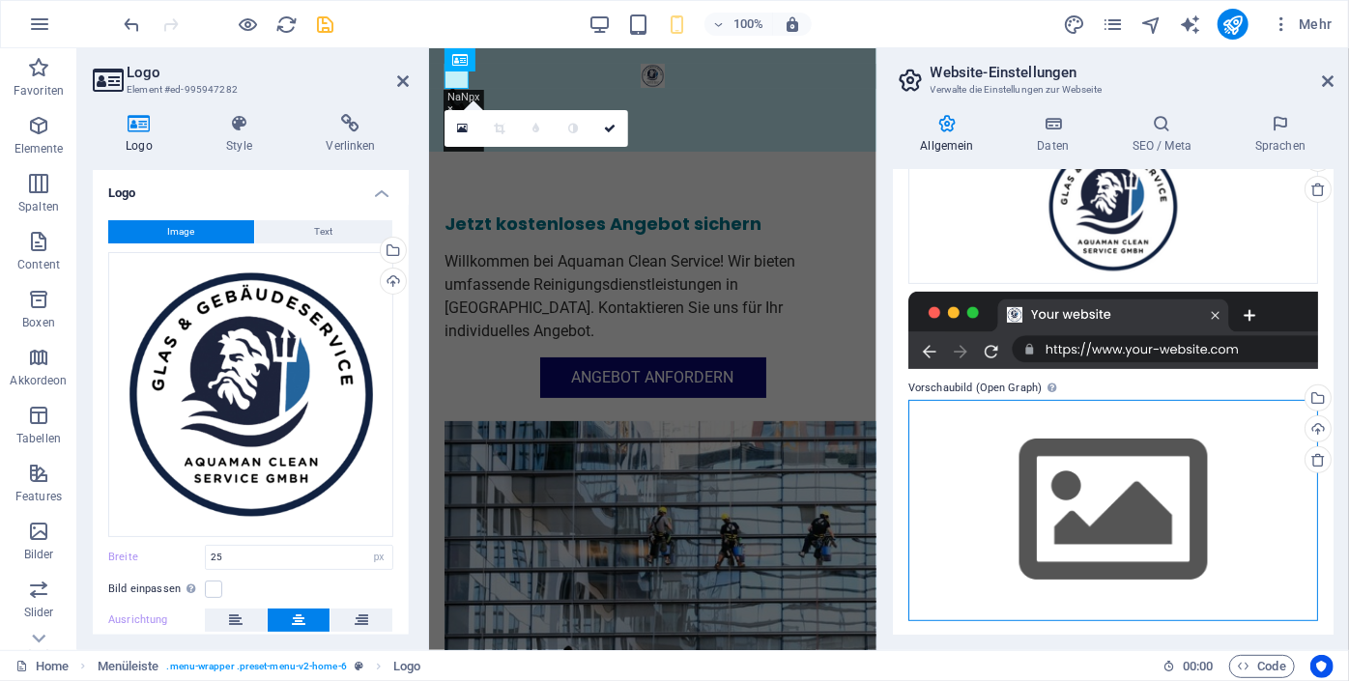
click at [1147, 539] on div "Ziehe Dateien zum Hochladen hierher oder klicke hier, um aus Dateien oder koste…" at bounding box center [1113, 510] width 410 height 221
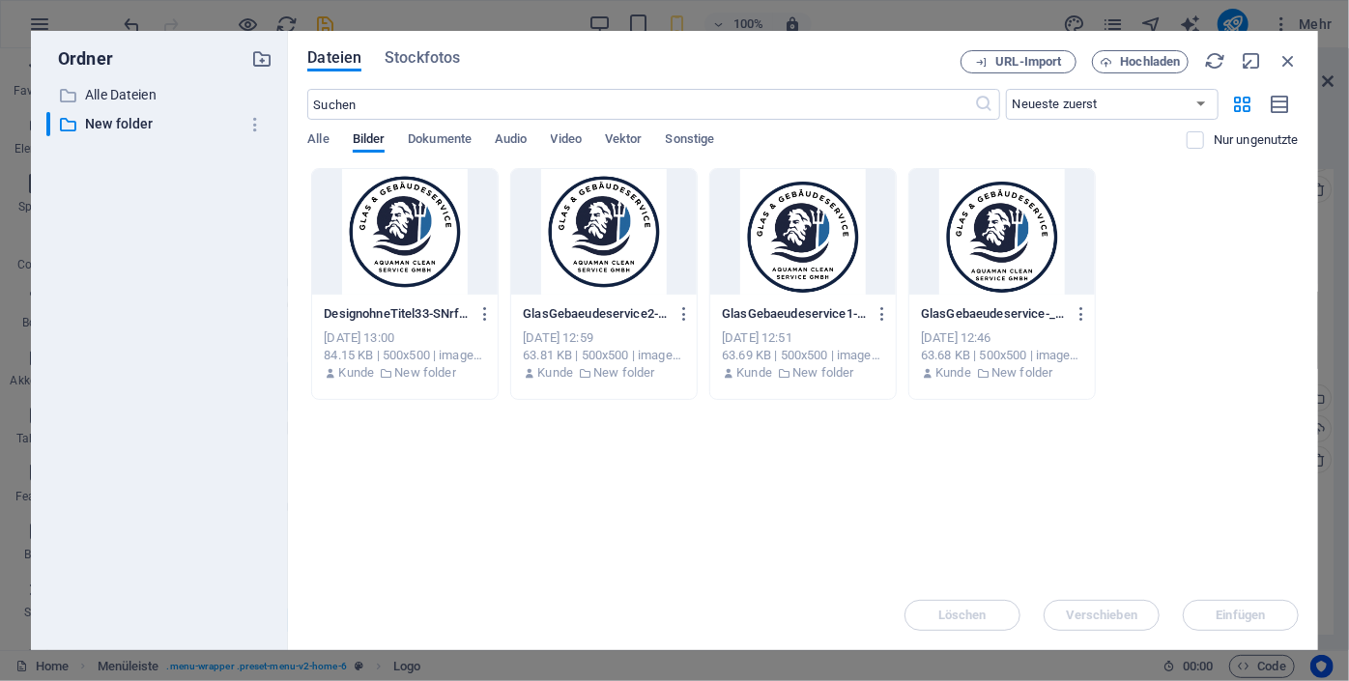
click at [402, 199] on div at bounding box center [404, 232] width 185 height 126
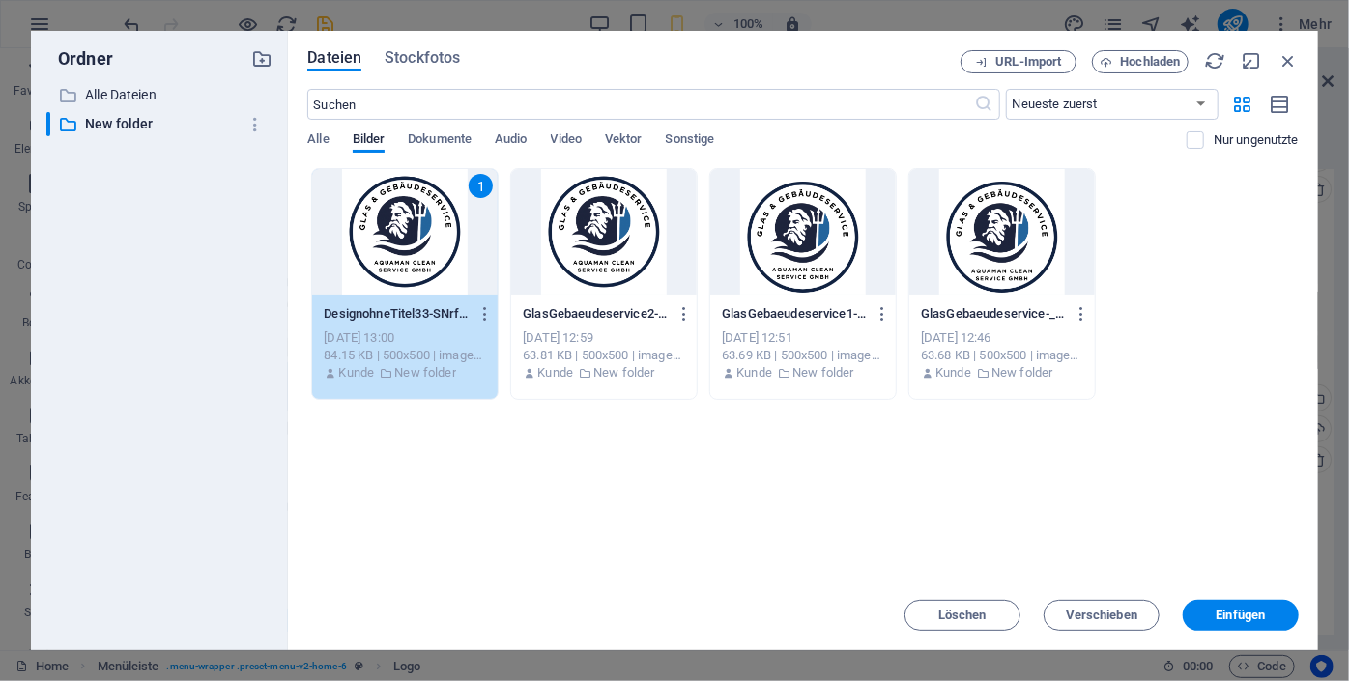
click at [611, 227] on div at bounding box center [603, 232] width 185 height 126
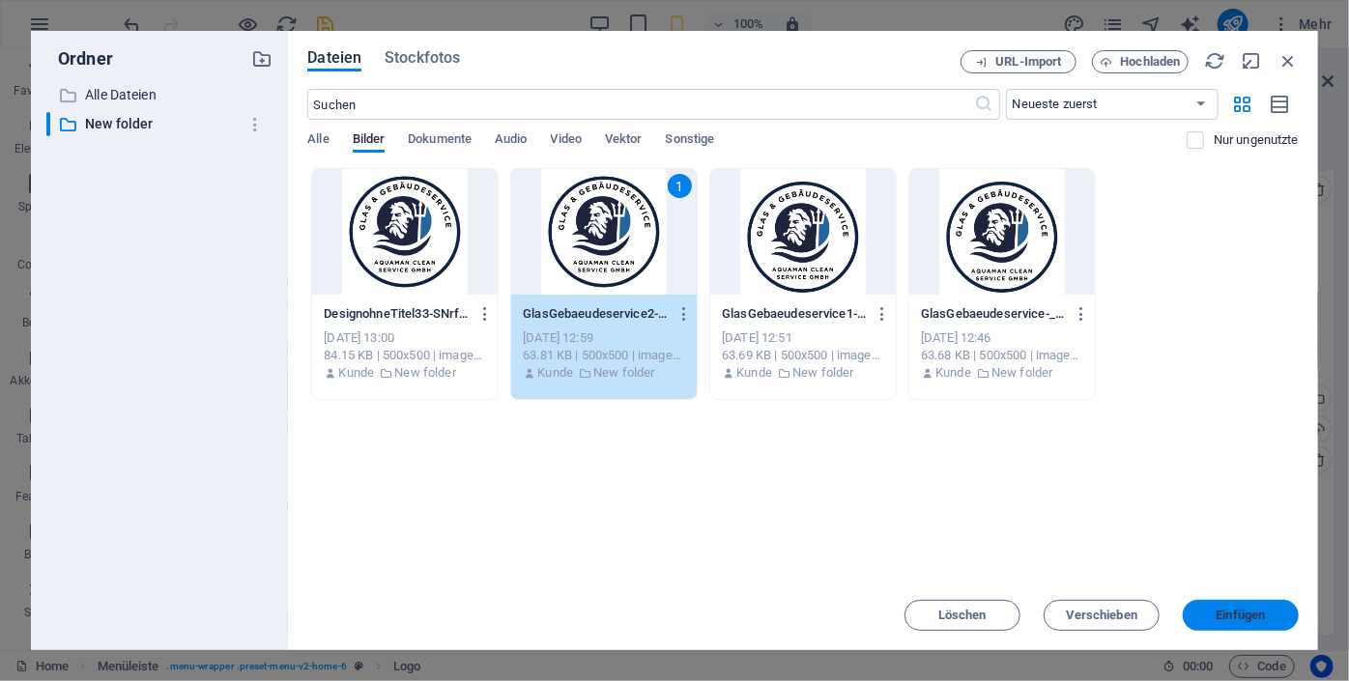
click at [1234, 616] on span "Einfügen" at bounding box center [1240, 616] width 49 height 12
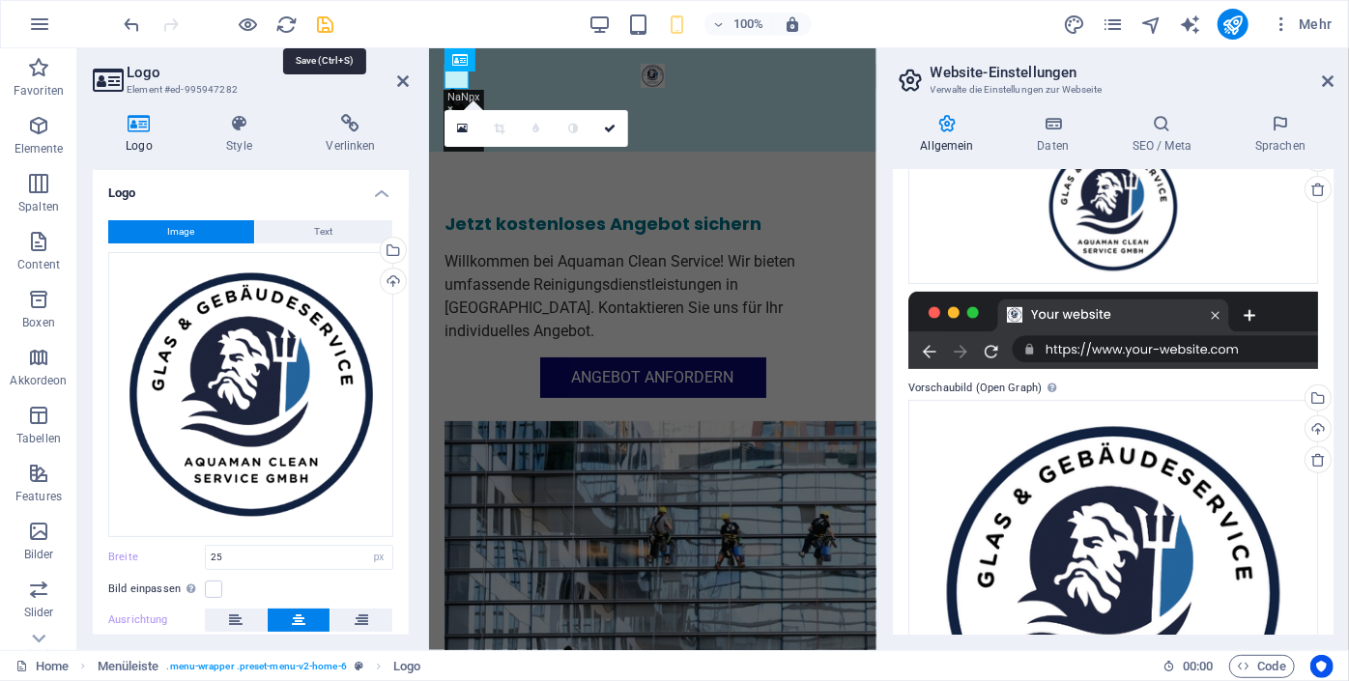
click at [324, 27] on icon "save" at bounding box center [326, 25] width 22 height 22
checkbox input "false"
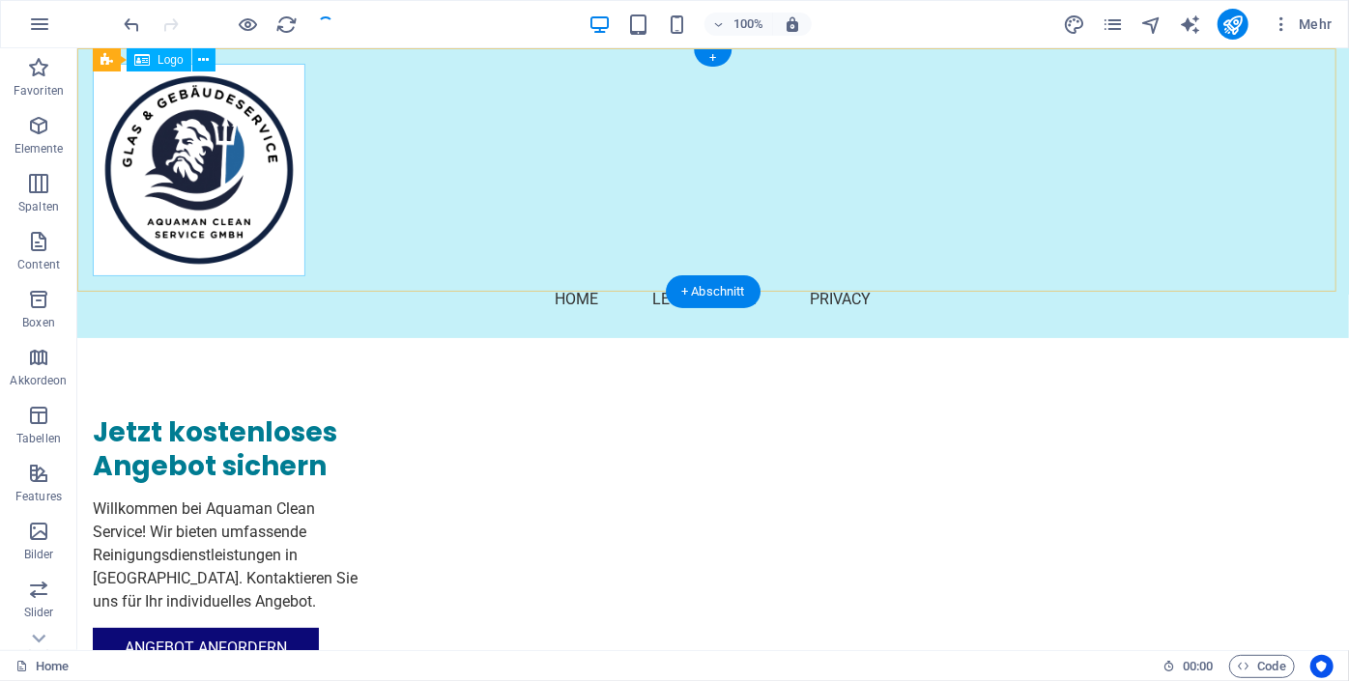
click at [223, 181] on div at bounding box center [712, 169] width 1240 height 213
select select "px"
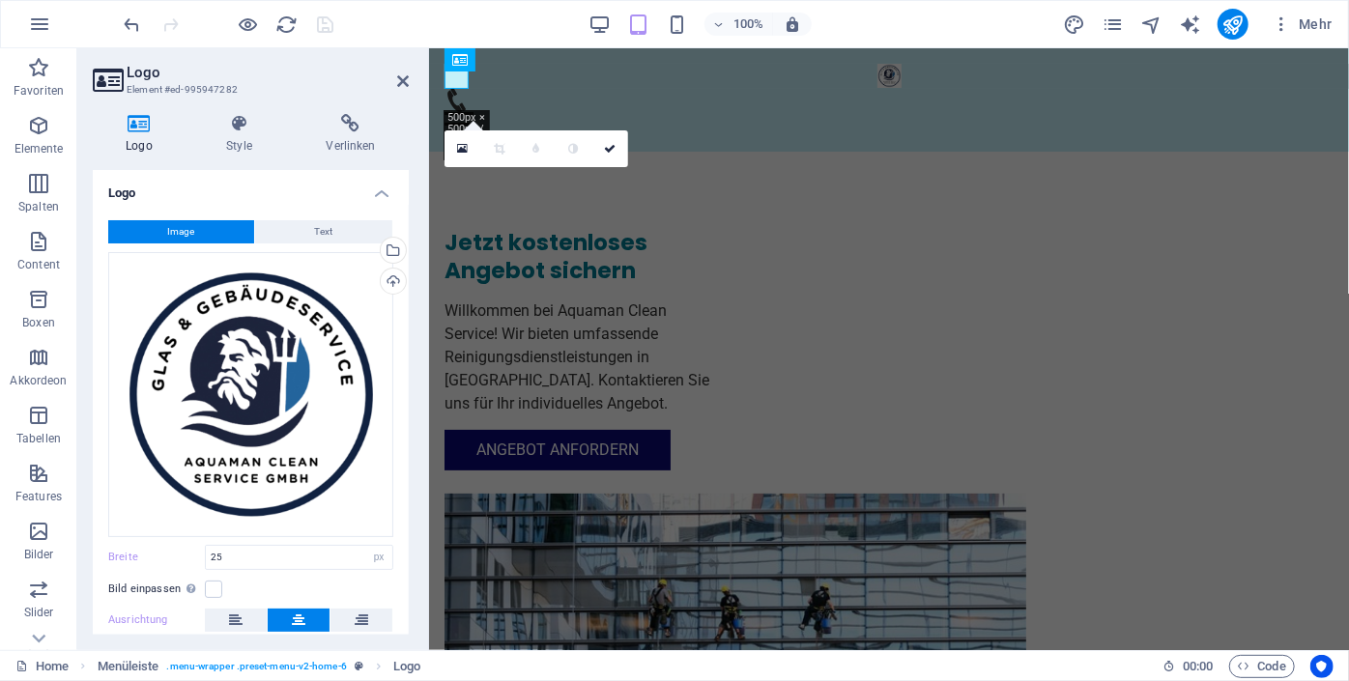
click at [206, 227] on button "Image" at bounding box center [181, 231] width 146 height 23
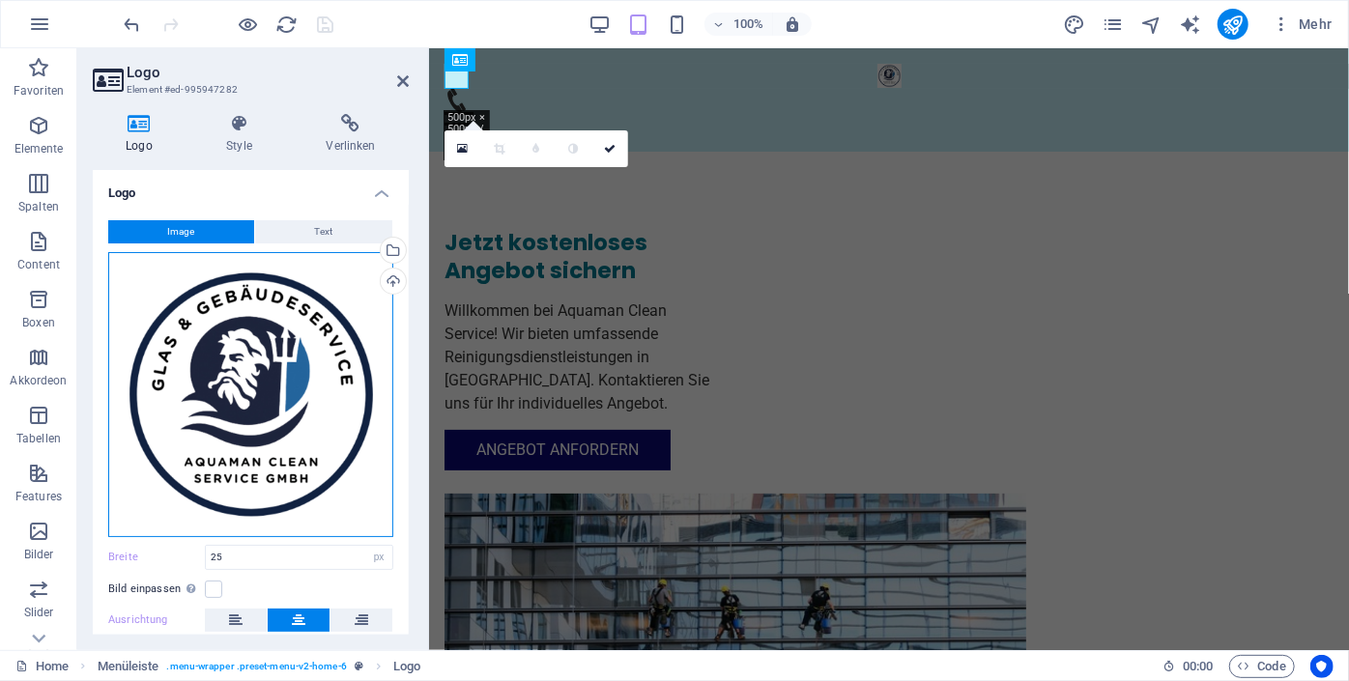
click at [230, 334] on div "Ziehe Dateien zum Hochladen hierher oder klicke hier, um aus Dateien oder koste…" at bounding box center [250, 394] width 285 height 285
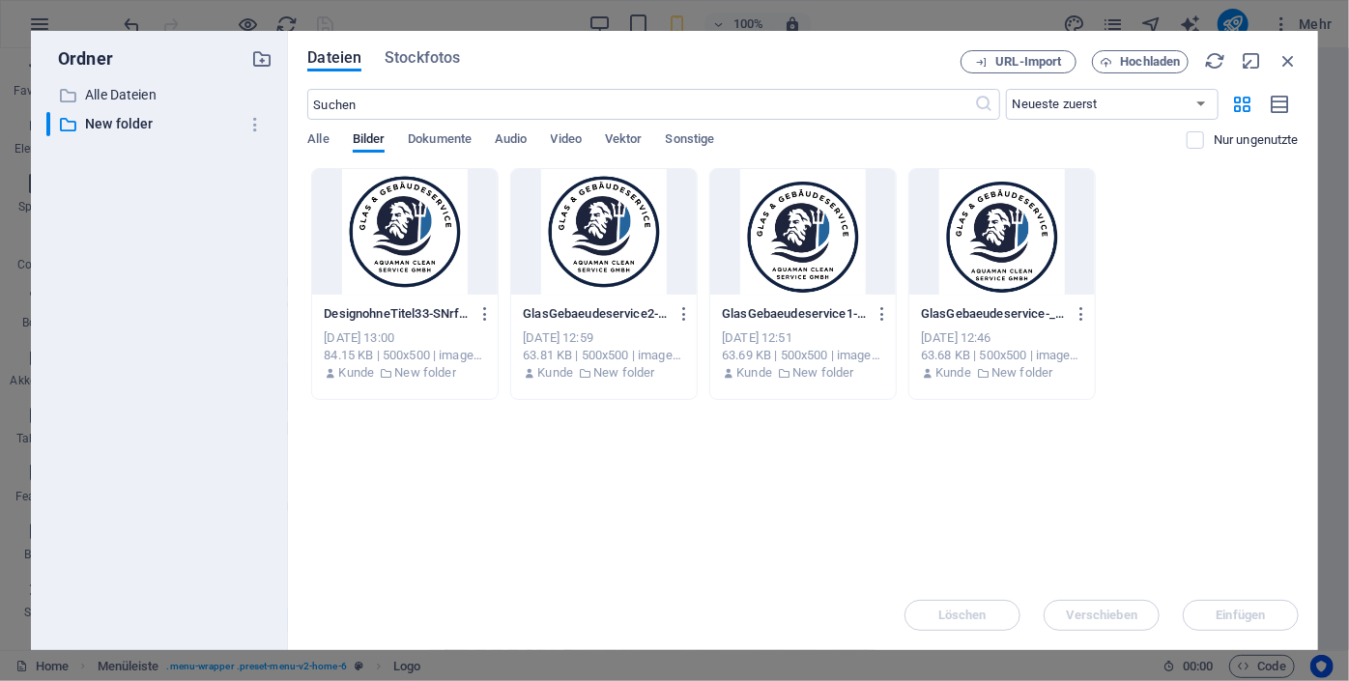
click at [230, 334] on div "​ Alle Dateien Alle Dateien ​ New folder New folder" at bounding box center [159, 359] width 226 height 552
click at [1124, 62] on span "Hochladen" at bounding box center [1151, 62] width 60 height 12
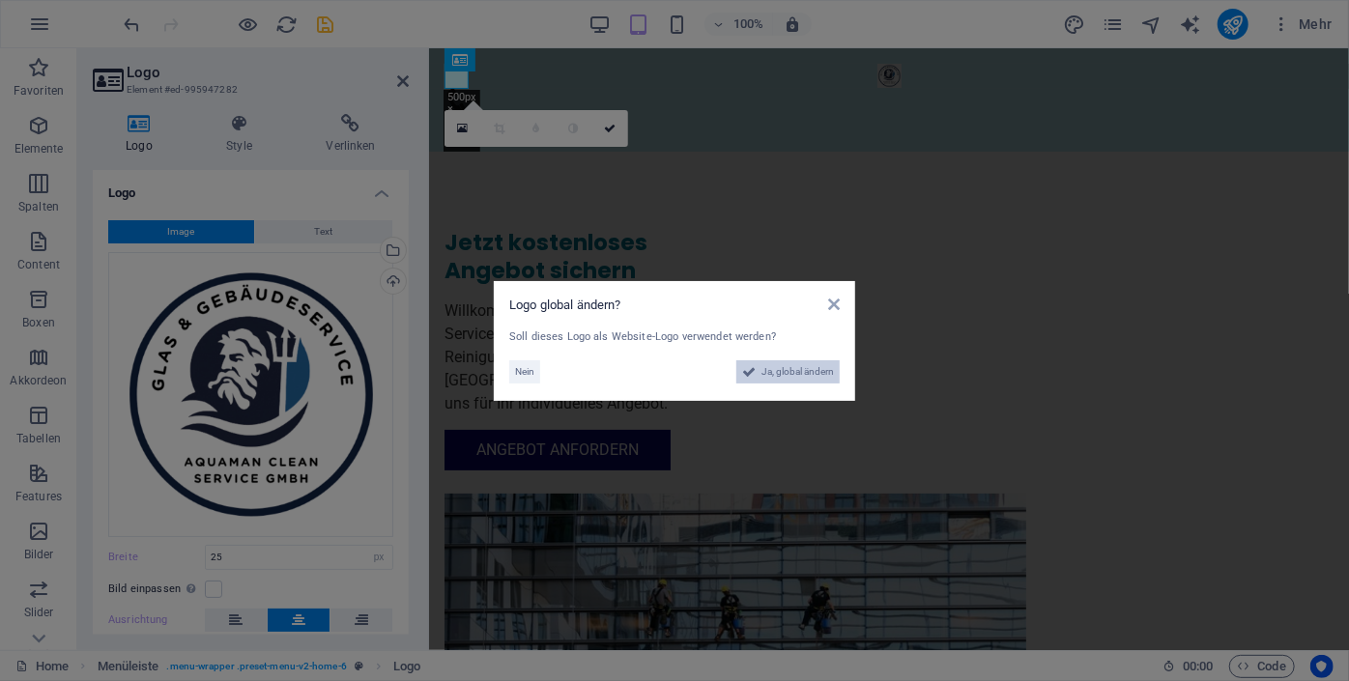
click at [788, 378] on span "Ja, global ändern" at bounding box center [797, 371] width 72 height 23
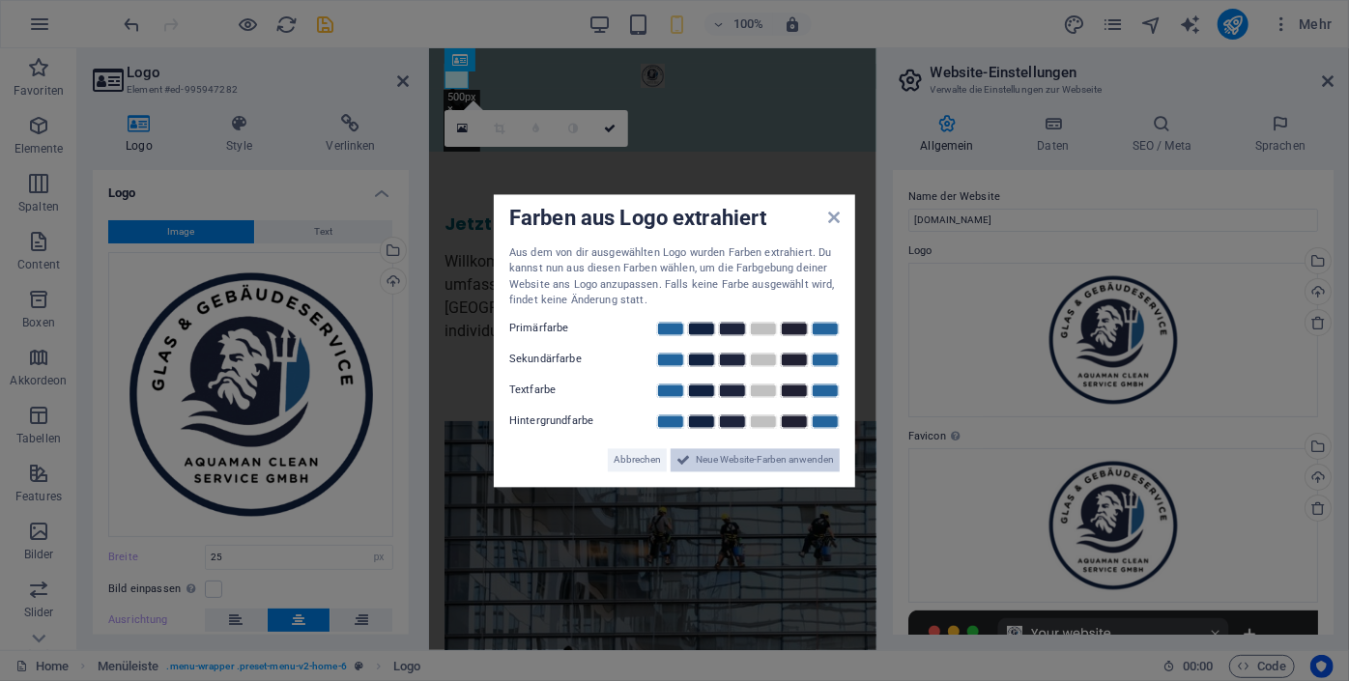
click at [759, 462] on span "Neue Website-Farben anwenden" at bounding box center [765, 459] width 138 height 23
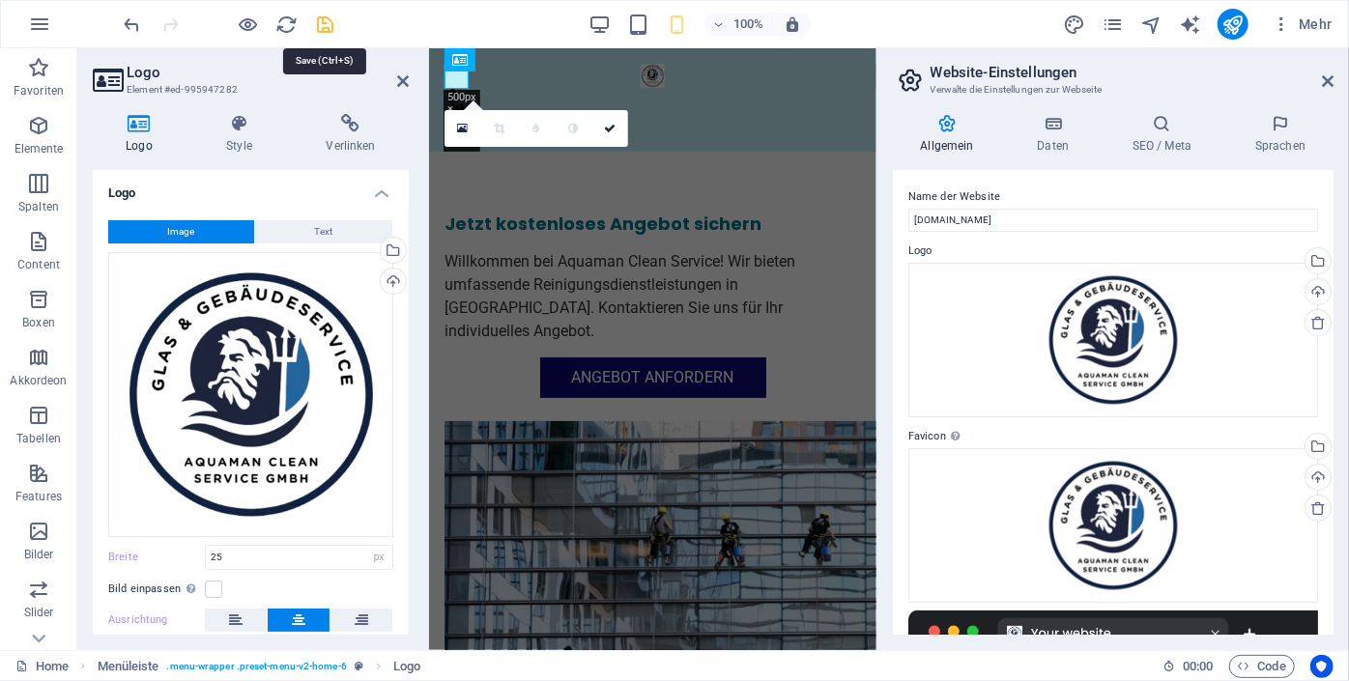
click at [326, 21] on icon "save" at bounding box center [326, 25] width 22 height 22
checkbox input "false"
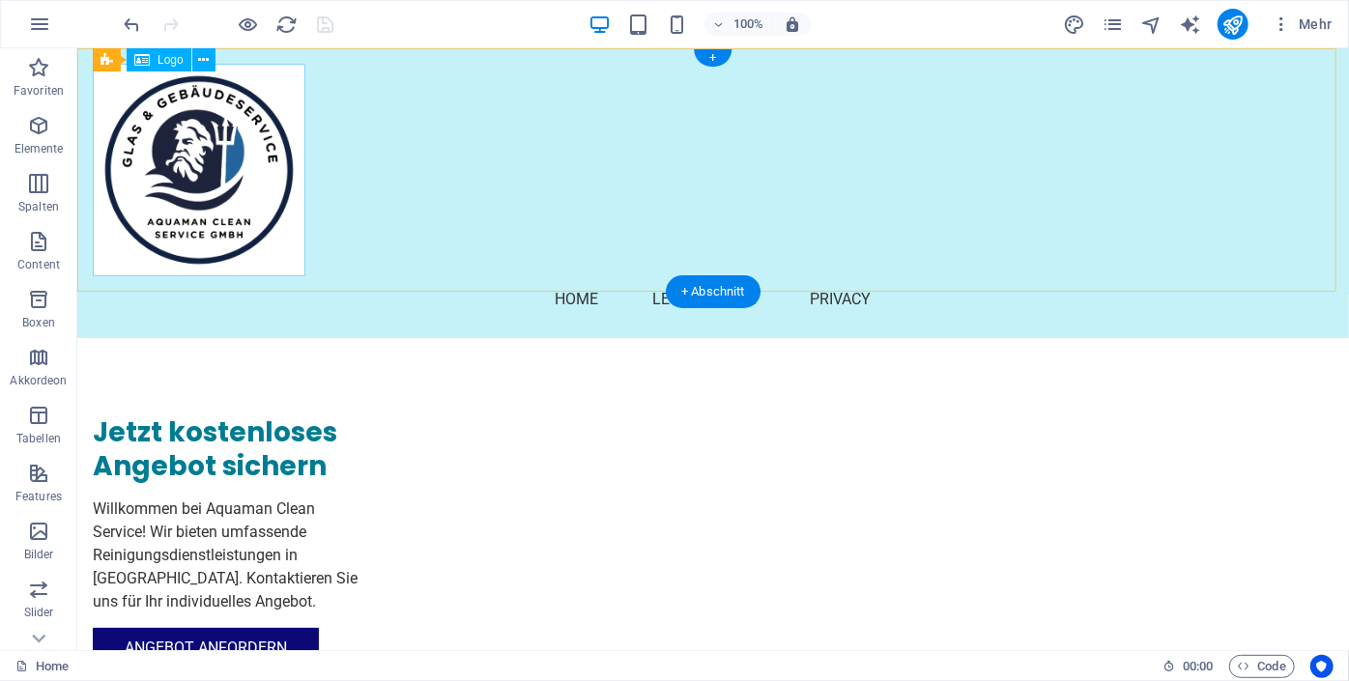
click at [271, 74] on div at bounding box center [712, 169] width 1240 height 213
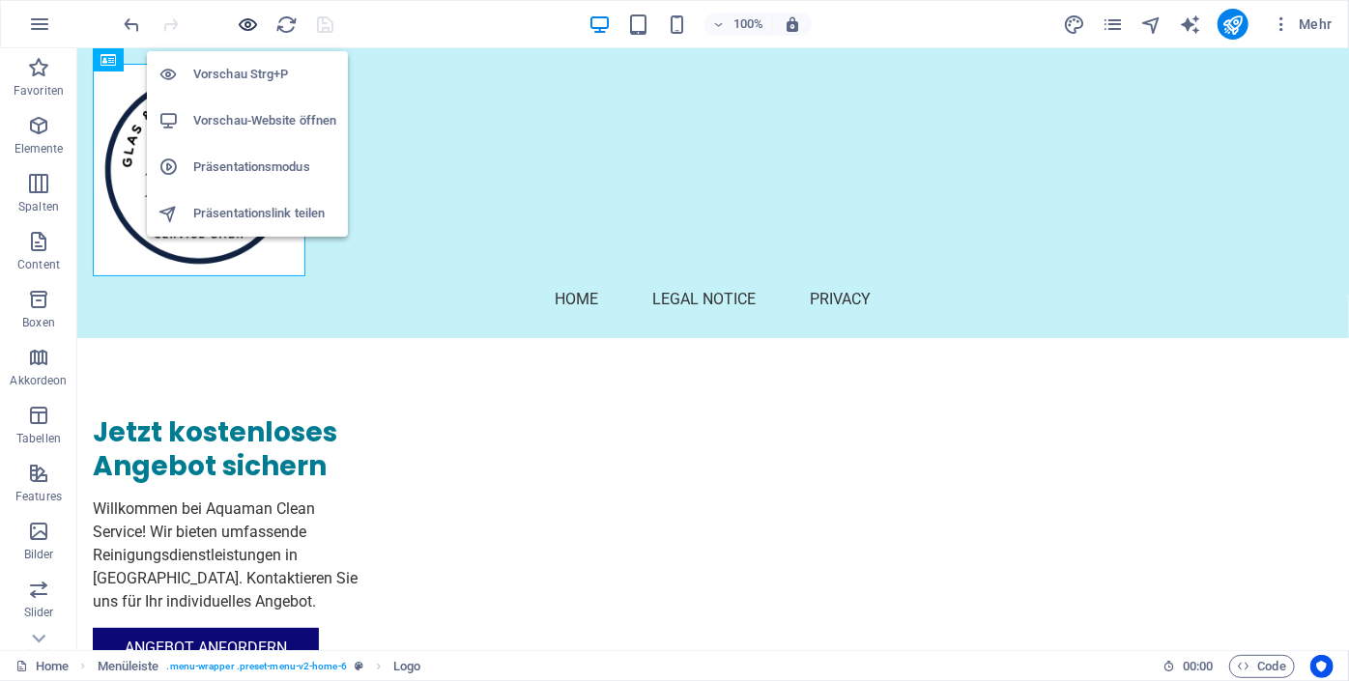
click at [255, 27] on icon "button" at bounding box center [249, 25] width 22 height 22
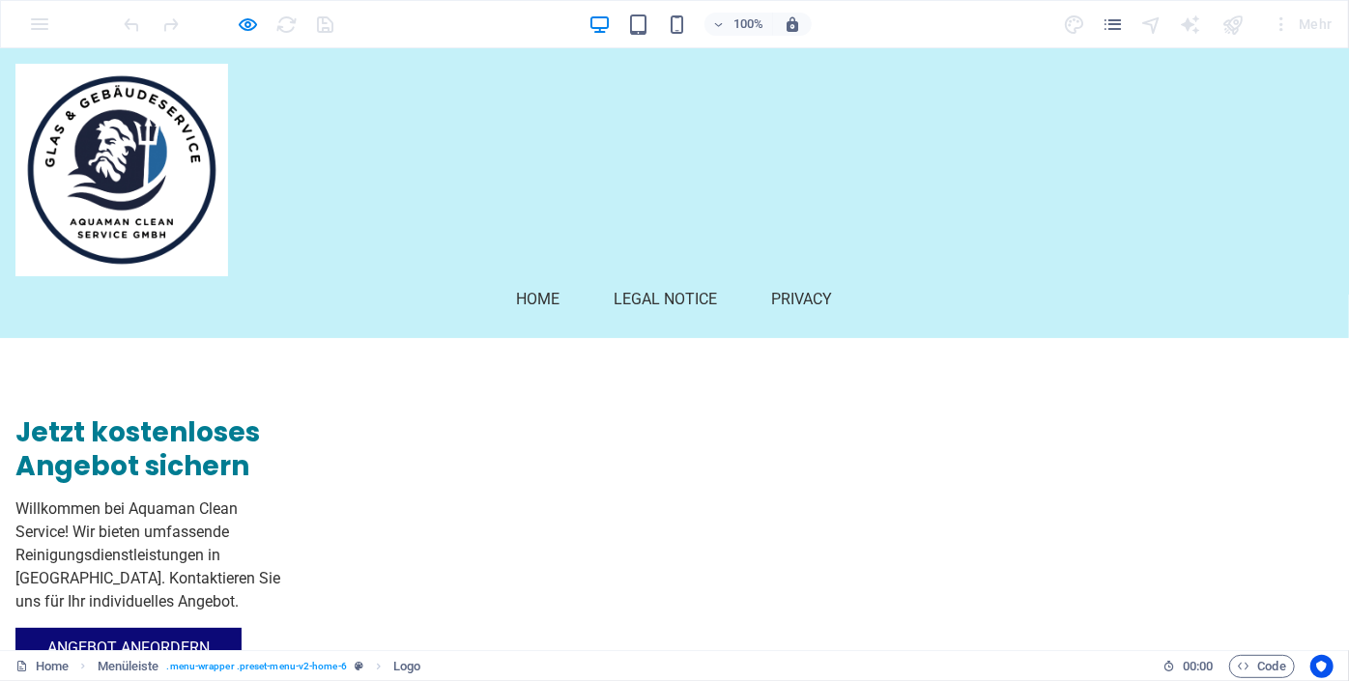
click at [321, 275] on ul "Home Legal Notice Privacy" at bounding box center [674, 298] width 1318 height 46
click at [192, 231] on img at bounding box center [121, 169] width 213 height 213
click at [376, 275] on ul "Home Legal Notice Privacy" at bounding box center [674, 298] width 1318 height 46
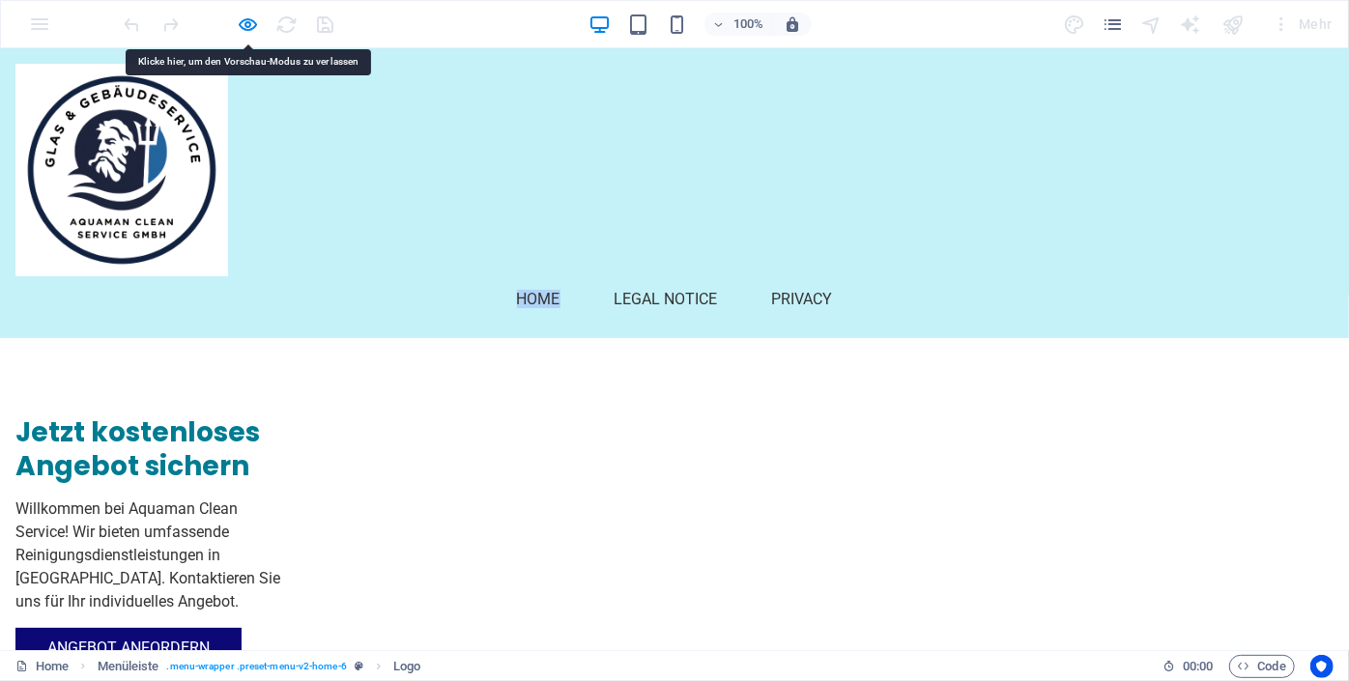
click at [376, 275] on ul "Home Legal Notice Privacy" at bounding box center [674, 298] width 1318 height 46
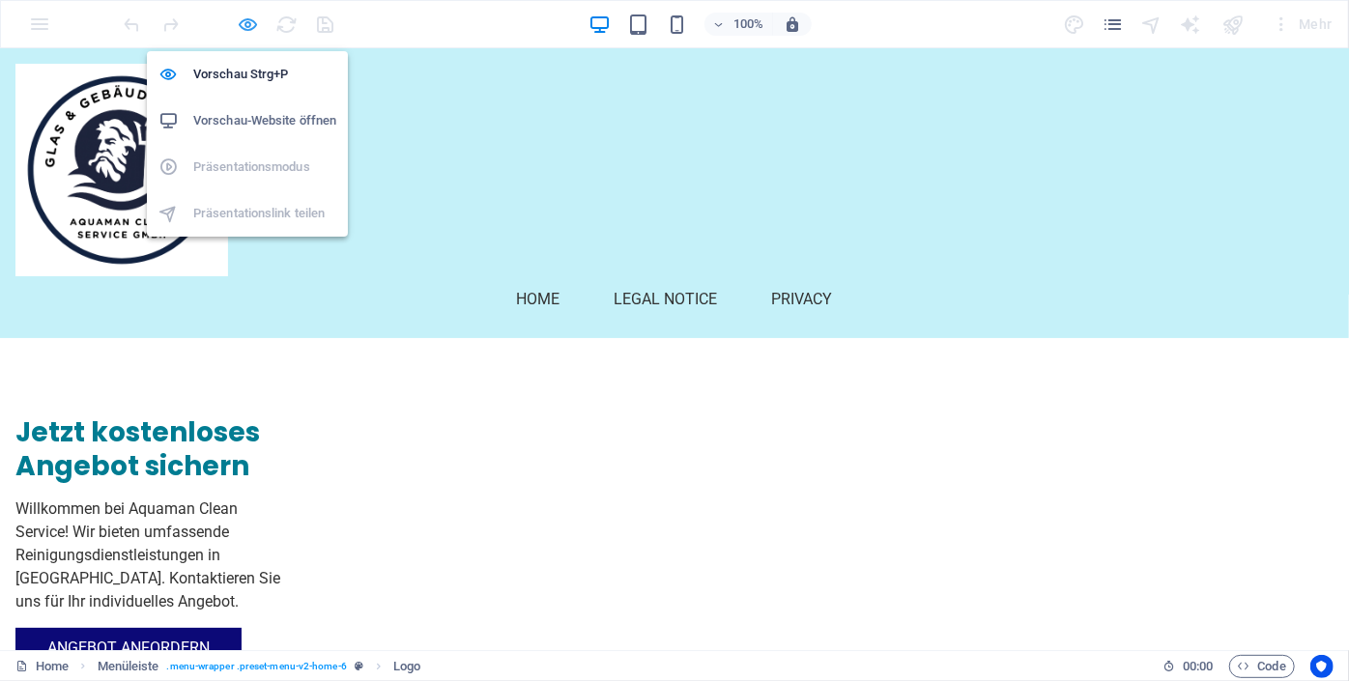
click at [249, 31] on icon "button" at bounding box center [249, 25] width 22 height 22
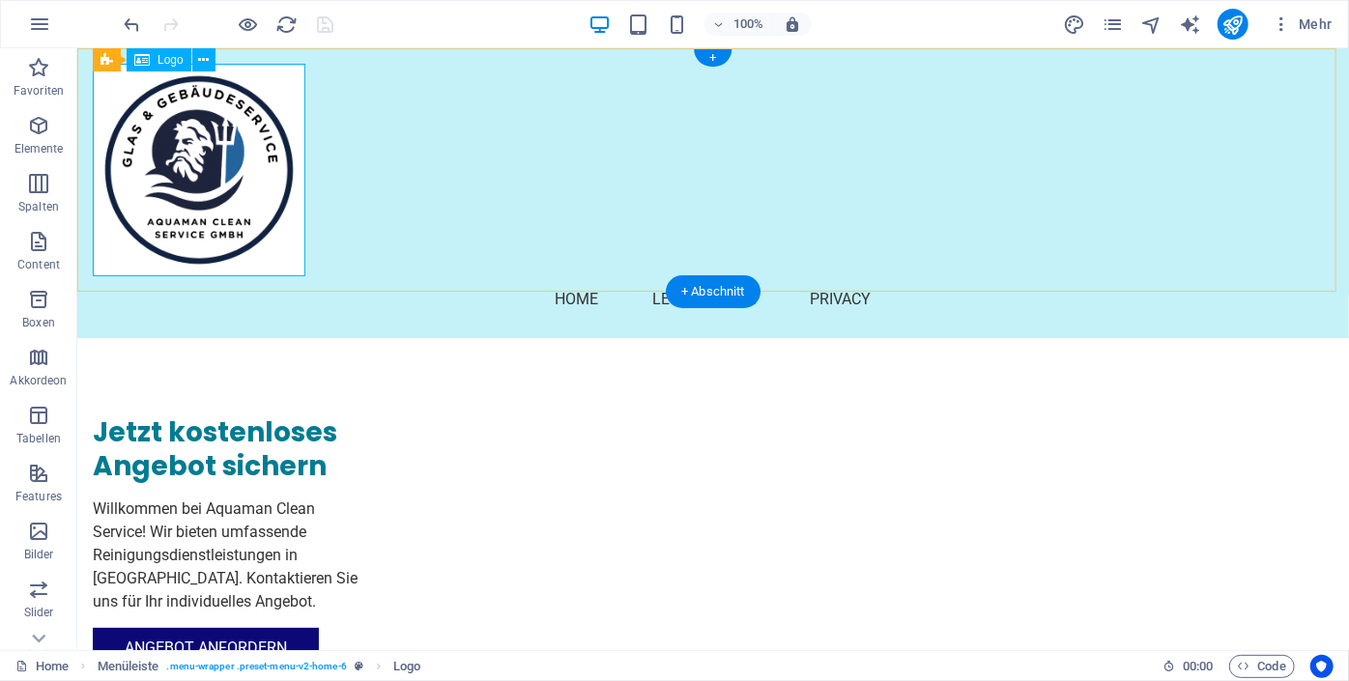
click at [274, 252] on div at bounding box center [712, 169] width 1240 height 213
select select "px"
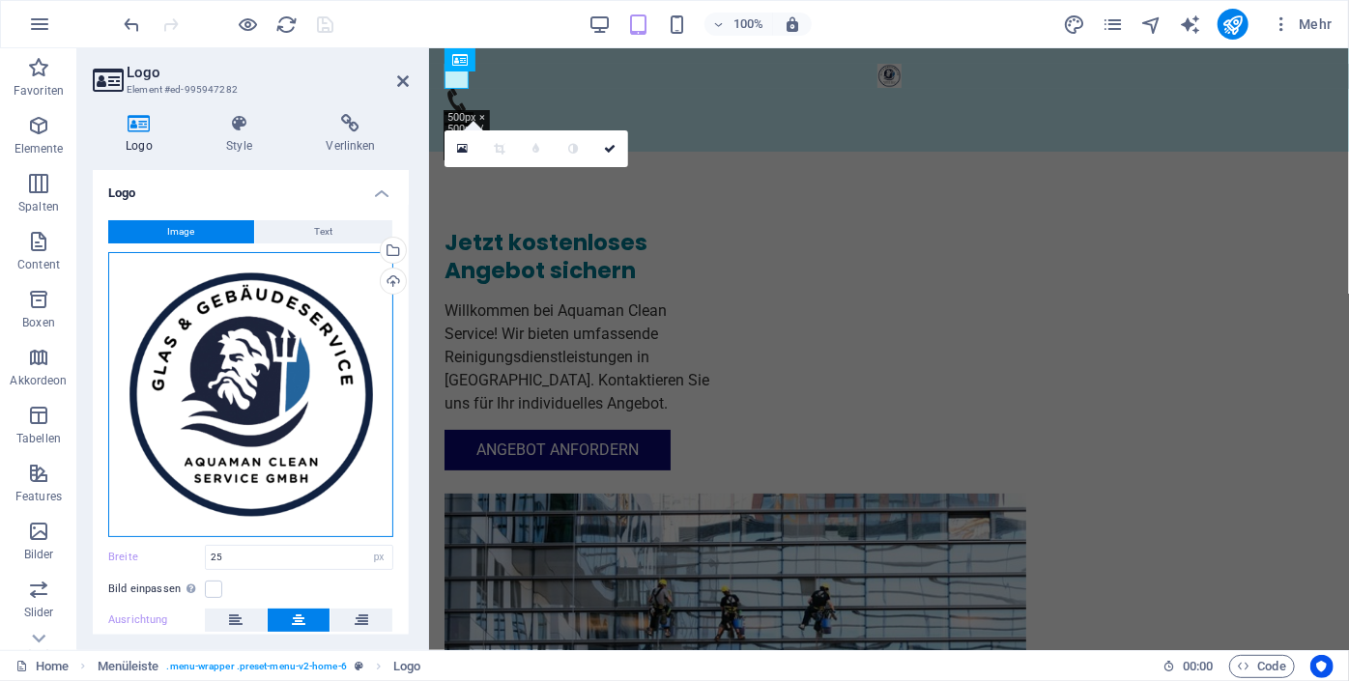
click at [250, 312] on div "Ziehe Dateien zum Hochladen hierher oder klicke hier, um aus Dateien oder koste…" at bounding box center [250, 394] width 285 height 285
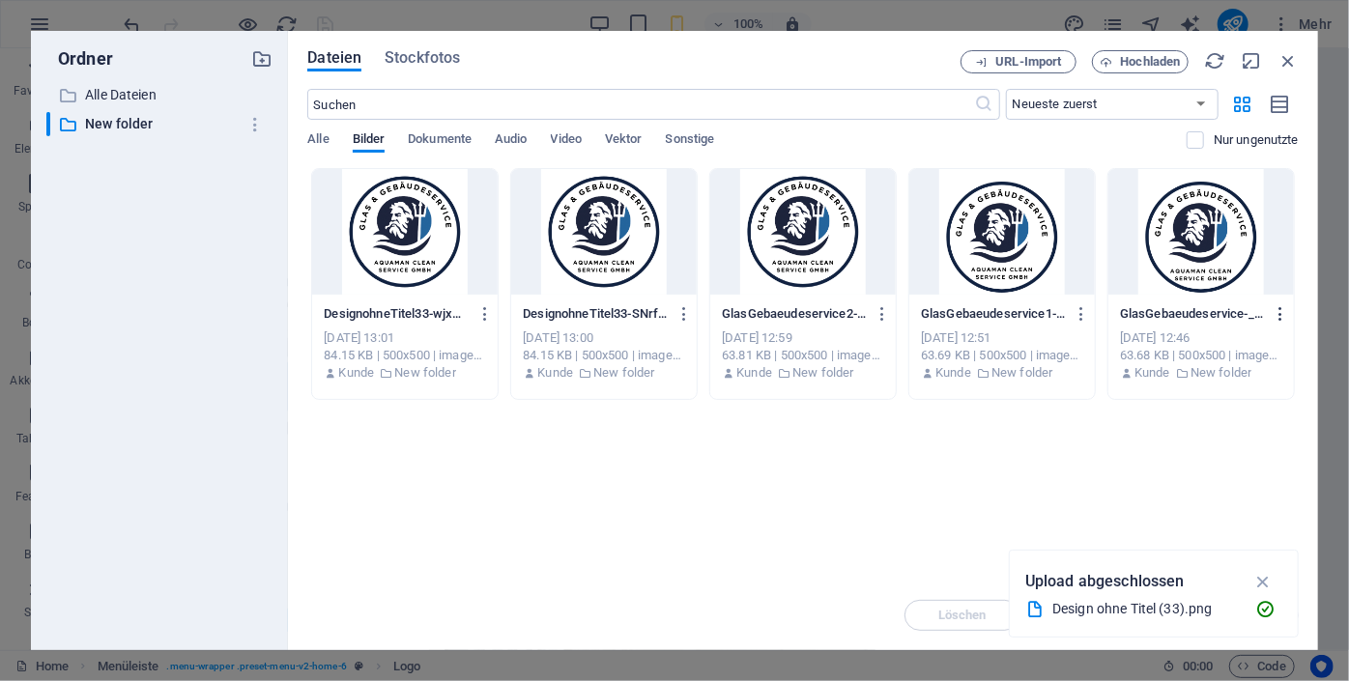
click at [1284, 312] on icon "button" at bounding box center [1280, 313] width 18 height 17
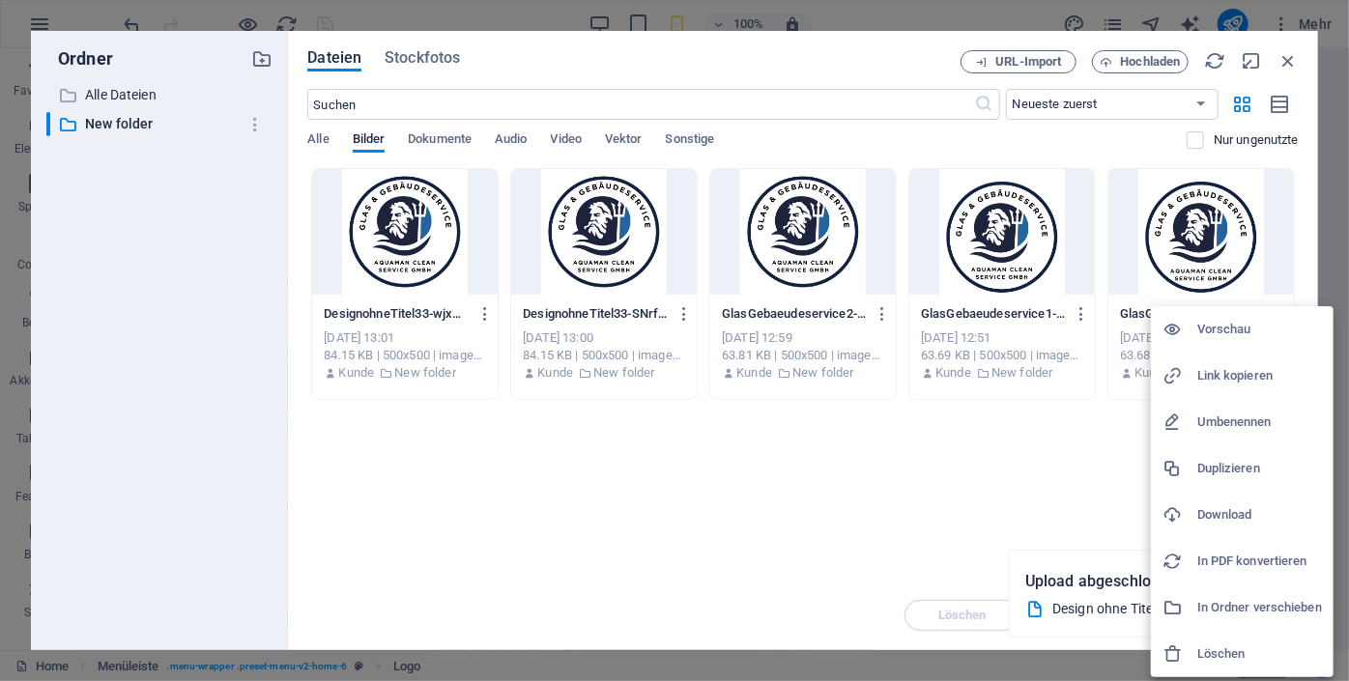
click at [1206, 649] on h6 "Löschen" at bounding box center [1259, 653] width 125 height 23
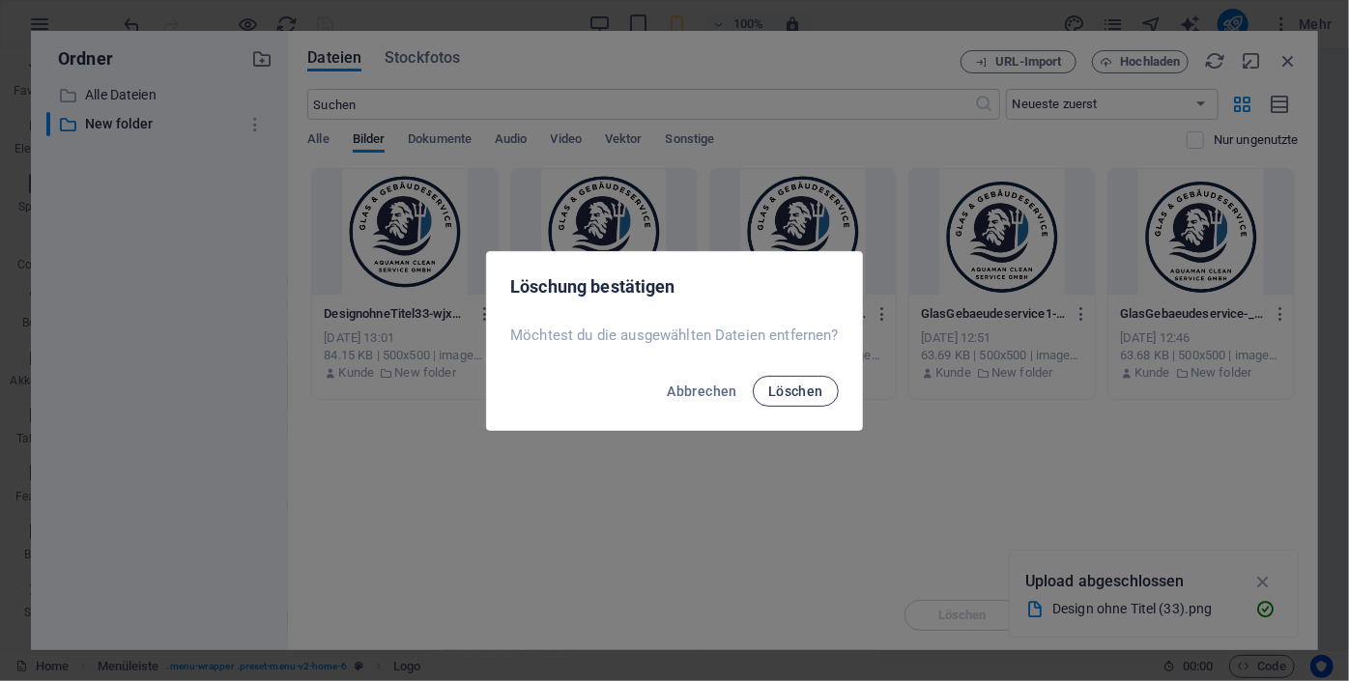
click at [785, 394] on span "Löschen" at bounding box center [795, 391] width 55 height 15
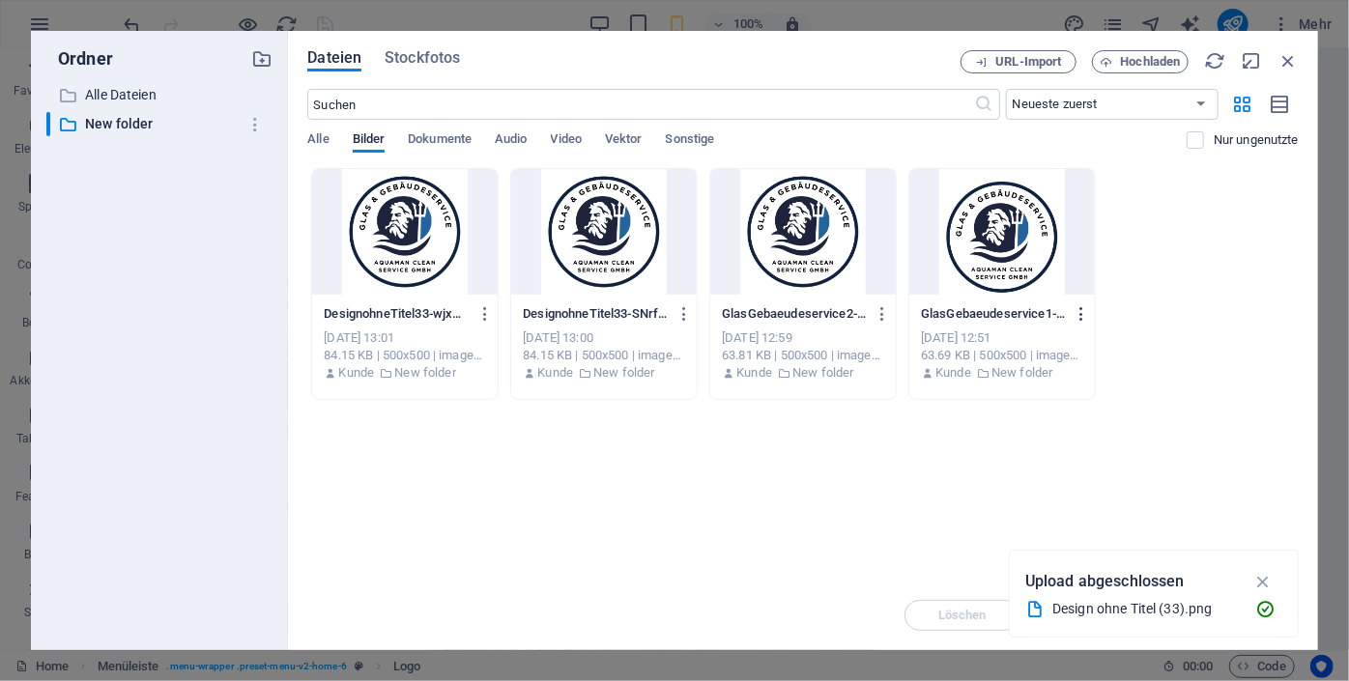
click at [1081, 312] on icon "button" at bounding box center [1082, 313] width 18 height 17
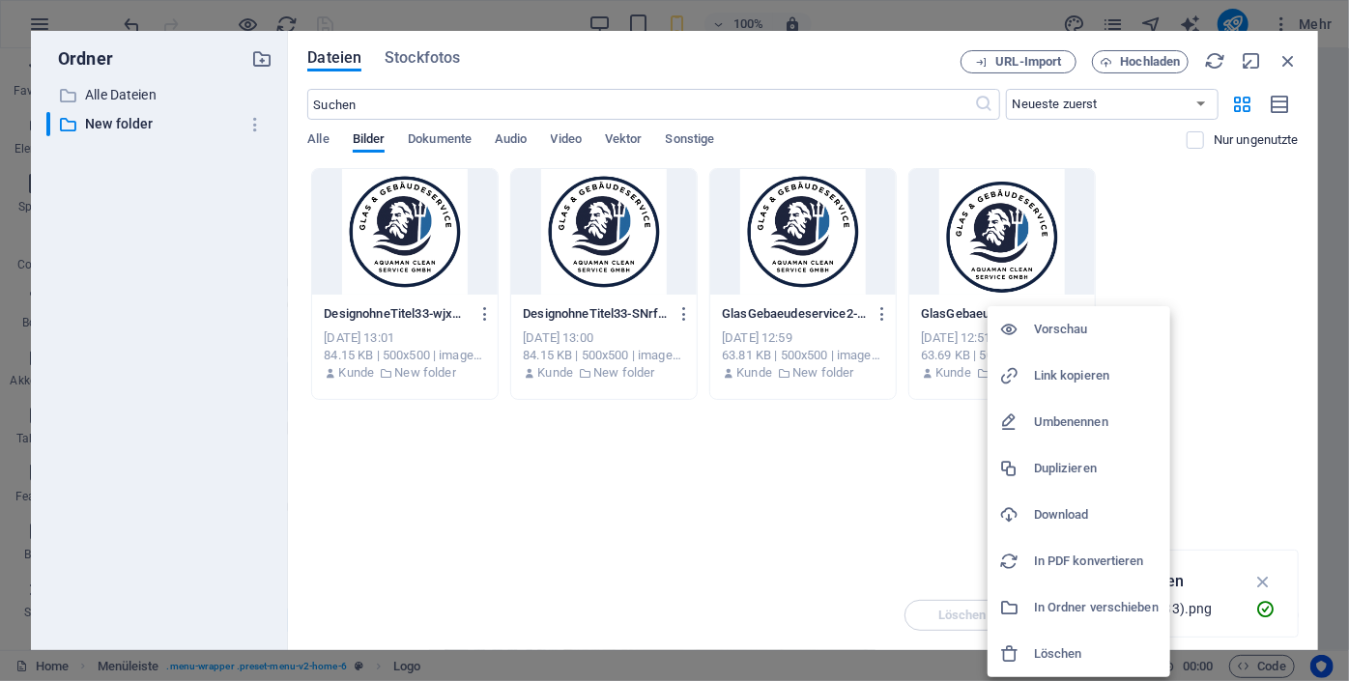
click at [1057, 650] on h6 "Löschen" at bounding box center [1096, 653] width 125 height 23
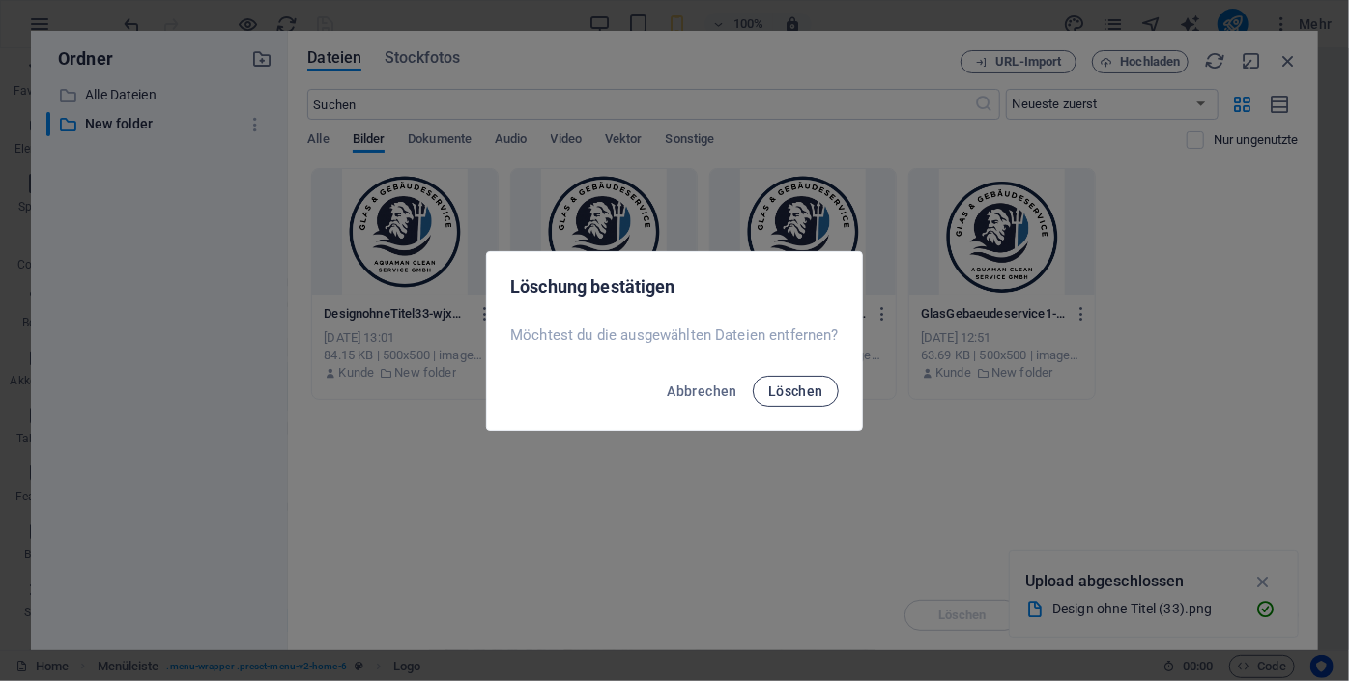
click at [821, 400] on button "Löschen" at bounding box center [796, 391] width 86 height 31
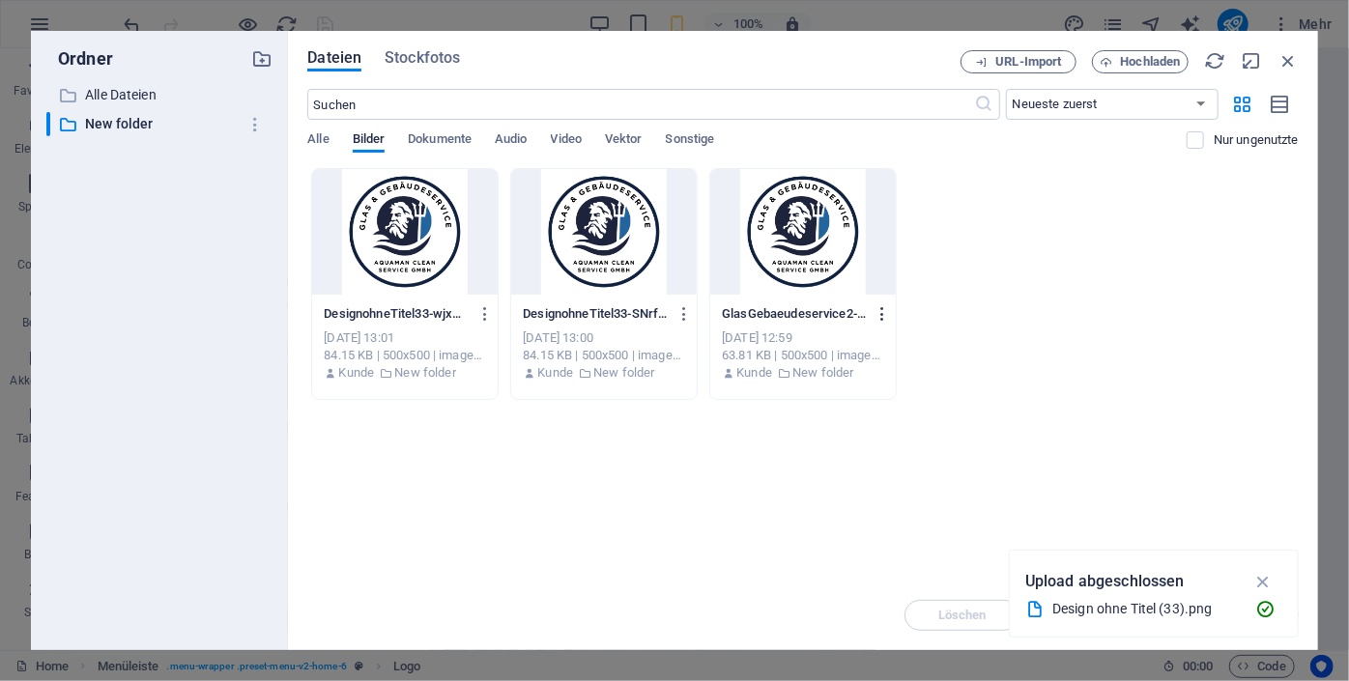
click at [883, 315] on icon "button" at bounding box center [883, 313] width 18 height 17
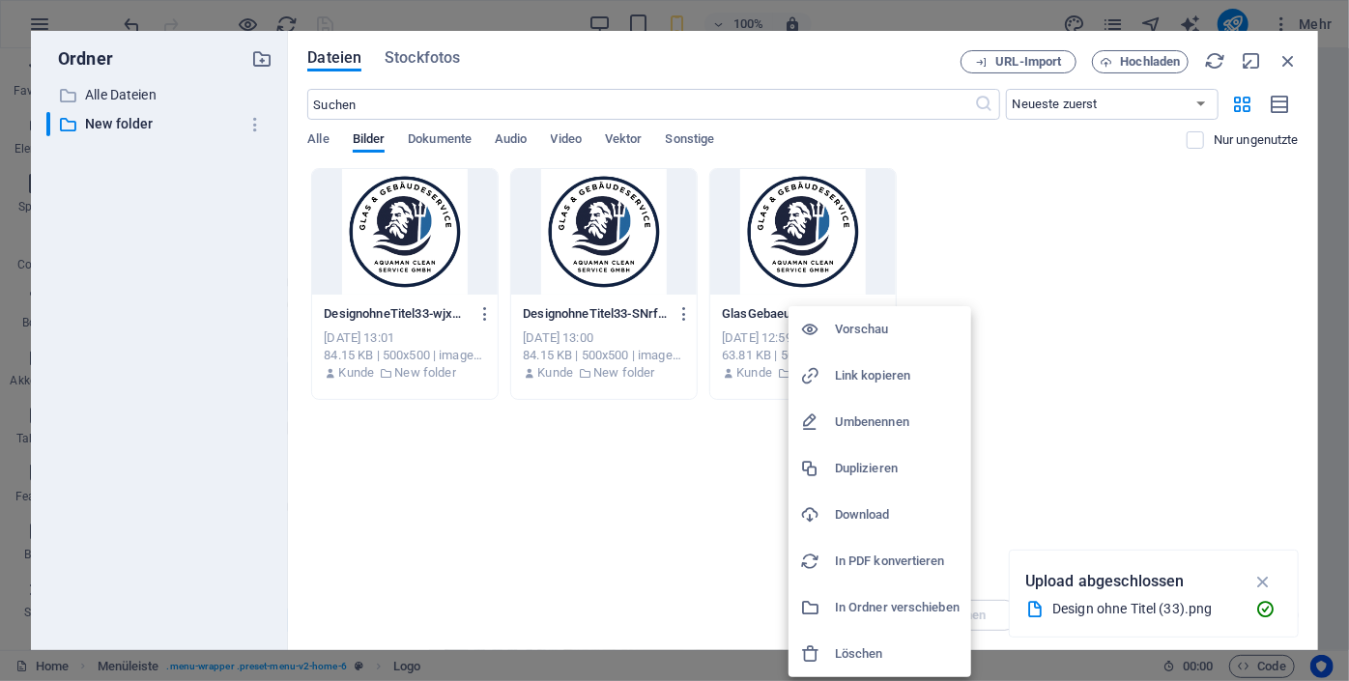
click at [555, 292] on div at bounding box center [674, 340] width 1349 height 681
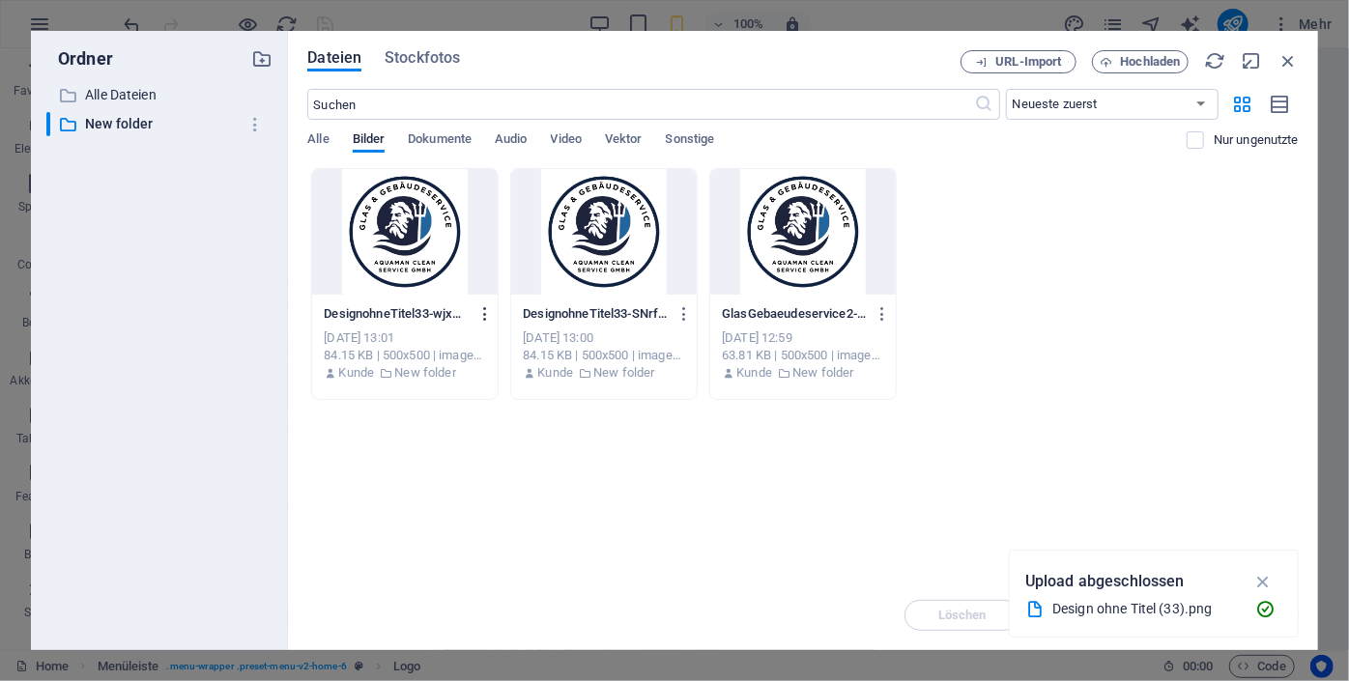
click at [481, 316] on icon "button" at bounding box center [485, 313] width 18 height 17
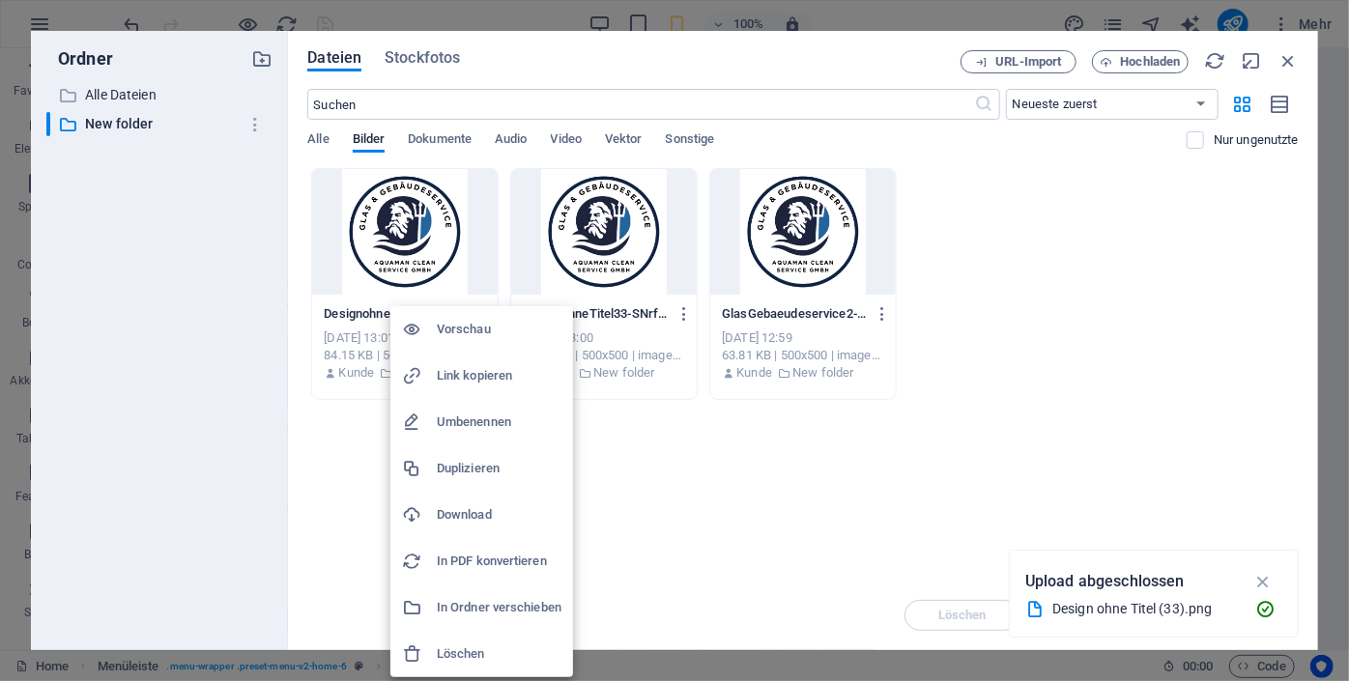
click at [572, 244] on div at bounding box center [674, 340] width 1349 height 681
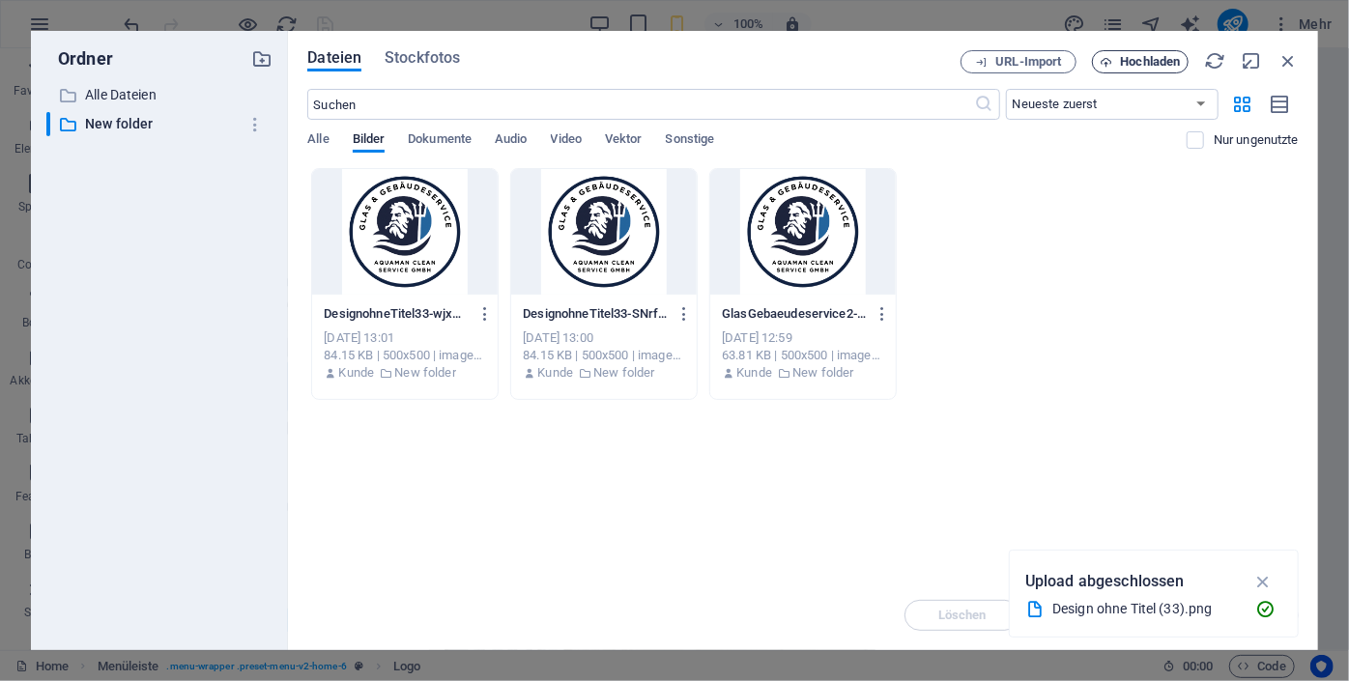
click at [1112, 60] on span "Hochladen" at bounding box center [1139, 62] width 79 height 13
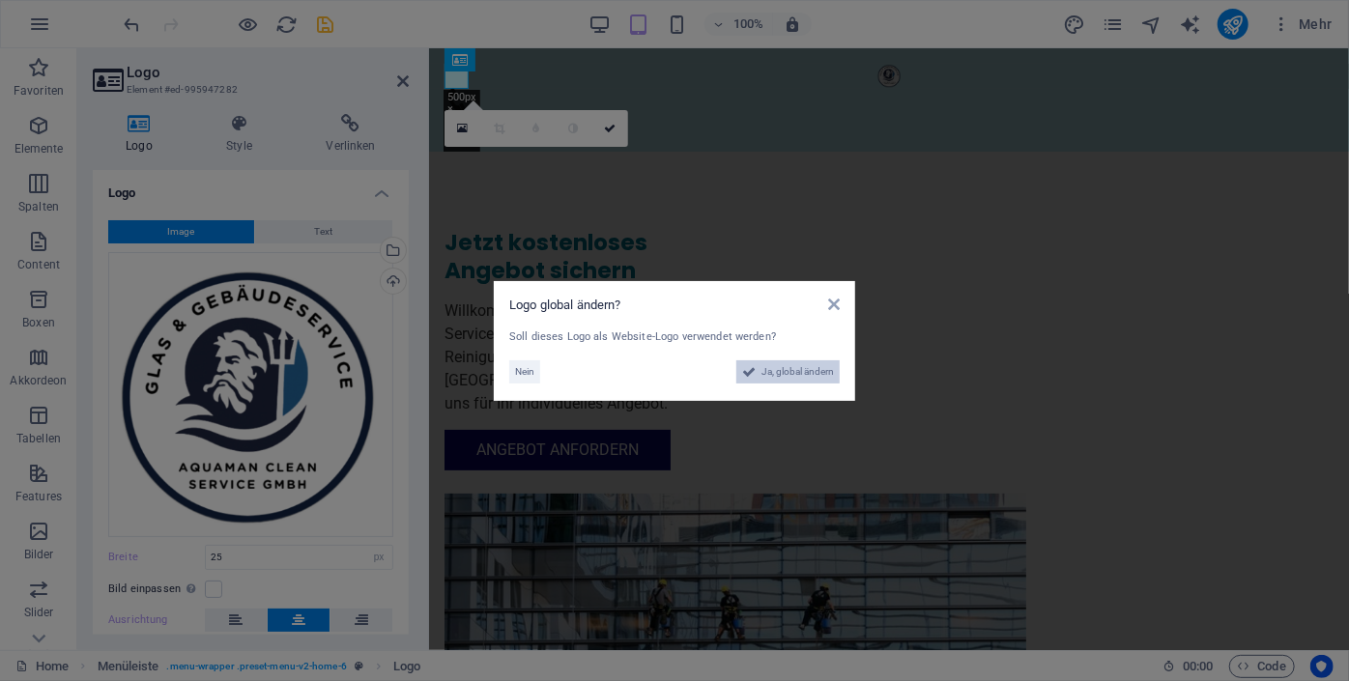
click at [786, 371] on span "Ja, global ändern" at bounding box center [797, 371] width 72 height 23
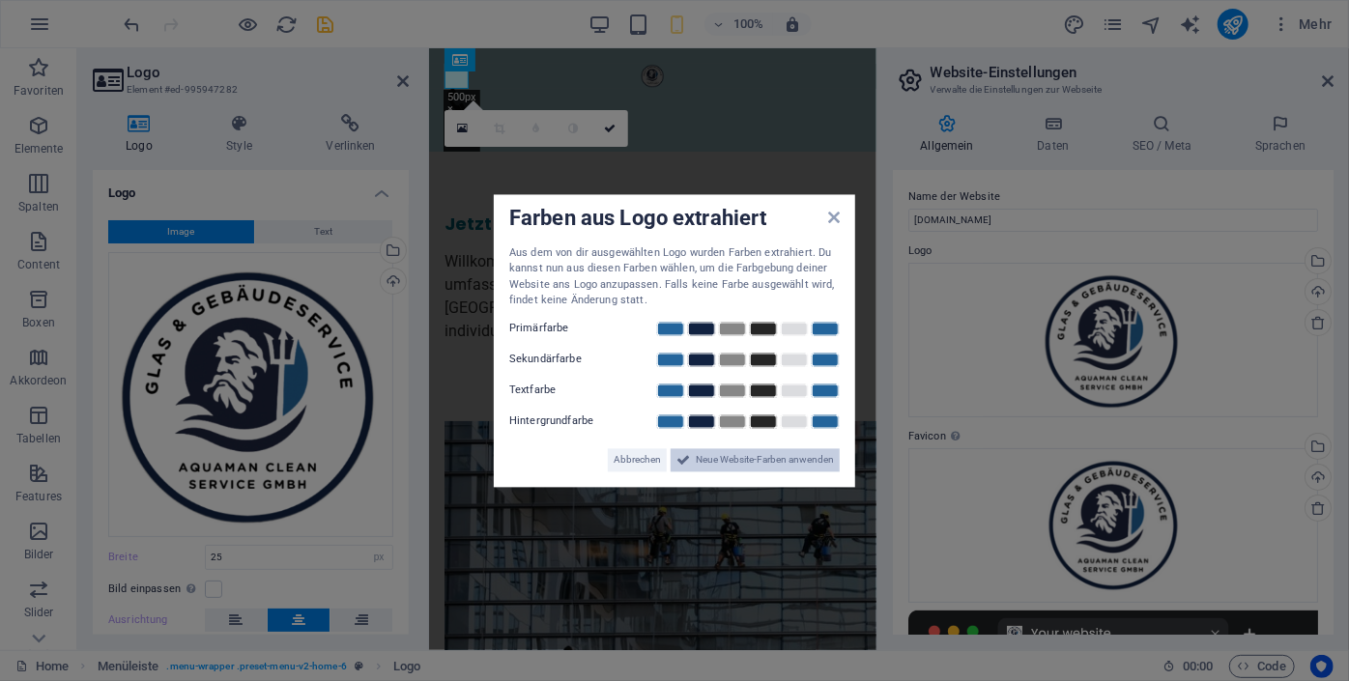
click at [754, 462] on span "Neue Website-Farben anwenden" at bounding box center [765, 459] width 138 height 23
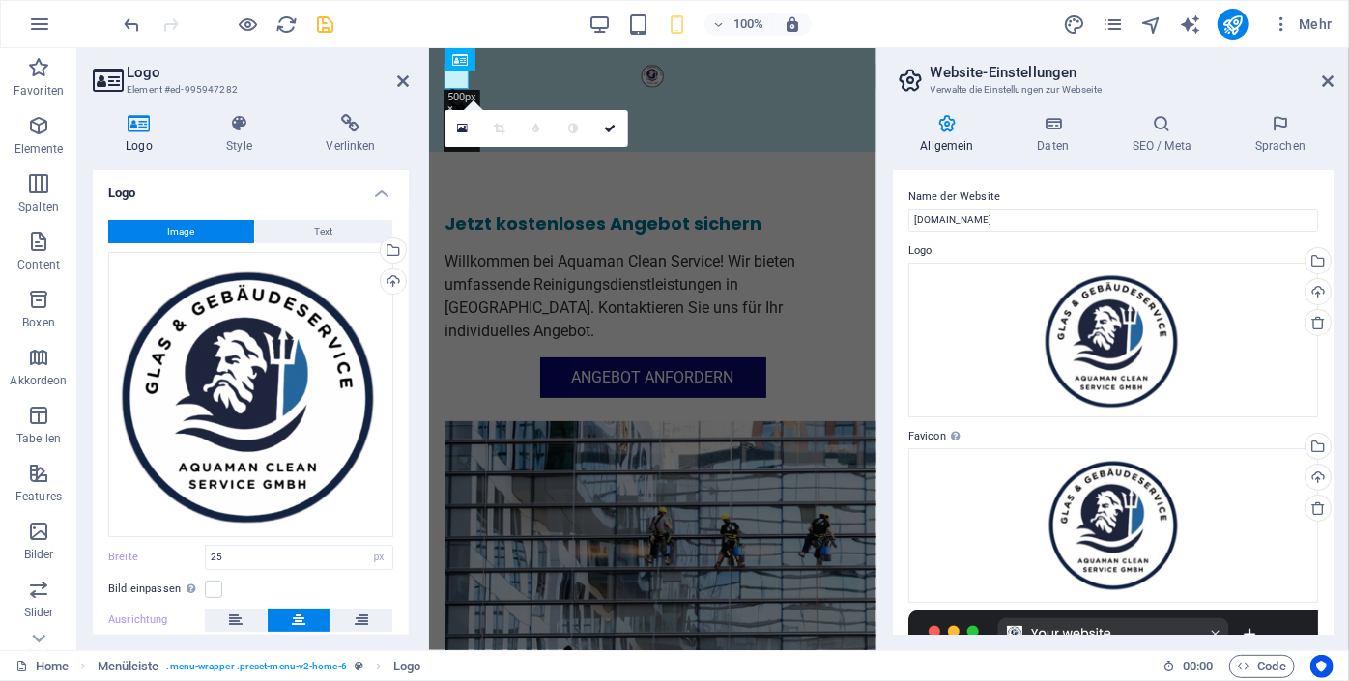
click at [327, 30] on icon "save" at bounding box center [326, 25] width 22 height 22
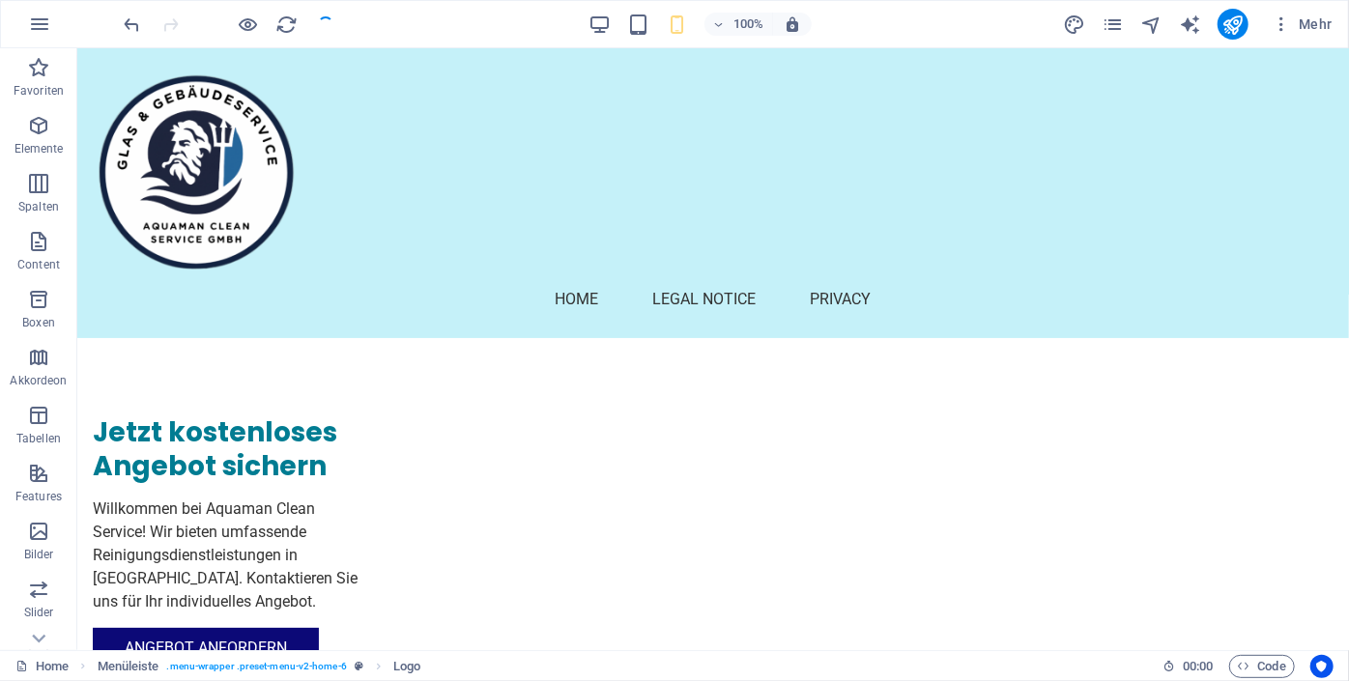
checkbox input "false"
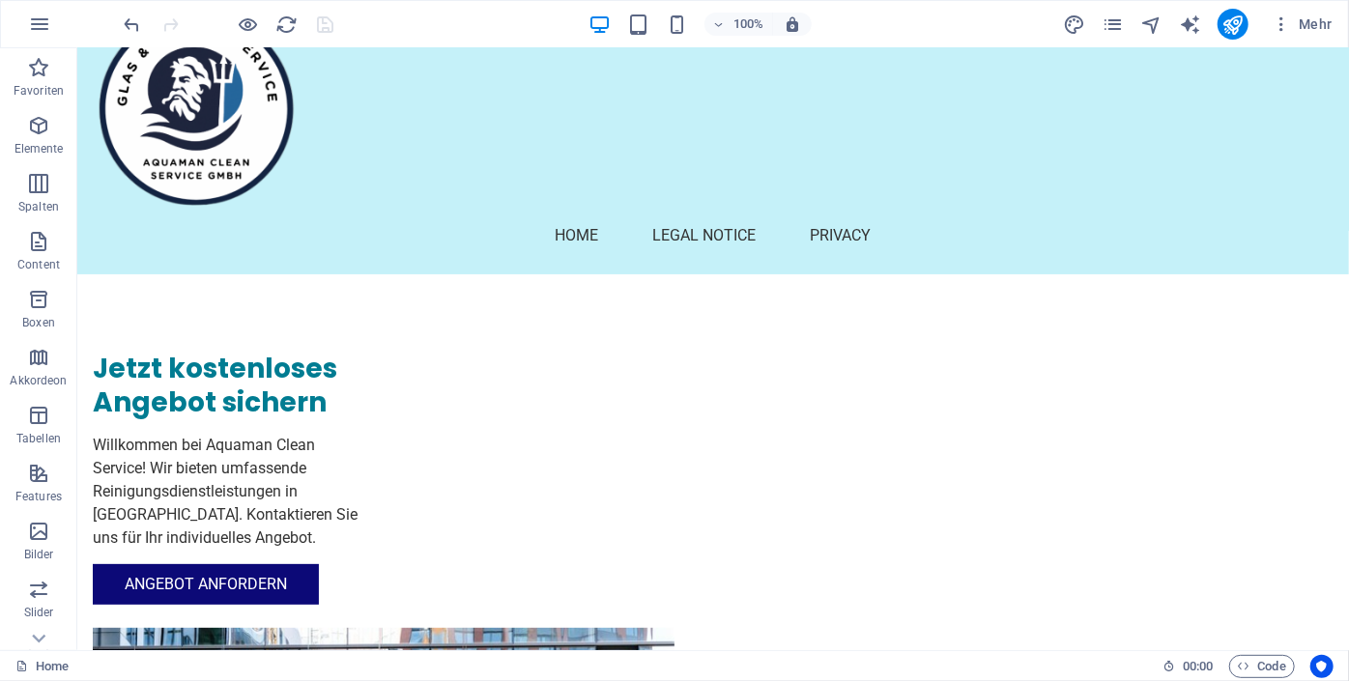
scroll to position [0, 0]
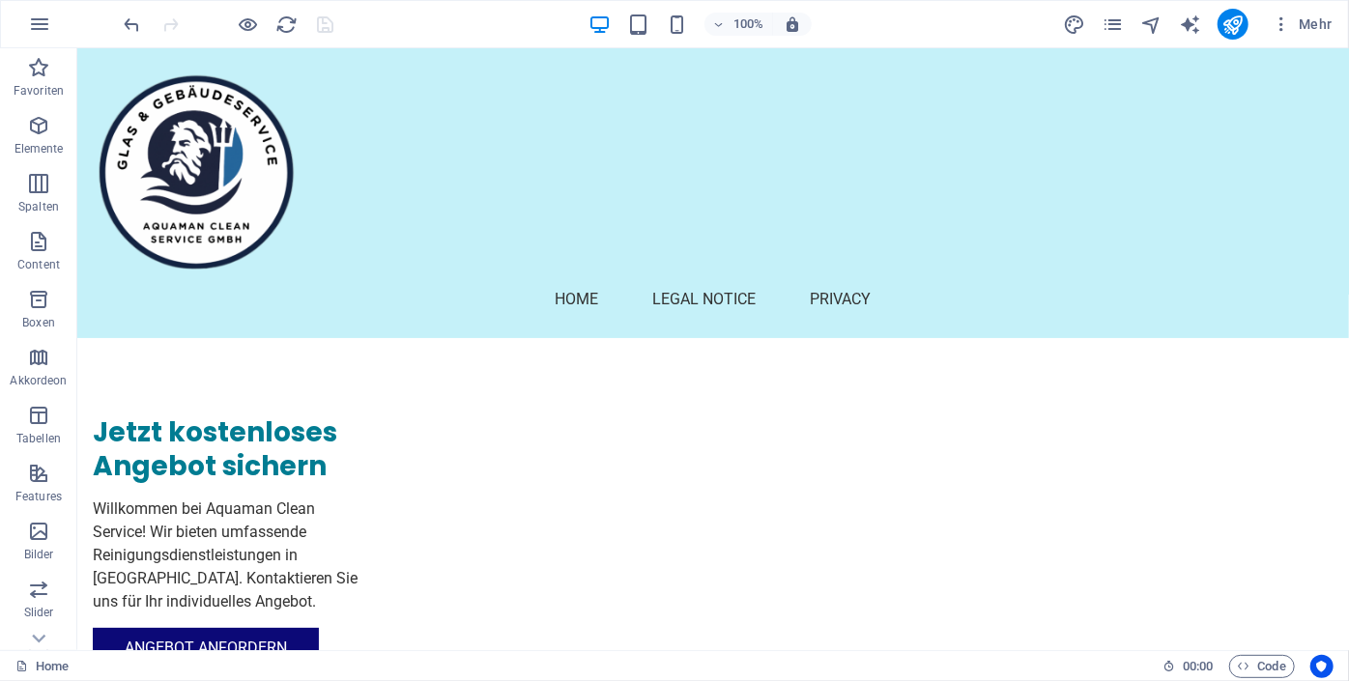
drag, startPoint x: 1342, startPoint y: 82, endPoint x: 1398, endPoint y: 85, distance: 56.1
click at [148, 172] on div at bounding box center [712, 169] width 1240 height 213
select select "px"
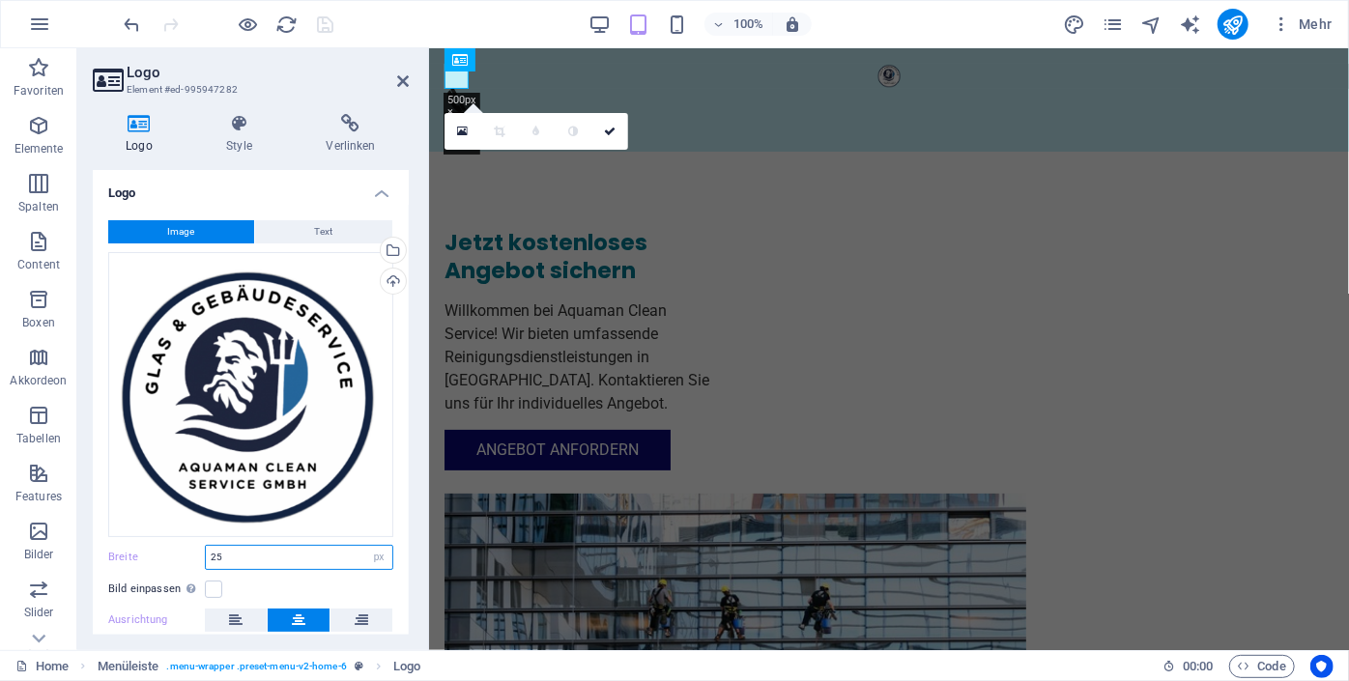
click at [242, 554] on input "25" at bounding box center [299, 557] width 186 height 23
type input "2"
type input "15"
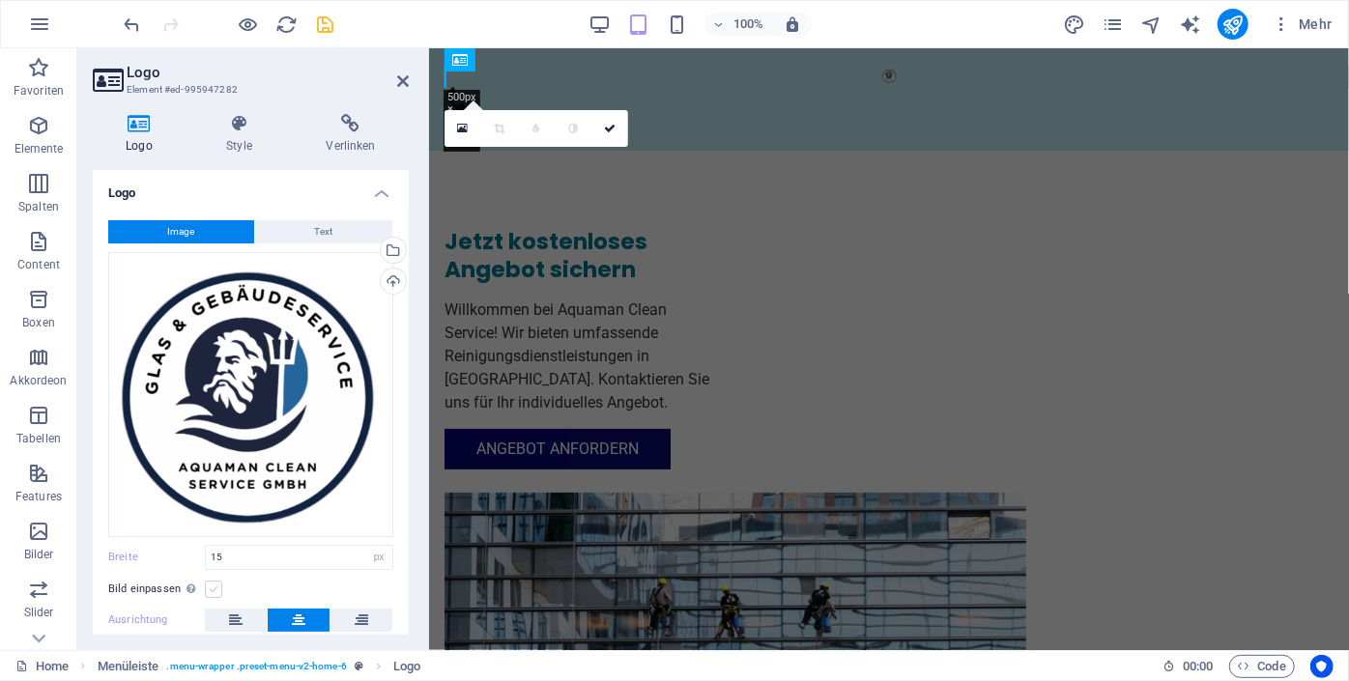
click at [215, 588] on label at bounding box center [213, 589] width 17 height 17
click at [0, 0] on input "Bild einpassen Bild automatisch anhand einer fixen Breite und Höhe einpassen" at bounding box center [0, 0] width 0 height 0
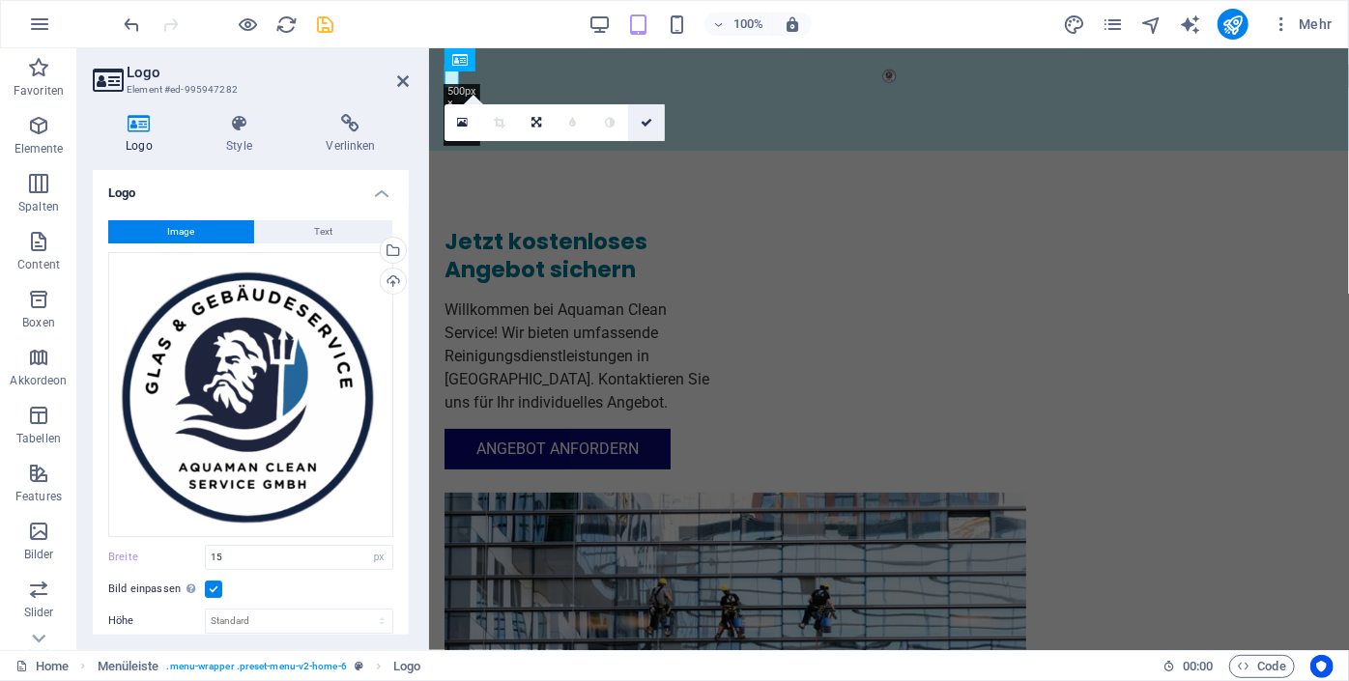
click at [640, 124] on icon at bounding box center [646, 123] width 12 height 12
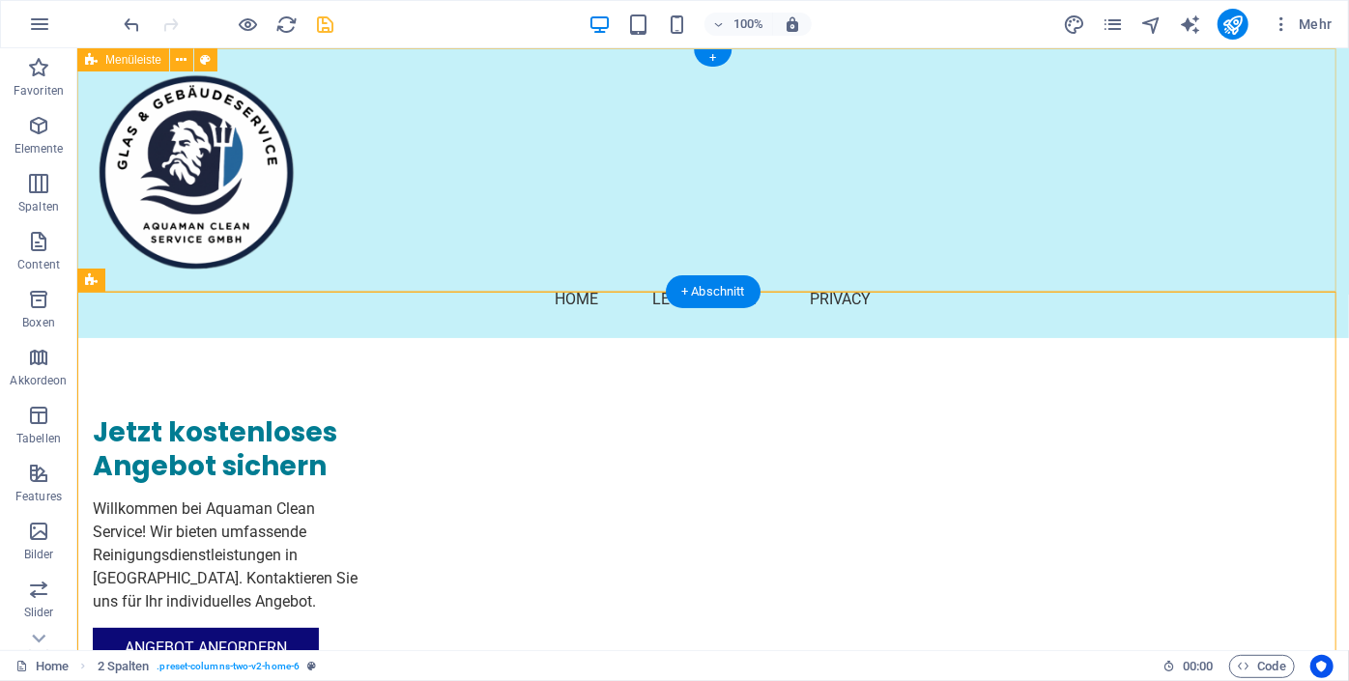
click at [1261, 136] on div "Menu Home Legal Notice Privacy" at bounding box center [711, 192] width 1271 height 290
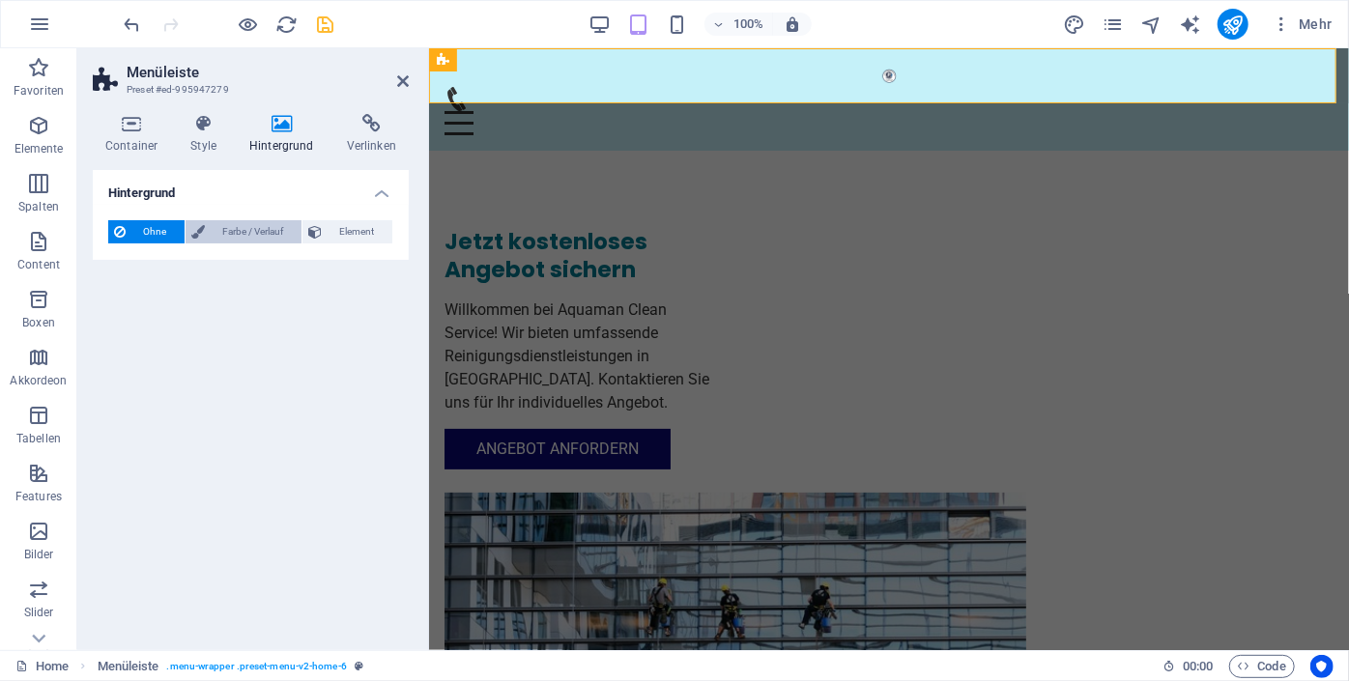
click at [216, 229] on span "Farbe / Verlauf" at bounding box center [253, 231] width 85 height 23
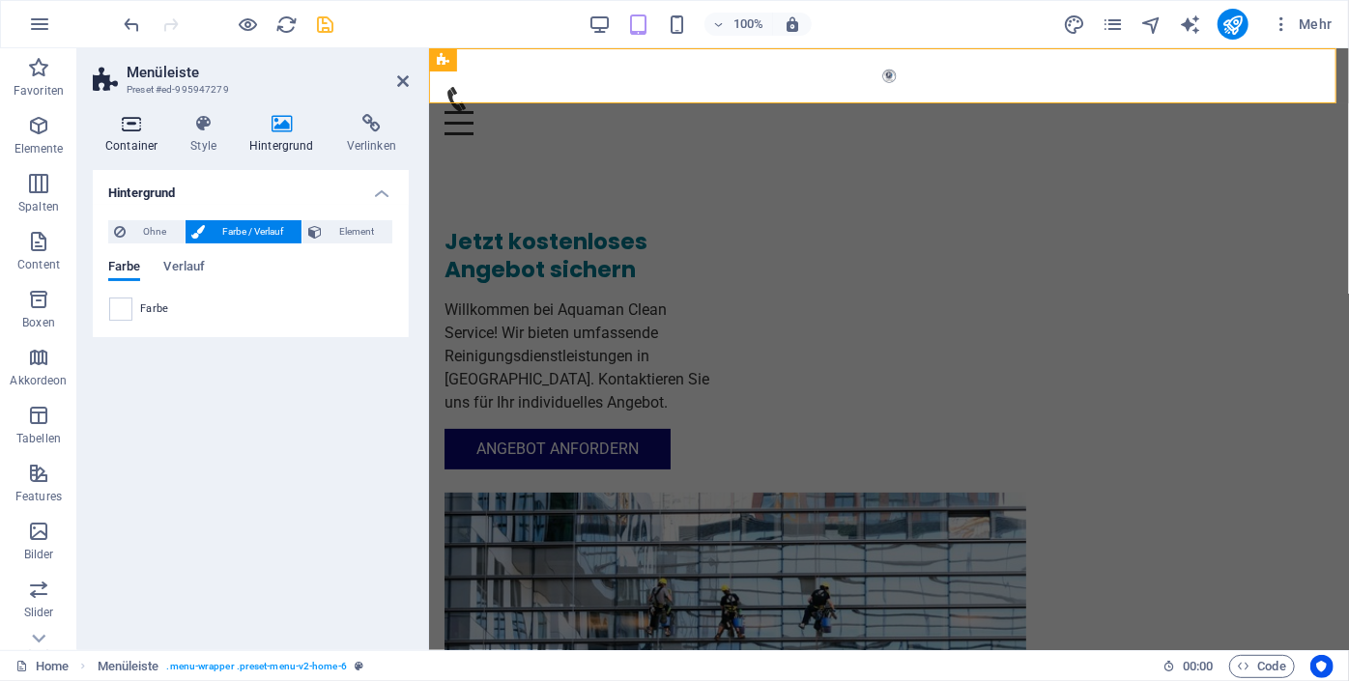
click at [131, 131] on icon at bounding box center [131, 123] width 77 height 19
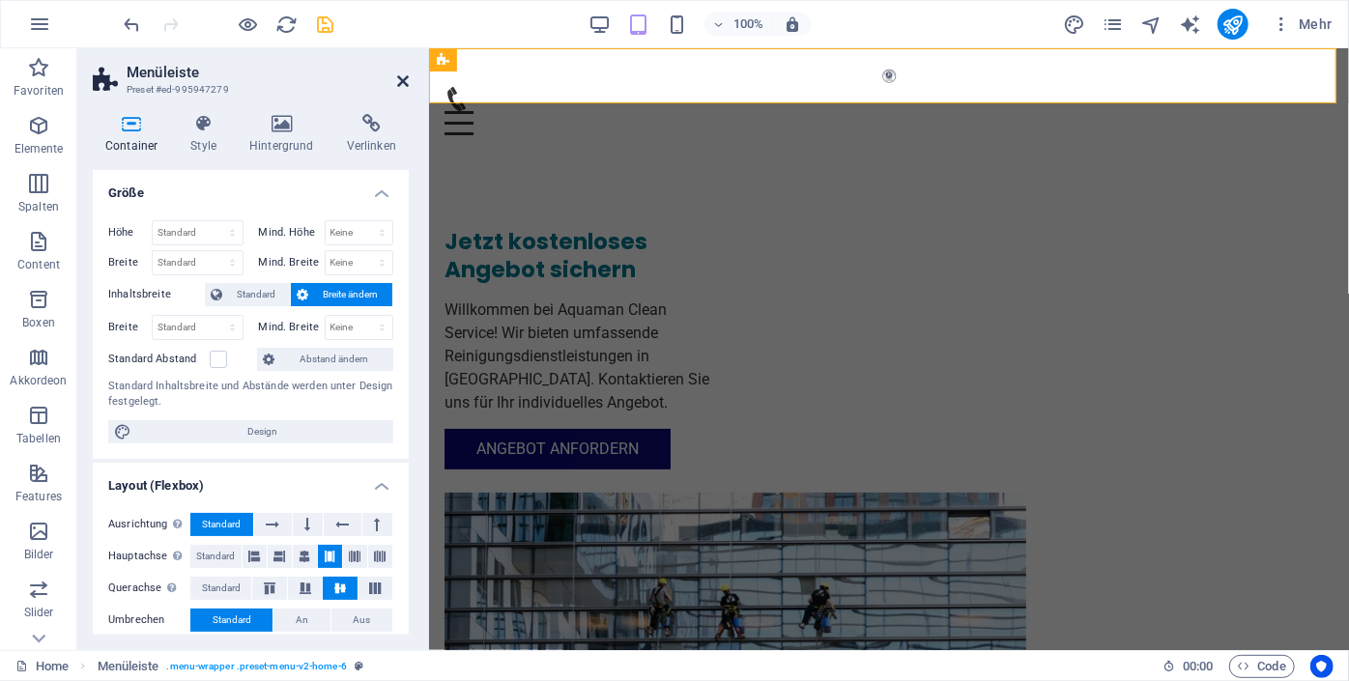
click at [405, 77] on icon at bounding box center [403, 80] width 12 height 15
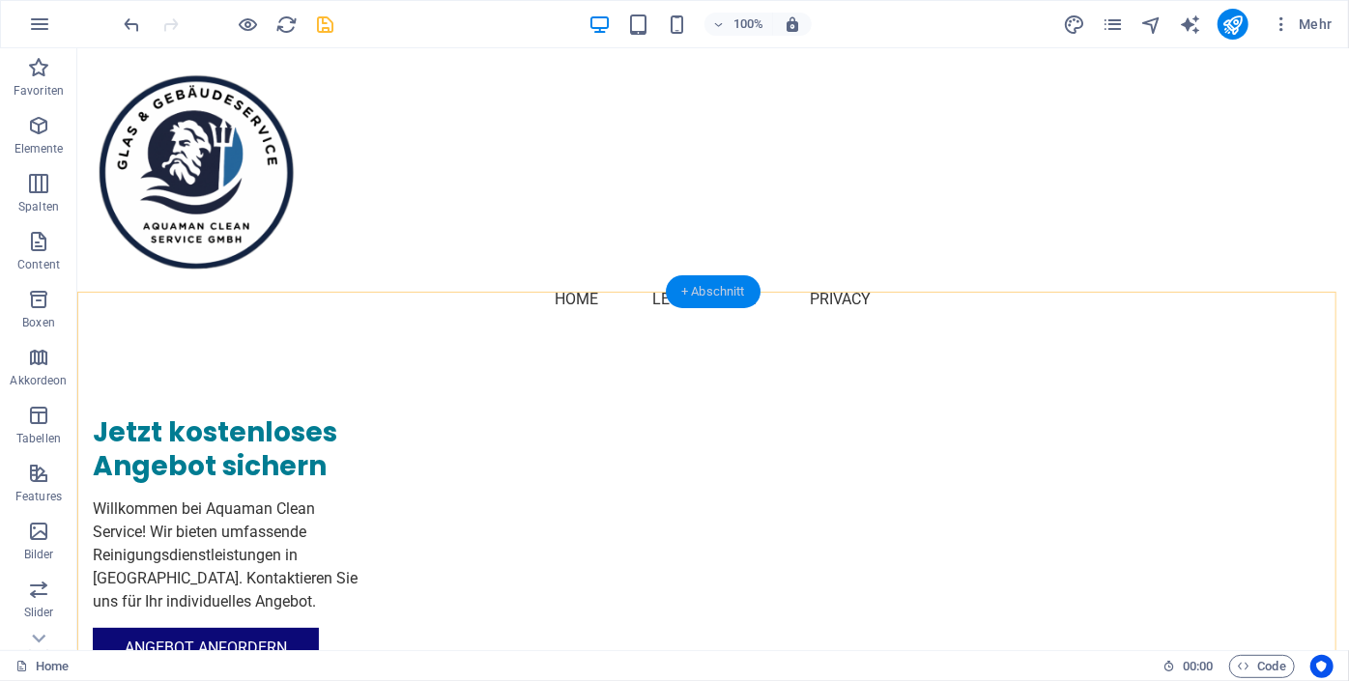
click at [691, 295] on div "+ Abschnitt" at bounding box center [713, 291] width 95 height 33
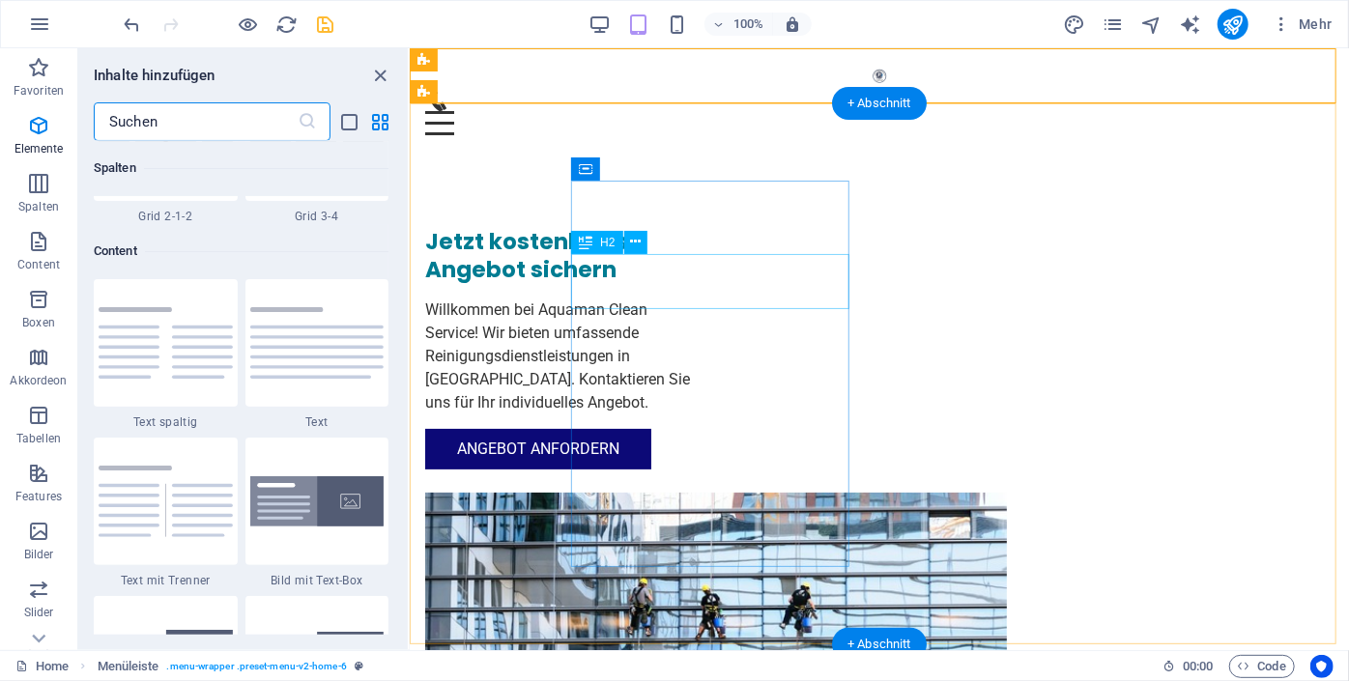
scroll to position [3379, 0]
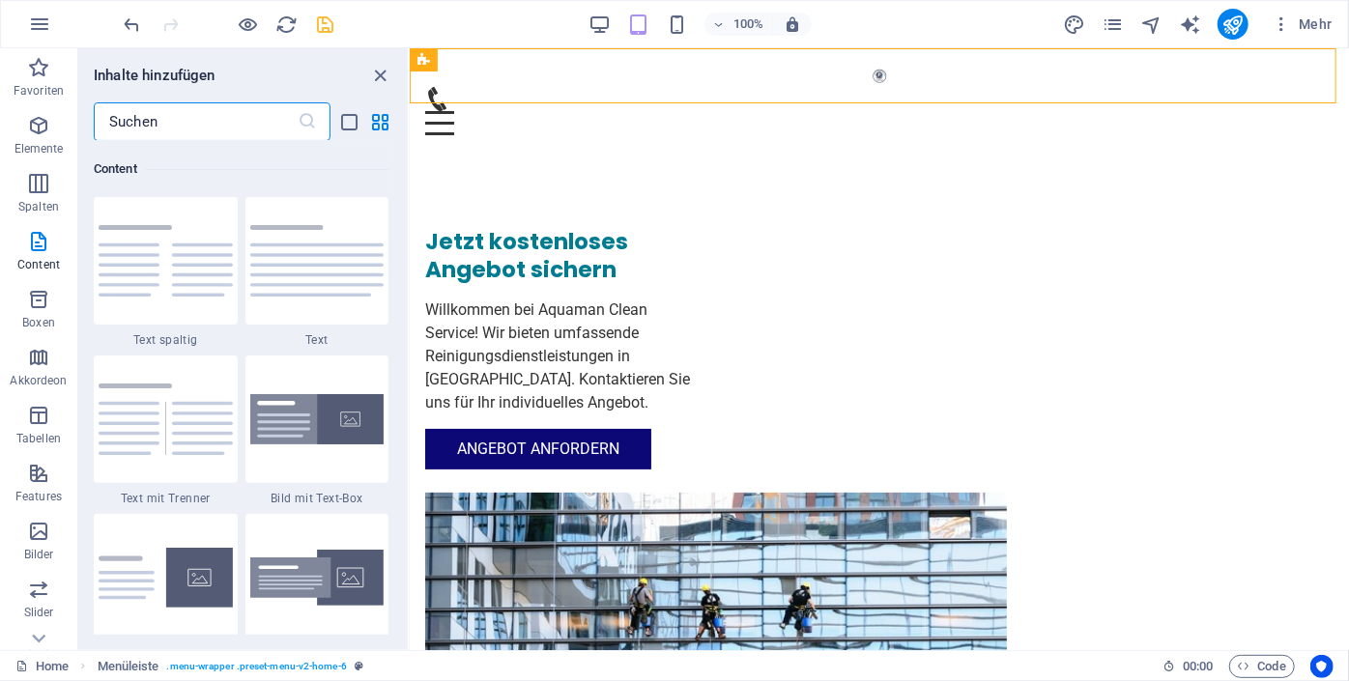
click at [153, 116] on input "text" at bounding box center [196, 121] width 204 height 39
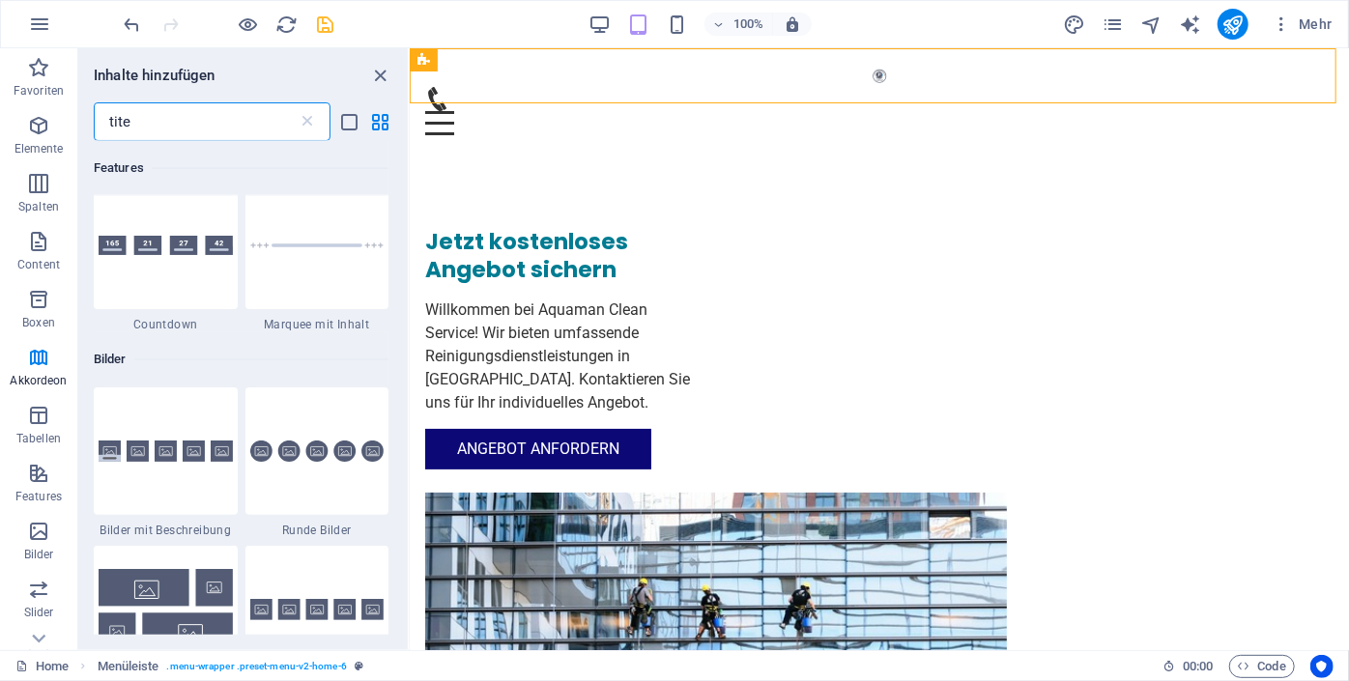
scroll to position [0, 0]
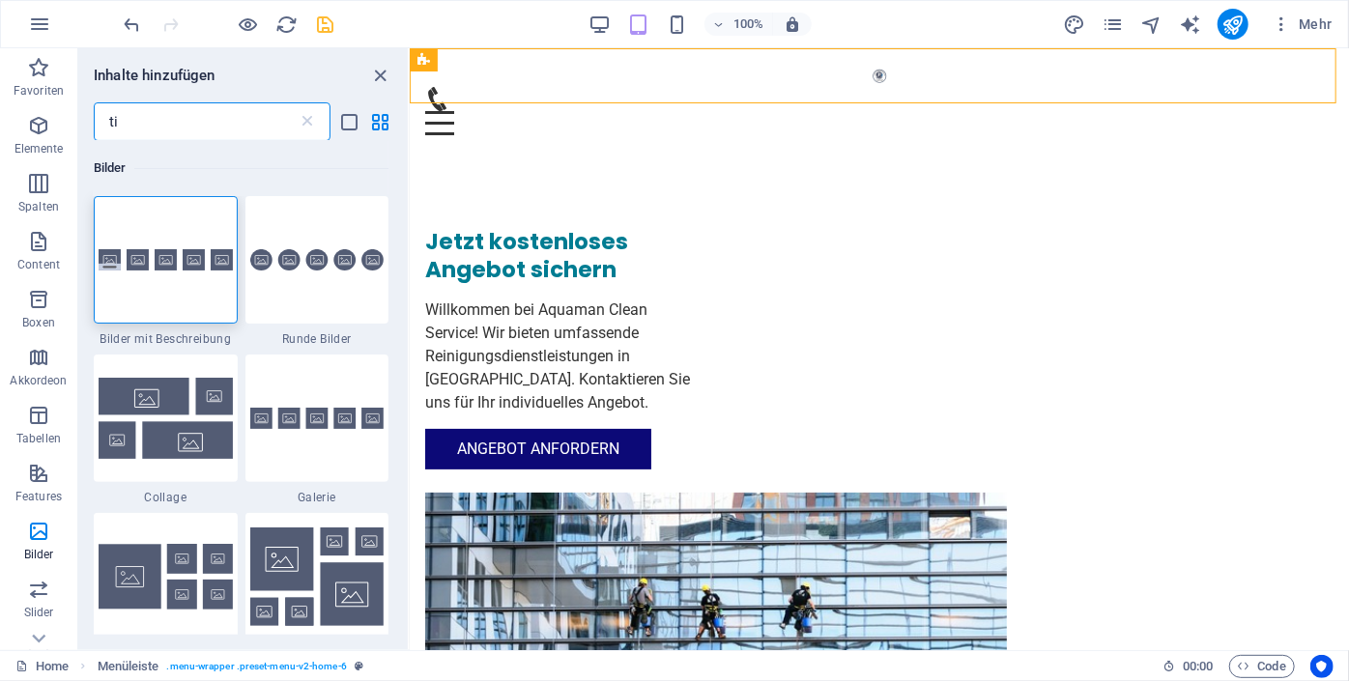
type input "t"
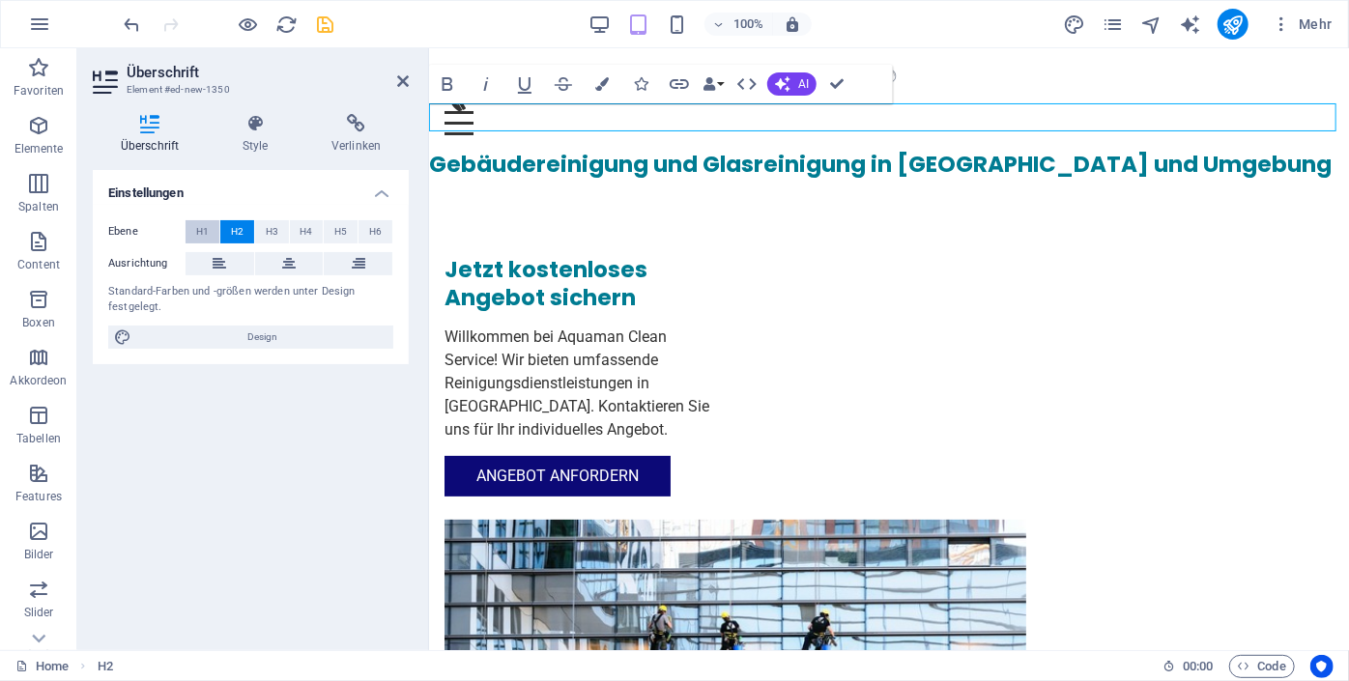
click at [209, 237] on button "H1" at bounding box center [202, 231] width 34 height 23
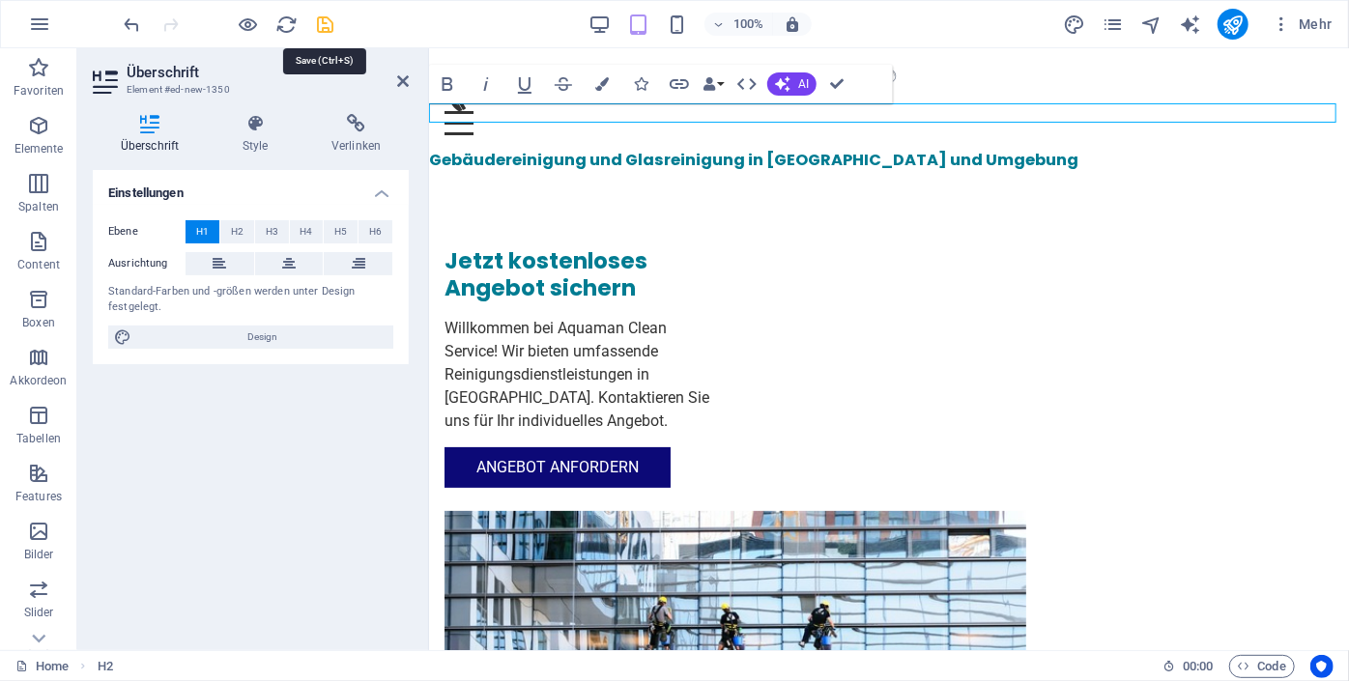
click at [328, 27] on icon "save" at bounding box center [326, 25] width 22 height 22
checkbox input "false"
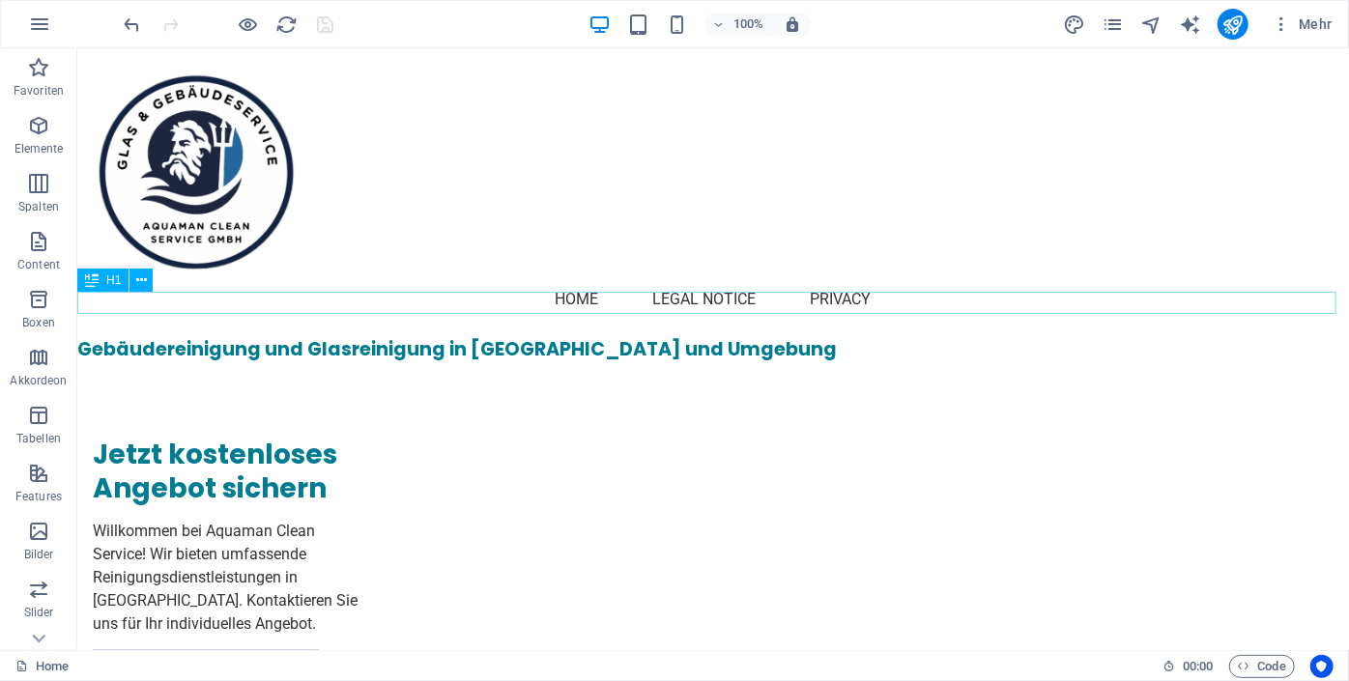
click at [580, 337] on div "Gebäudereinigung und Glasreinigung in [GEOGRAPHIC_DATA] und Umgebung" at bounding box center [711, 348] width 1271 height 22
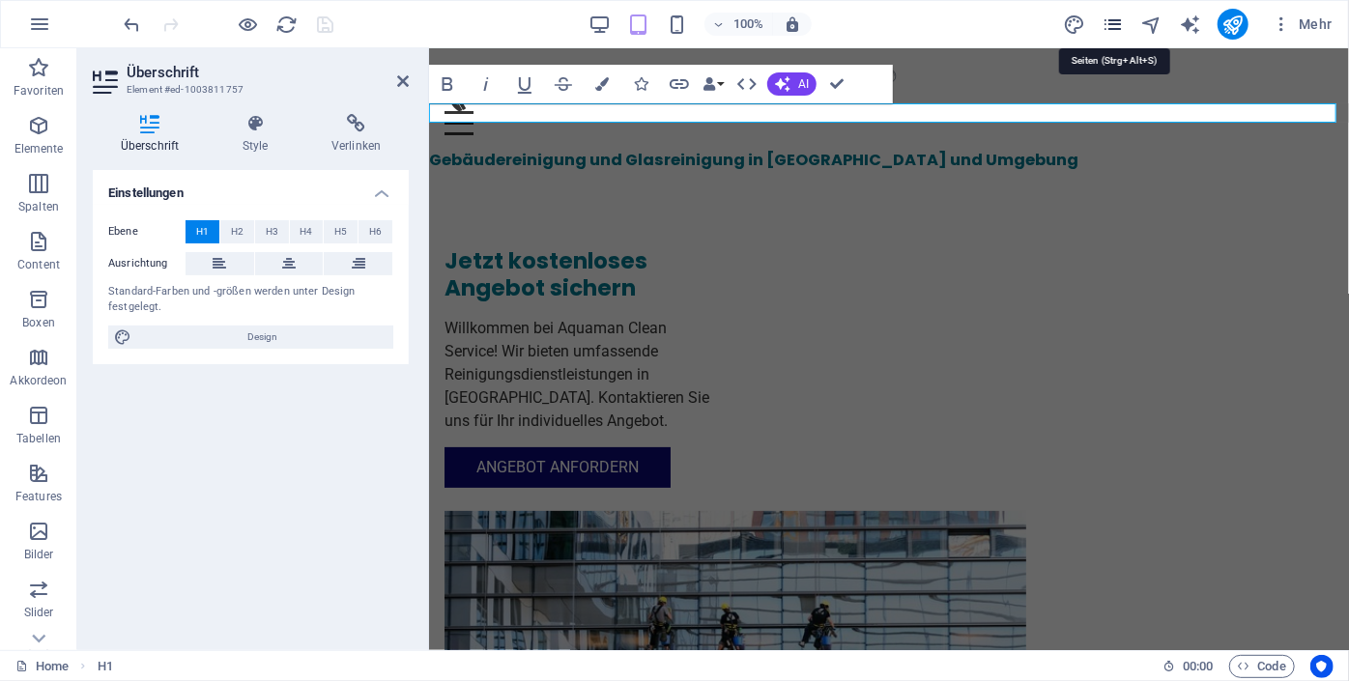
click at [1118, 22] on icon "pages" at bounding box center [1112, 25] width 22 height 22
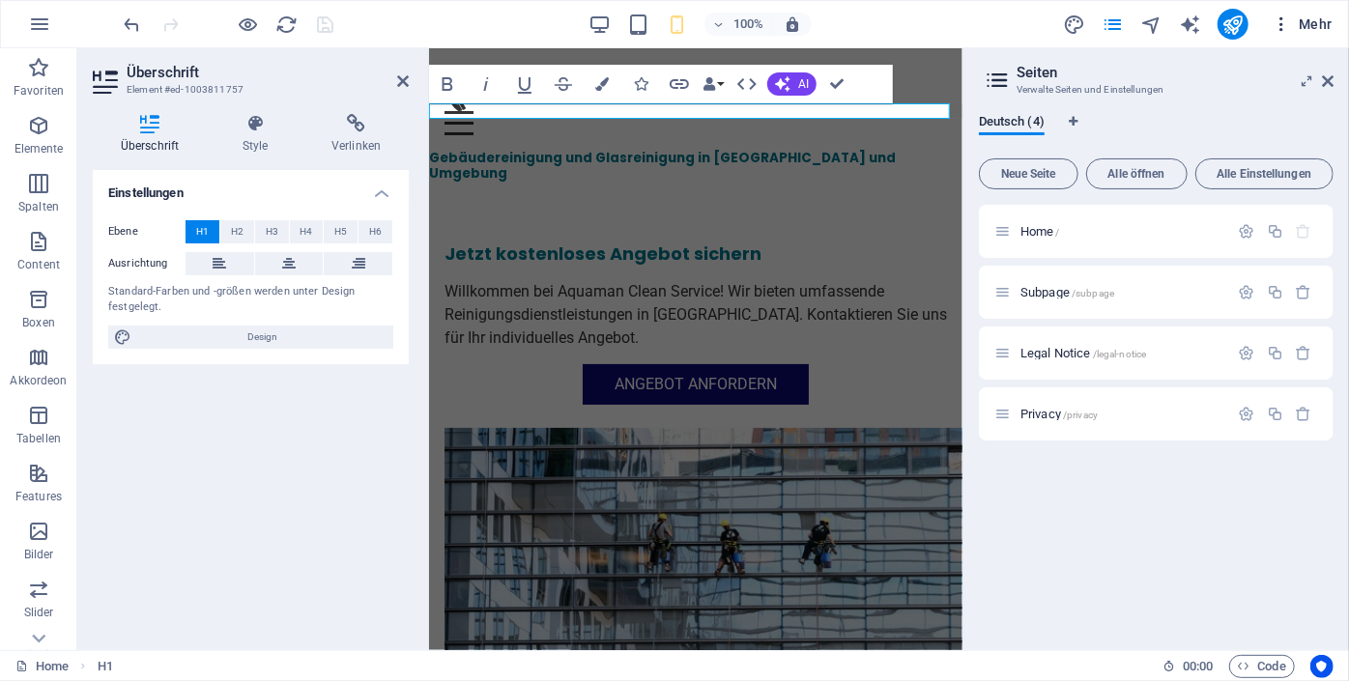
click at [1301, 18] on span "Mehr" at bounding box center [1301, 23] width 61 height 19
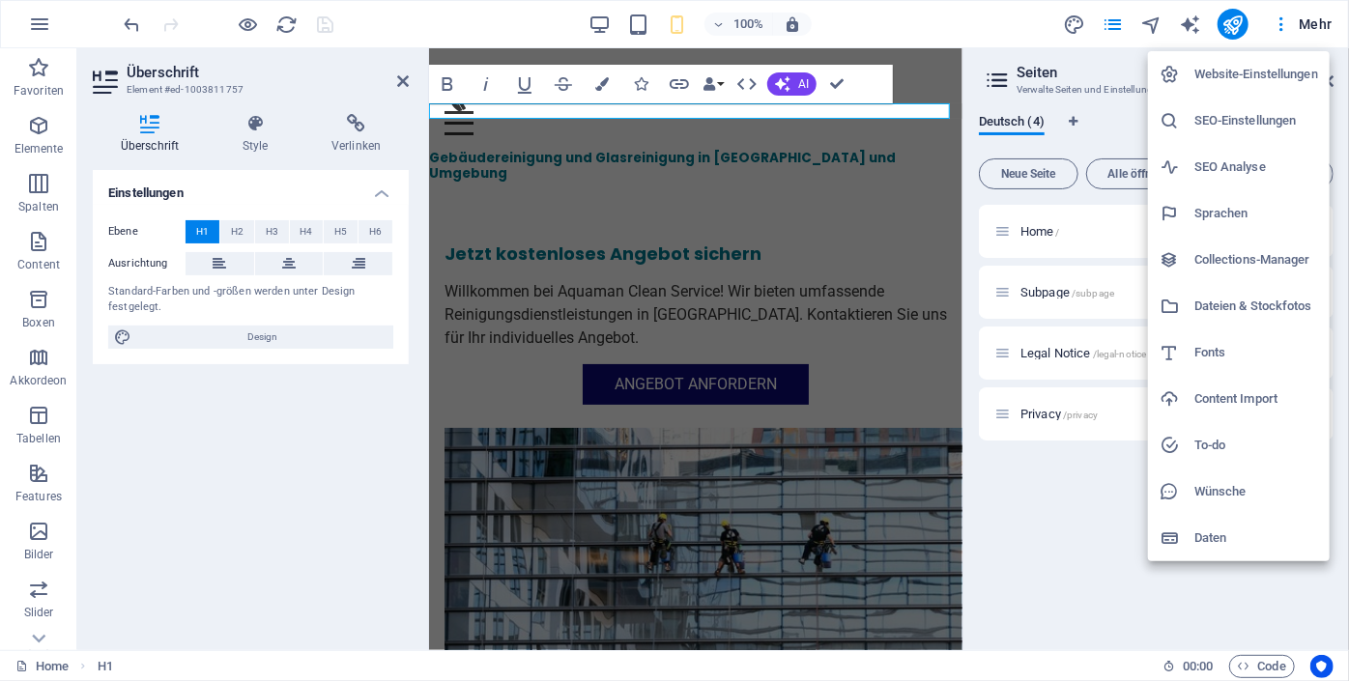
click at [1257, 77] on h6 "Website-Einstellungen" at bounding box center [1256, 74] width 124 height 23
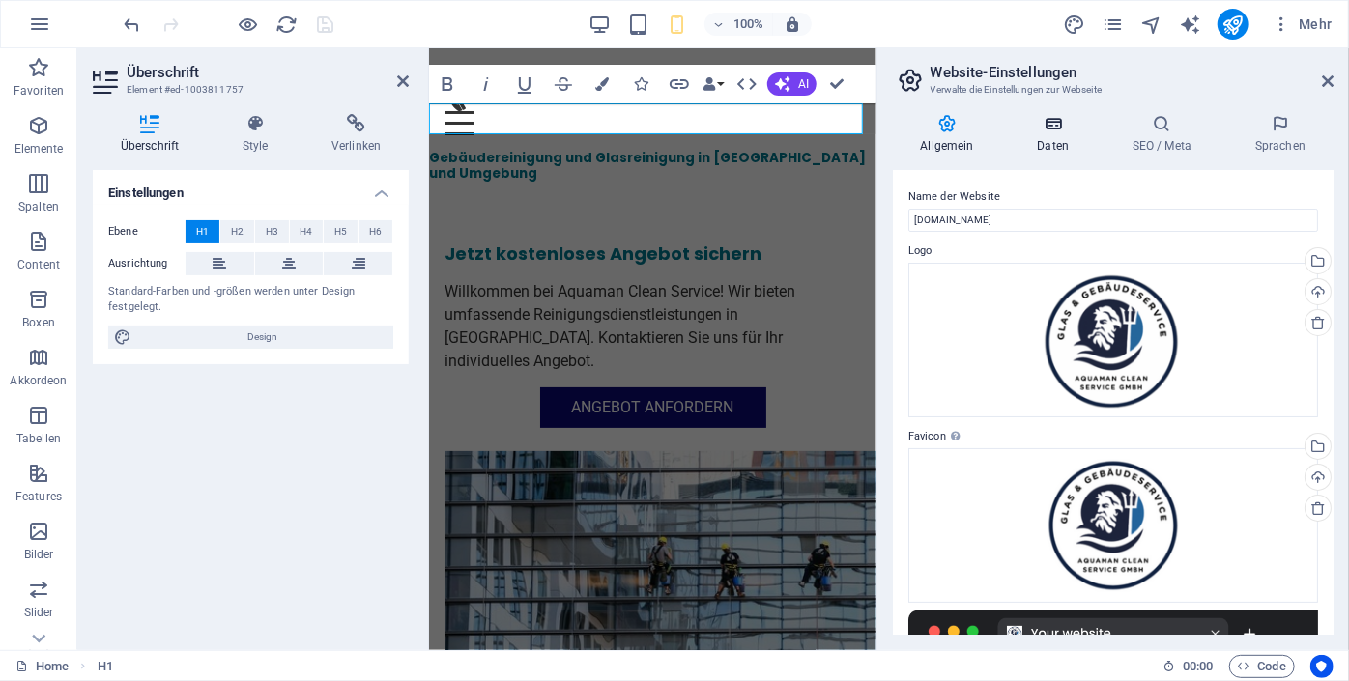
click at [1056, 129] on icon at bounding box center [1052, 123] width 87 height 19
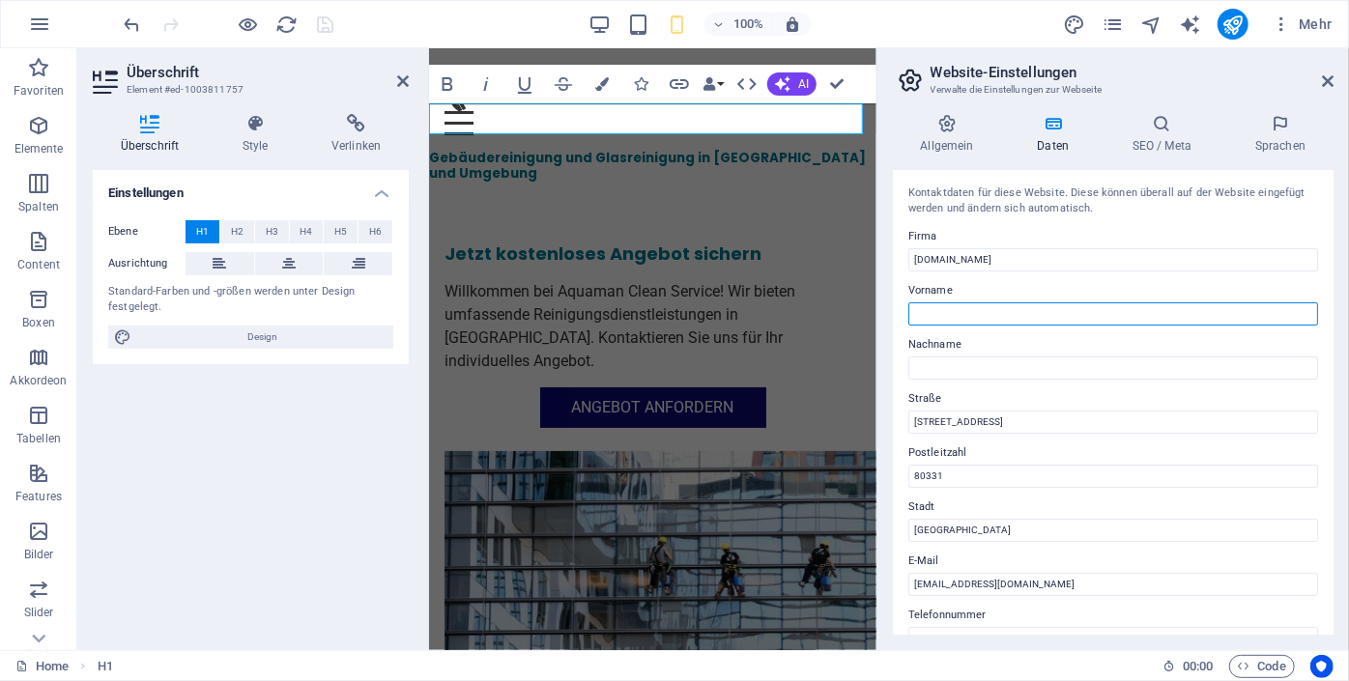
click at [982, 312] on input "Vorname" at bounding box center [1113, 313] width 410 height 23
paste input "[PERSON_NAME]"
drag, startPoint x: 935, startPoint y: 314, endPoint x: 1028, endPoint y: 304, distance: 93.2
click at [1028, 304] on input "[PERSON_NAME]" at bounding box center [1113, 313] width 410 height 23
type input "Enver"
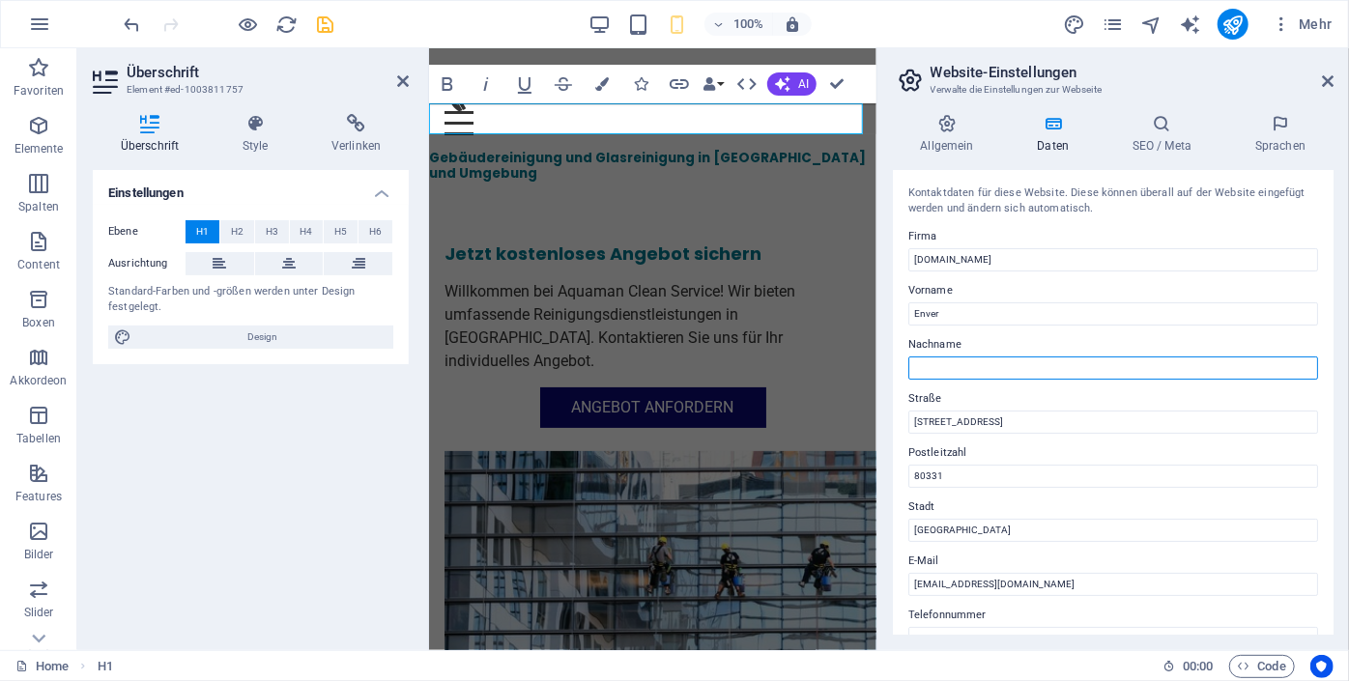
click at [929, 370] on input "Nachname" at bounding box center [1113, 367] width 410 height 23
paste input "[PERSON_NAME]"
click at [916, 365] on input "[PERSON_NAME]" at bounding box center [1113, 367] width 410 height 23
type input "[PERSON_NAME]"
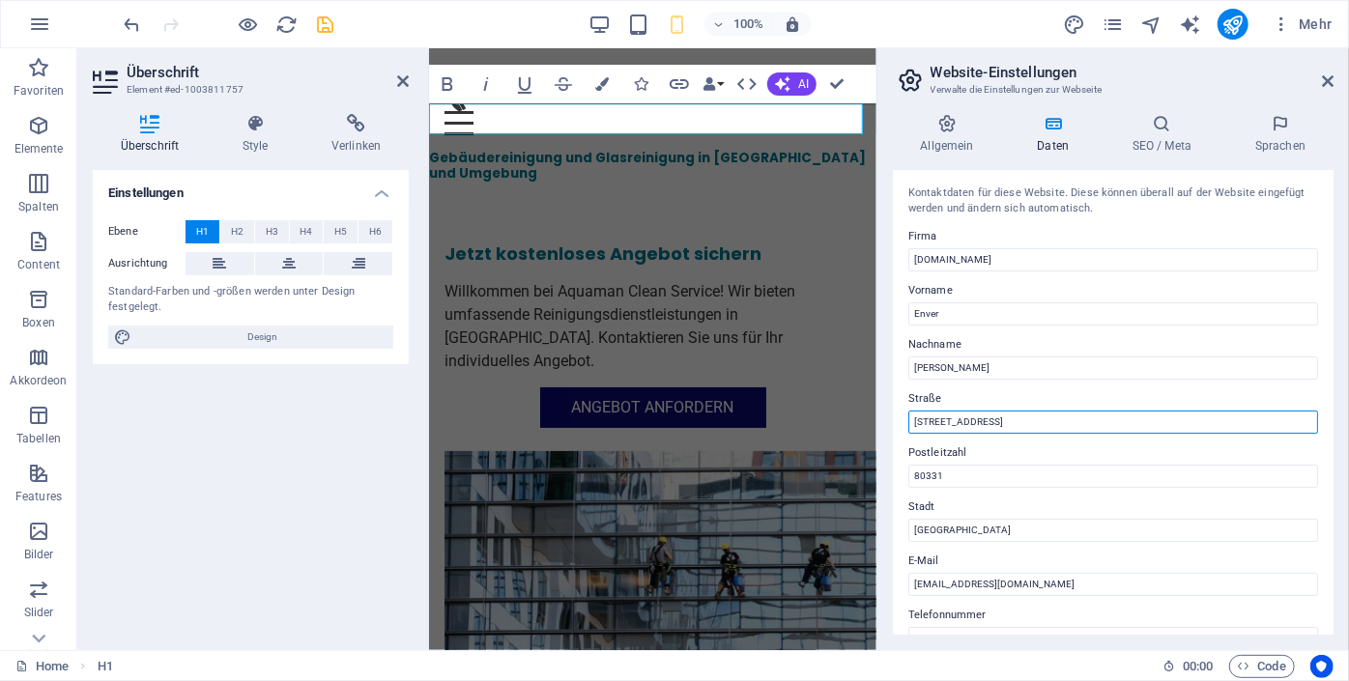
drag, startPoint x: 1012, startPoint y: 430, endPoint x: 876, endPoint y: 457, distance: 138.9
click at [876, 457] on aside "Website-Einstellungen Verwalte die Einstellungen zur Webseite Allgemein Daten S…" at bounding box center [1112, 349] width 472 height 602
click at [936, 412] on input "Straße" at bounding box center [1113, 422] width 410 height 23
paste input "[STREET_ADDRESS]"
type input "[STREET_ADDRESS]"
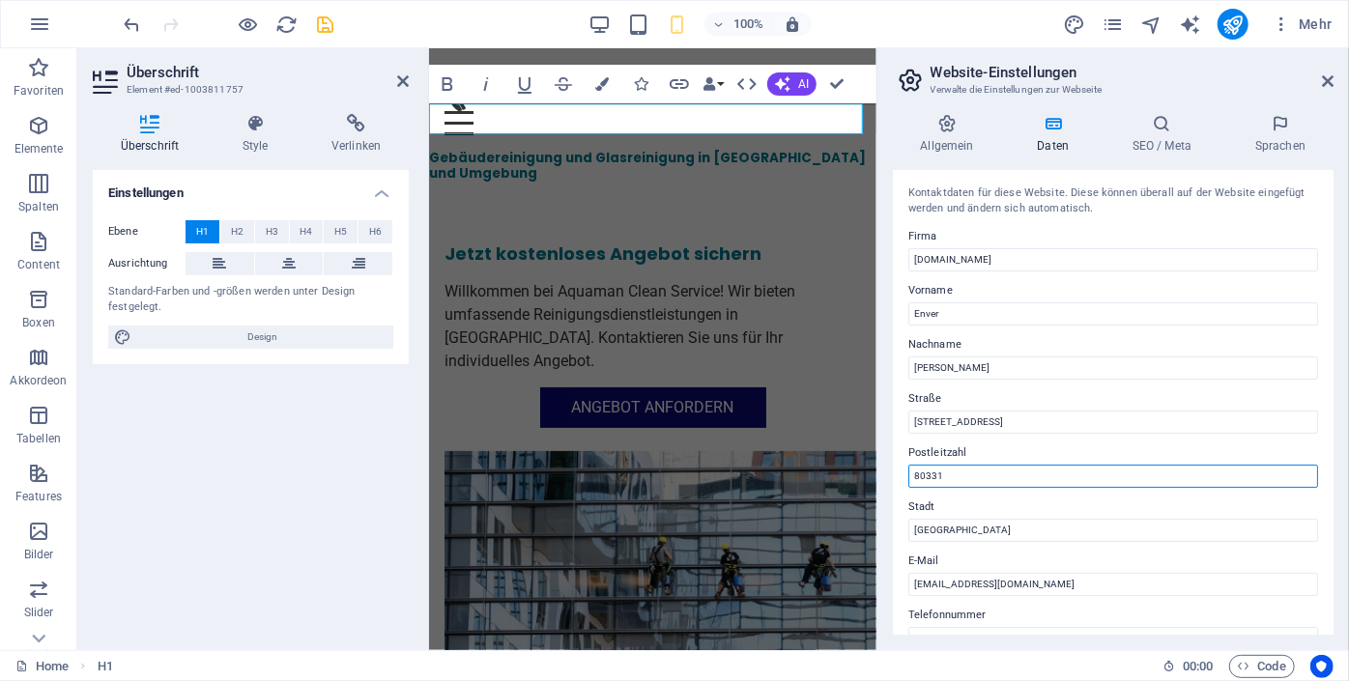
drag, startPoint x: 1383, startPoint y: 525, endPoint x: 854, endPoint y: 473, distance: 531.8
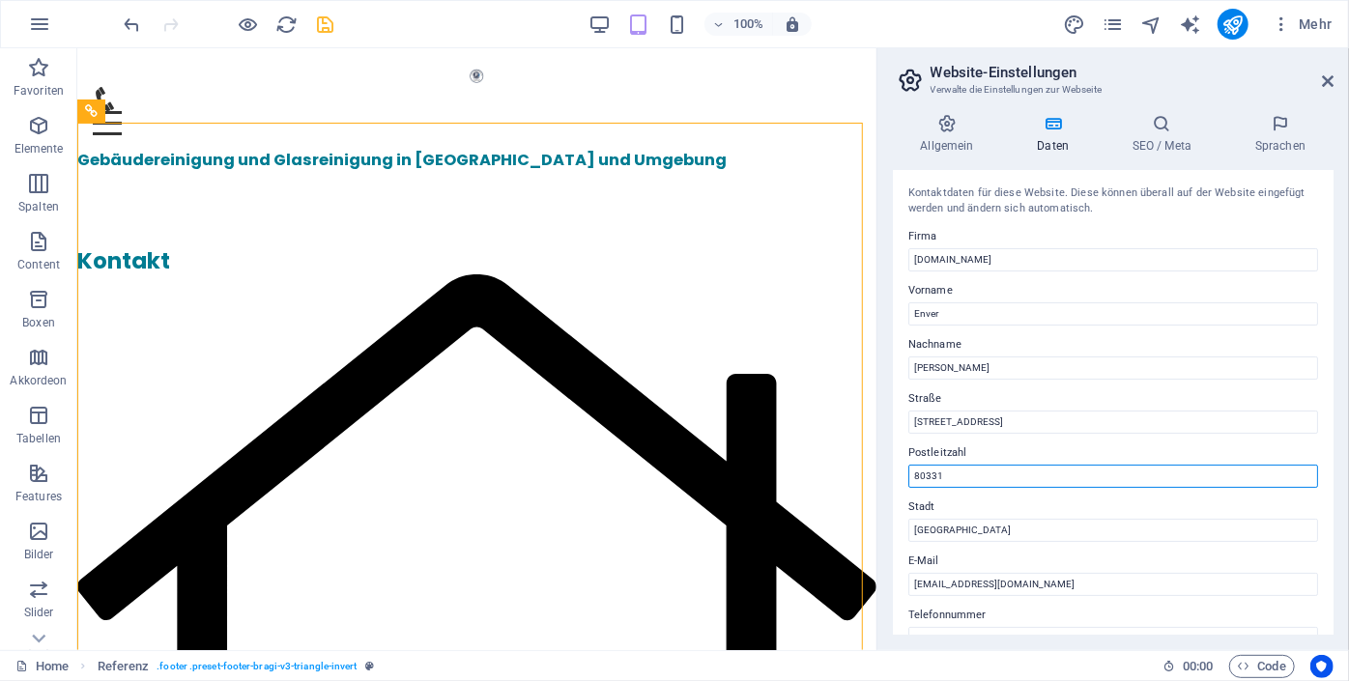
drag, startPoint x: 1020, startPoint y: 522, endPoint x: 839, endPoint y: 477, distance: 186.0
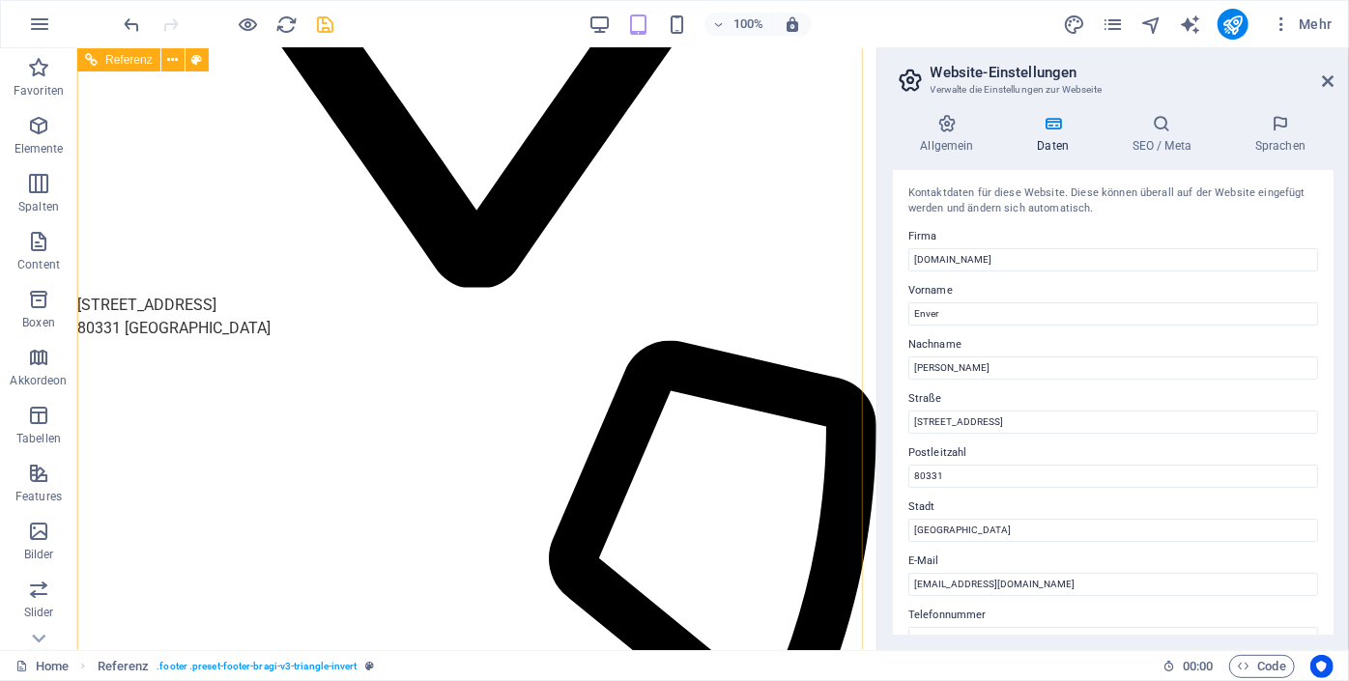
scroll to position [6094, 0]
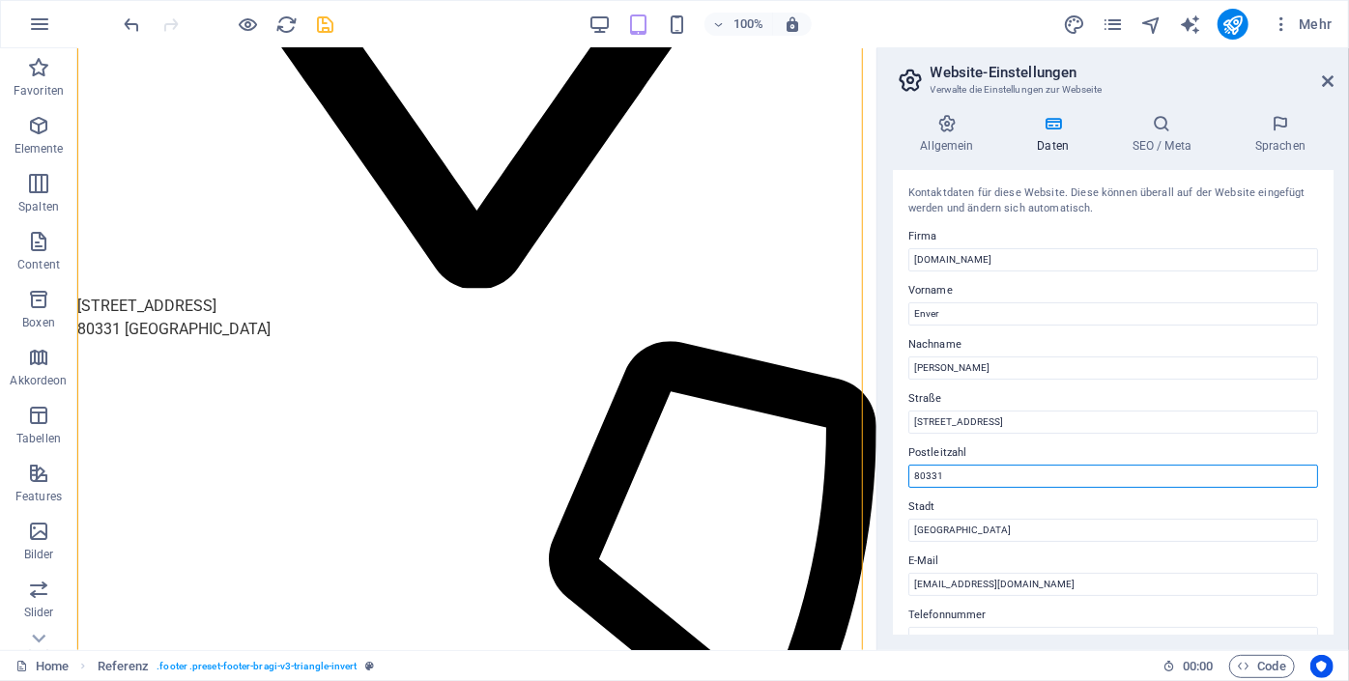
click at [957, 480] on input "80331" at bounding box center [1113, 476] width 410 height 23
type input "8"
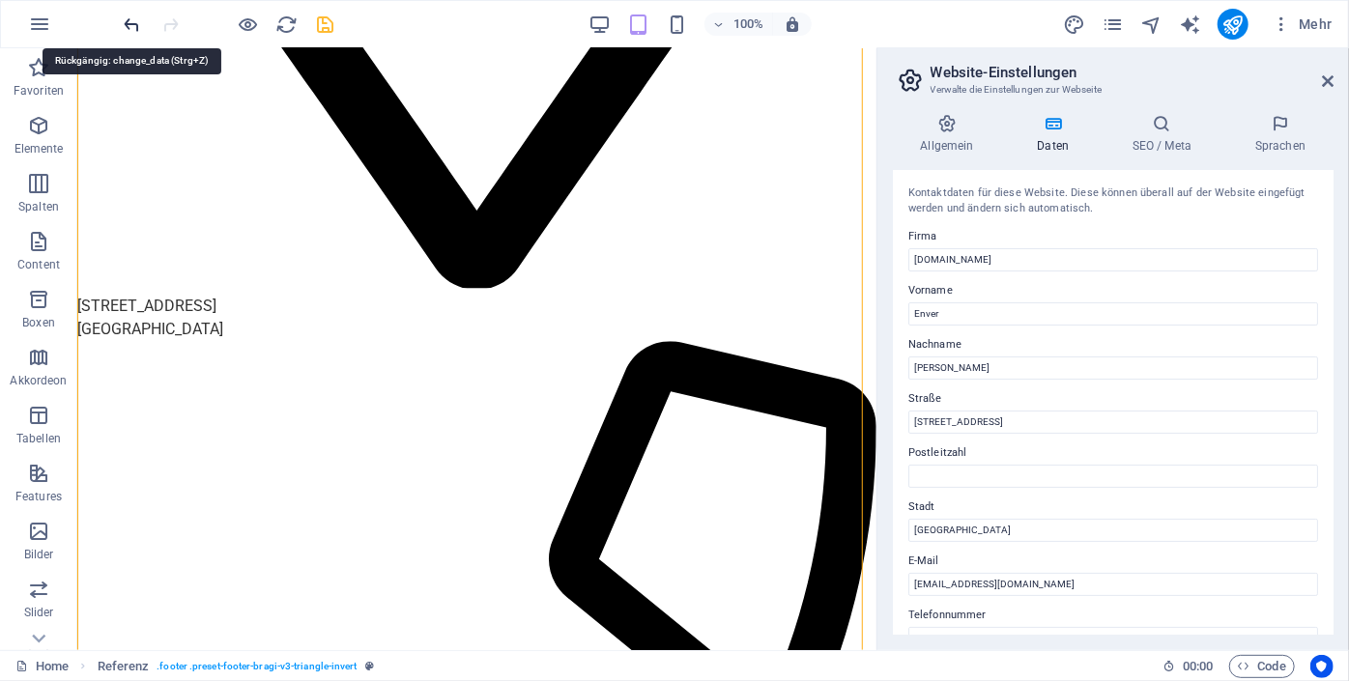
click at [136, 30] on icon "undo" at bounding box center [133, 25] width 22 height 22
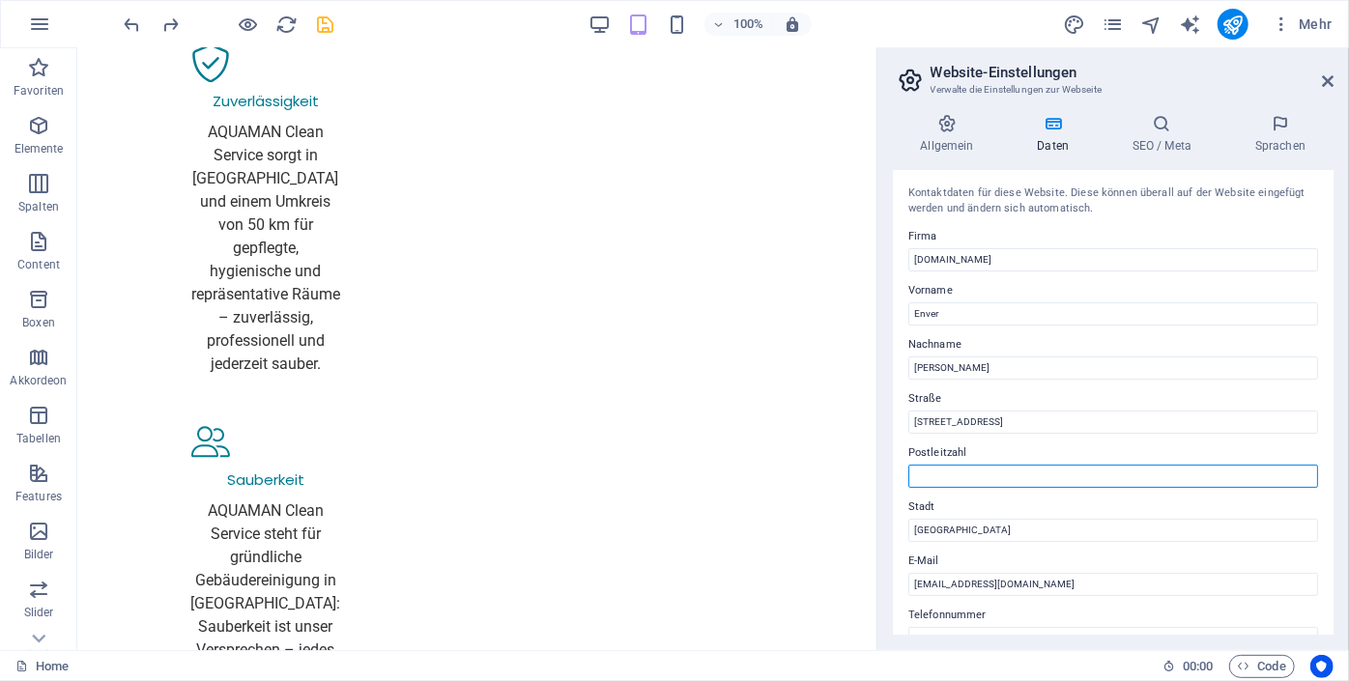
click at [983, 478] on input "Postleitzahl" at bounding box center [1113, 476] width 410 height 23
type input "80637"
drag, startPoint x: 1328, startPoint y: 299, endPoint x: 1339, endPoint y: 427, distance: 128.0
click at [1339, 427] on div "Allgemein Daten SEO / Meta Sprachen Name der Website [DOMAIN_NAME] Logo Ziehe D…" at bounding box center [1112, 375] width 471 height 552
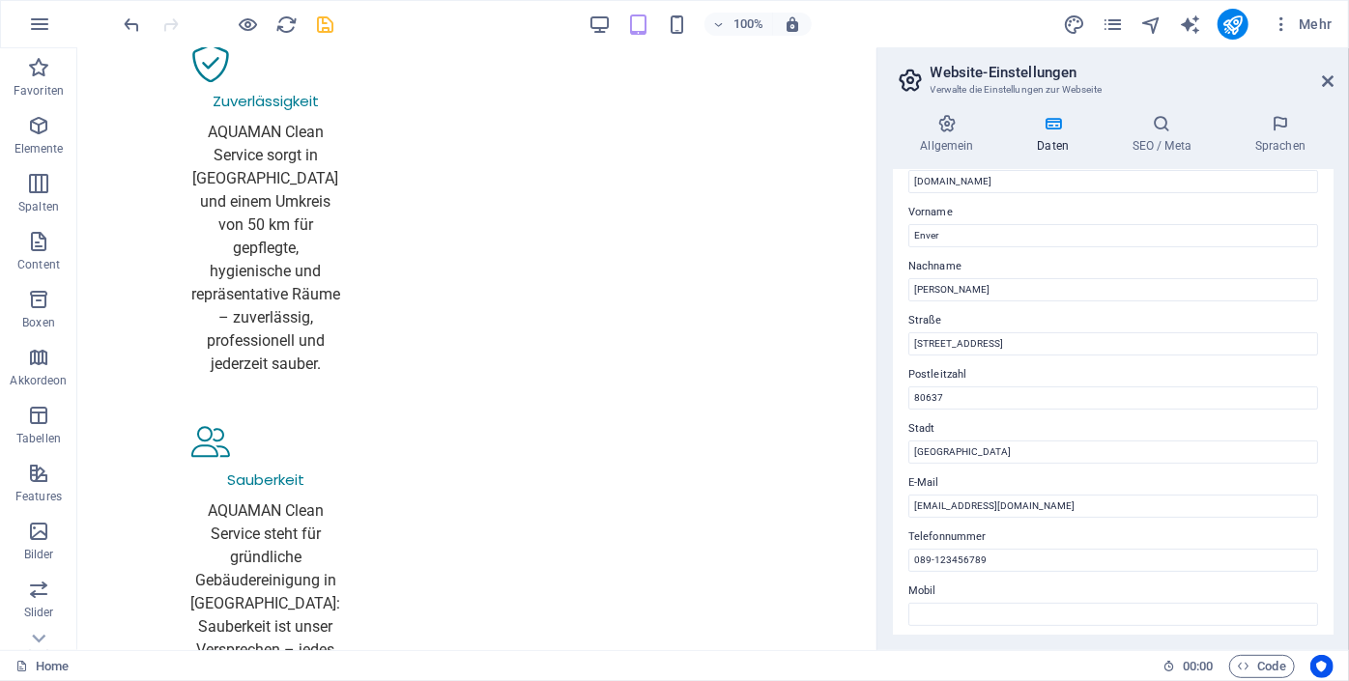
scroll to position [76, 0]
click at [1045, 506] on input "[EMAIL_ADDRESS][DOMAIN_NAME]" at bounding box center [1113, 508] width 410 height 23
paste input "[DOMAIN_NAME]"
type input "[EMAIL_ADDRESS][DOMAIN_NAME]"
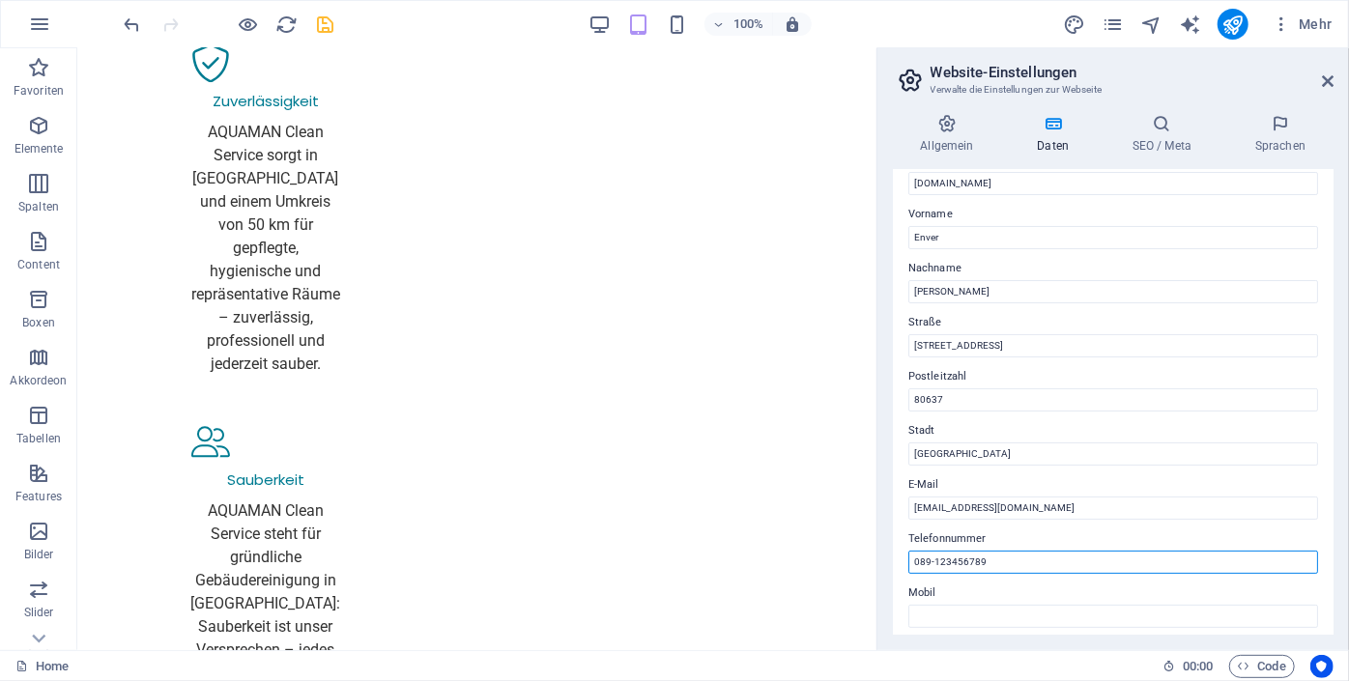
click at [1021, 564] on input "089-123456789" at bounding box center [1113, 562] width 410 height 23
drag, startPoint x: 1021, startPoint y: 564, endPoint x: 906, endPoint y: 564, distance: 115.0
click at [906, 564] on div "Kontaktdaten für diese Website. Diese können überall auf der Website eingefügt …" at bounding box center [1113, 402] width 441 height 465
click at [1075, 562] on input "Telefonnummer" at bounding box center [1113, 562] width 410 height 23
paste input "[PHONE_NUMBER]"
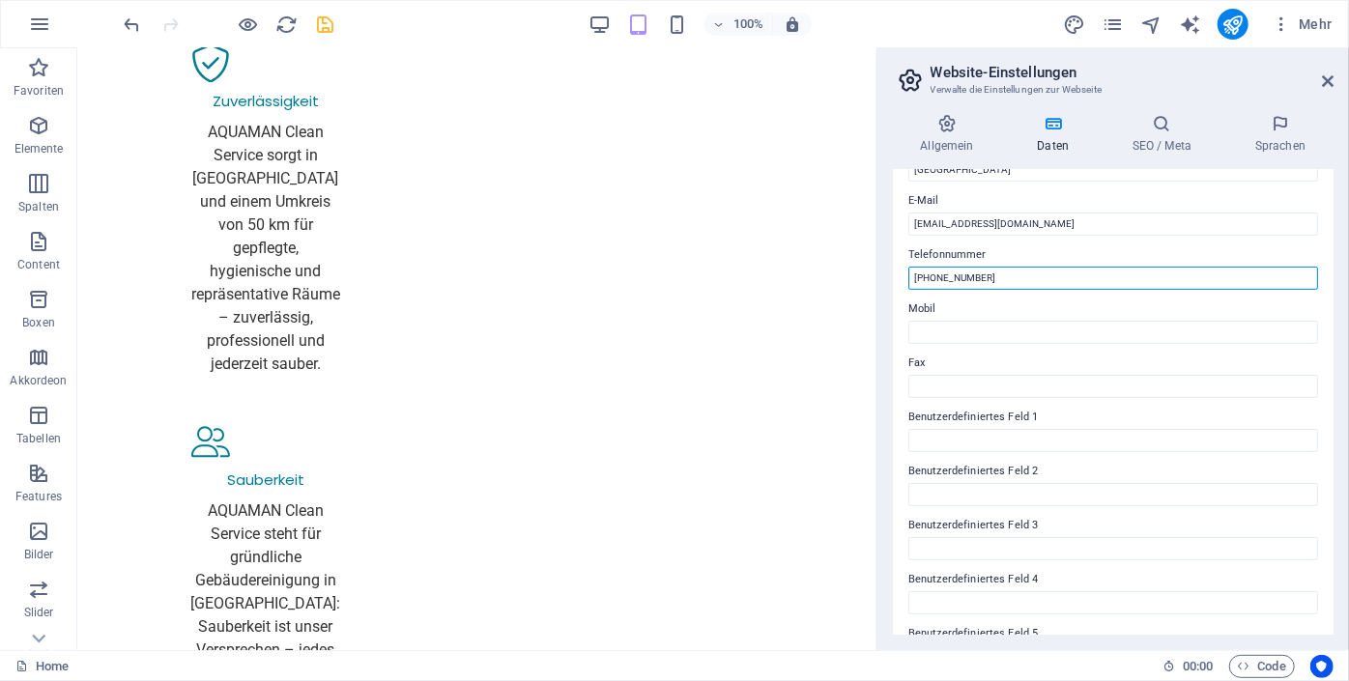
scroll to position [360, 0]
drag, startPoint x: 1109, startPoint y: 331, endPoint x: 846, endPoint y: 270, distance: 269.7
type input "[PHONE_NUMBER]"
click at [993, 267] on input "[PHONE_NUMBER]" at bounding box center [1113, 278] width 410 height 23
click at [997, 270] on input "[PHONE_NUMBER]" at bounding box center [1113, 278] width 410 height 23
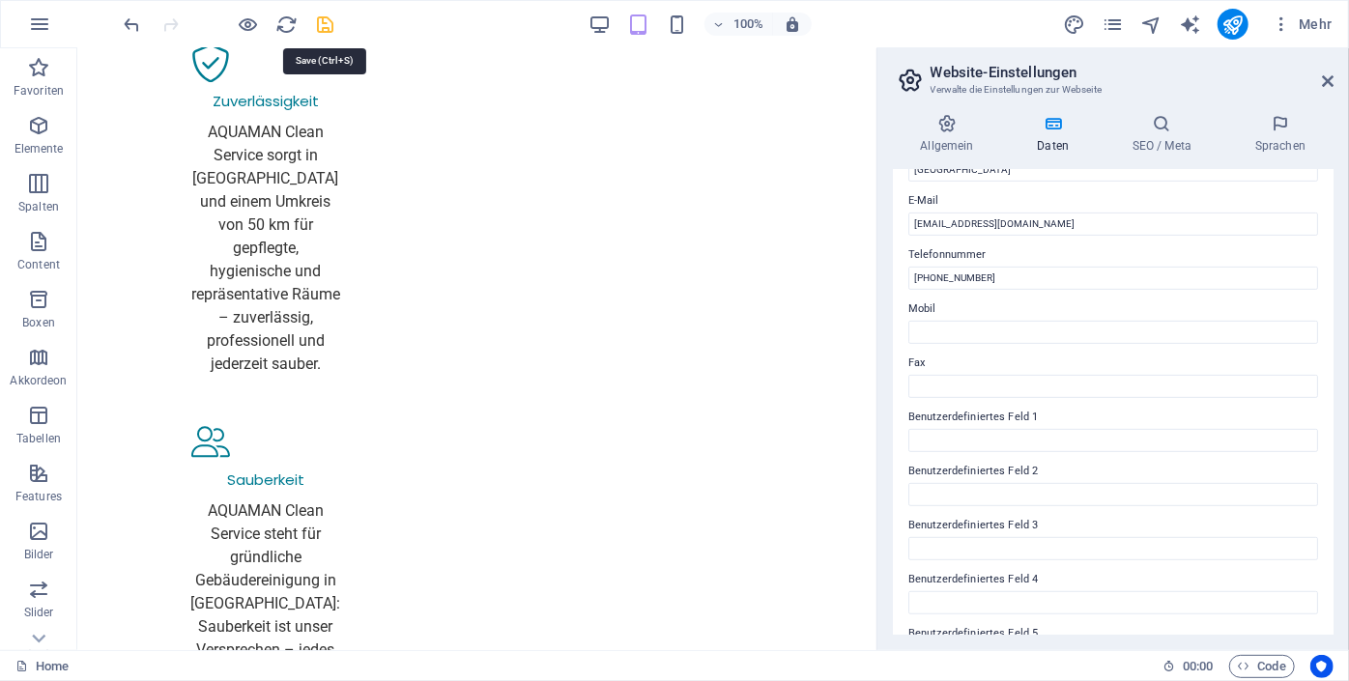
click at [324, 26] on icon "save" at bounding box center [326, 25] width 22 height 22
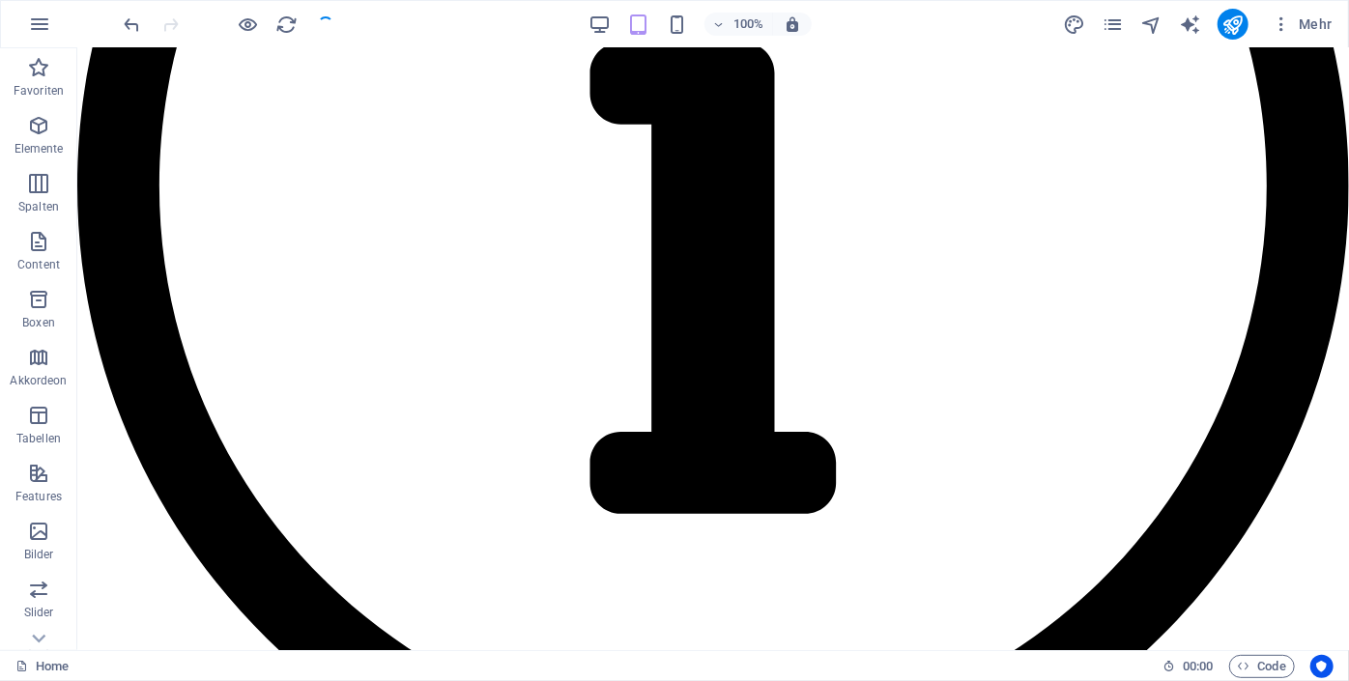
checkbox input "false"
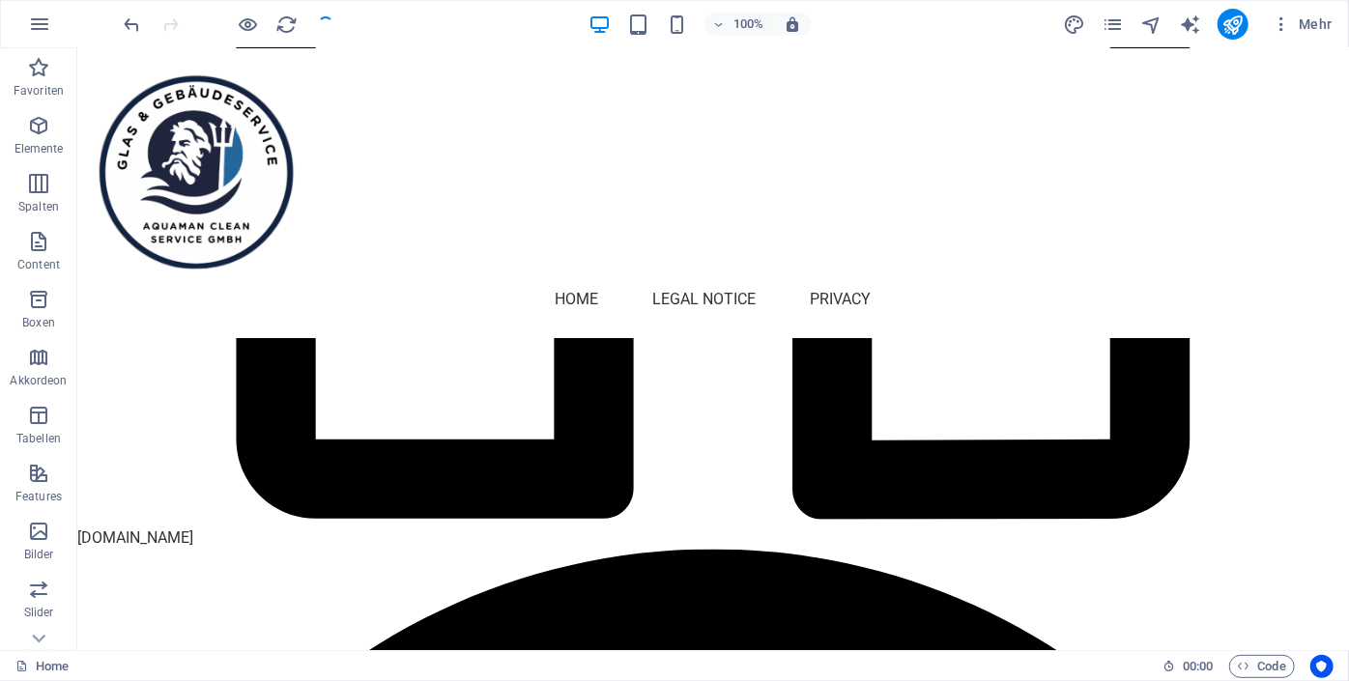
scroll to position [321, 0]
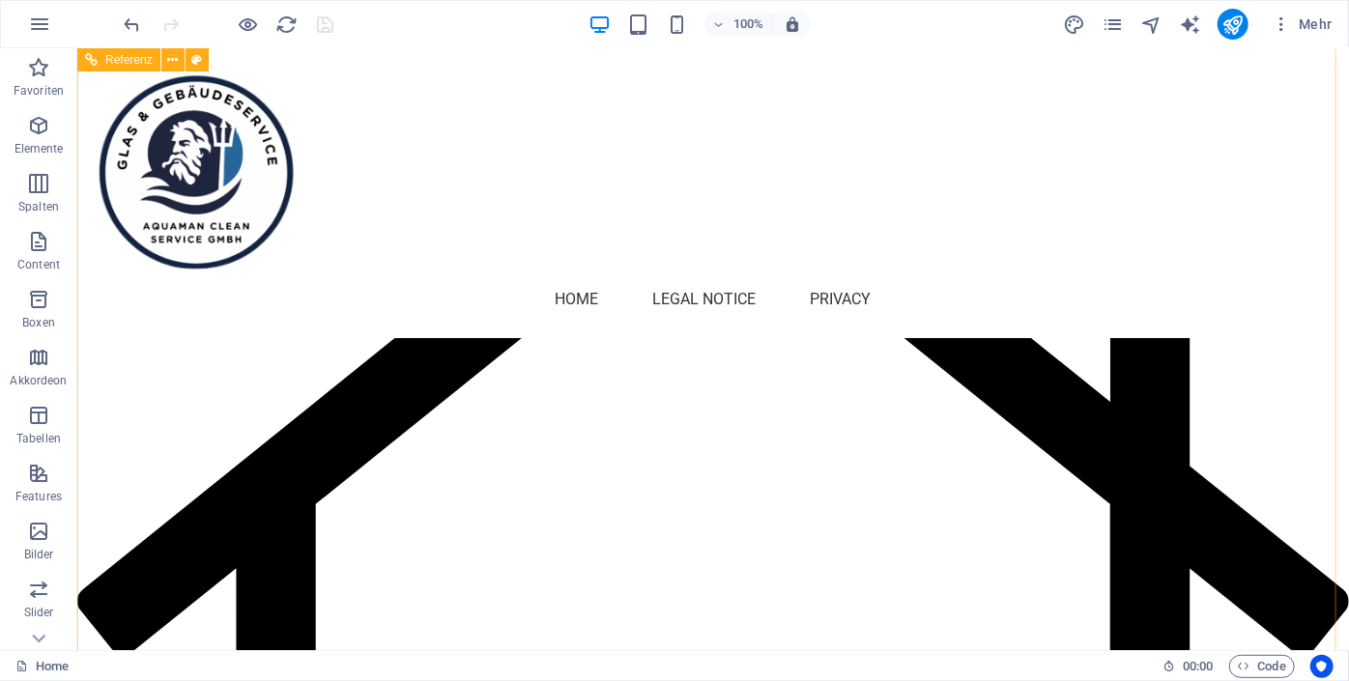
click at [841, 357] on figure at bounding box center [711, 663] width 1271 height 1120
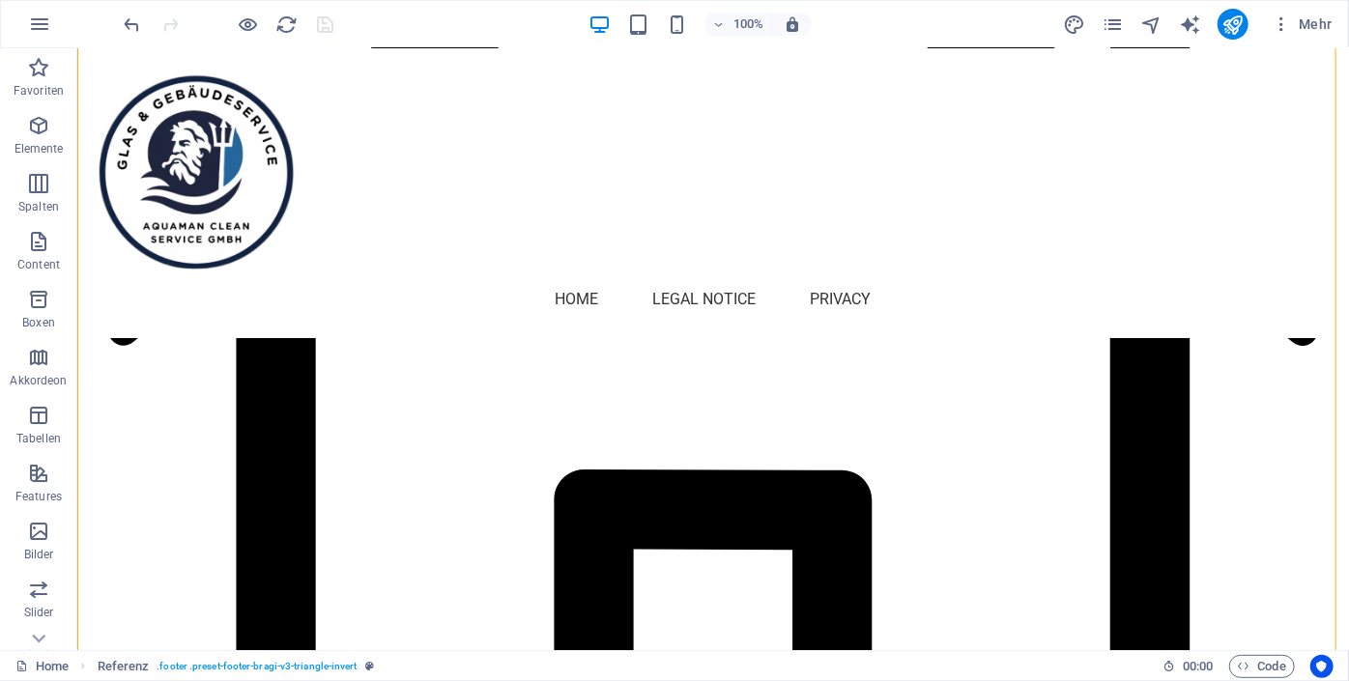
scroll to position [0, 0]
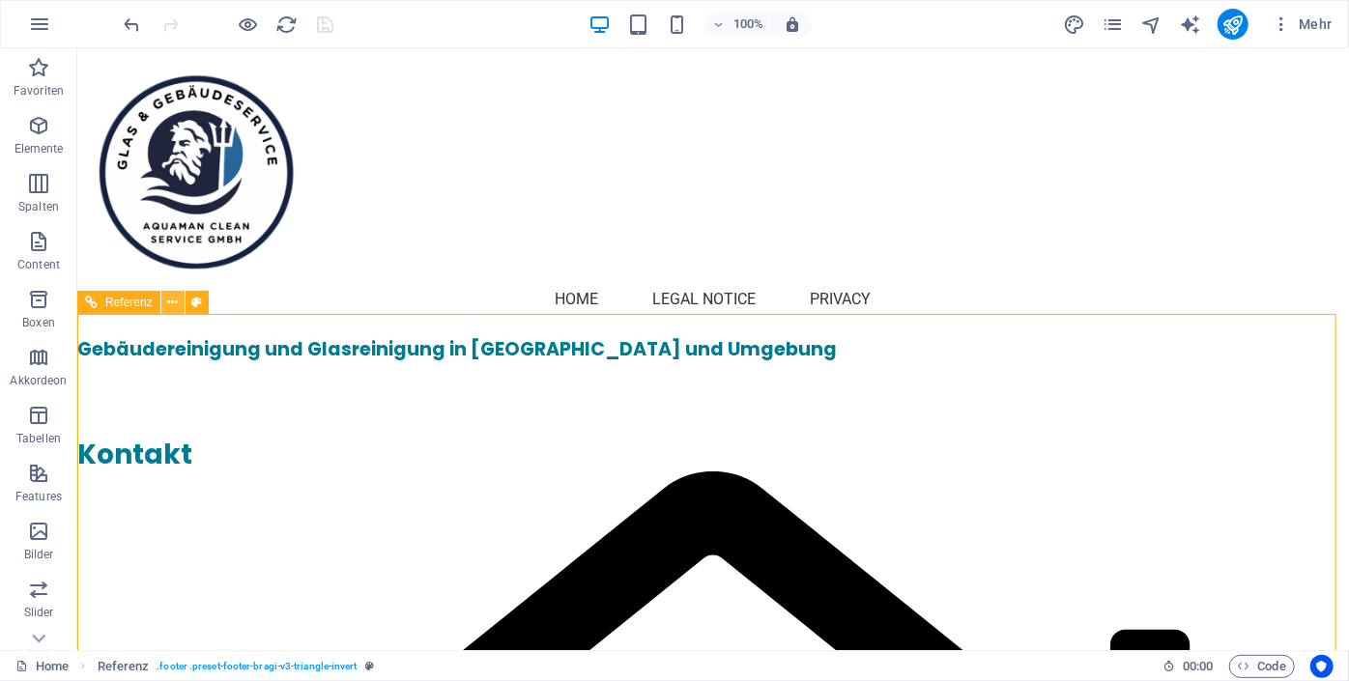
click at [173, 301] on icon at bounding box center [172, 303] width 11 height 20
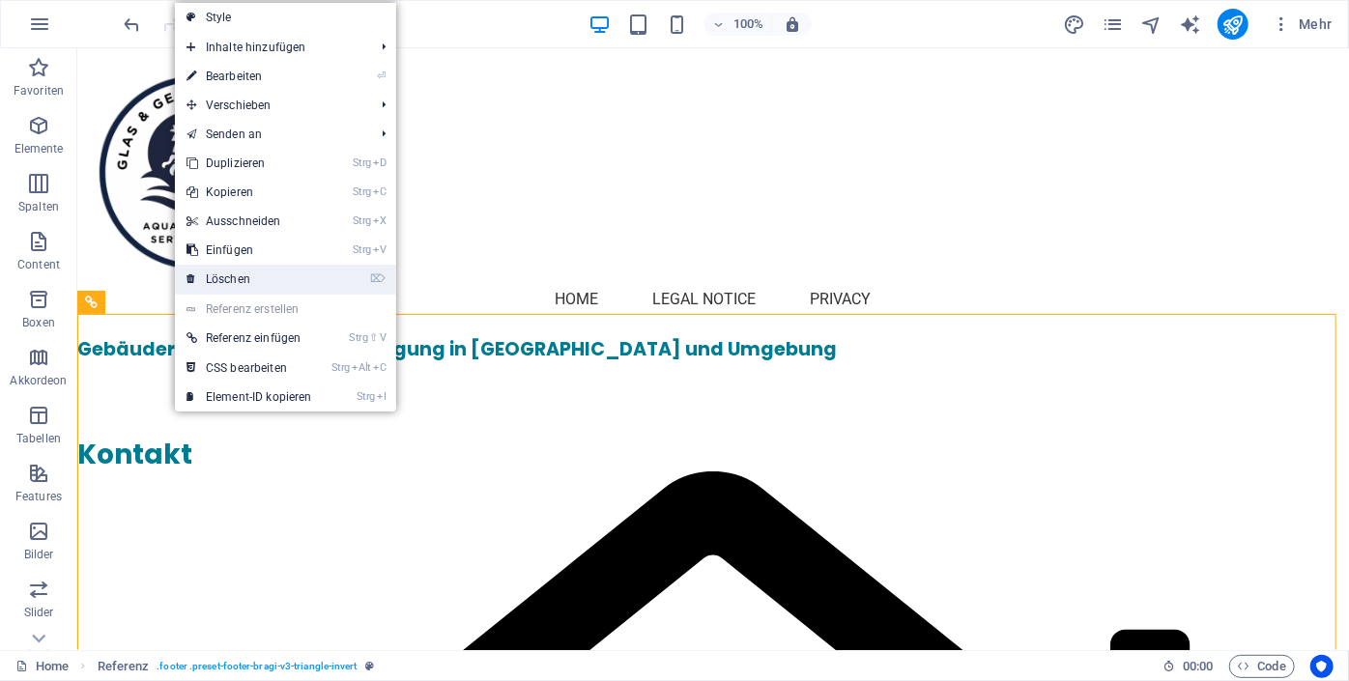
click at [248, 279] on link "⌦ Löschen" at bounding box center [249, 279] width 149 height 29
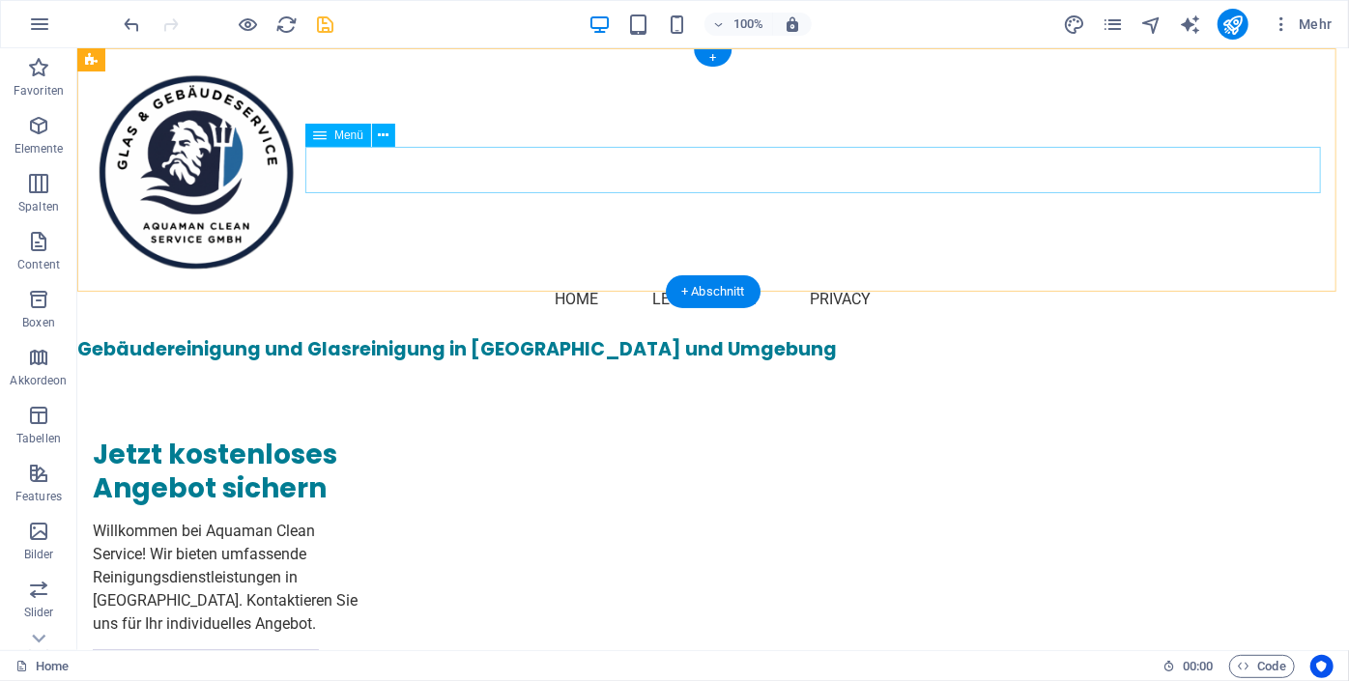
click at [550, 275] on nav "Home Legal Notice Privacy" at bounding box center [712, 298] width 1240 height 46
select select
select select "2"
select select
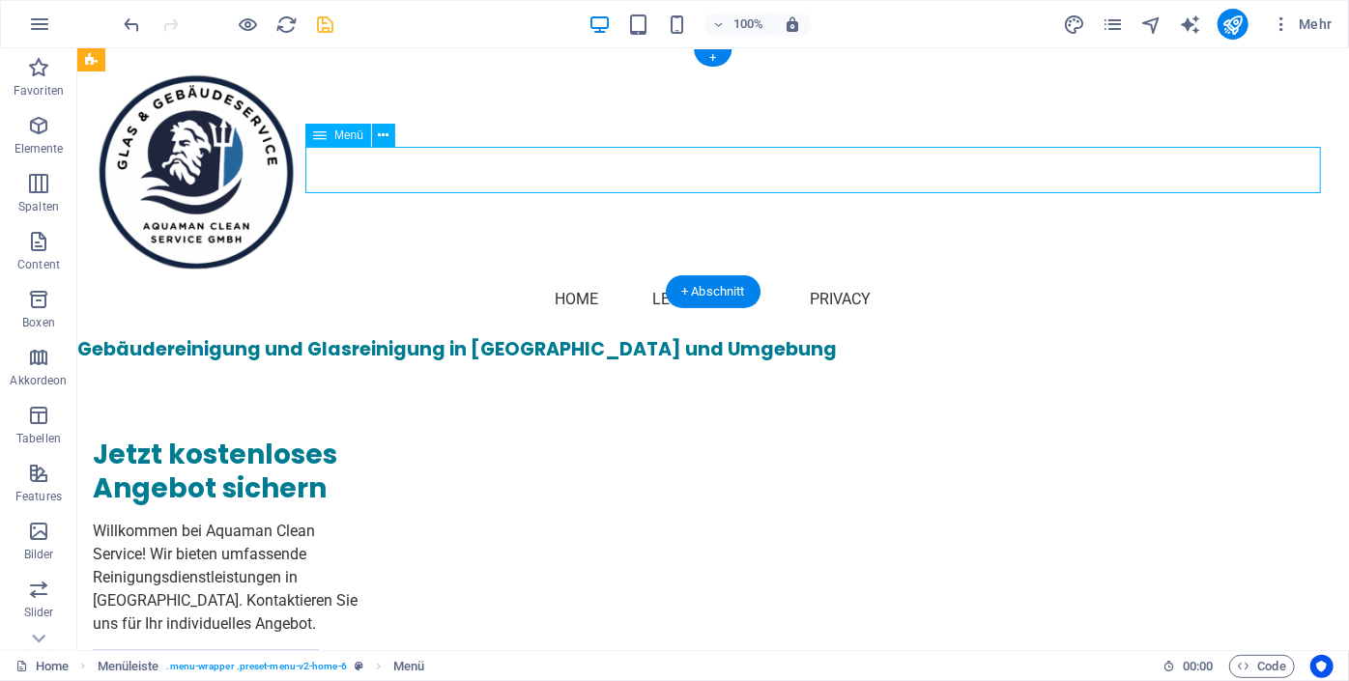
select select "3"
select select
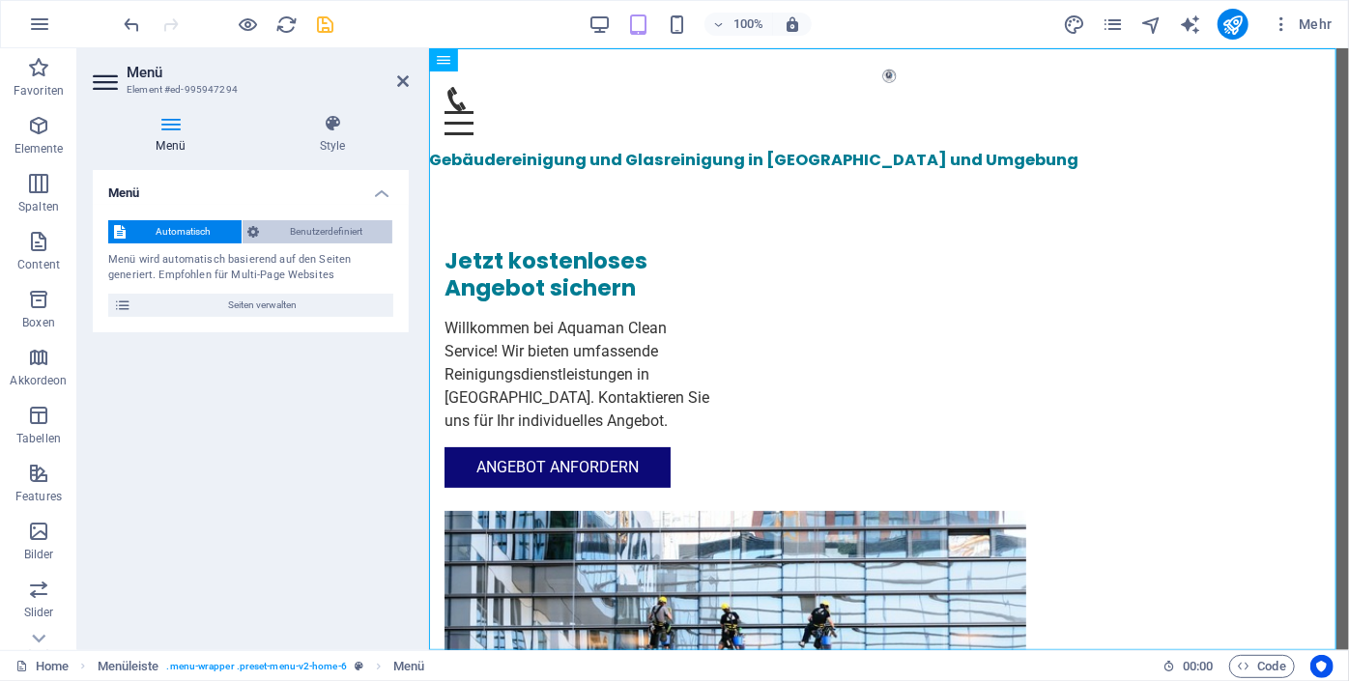
click at [346, 224] on span "Benutzerdefiniert" at bounding box center [327, 231] width 122 height 23
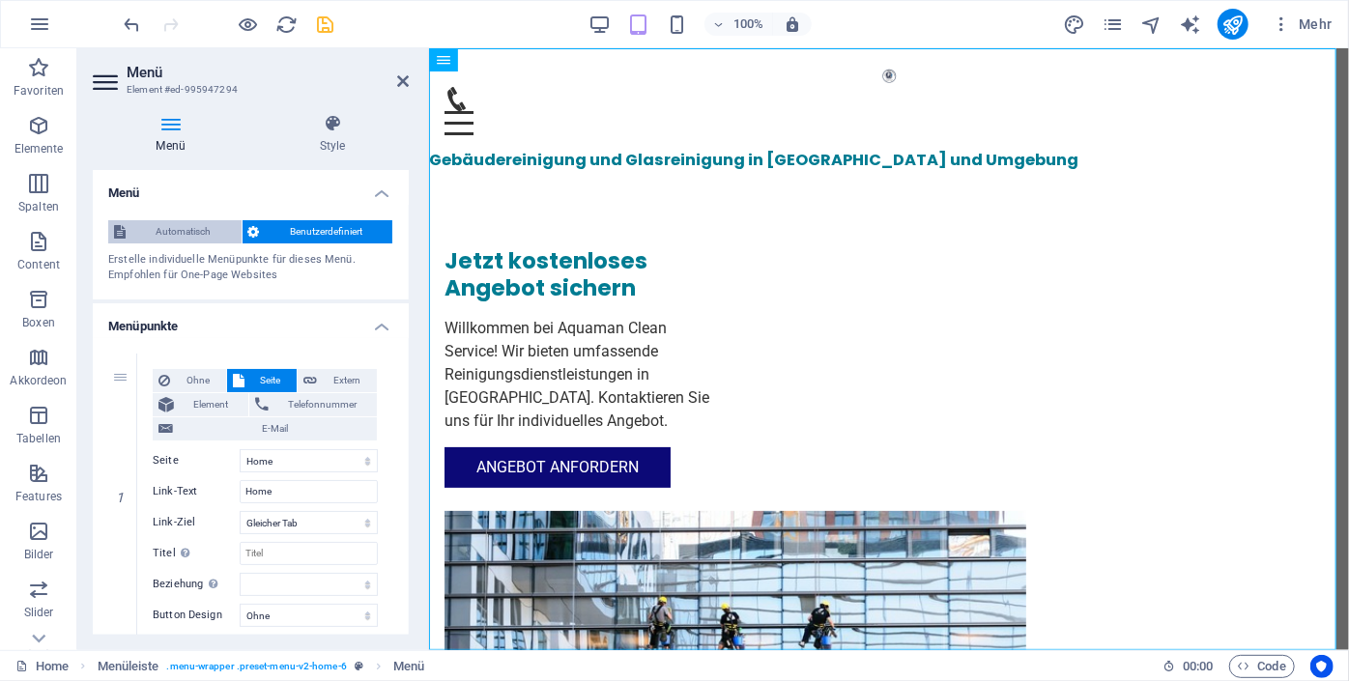
click at [187, 235] on span "Automatisch" at bounding box center [183, 231] width 104 height 23
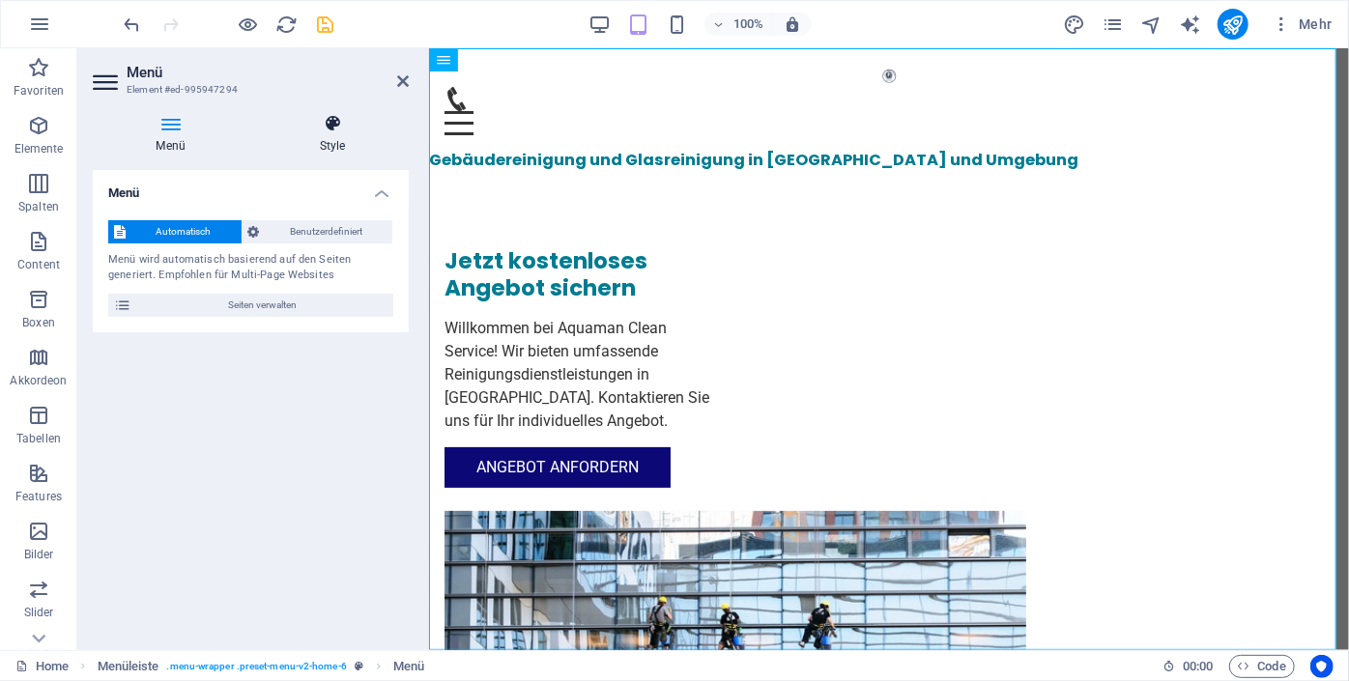
click at [332, 131] on h4 "Style" at bounding box center [332, 134] width 153 height 41
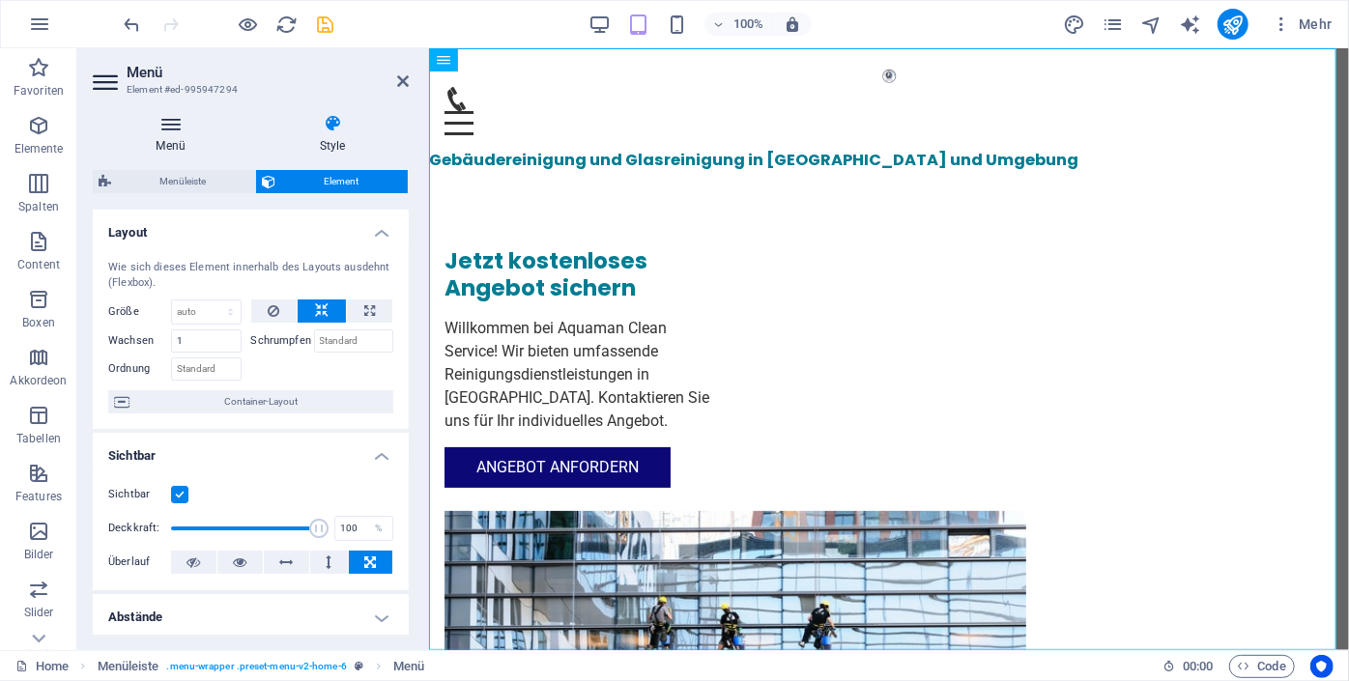
click at [158, 151] on h4 "Menü" at bounding box center [174, 134] width 163 height 41
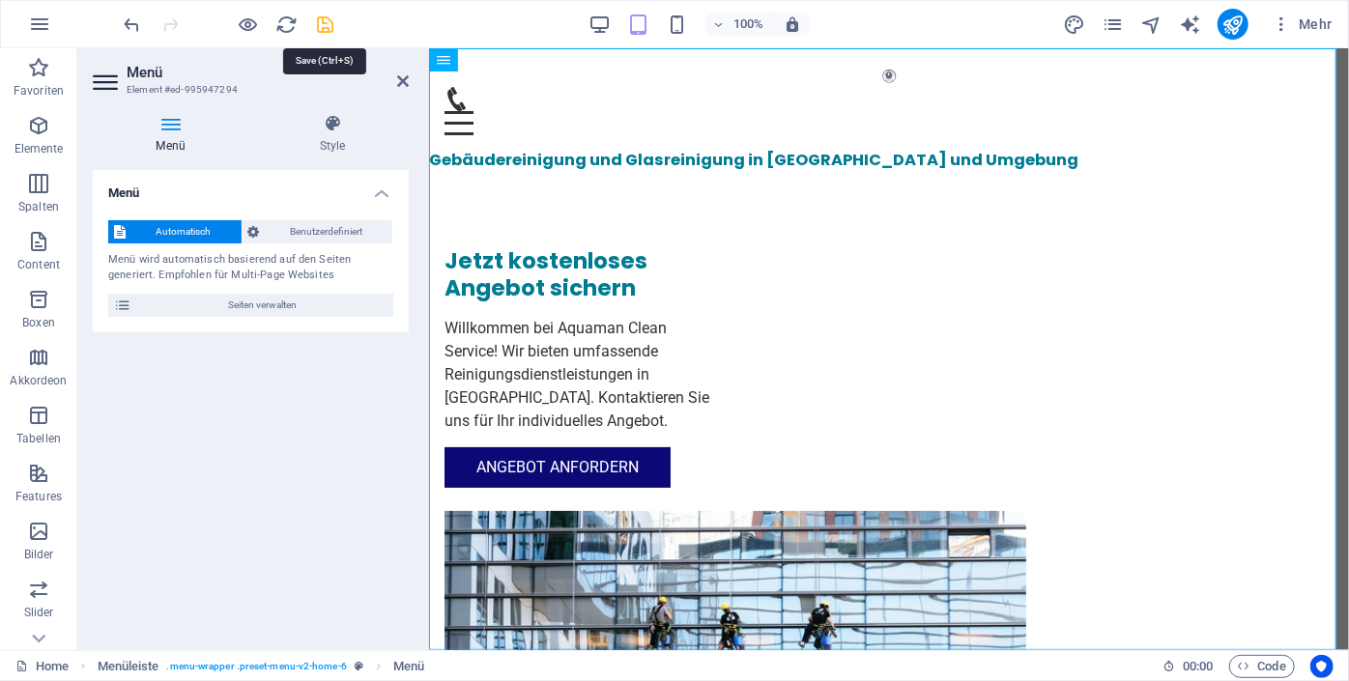
click at [321, 26] on icon "save" at bounding box center [326, 25] width 22 height 22
checkbox input "false"
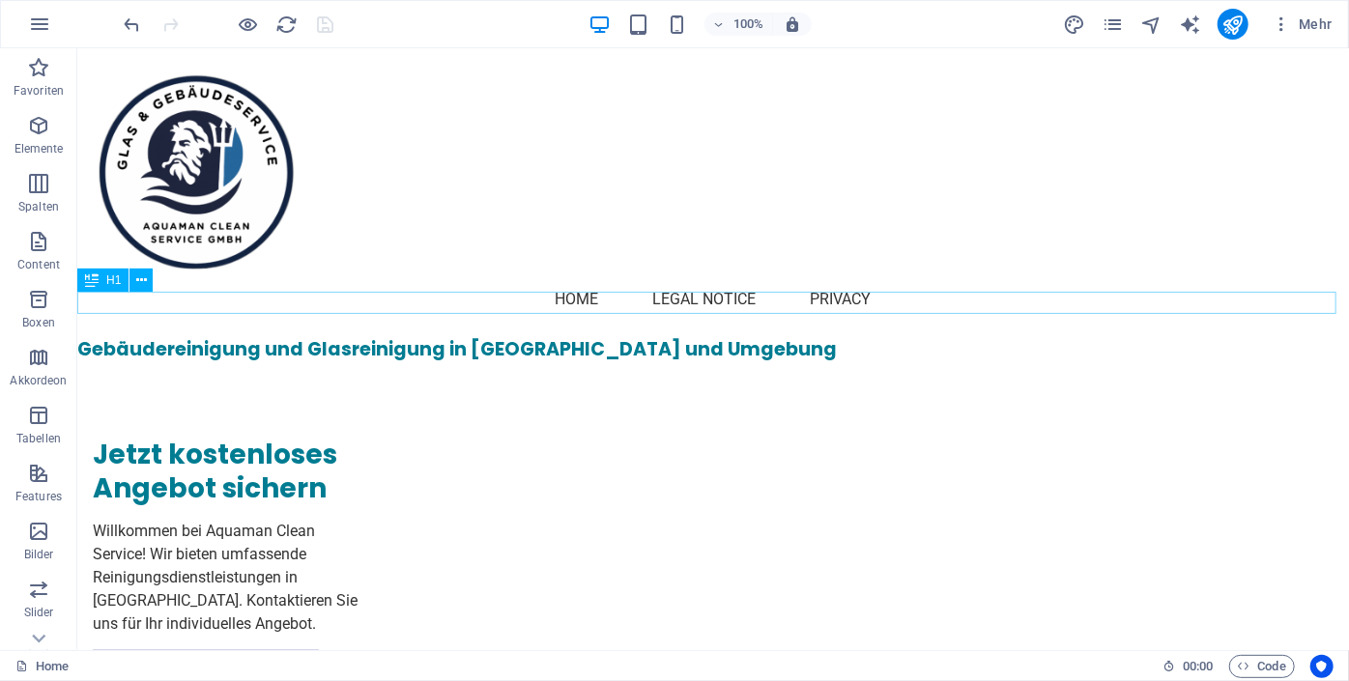
click at [610, 337] on div "Gebäudereinigung und Glasreinigung in [GEOGRAPHIC_DATA] und Umgebung" at bounding box center [711, 348] width 1271 height 22
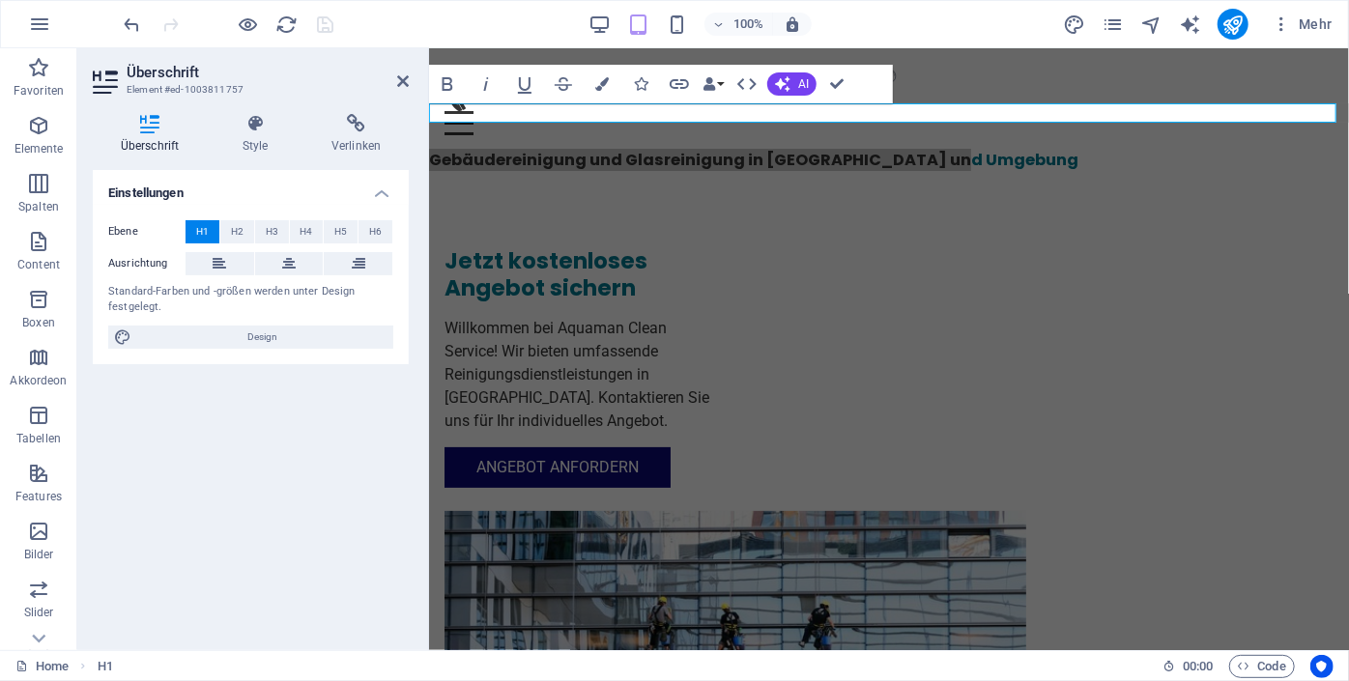
click at [206, 227] on span "H1" at bounding box center [202, 231] width 13 height 23
click at [263, 332] on span "Design" at bounding box center [262, 337] width 250 height 23
select select "px"
select select "200"
select select "px"
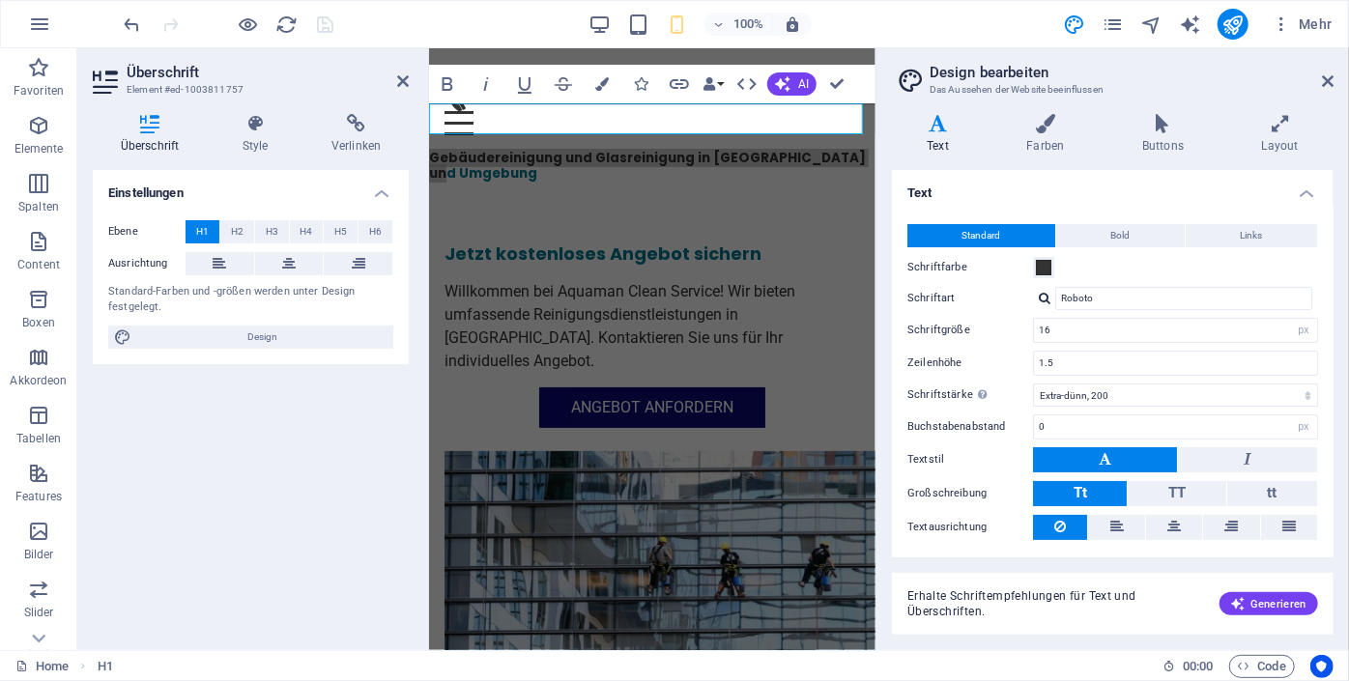
scroll to position [49, 0]
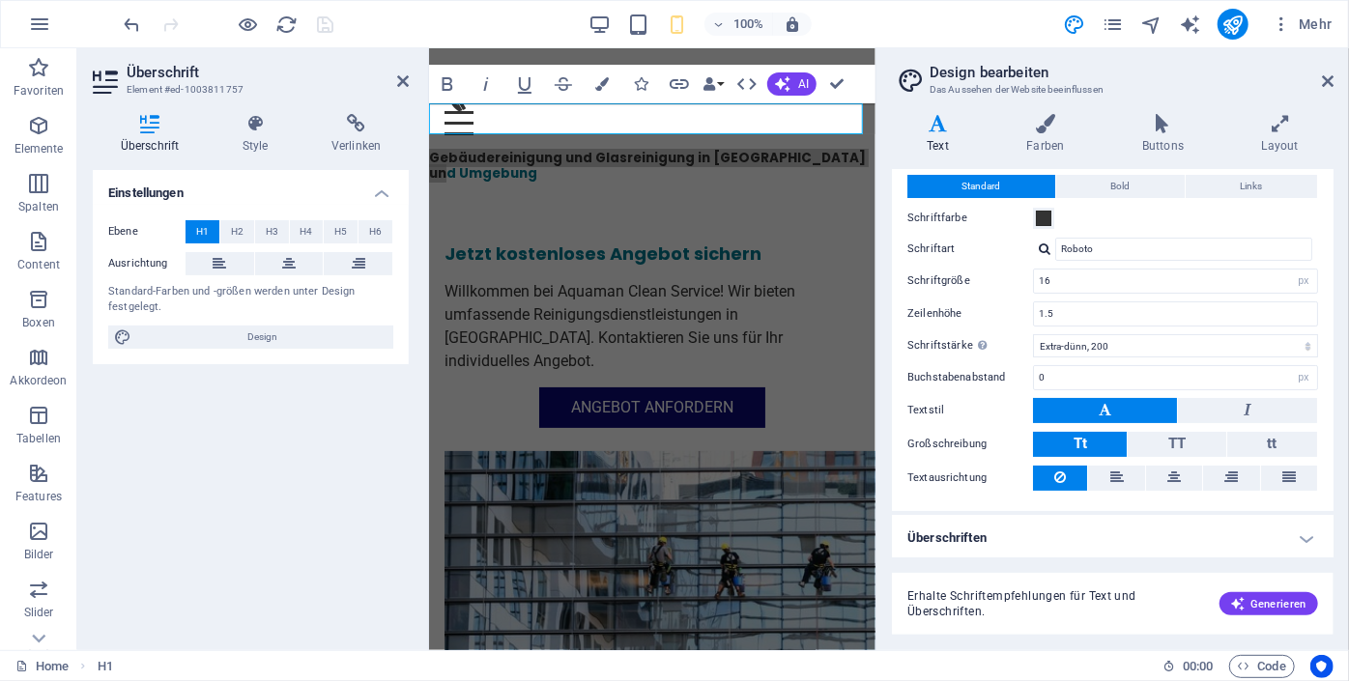
click at [1277, 521] on h4 "Überschriften" at bounding box center [1112, 538] width 441 height 46
drag, startPoint x: 1333, startPoint y: 278, endPoint x: 1331, endPoint y: 361, distance: 83.1
click at [1331, 361] on div "Varianten Text Farben Buttons Layout Text Standard Bold Links Schriftfarbe Schr…" at bounding box center [1112, 375] width 472 height 552
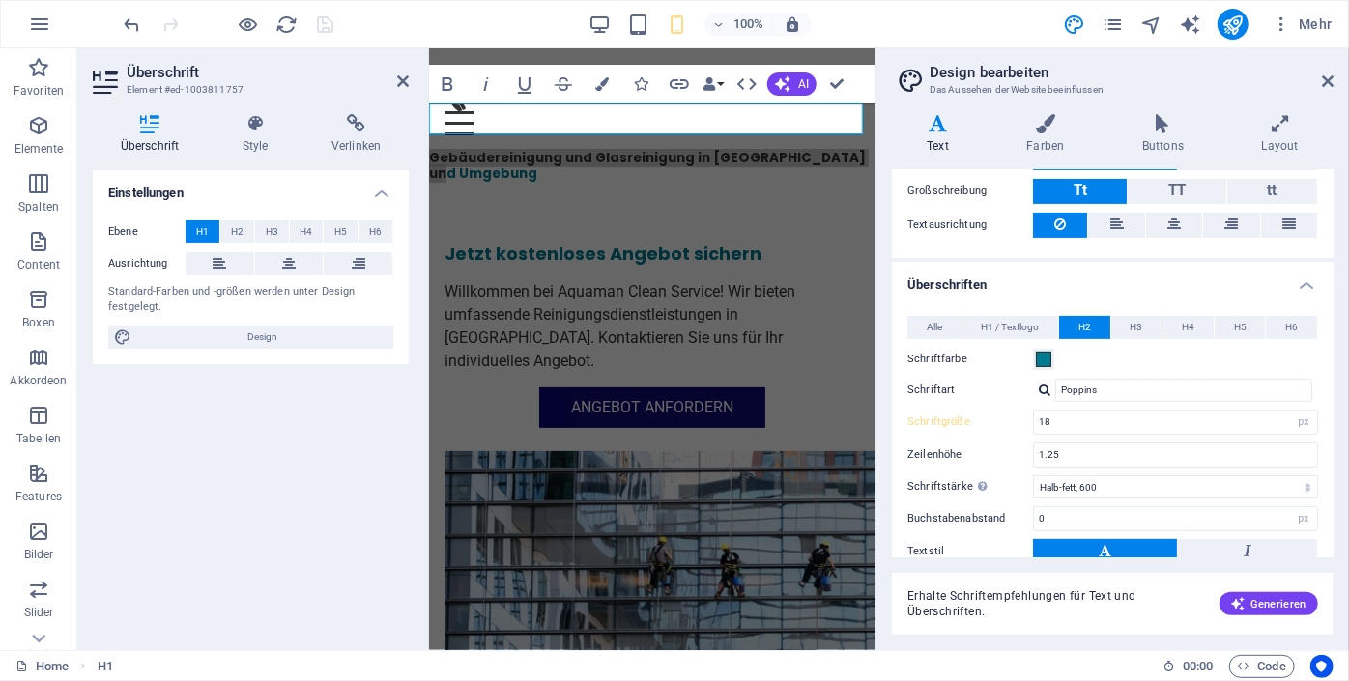
scroll to position [303, 0]
click at [993, 330] on span "H1 / Textlogo" at bounding box center [1010, 326] width 58 height 23
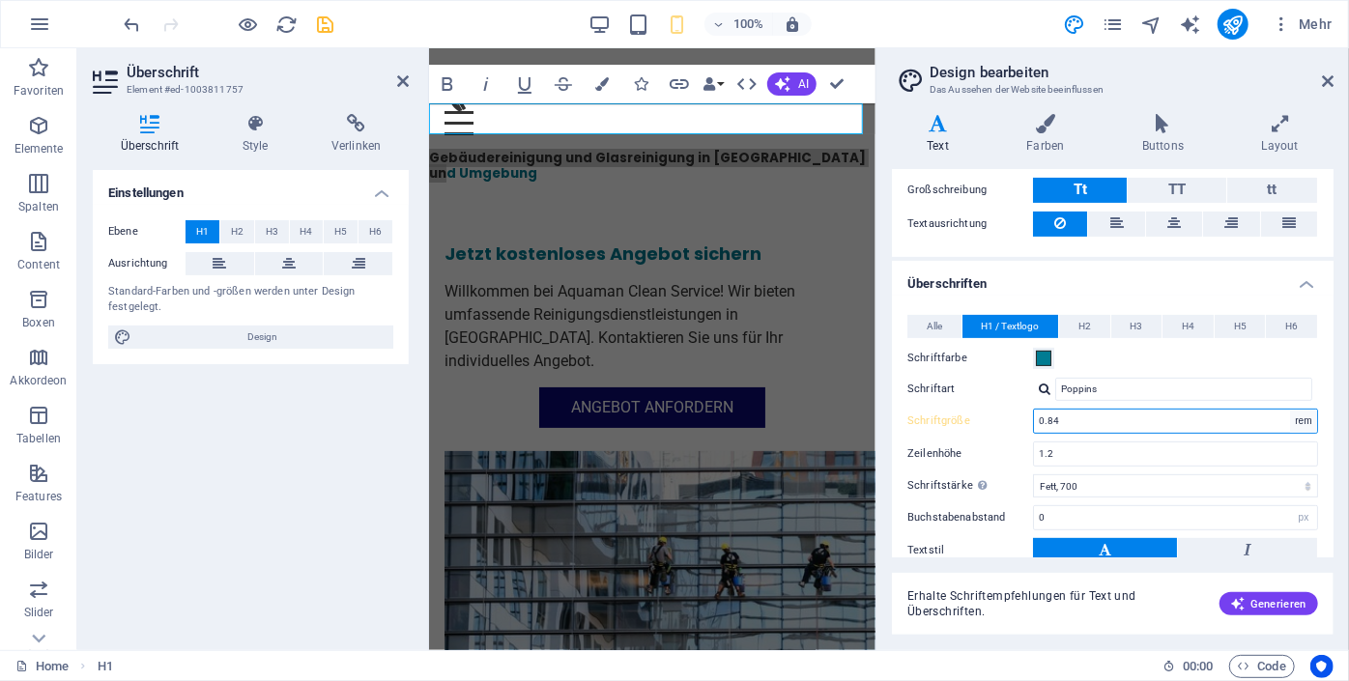
click at [1298, 424] on select "rem px em %" at bounding box center [1303, 421] width 27 height 23
select select "px"
click at [1290, 410] on select "rem px em %" at bounding box center [1303, 421] width 27 height 23
click at [1078, 422] on input "13" at bounding box center [1175, 421] width 283 height 23
type input "1"
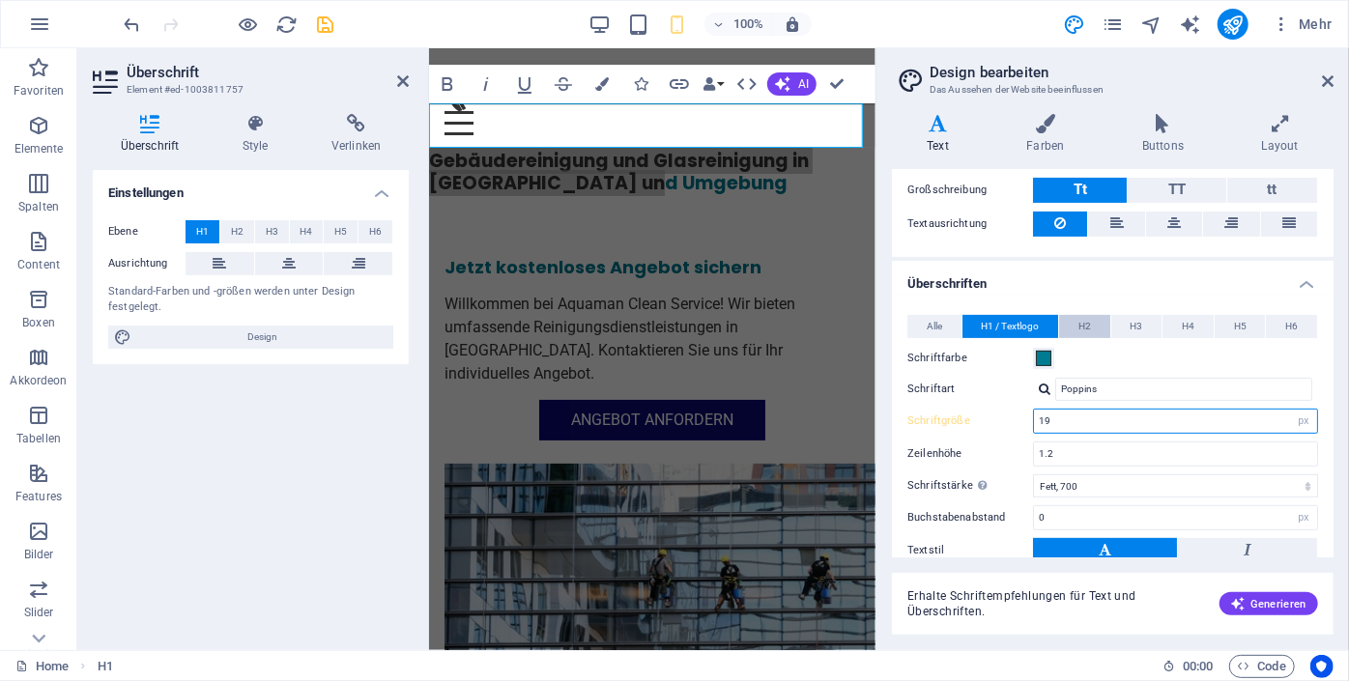
type input "19"
click at [1074, 321] on button "H2" at bounding box center [1084, 326] width 51 height 23
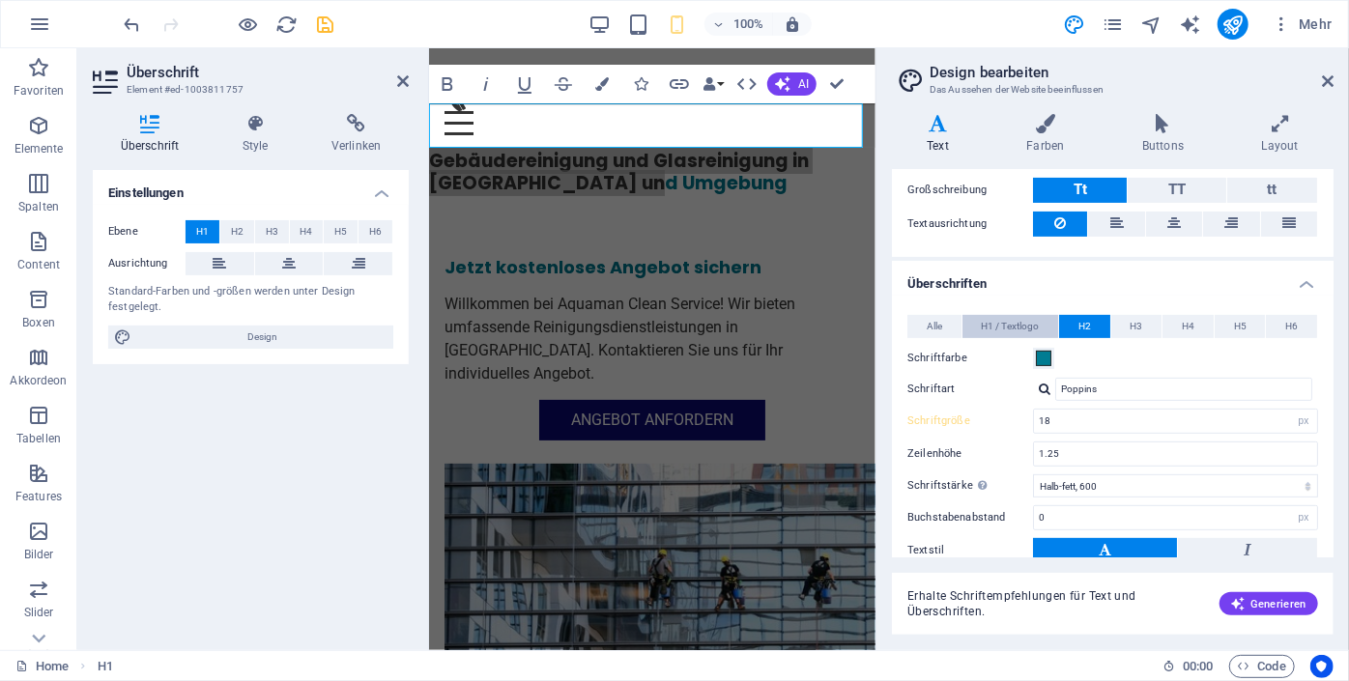
click at [1024, 324] on span "H1 / Textlogo" at bounding box center [1010, 326] width 58 height 23
click at [317, 27] on icon "save" at bounding box center [326, 25] width 22 height 22
checkbox input "false"
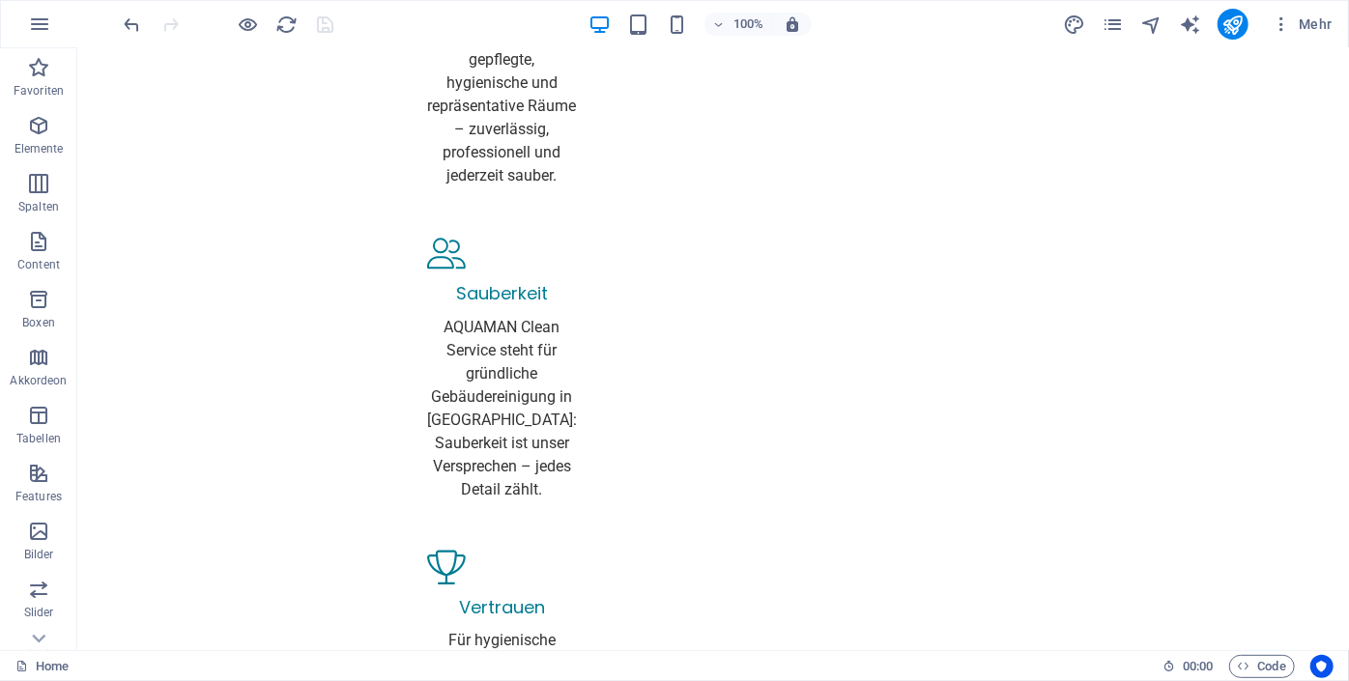
scroll to position [2219, 0]
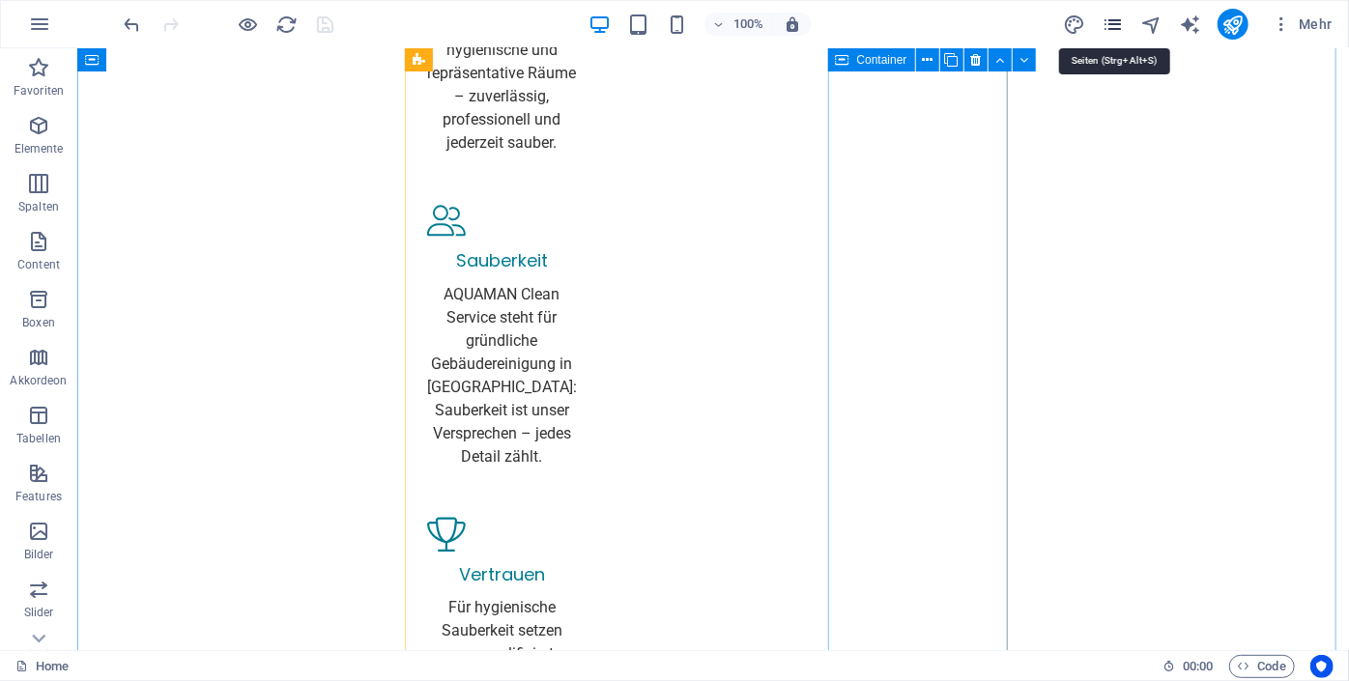
click at [1109, 18] on icon "pages" at bounding box center [1112, 25] width 22 height 22
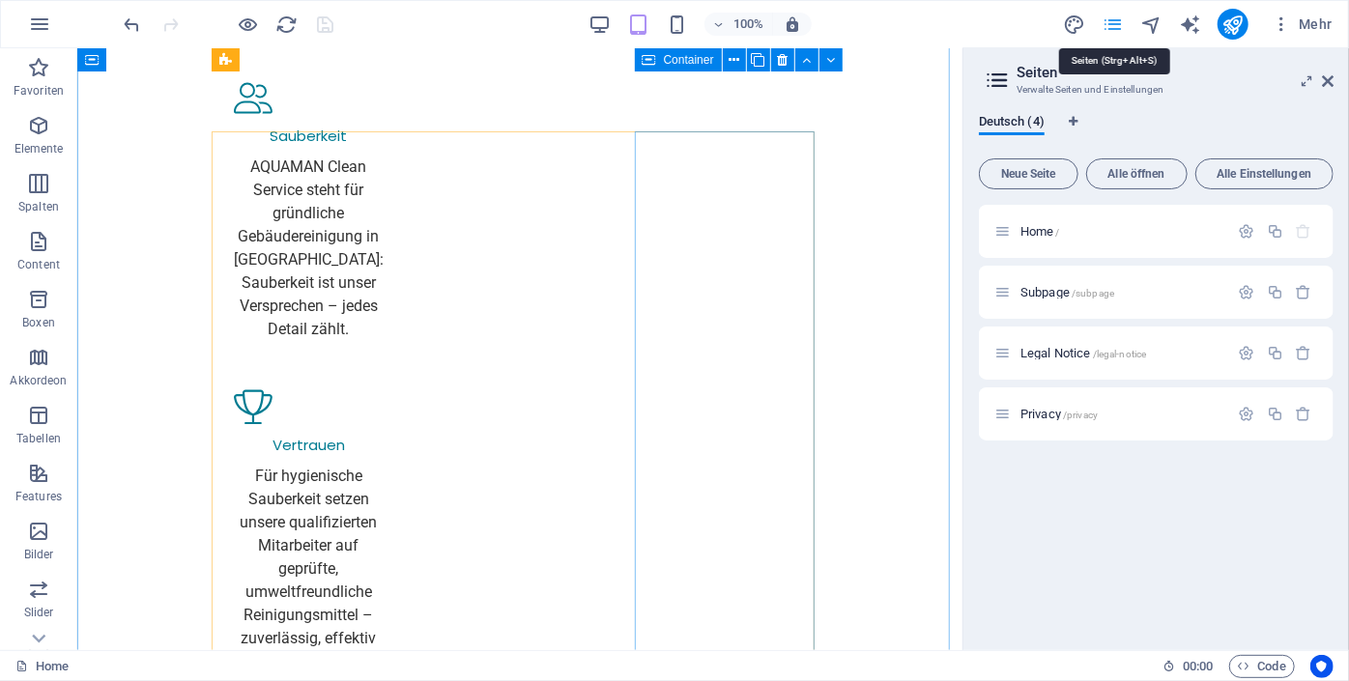
scroll to position [2058, 0]
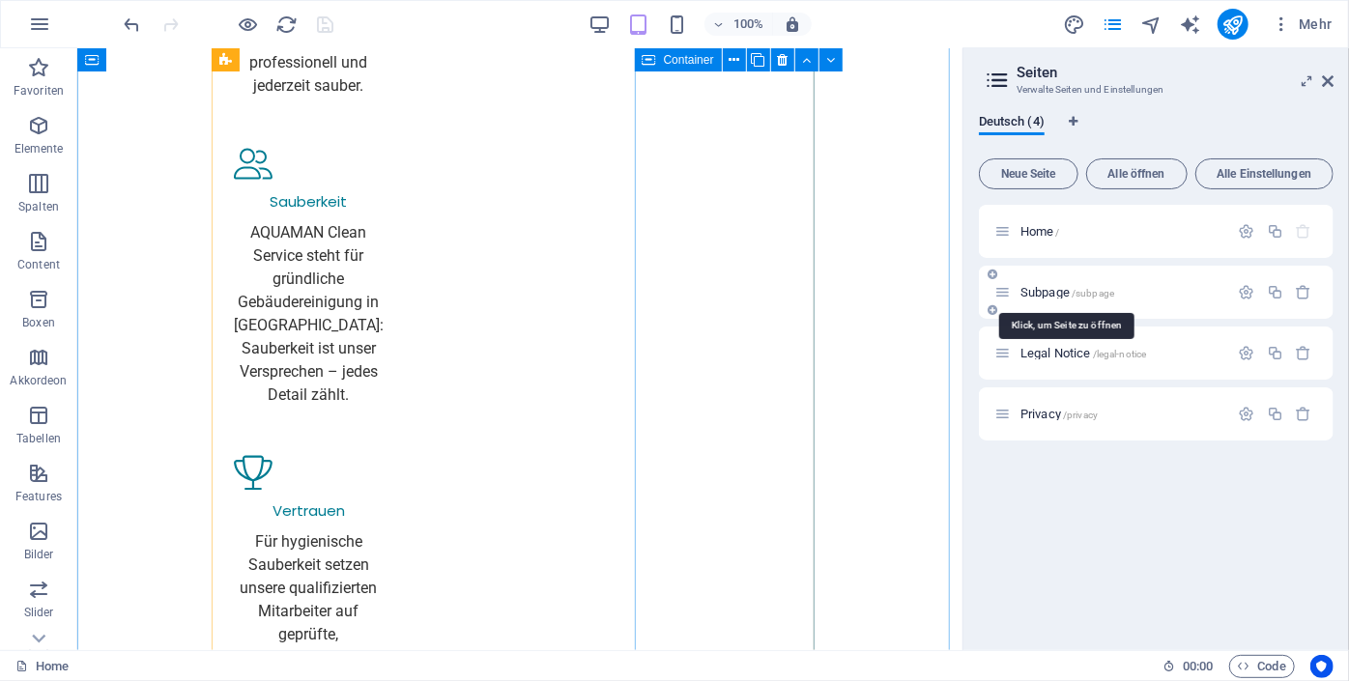
click at [1045, 289] on span "Subpage /subpage" at bounding box center [1067, 292] width 94 height 14
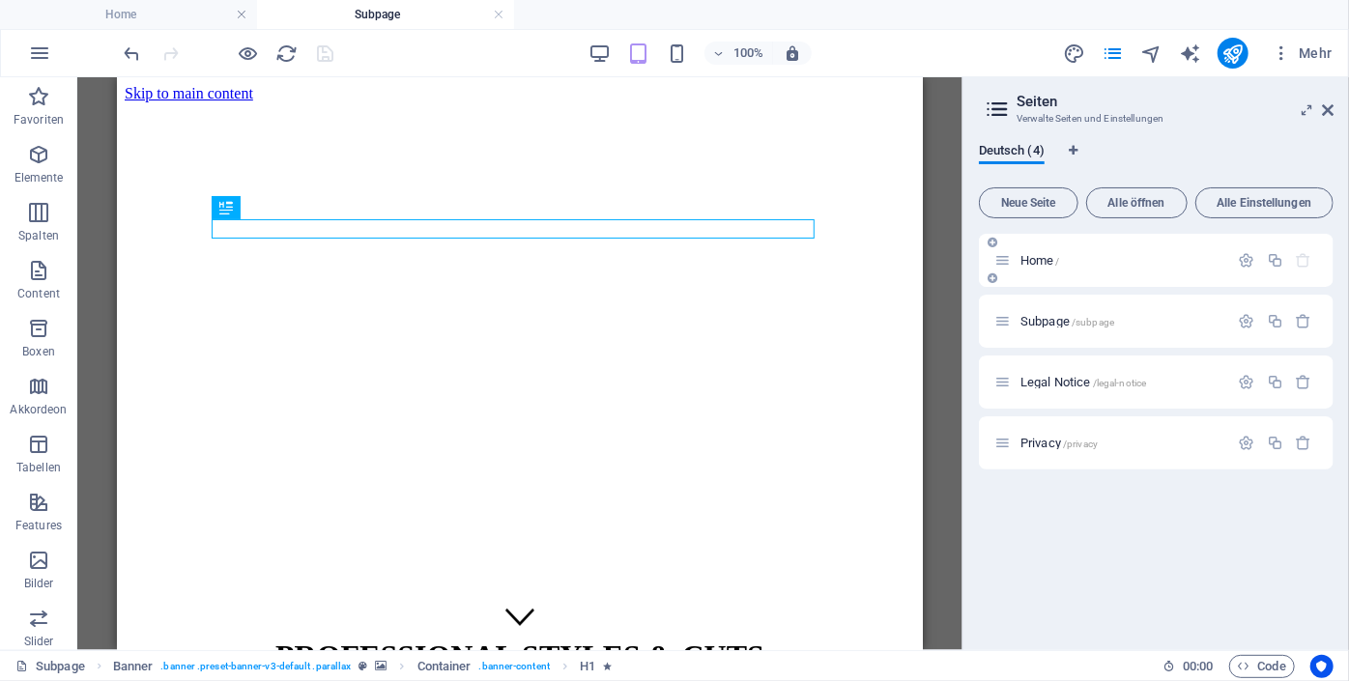
scroll to position [0, 0]
click at [126, 16] on h4 "Home" at bounding box center [128, 14] width 257 height 21
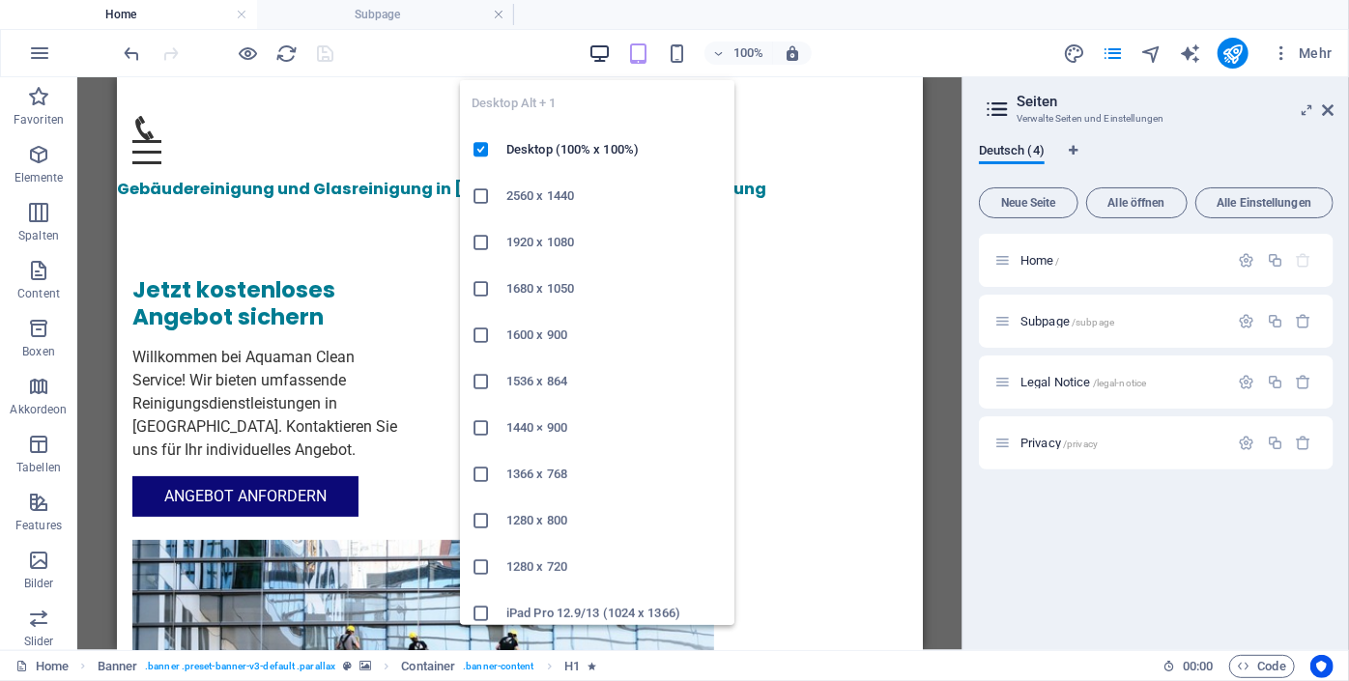
click at [601, 54] on icon "button" at bounding box center [599, 54] width 22 height 22
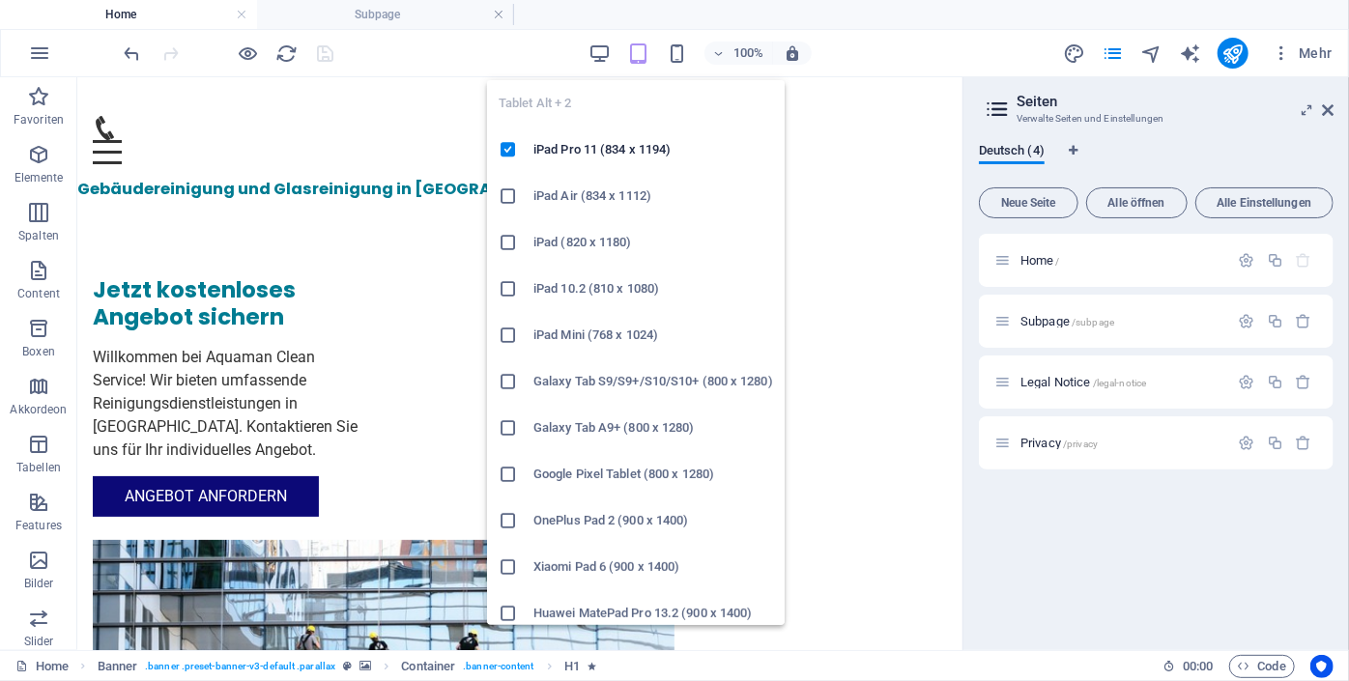
click at [641, 54] on icon "button" at bounding box center [638, 54] width 22 height 22
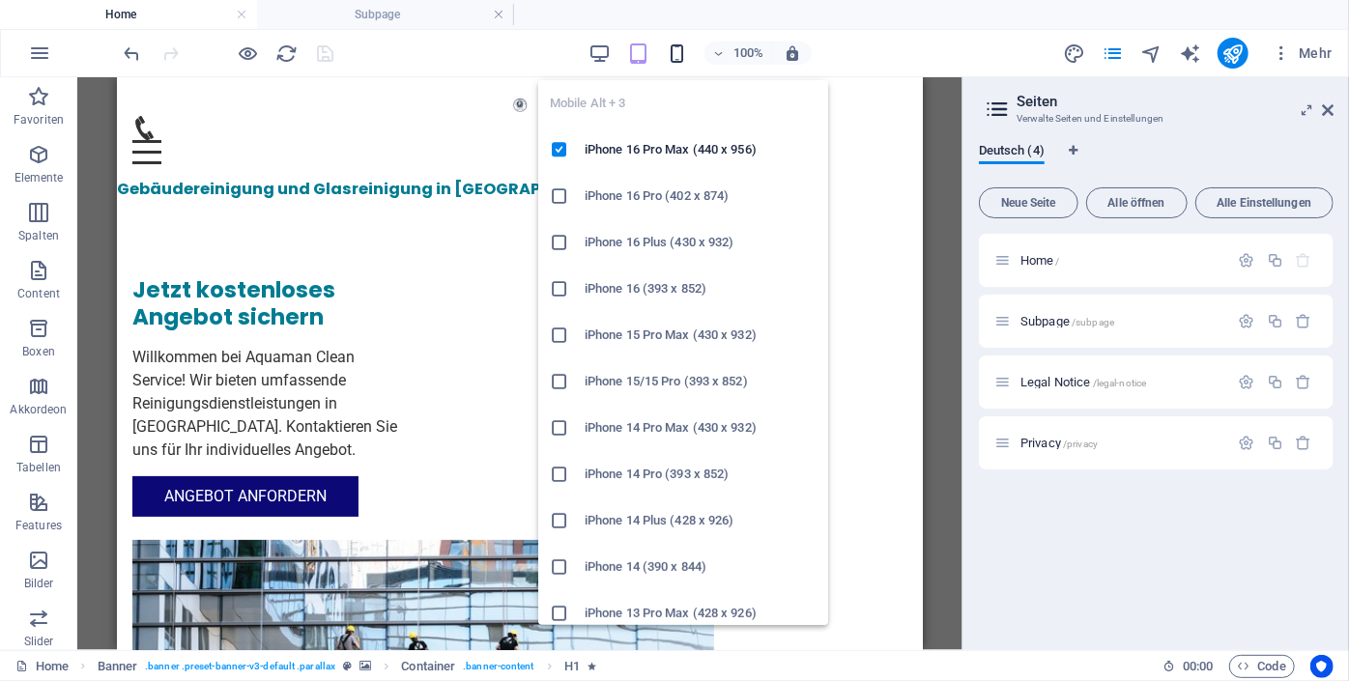
click at [671, 60] on icon "button" at bounding box center [677, 54] width 22 height 22
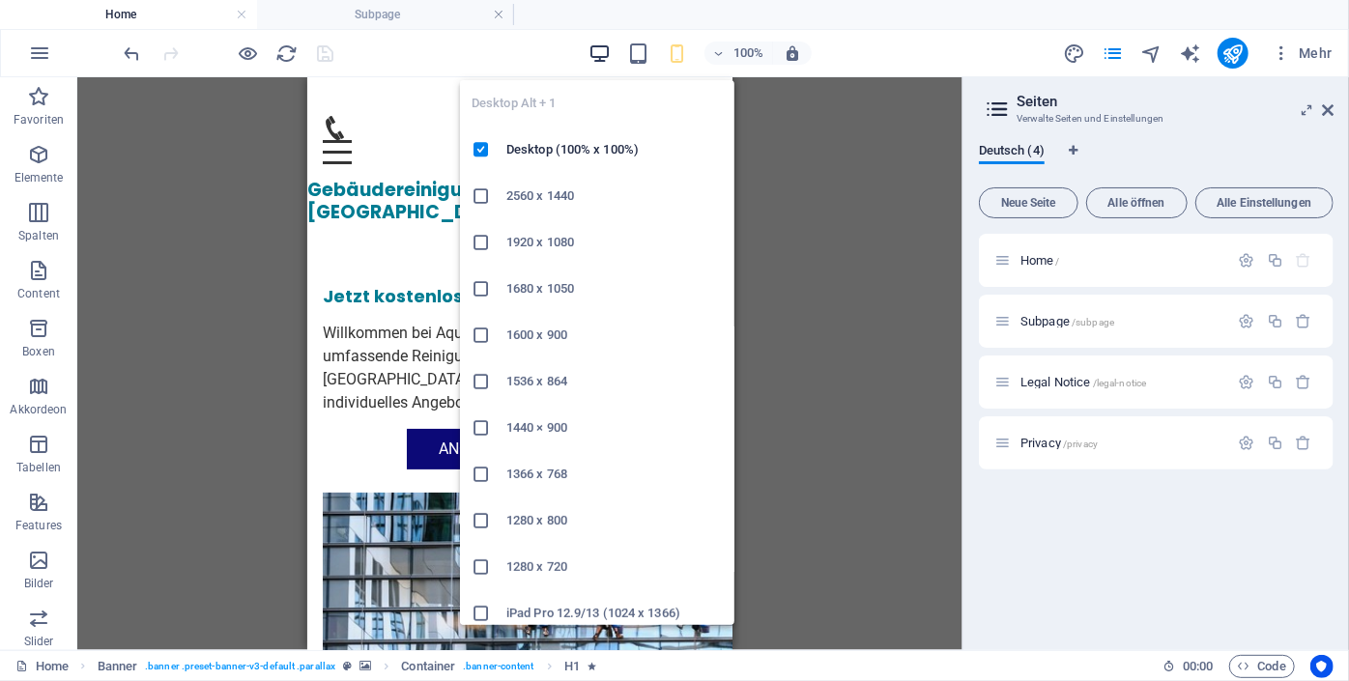
click at [597, 46] on icon "button" at bounding box center [599, 54] width 22 height 22
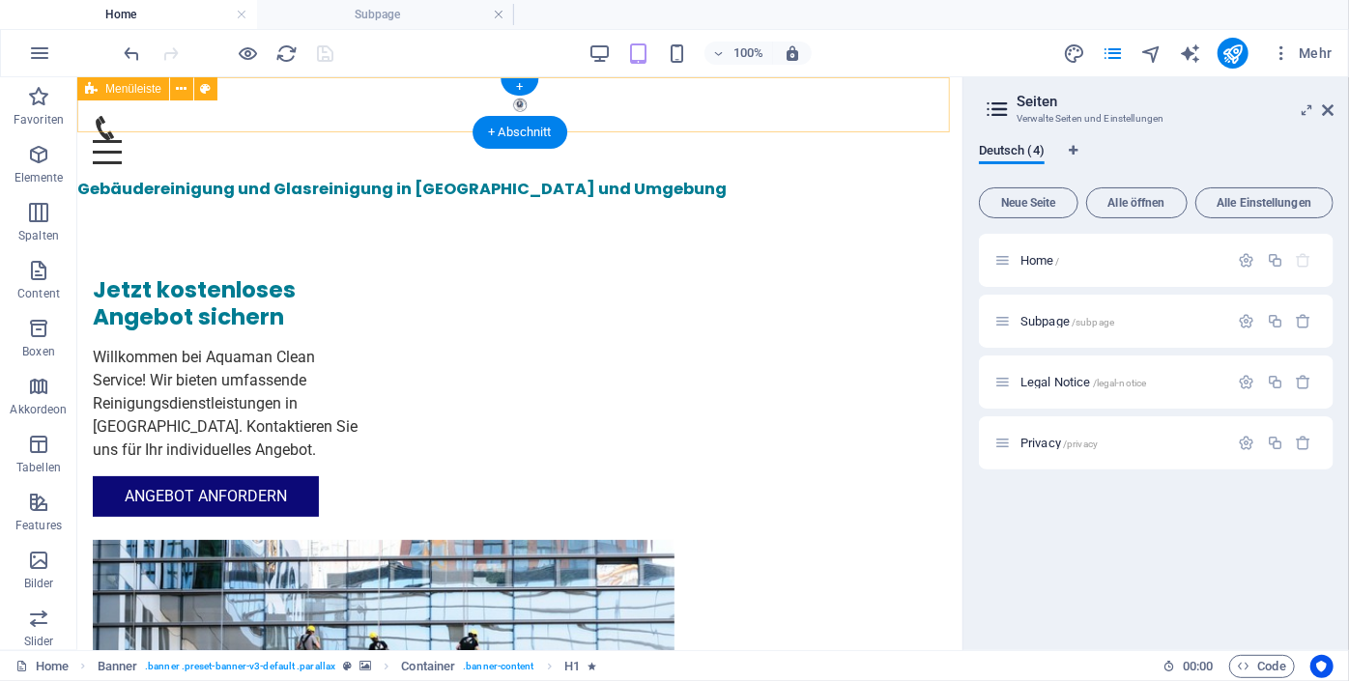
click at [122, 121] on div "Menu Home Legal Notice Privacy" at bounding box center [518, 127] width 885 height 102
select select "header"
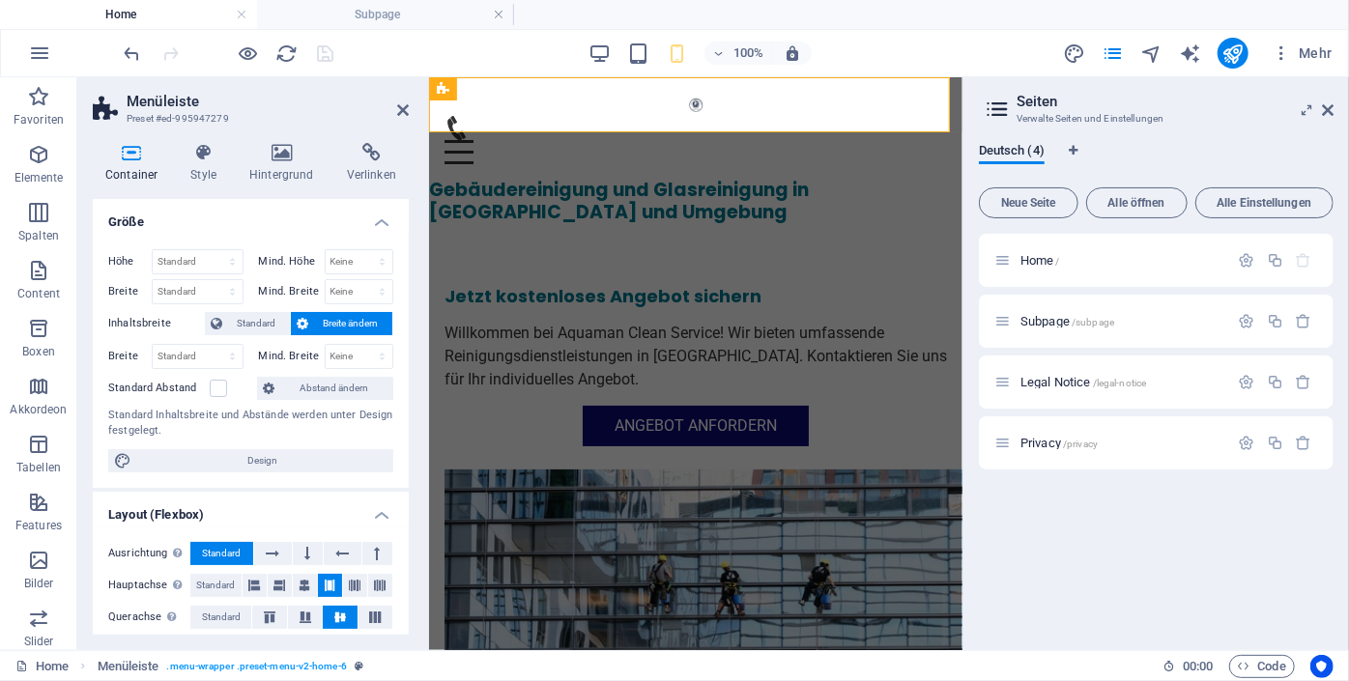
click at [141, 165] on h4 "Container" at bounding box center [135, 163] width 85 height 41
click at [284, 49] on icon "reload" at bounding box center [287, 54] width 22 height 22
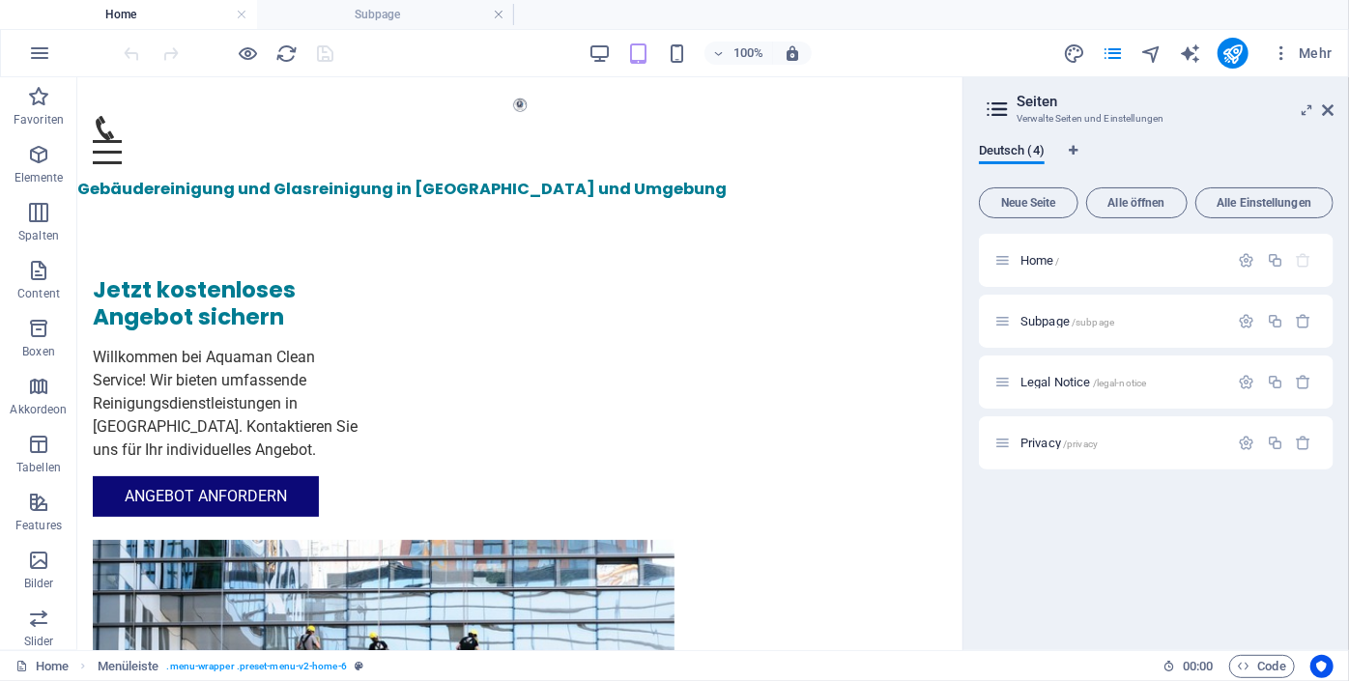
click at [1319, 121] on header "Seiten Verwalte Seiten und Einstellungen" at bounding box center [1157, 102] width 351 height 50
click at [1326, 112] on icon at bounding box center [1328, 109] width 12 height 15
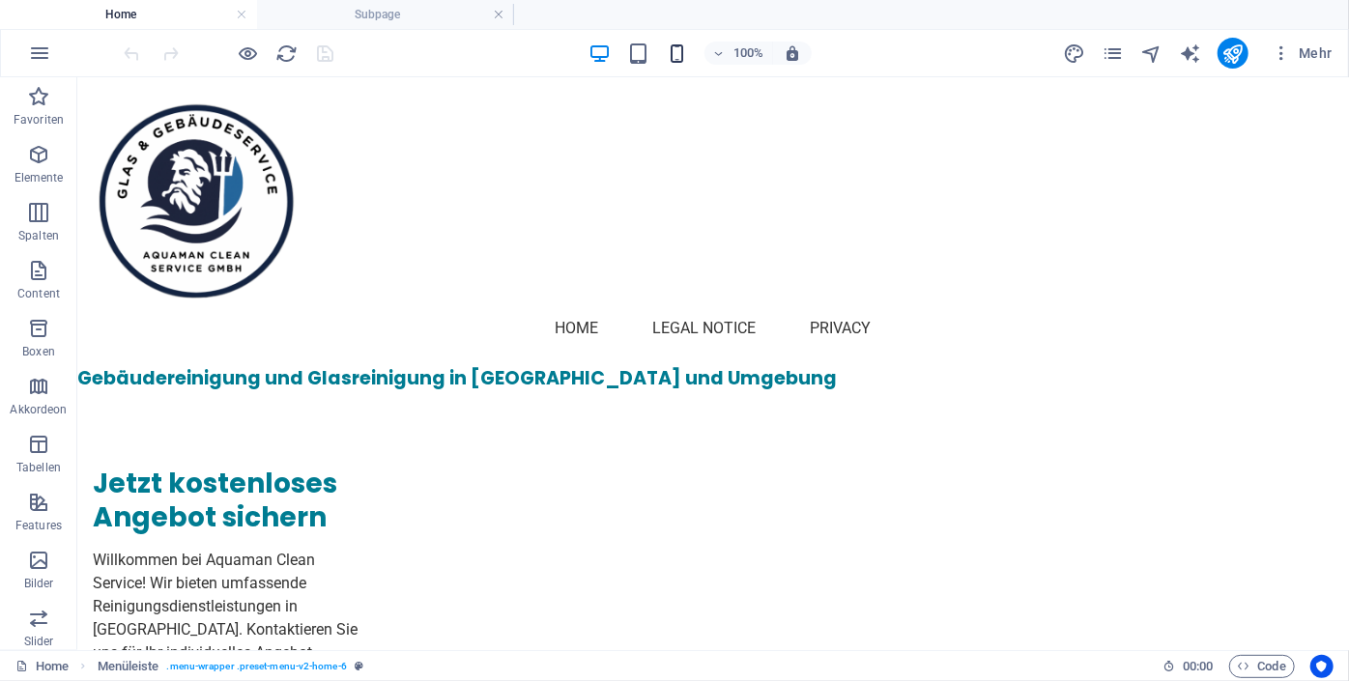
click at [682, 44] on icon "button" at bounding box center [677, 54] width 22 height 22
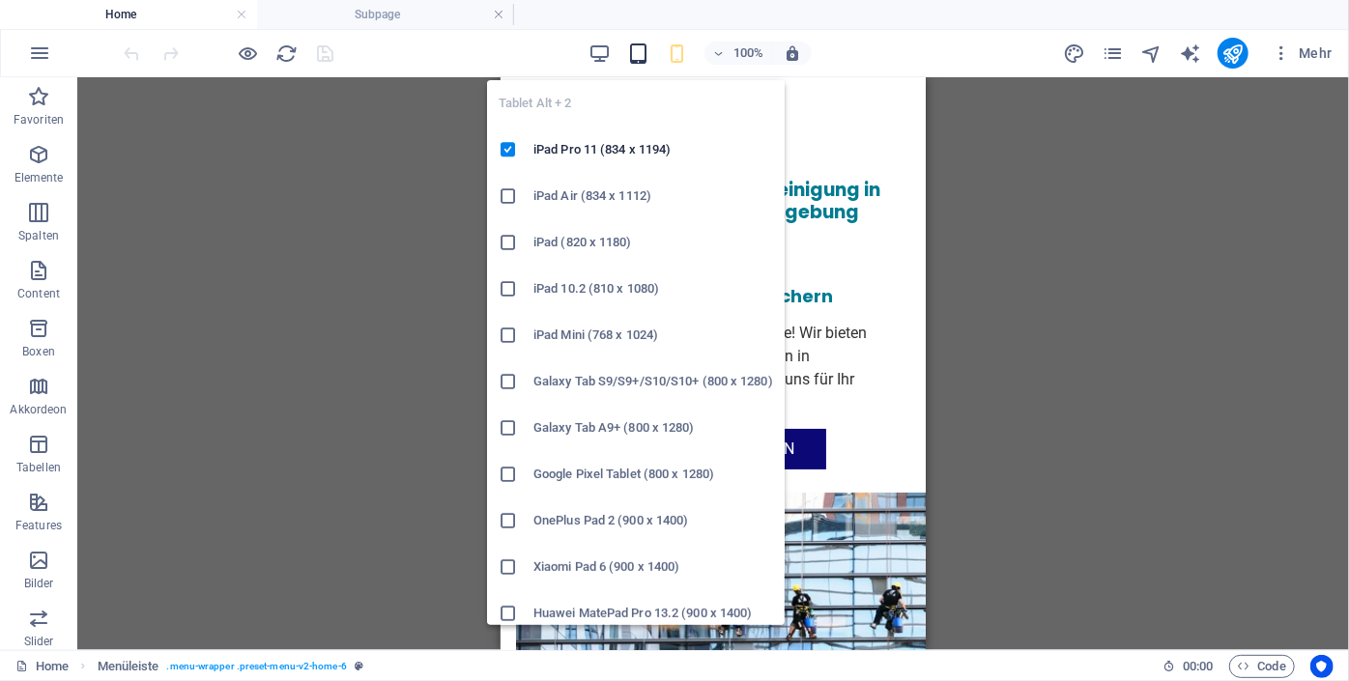
click at [630, 60] on icon "button" at bounding box center [638, 54] width 22 height 22
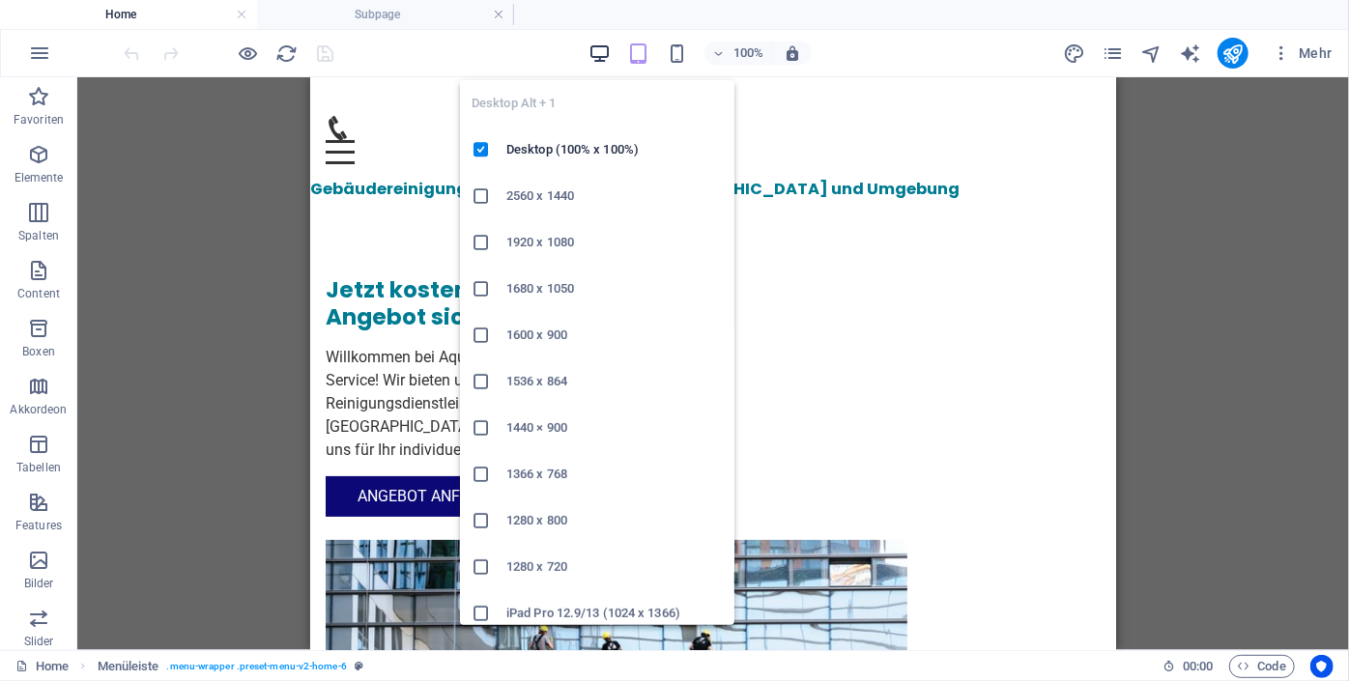
click at [611, 49] on icon "button" at bounding box center [599, 54] width 22 height 22
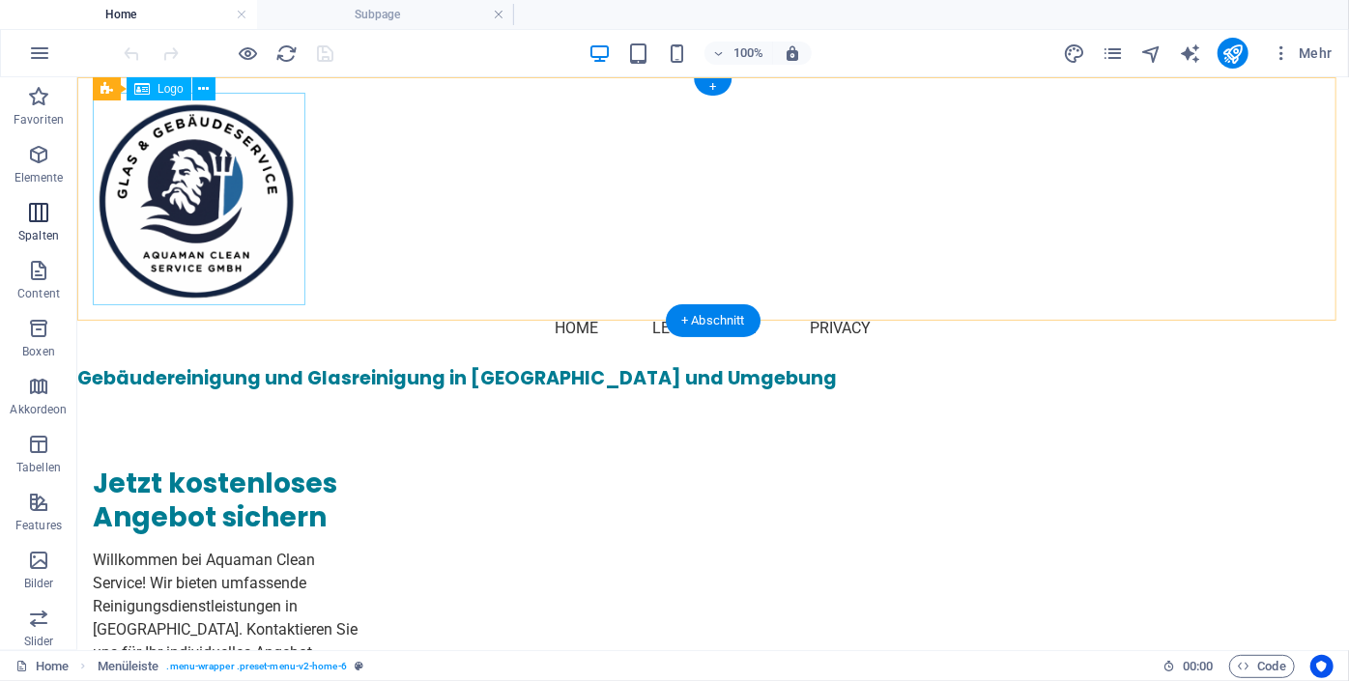
select select "px"
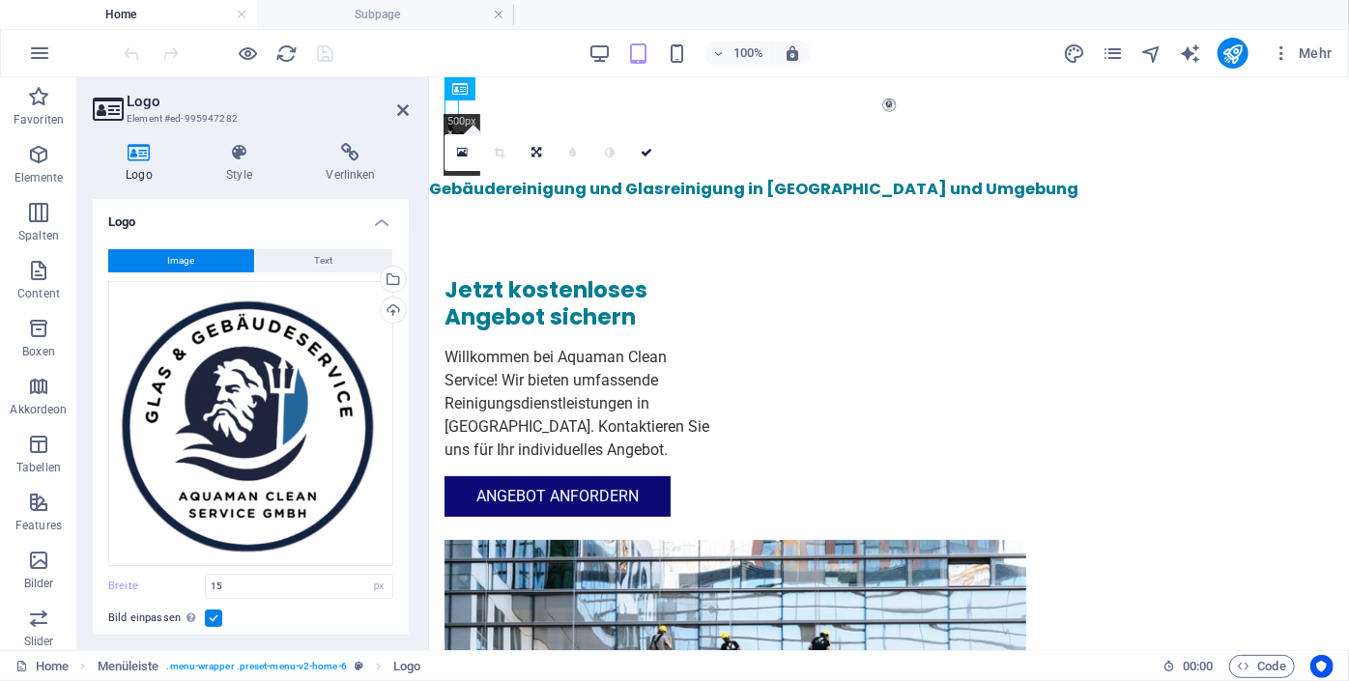
click at [212, 612] on label at bounding box center [213, 618] width 17 height 17
click at [0, 0] on input "Bild einpassen Bild automatisch anhand einer fixen Breite und Höhe einpassen" at bounding box center [0, 0] width 0 height 0
click at [227, 590] on input "15" at bounding box center [299, 586] width 186 height 23
drag, startPoint x: 227, startPoint y: 590, endPoint x: 179, endPoint y: 588, distance: 48.3
click at [179, 588] on div "Breite 15 Standard auto px rem % em vh vw" at bounding box center [250, 586] width 285 height 25
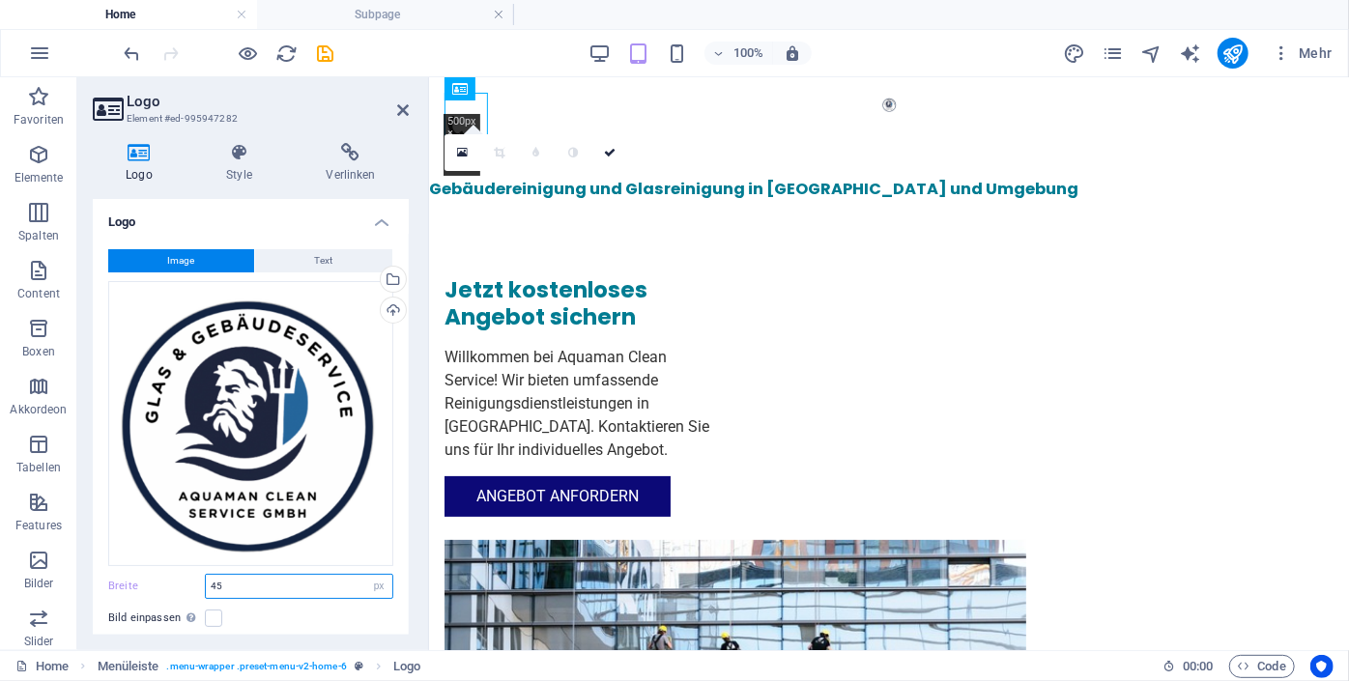
type input "4"
type input "85"
click at [611, 148] on icon at bounding box center [610, 150] width 12 height 12
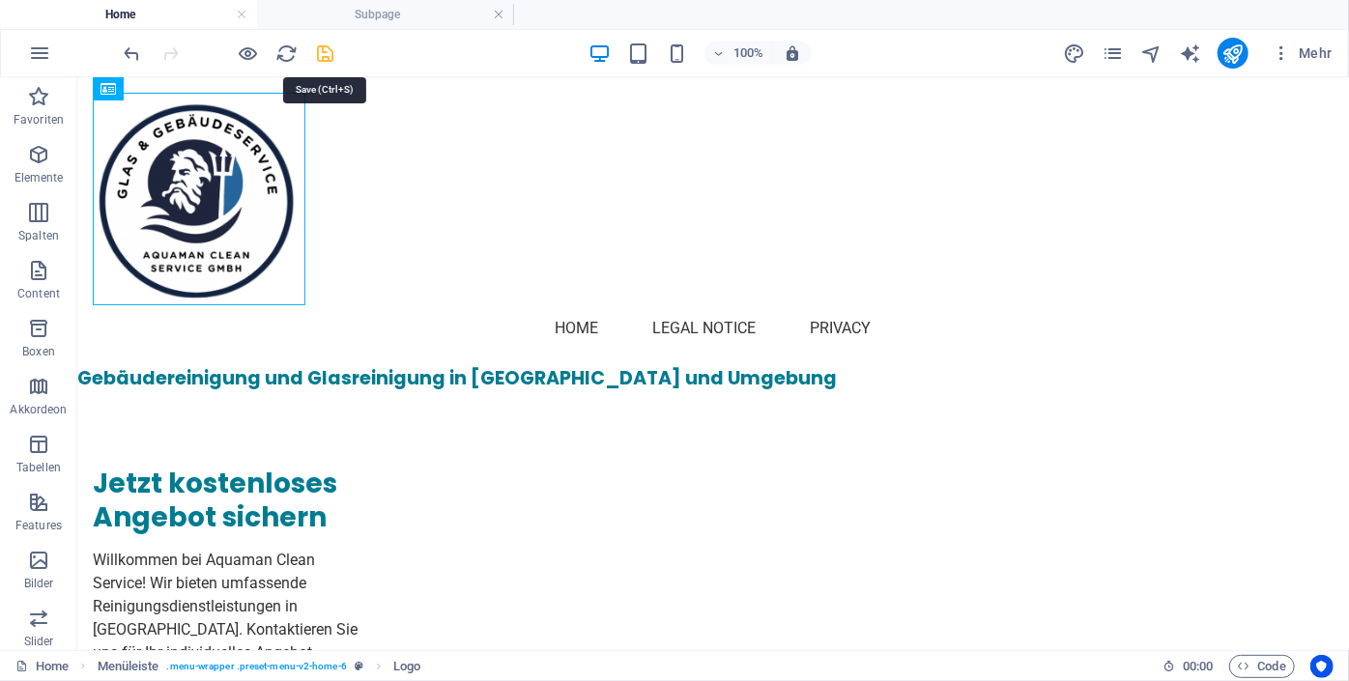
click at [327, 59] on icon "save" at bounding box center [326, 54] width 22 height 22
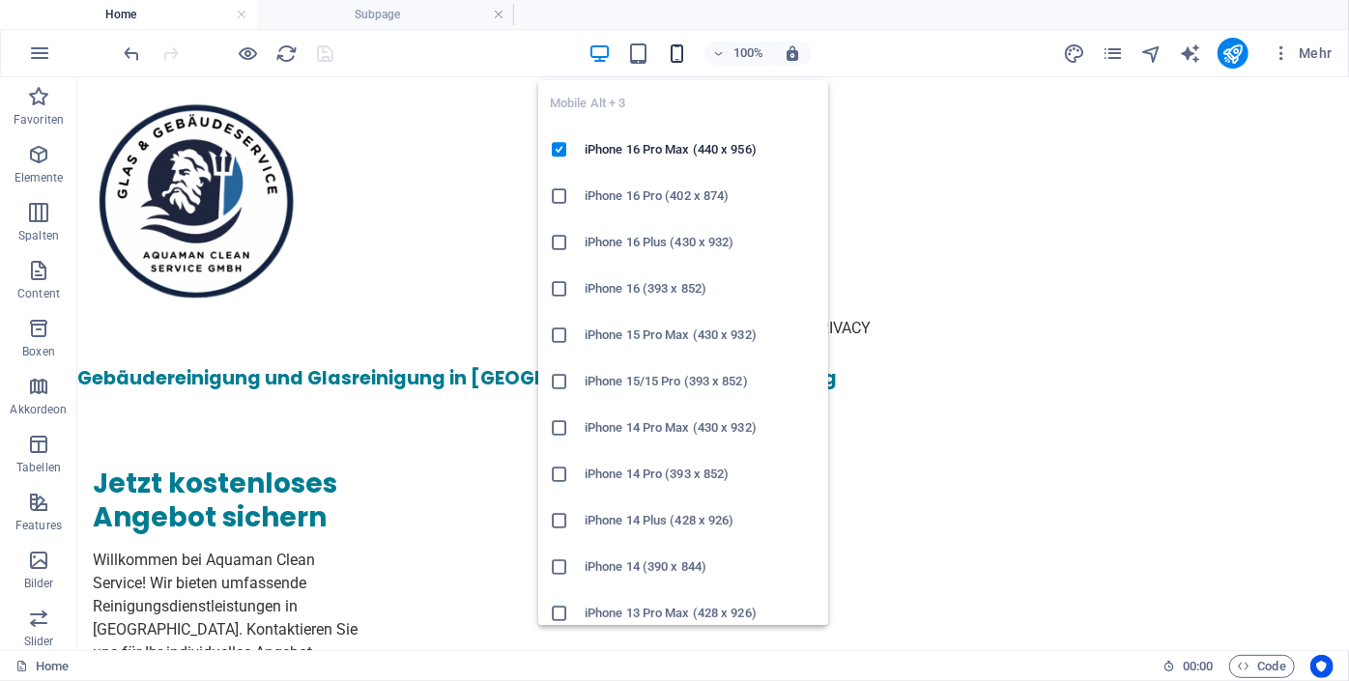
click at [677, 44] on icon "button" at bounding box center [677, 54] width 22 height 22
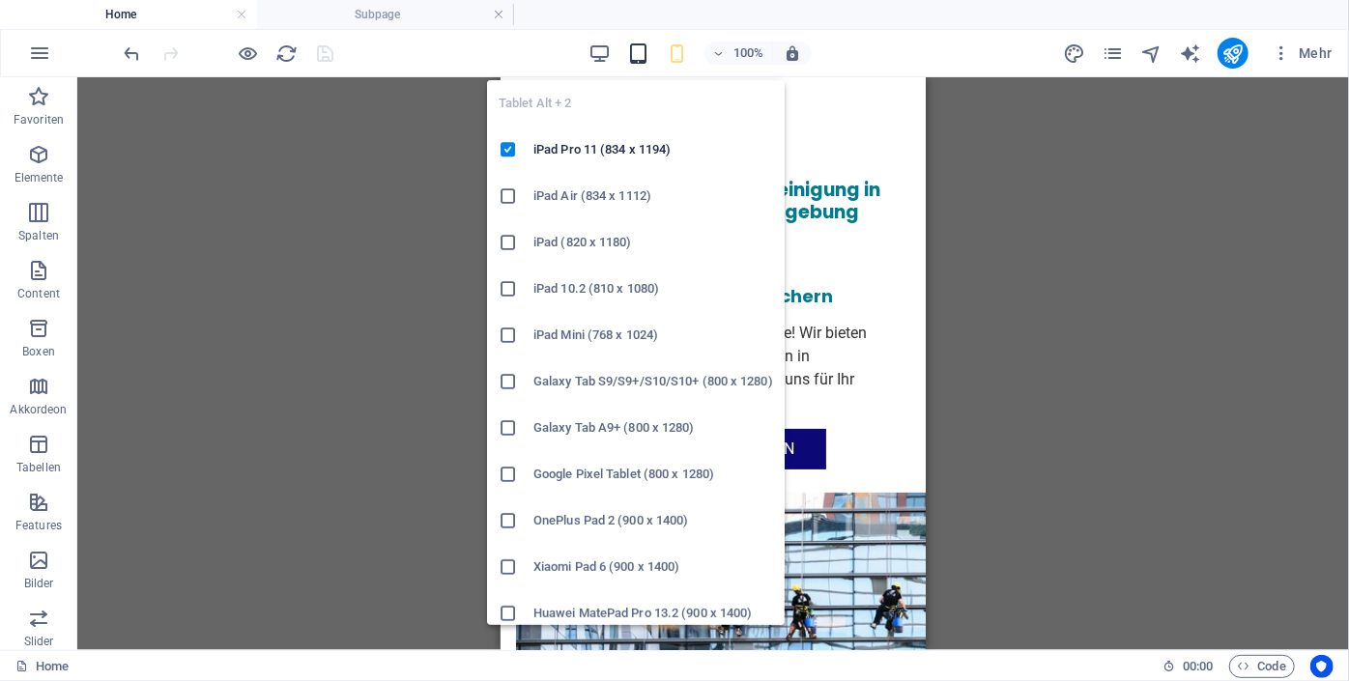
click at [639, 59] on icon "button" at bounding box center [638, 54] width 22 height 22
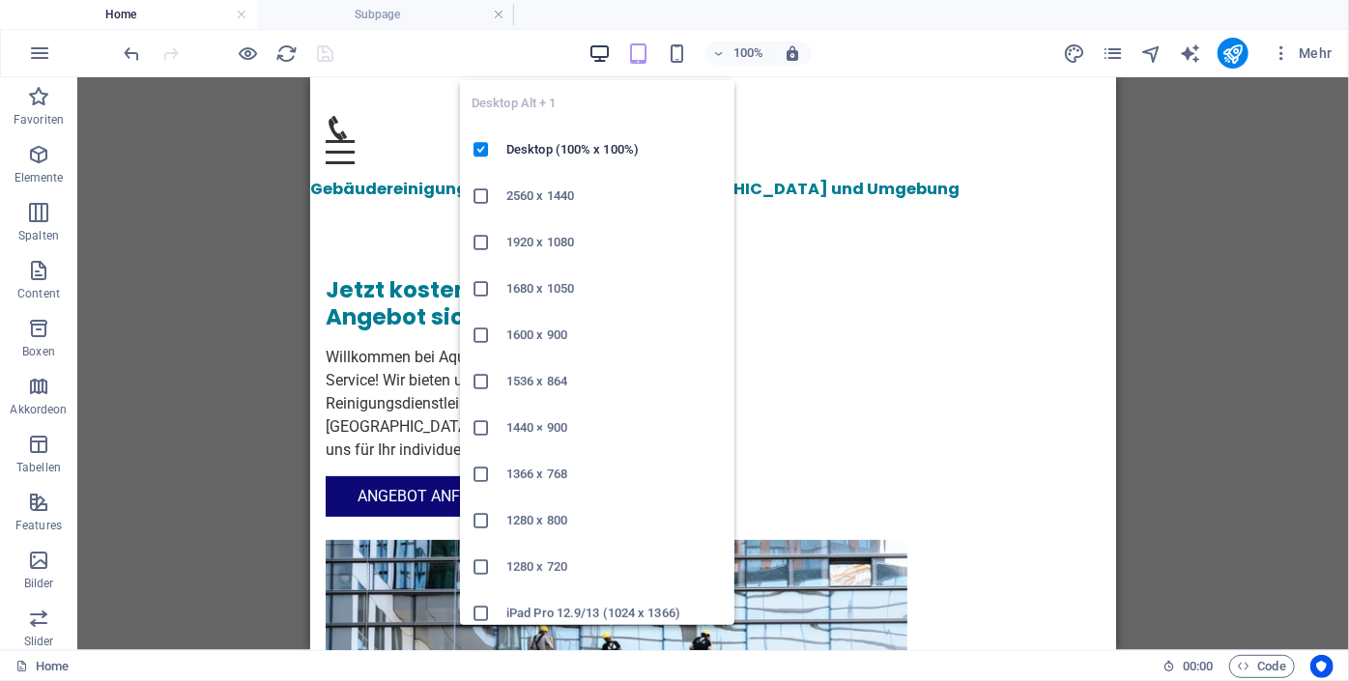
click at [596, 44] on icon "button" at bounding box center [599, 54] width 22 height 22
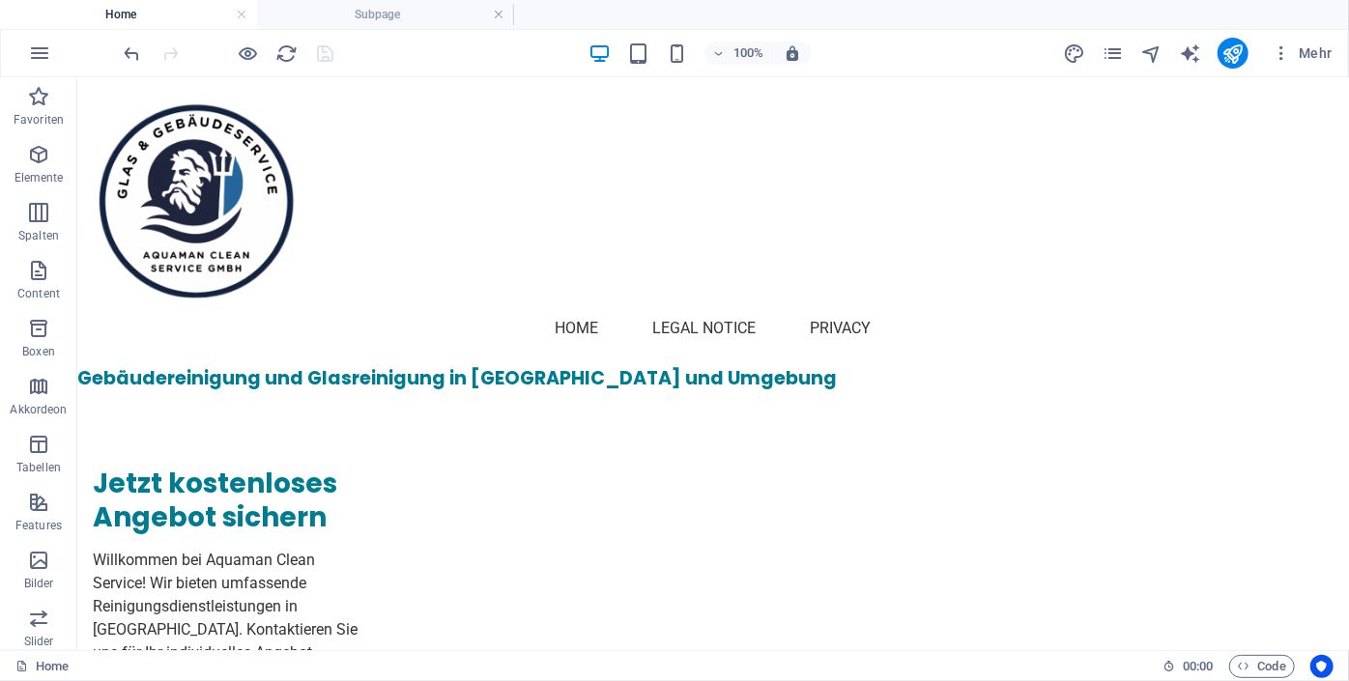
click at [137, 11] on h4 "Home" at bounding box center [128, 14] width 257 height 21
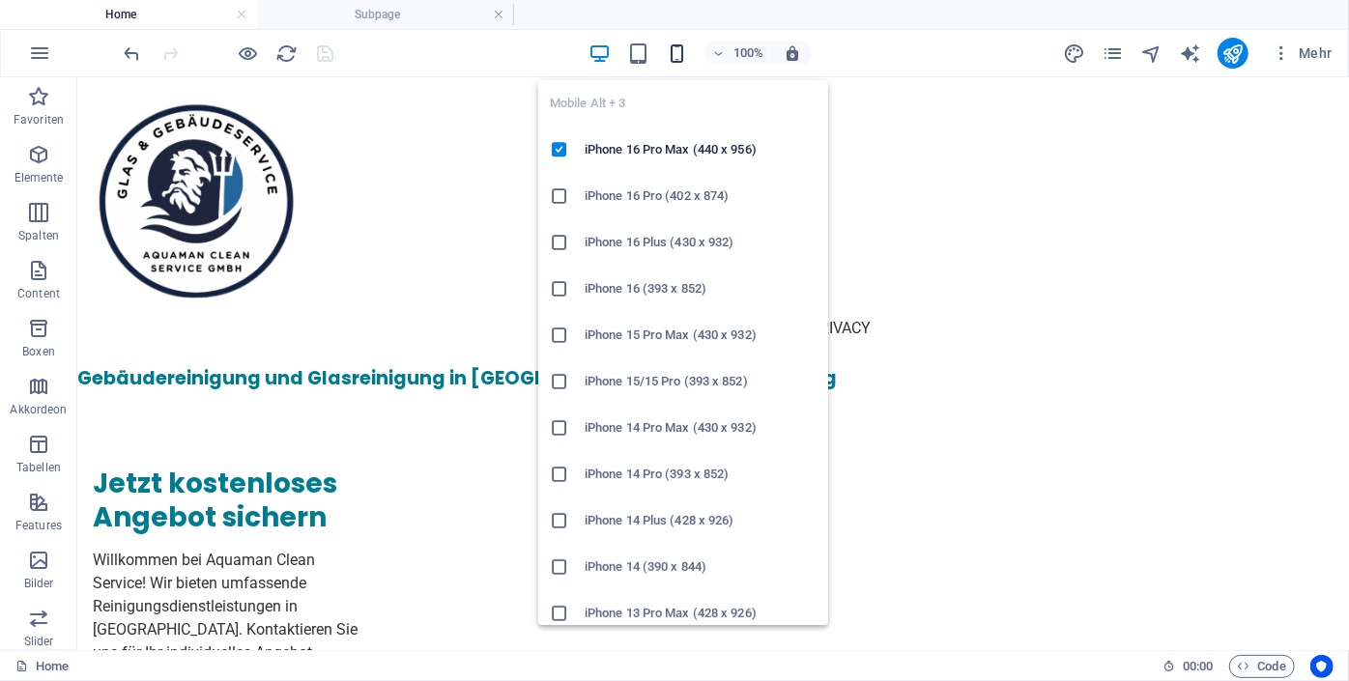
click at [685, 54] on icon "button" at bounding box center [677, 54] width 22 height 22
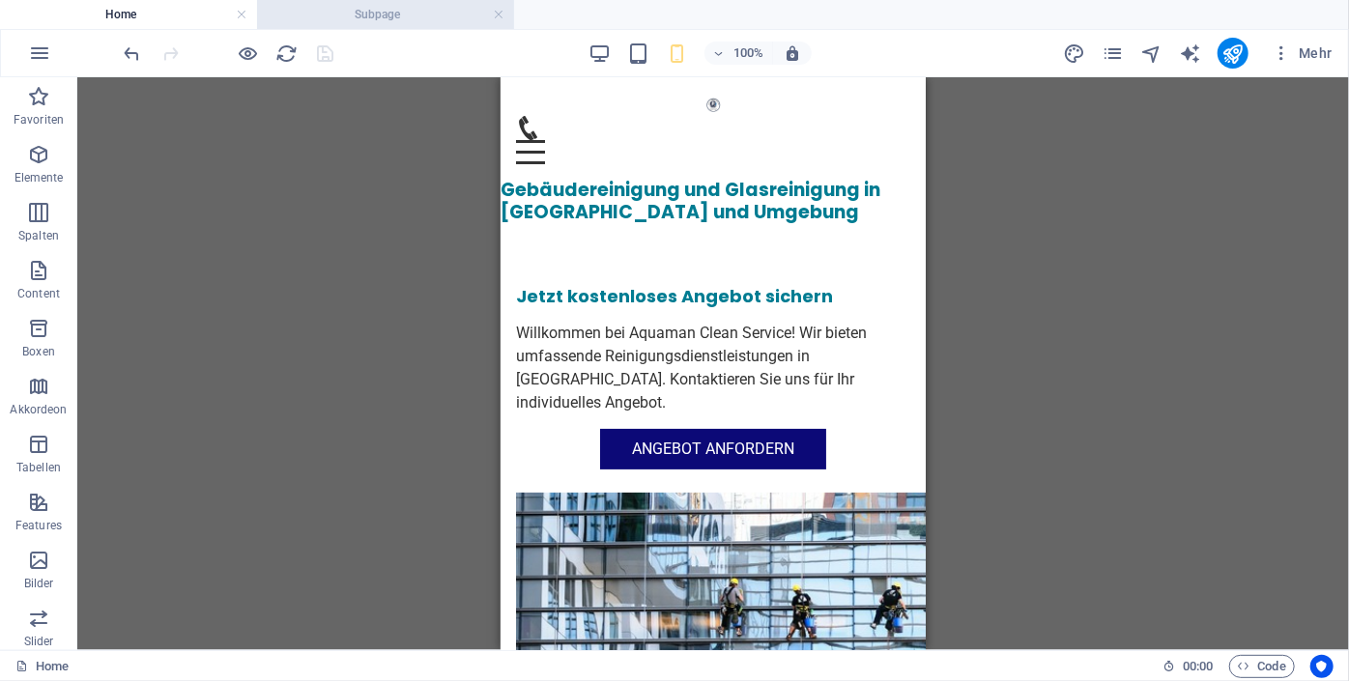
click at [357, 5] on h4 "Subpage" at bounding box center [385, 14] width 257 height 21
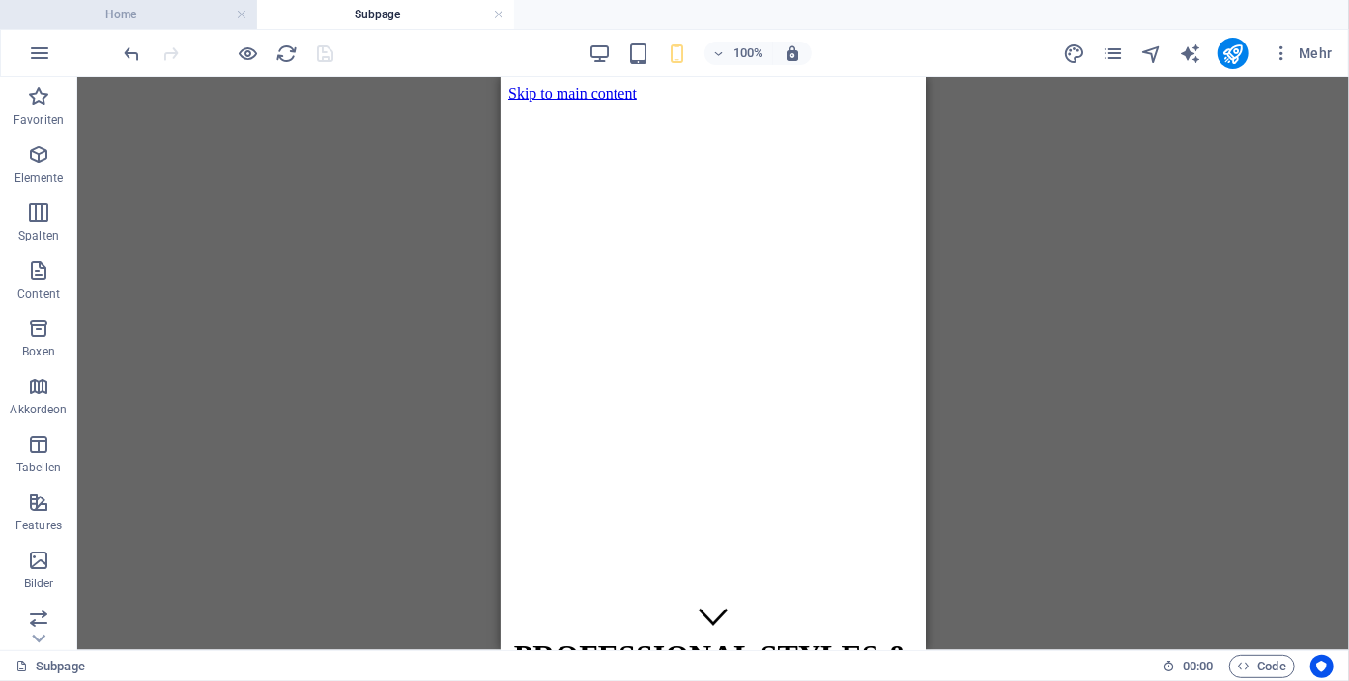
click at [131, 20] on h4 "Home" at bounding box center [128, 14] width 257 height 21
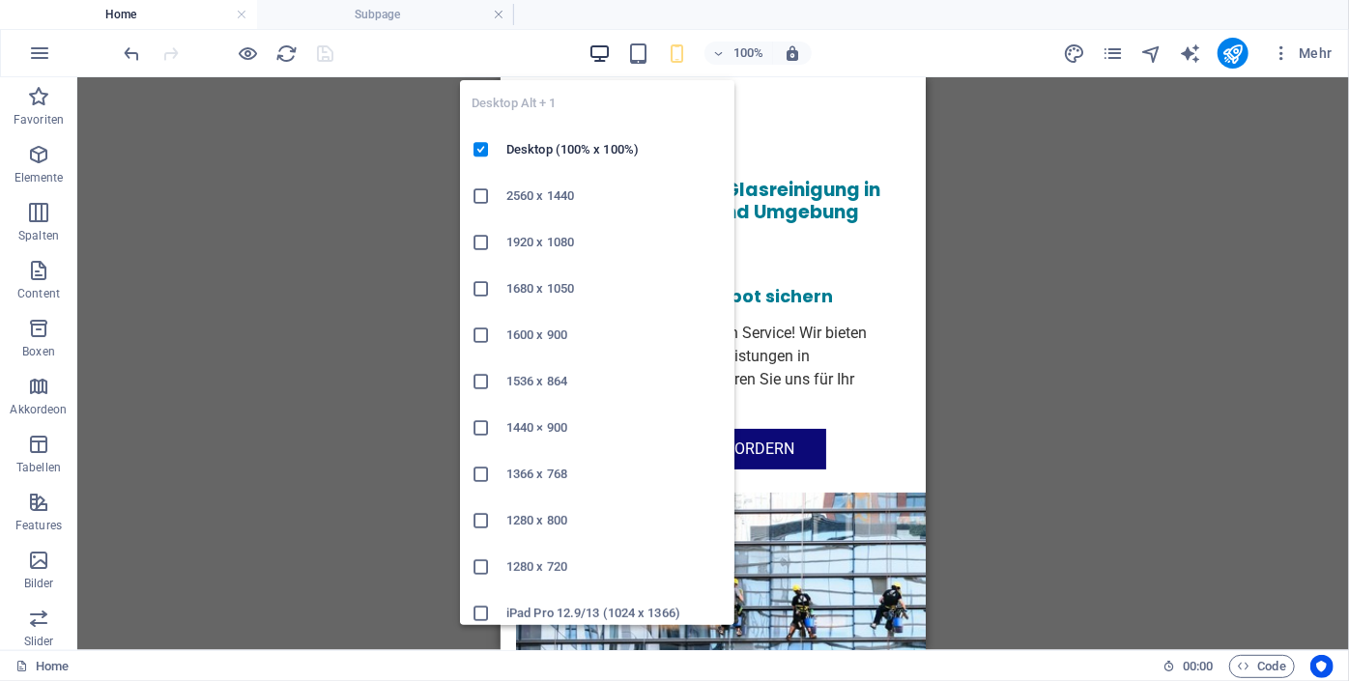
click at [604, 50] on icon "button" at bounding box center [599, 54] width 22 height 22
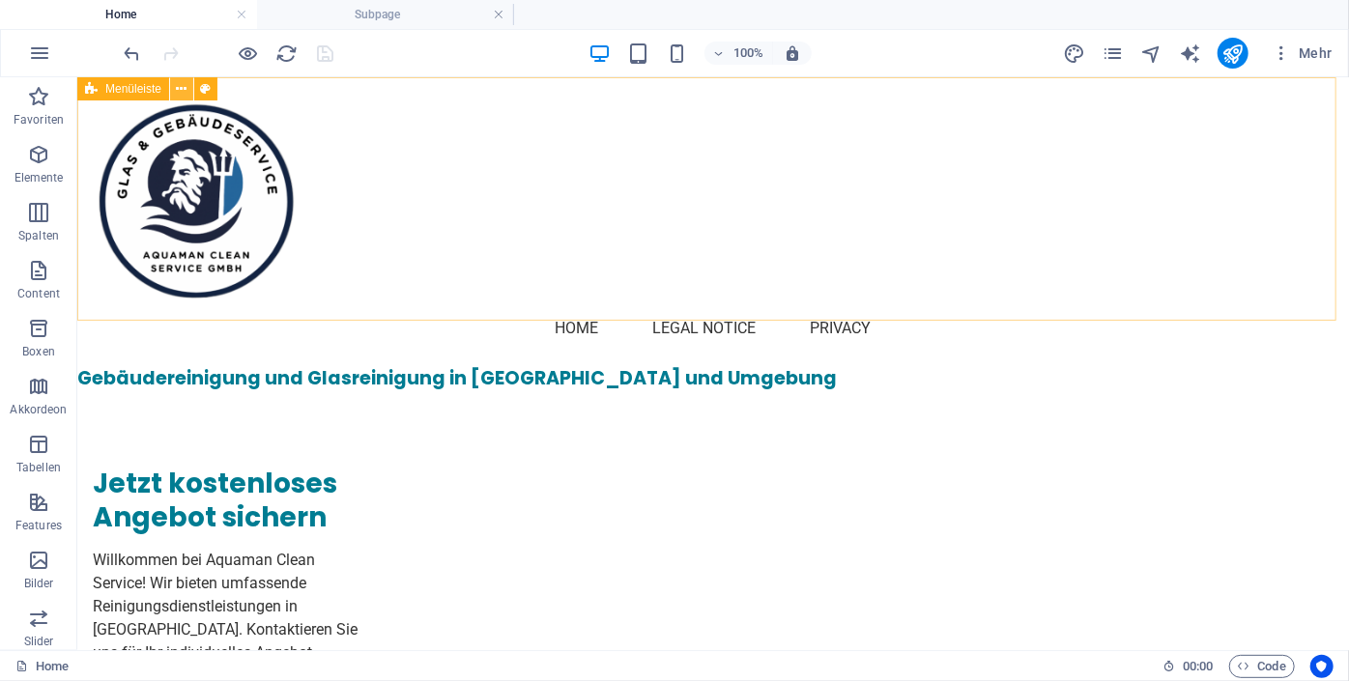
click at [183, 88] on icon at bounding box center [182, 89] width 11 height 20
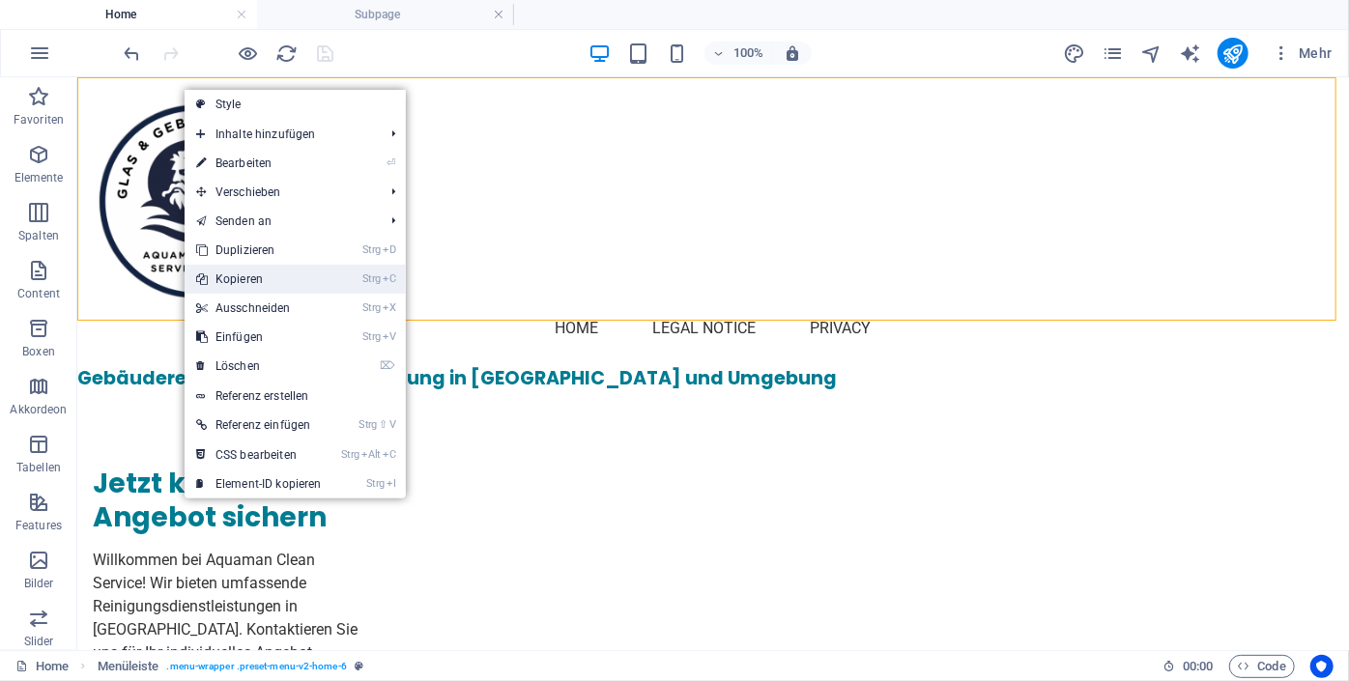
click at [231, 282] on link "Strg C Kopieren" at bounding box center [259, 279] width 149 height 29
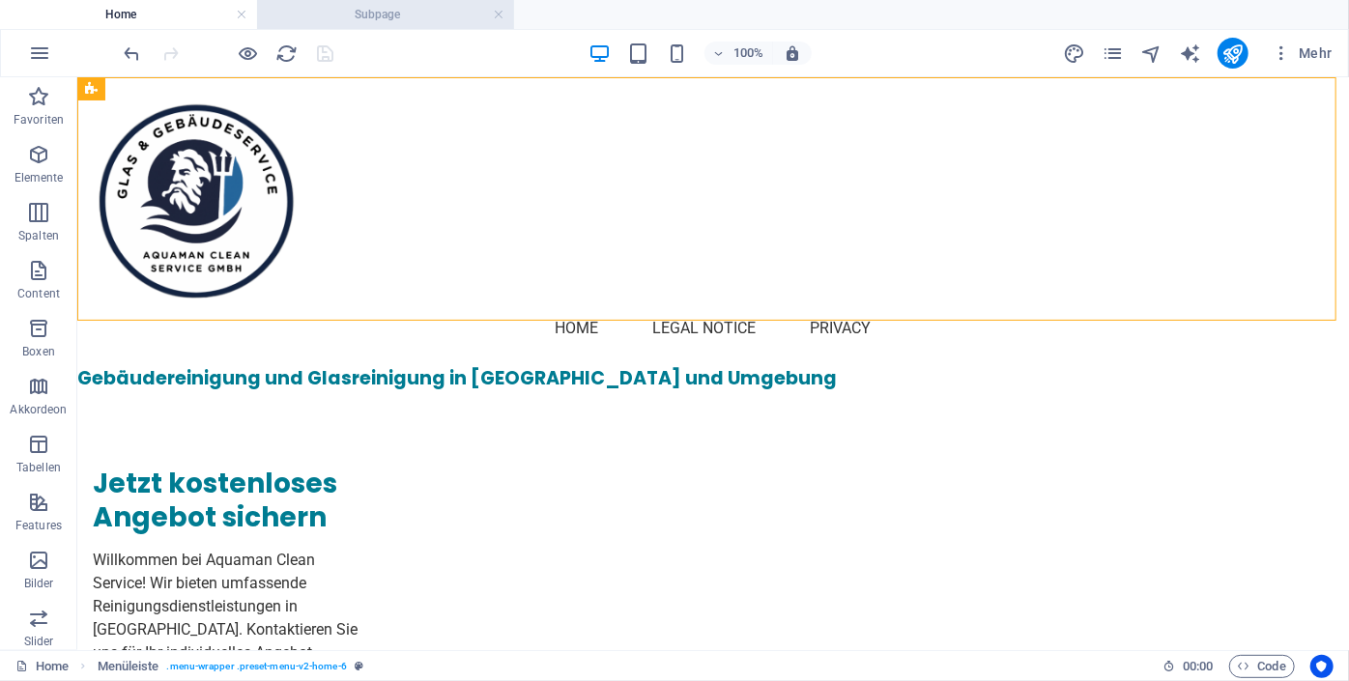
click at [338, 26] on li "Subpage" at bounding box center [385, 14] width 257 height 29
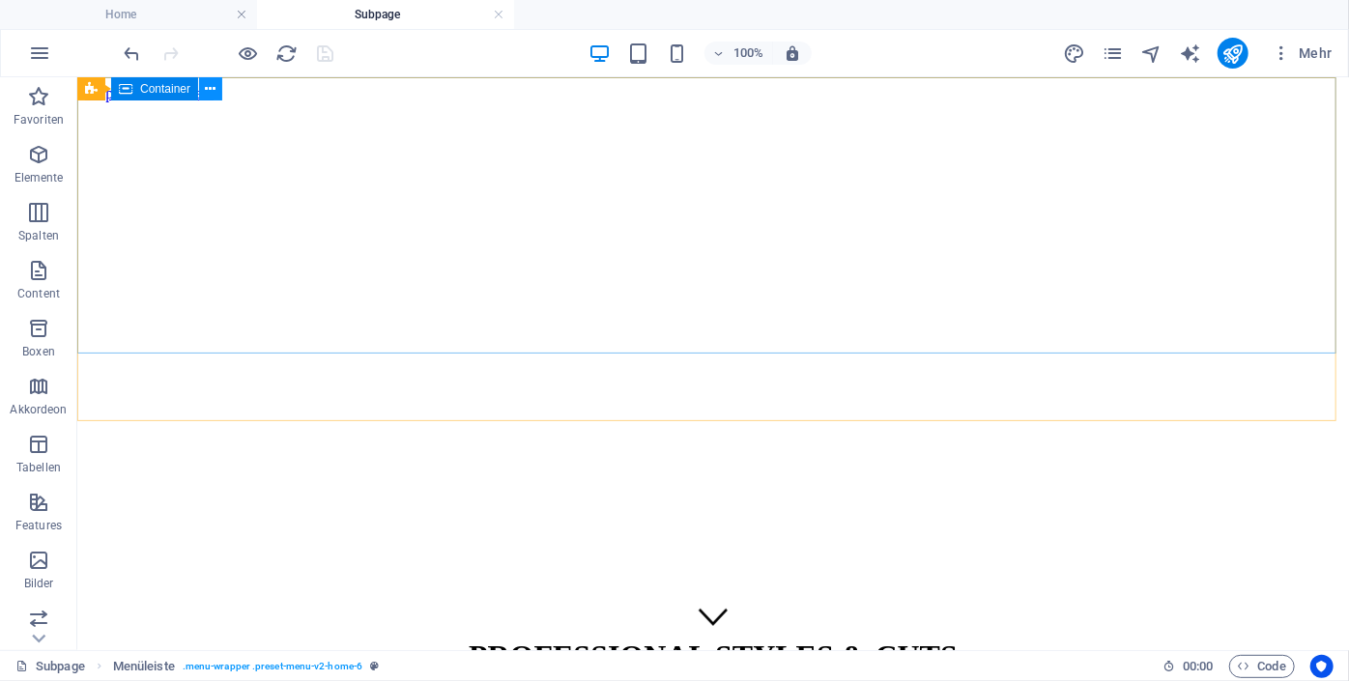
click at [207, 93] on icon at bounding box center [211, 89] width 11 height 20
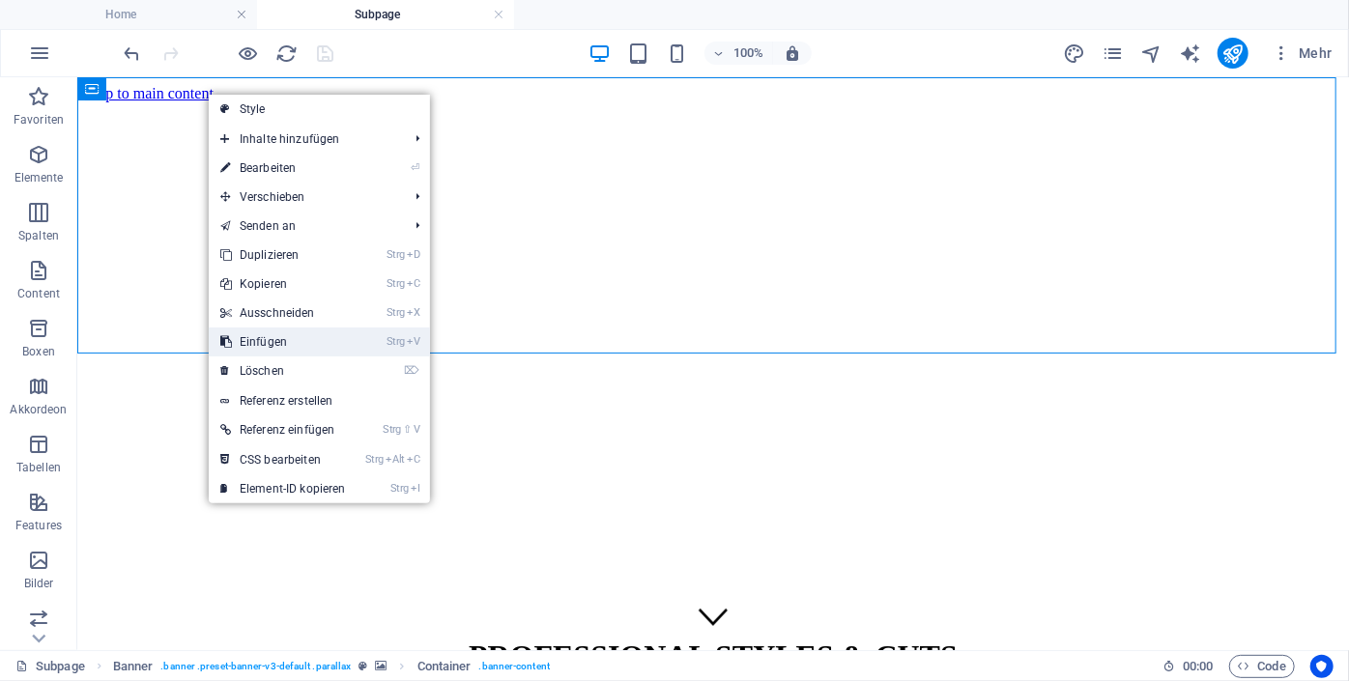
click at [279, 332] on link "Strg V Einfügen" at bounding box center [283, 341] width 149 height 29
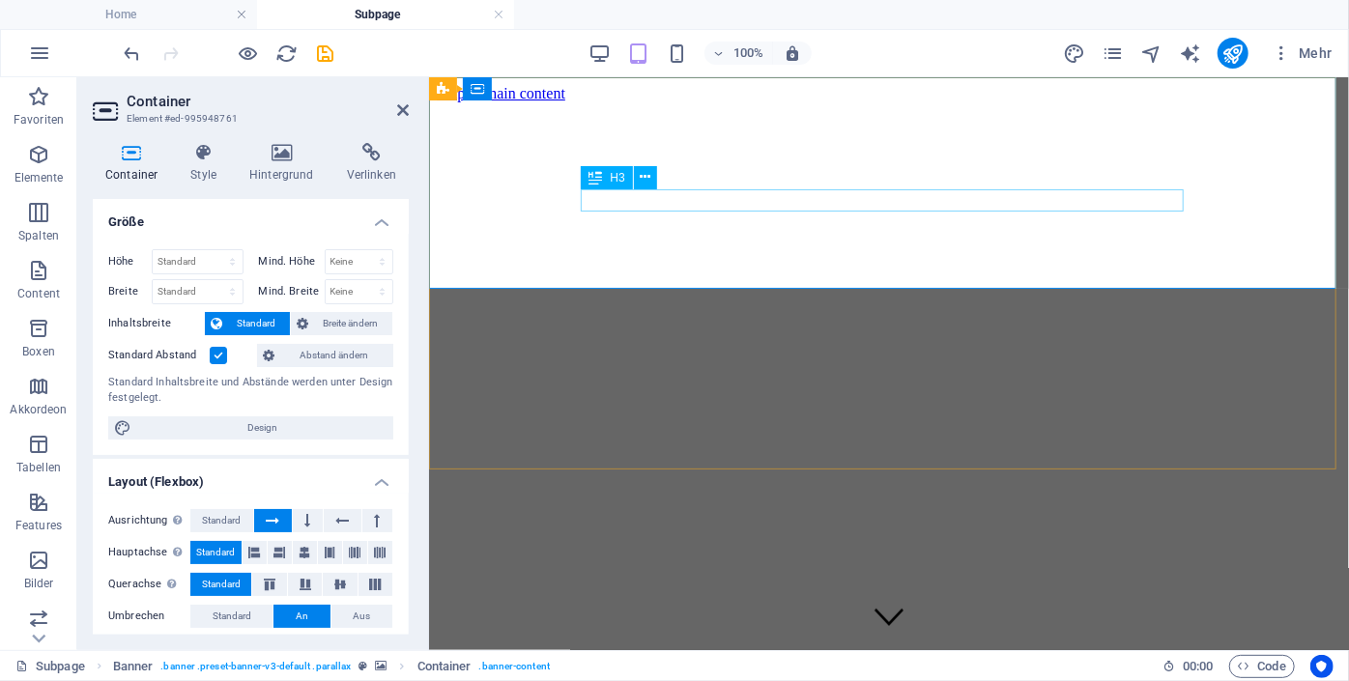
click at [277, 165] on h4 "Hintergrund" at bounding box center [286, 163] width 98 height 41
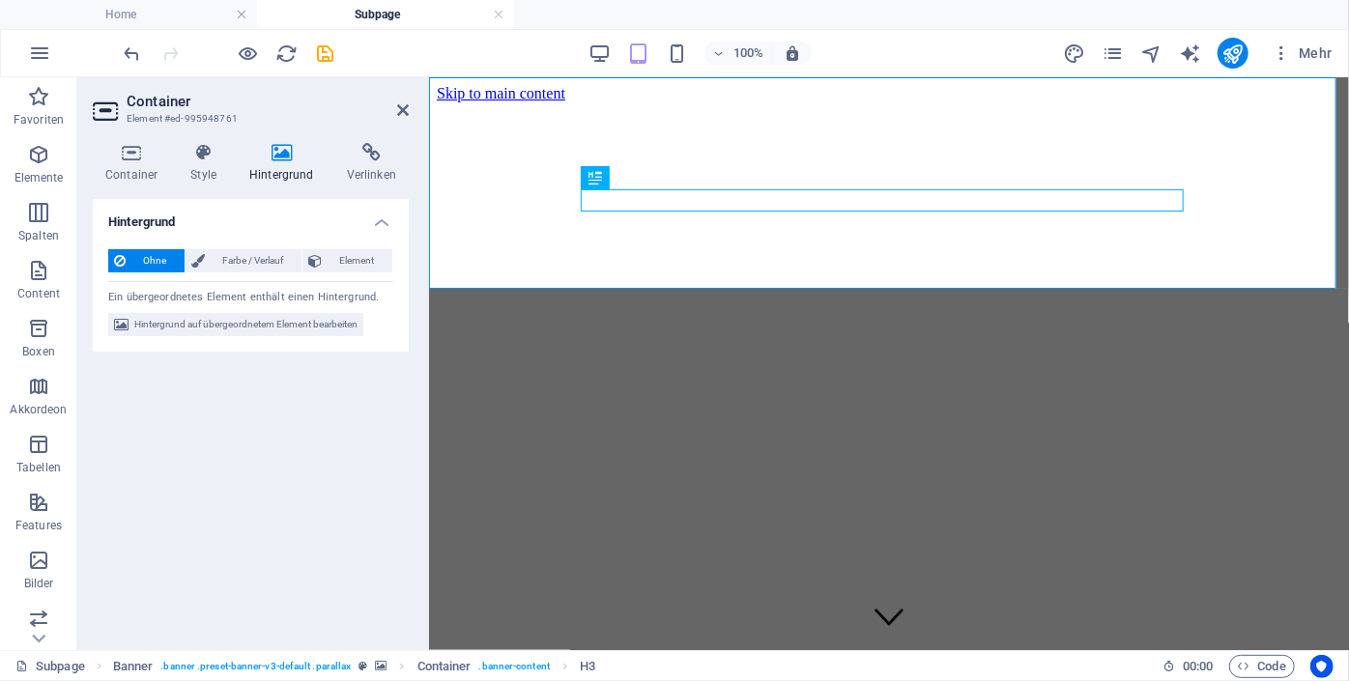
click at [283, 170] on h4 "Hintergrund" at bounding box center [286, 163] width 98 height 41
click at [269, 333] on span "Hintergrund auf übergeordnetem Element bearbeiten" at bounding box center [245, 324] width 223 height 23
select select "%"
select select "px"
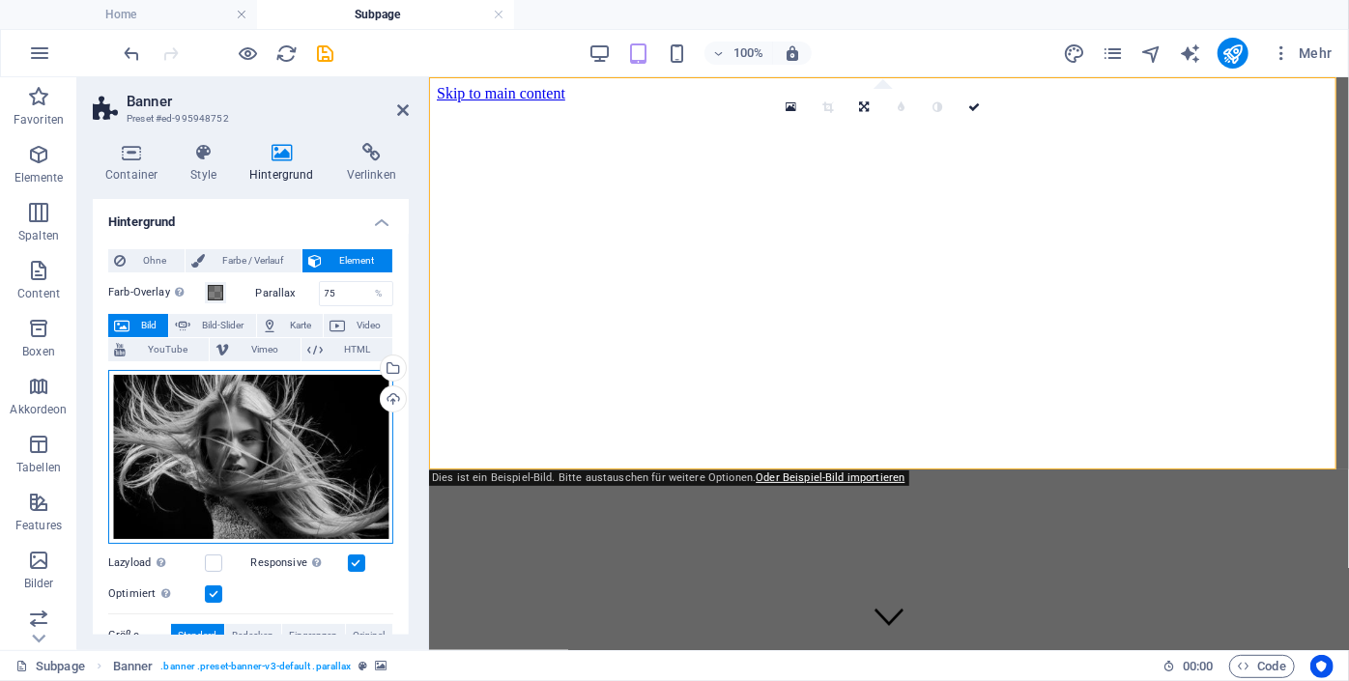
click at [256, 454] on div "Ziehe Dateien zum Hochladen hierher oder klicke hier, um aus Dateien oder koste…" at bounding box center [250, 457] width 285 height 174
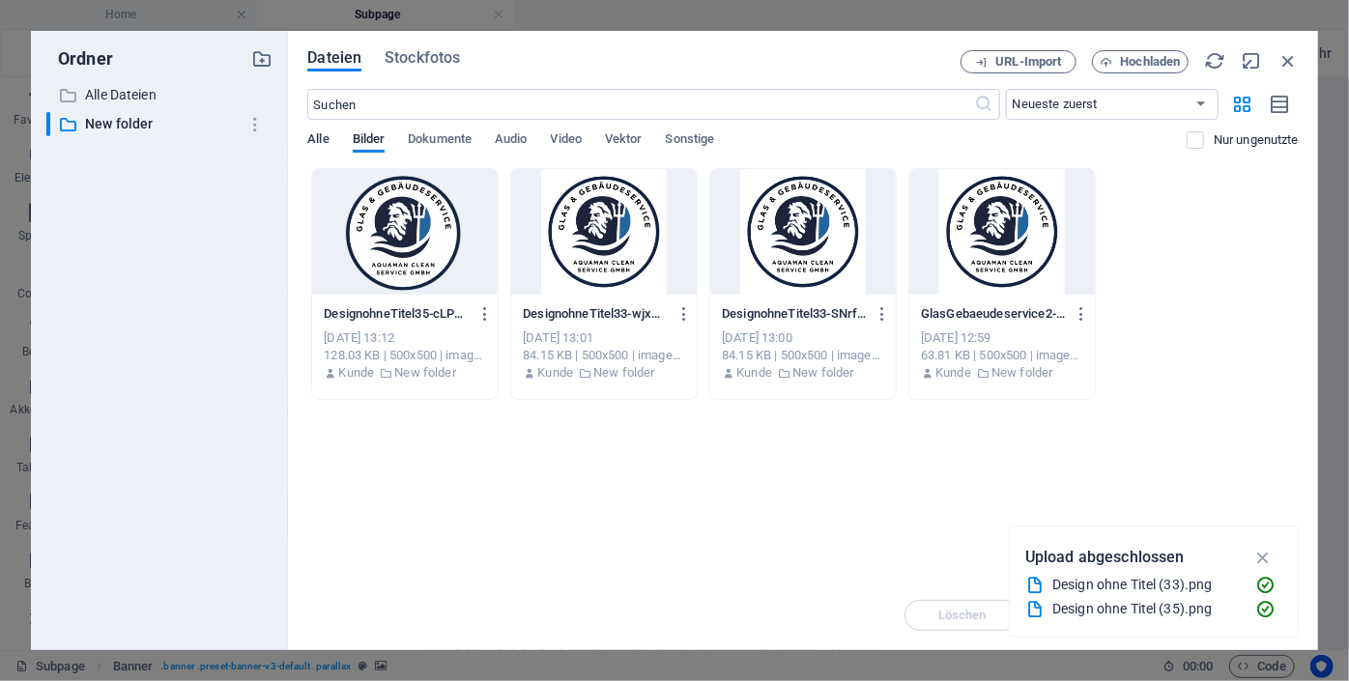
click at [317, 145] on span "Alle" at bounding box center [317, 141] width 21 height 27
click at [416, 43] on div "Dateien Stockfotos URL-Import Hochladen ​ Neueste zuerst Älteste zuerst Name (A…" at bounding box center [803, 340] width 1030 height 619
click at [1151, 56] on span "Hochladen" at bounding box center [1151, 62] width 60 height 12
click at [1262, 532] on icon "button" at bounding box center [1263, 533] width 22 height 21
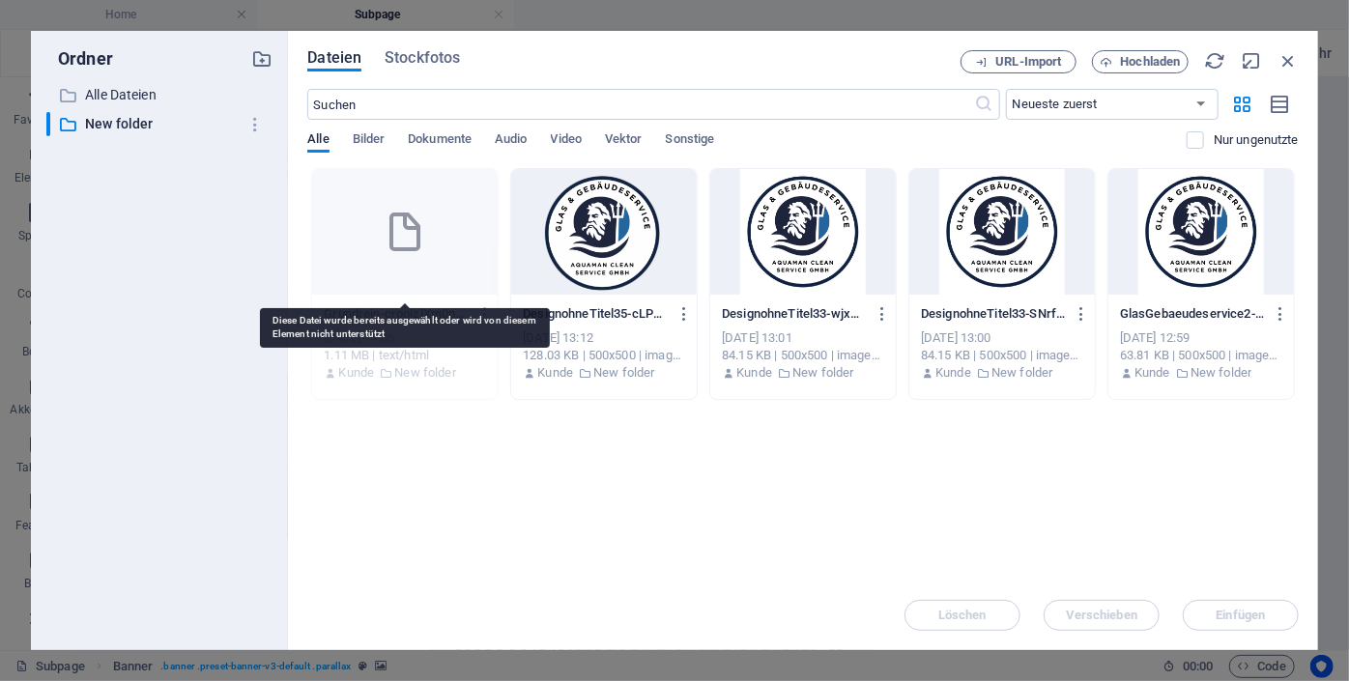
click at [412, 269] on div at bounding box center [404, 232] width 185 height 126
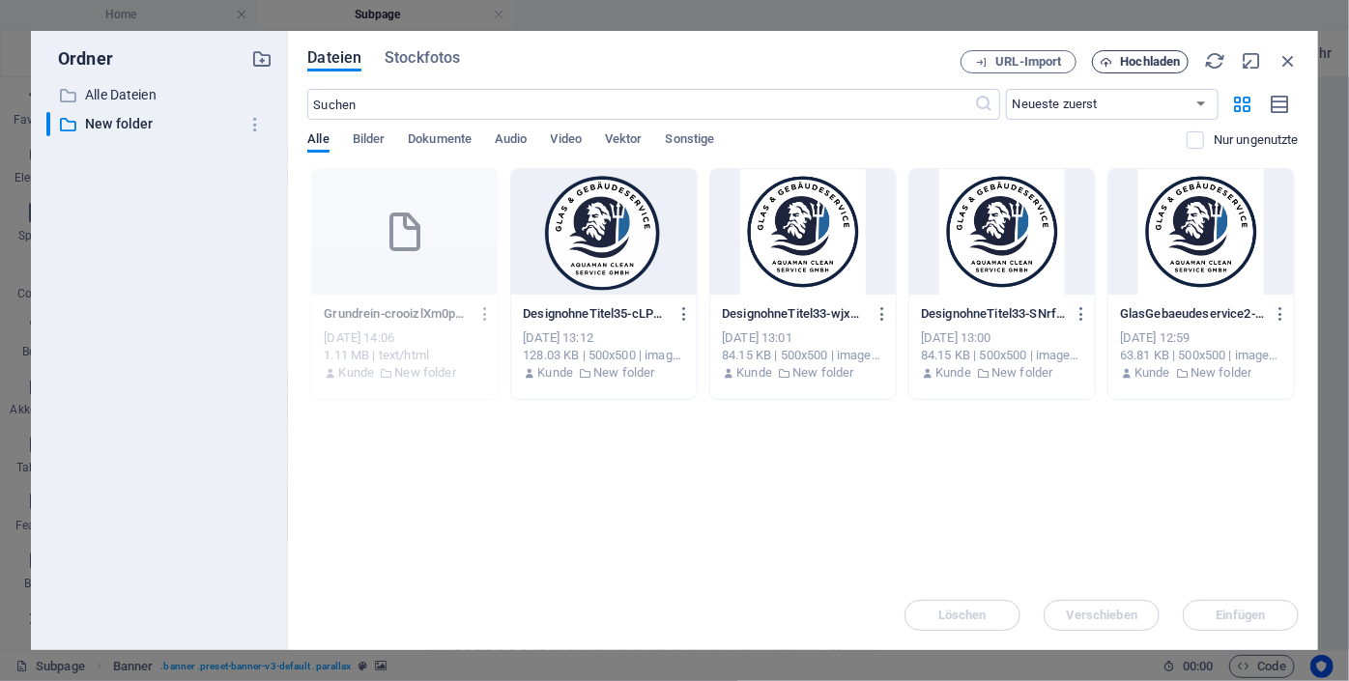
click at [1133, 60] on span "Hochladen" at bounding box center [1151, 62] width 60 height 12
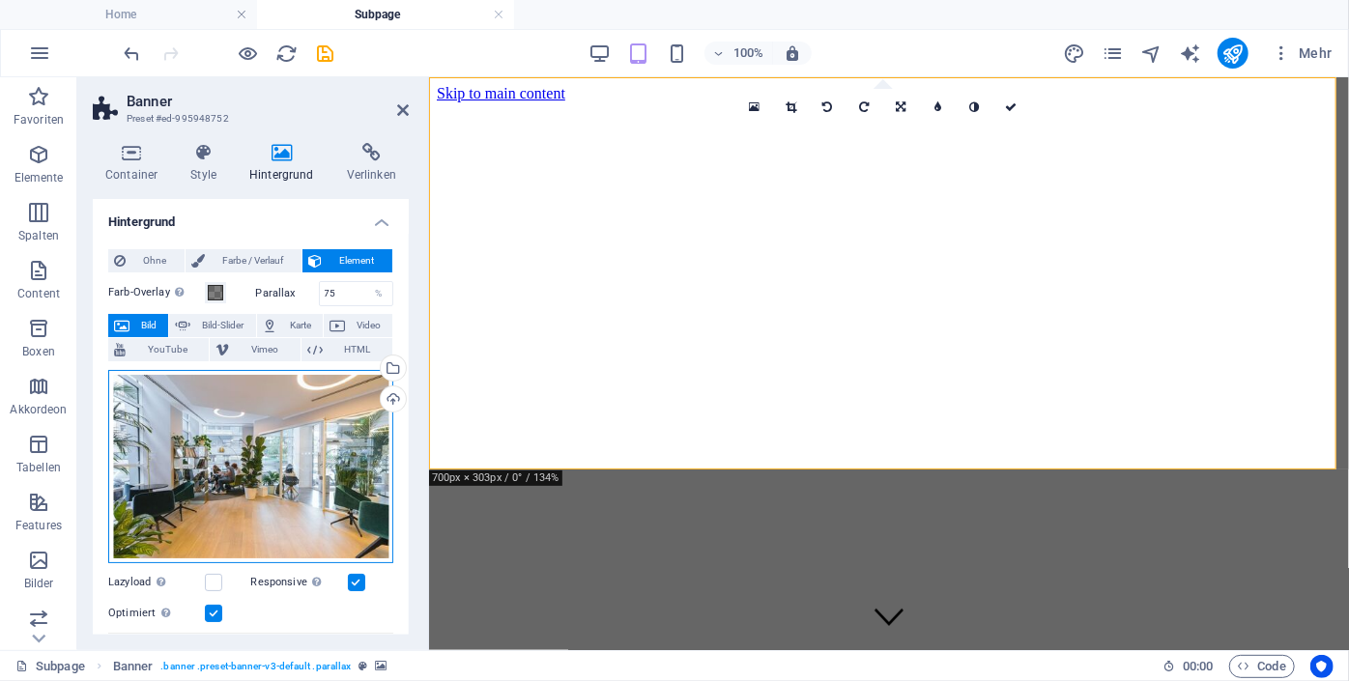
click at [278, 412] on div "Ziehe Dateien zum Hochladen hierher oder klicke hier, um aus Dateien oder koste…" at bounding box center [250, 466] width 285 height 193
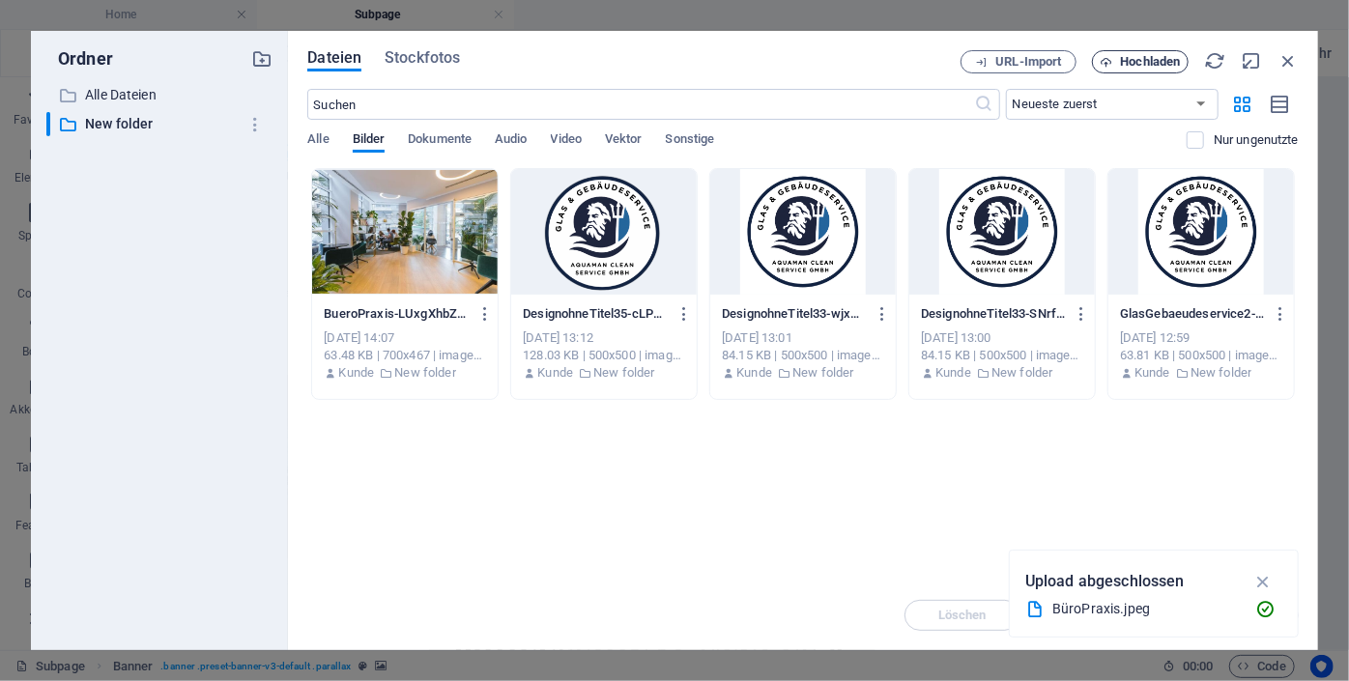
click at [1133, 64] on span "Hochladen" at bounding box center [1151, 62] width 60 height 12
click at [1281, 60] on icon "button" at bounding box center [1287, 60] width 21 height 21
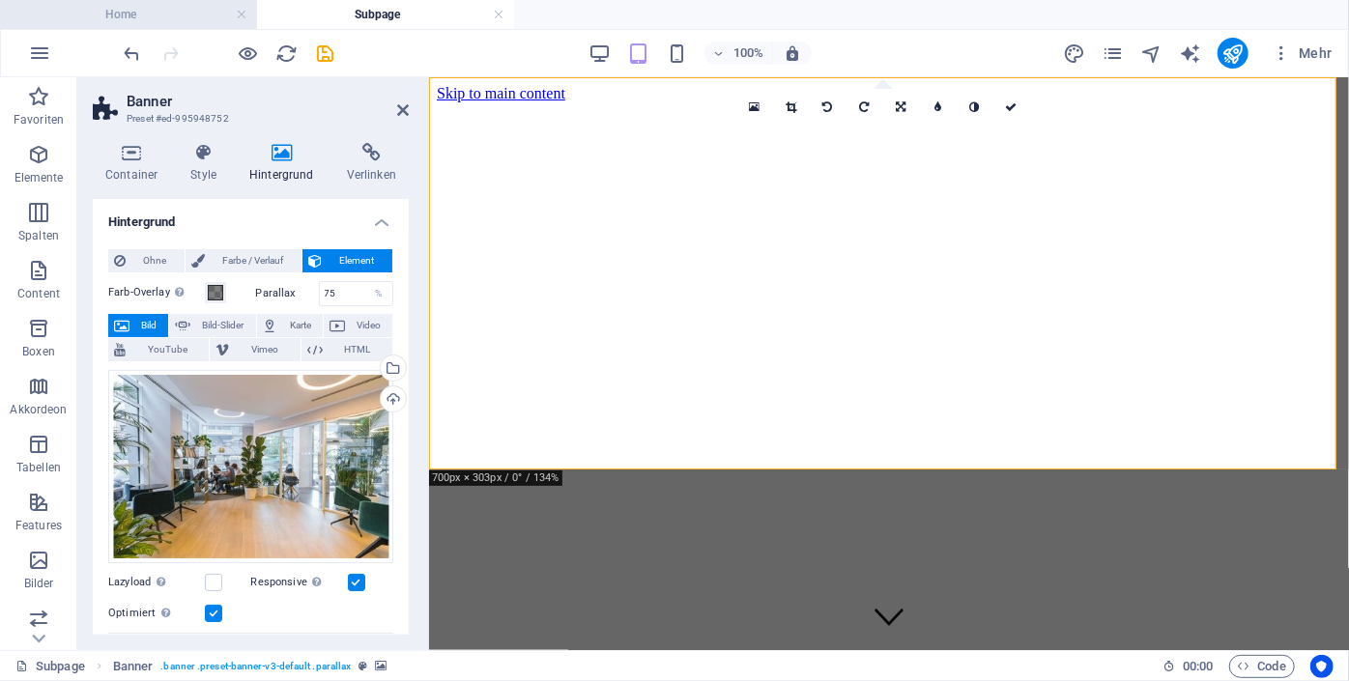
click at [104, 14] on h4 "Home" at bounding box center [128, 14] width 257 height 21
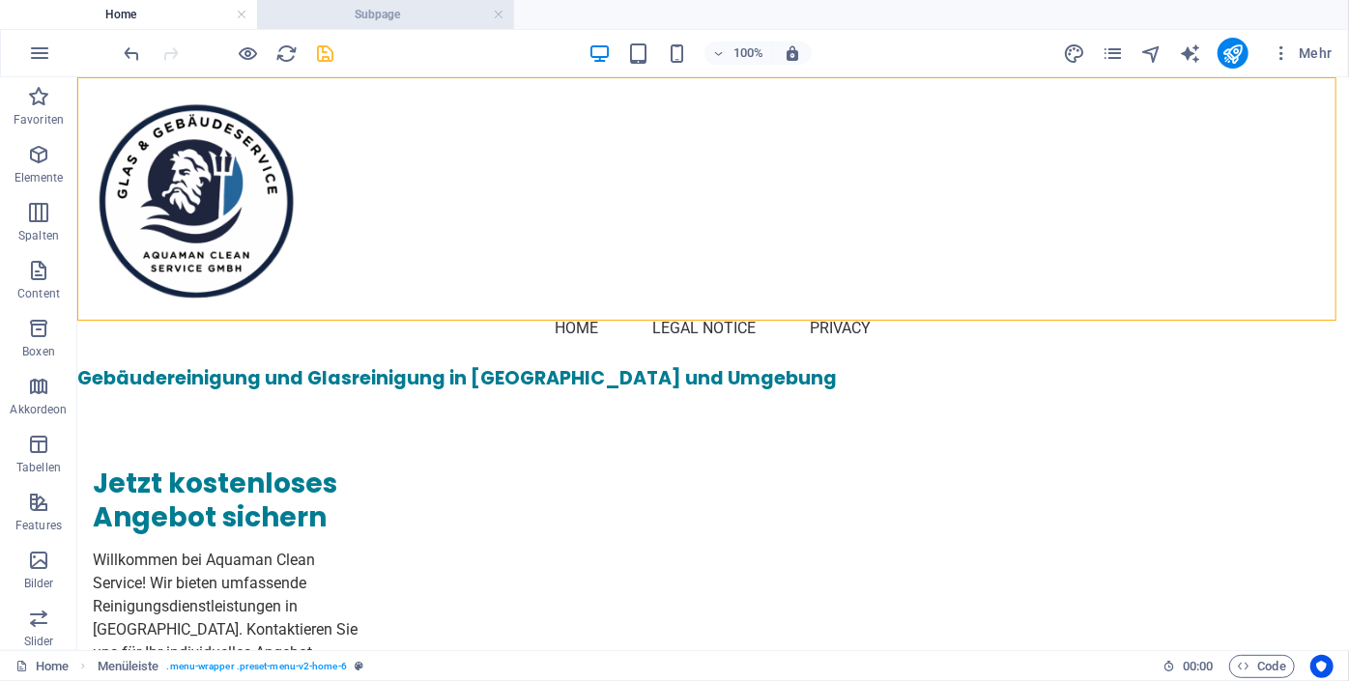
click at [381, 19] on h4 "Subpage" at bounding box center [385, 14] width 257 height 21
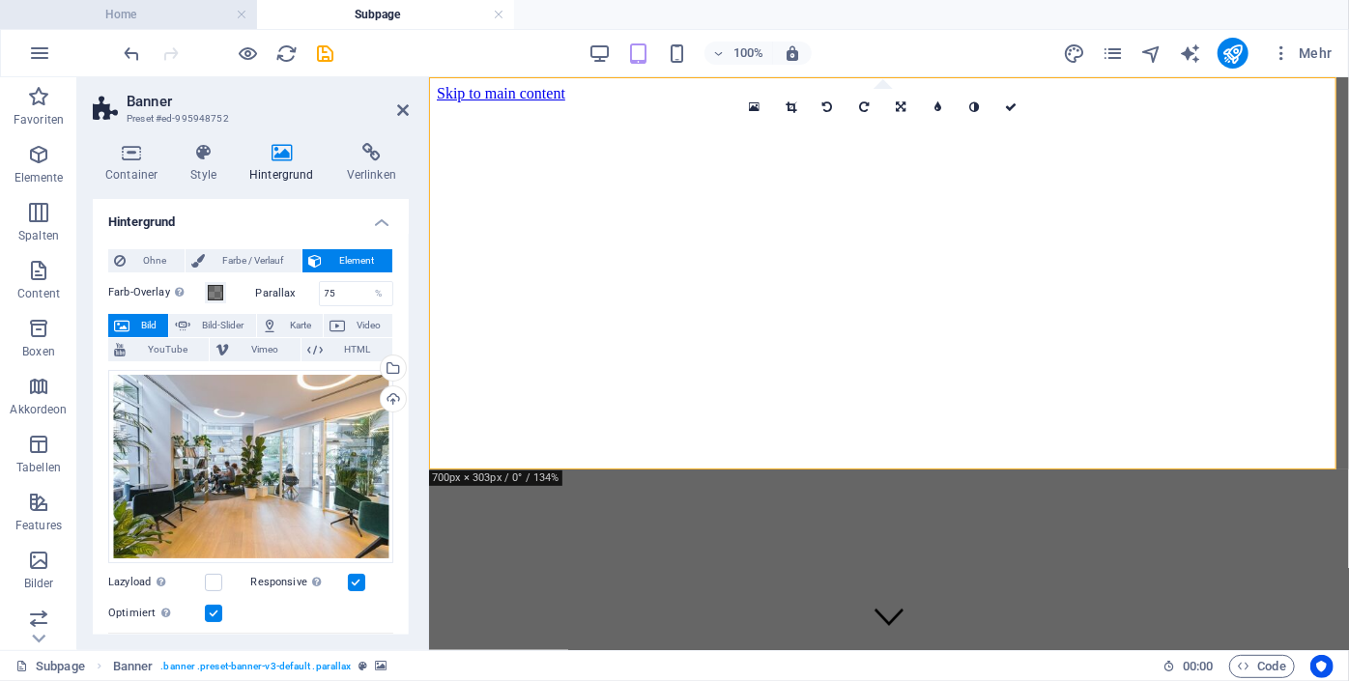
click at [203, 17] on h4 "Home" at bounding box center [128, 14] width 257 height 21
